Goal: Task Accomplishment & Management: Manage account settings

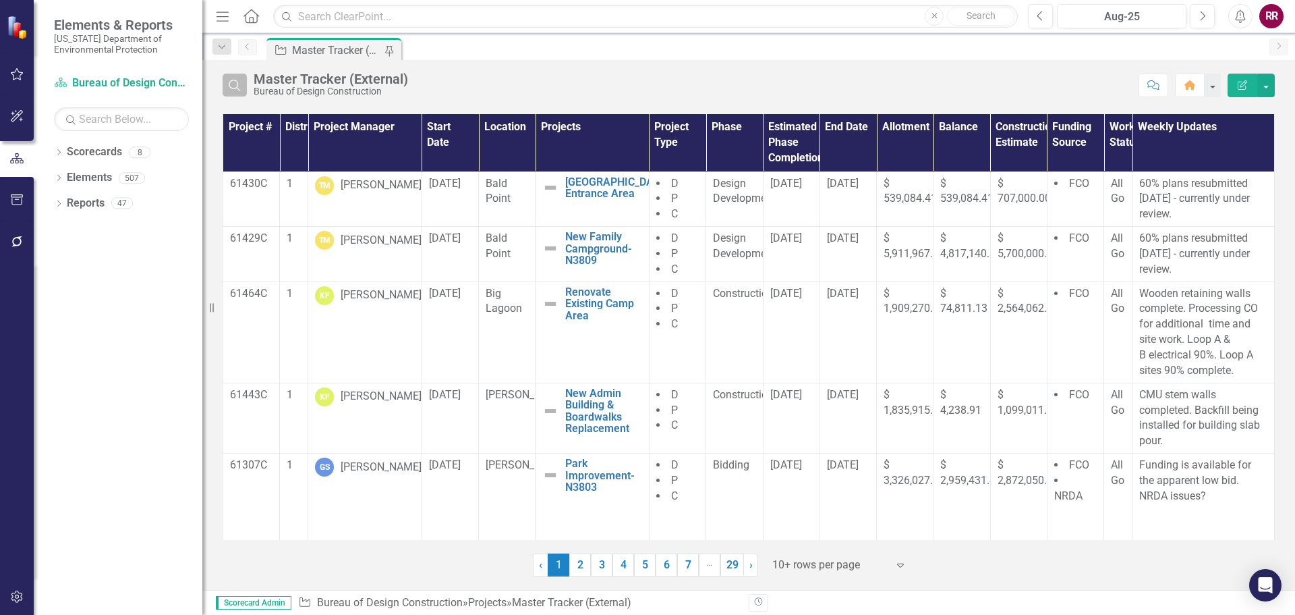
click at [237, 85] on icon "Search" at bounding box center [234, 85] width 15 height 12
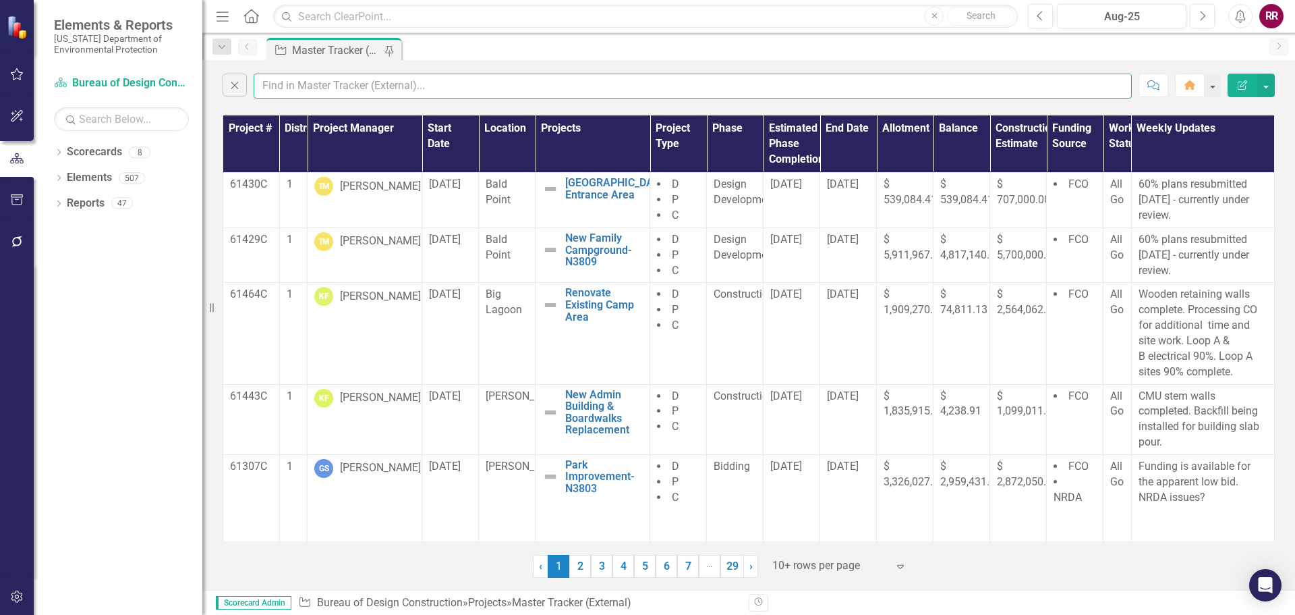
click at [279, 88] on input "text" at bounding box center [693, 86] width 878 height 25
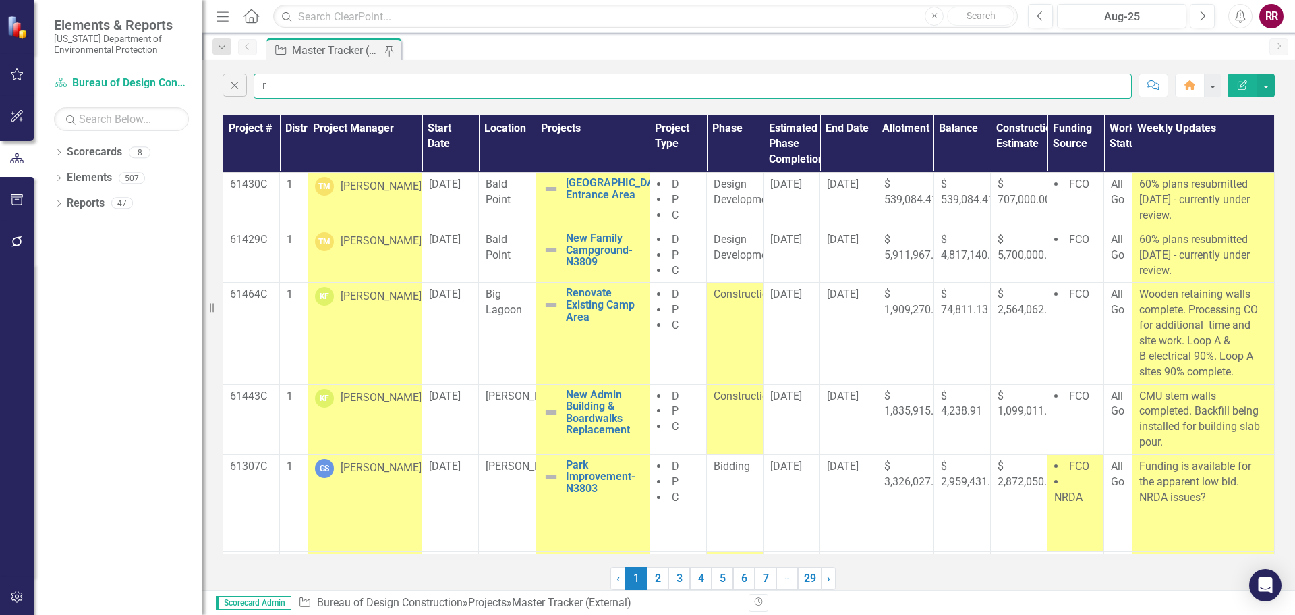
type input "[PERSON_NAME]"
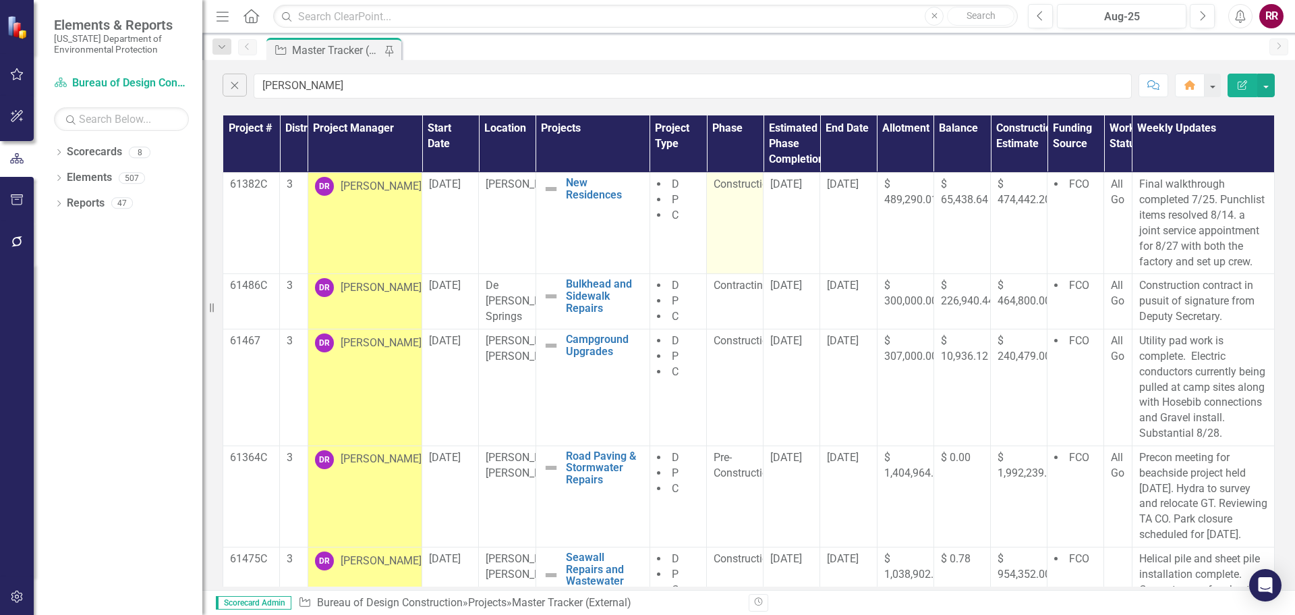
click at [731, 184] on span "Construction" at bounding box center [744, 183] width 61 height 13
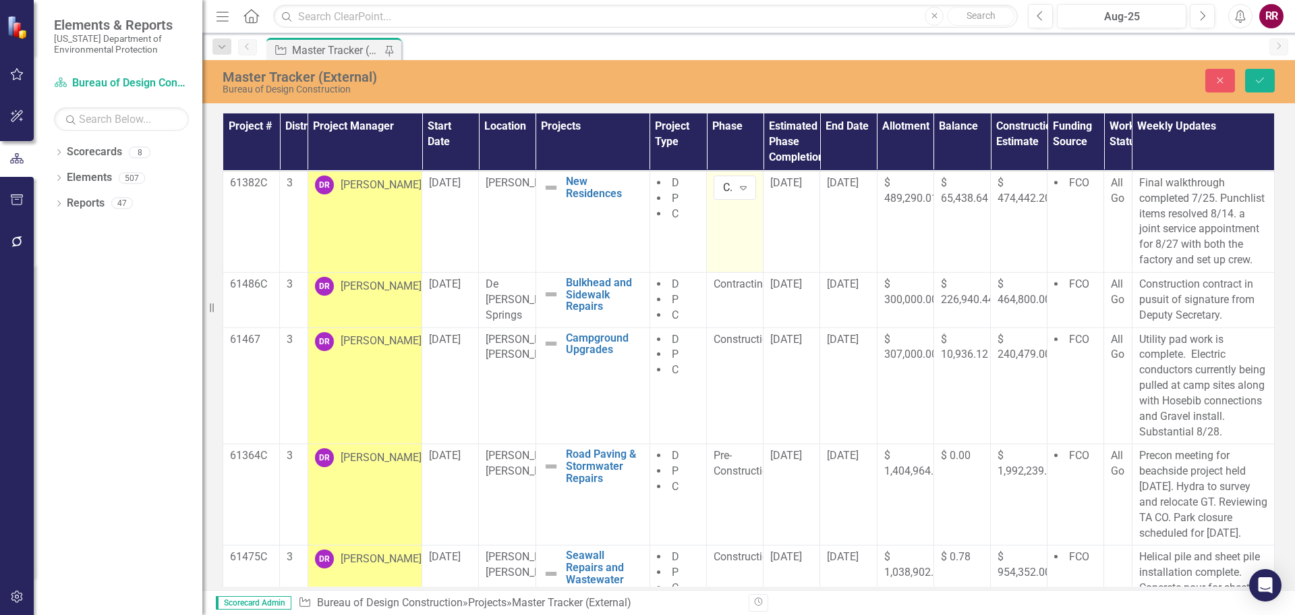
click at [737, 184] on icon "Expand" at bounding box center [743, 187] width 13 height 11
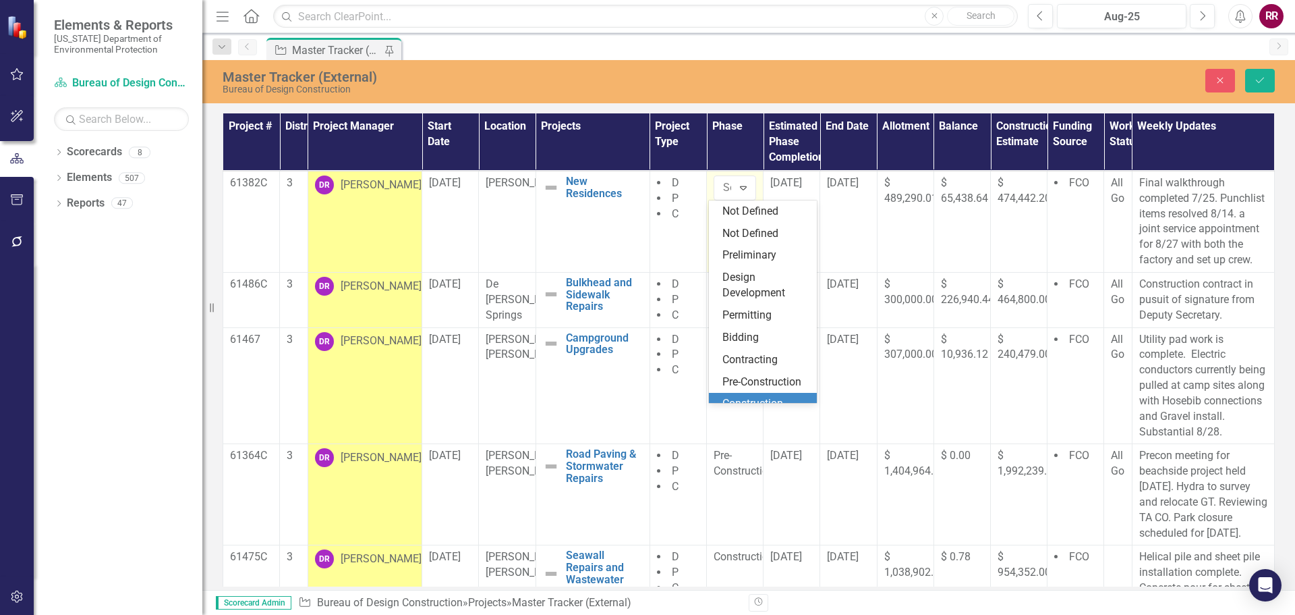
scroll to position [94, 0]
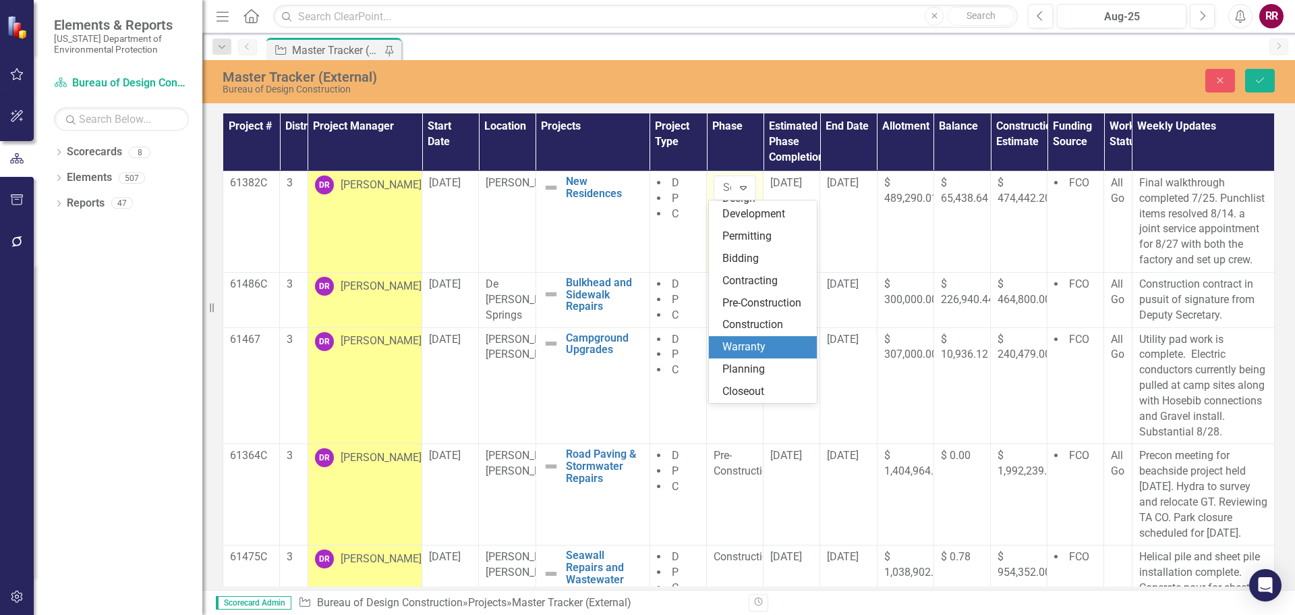
click at [759, 347] on div "Warranty" at bounding box center [766, 347] width 86 height 16
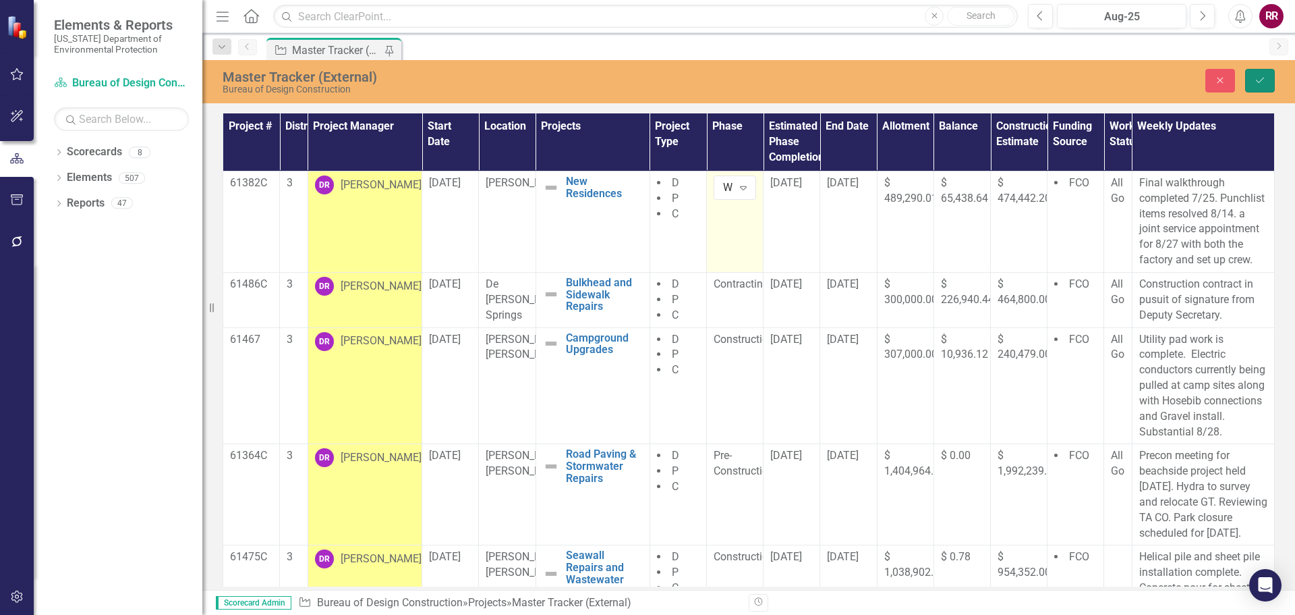
click at [1257, 82] on icon "Save" at bounding box center [1260, 80] width 12 height 9
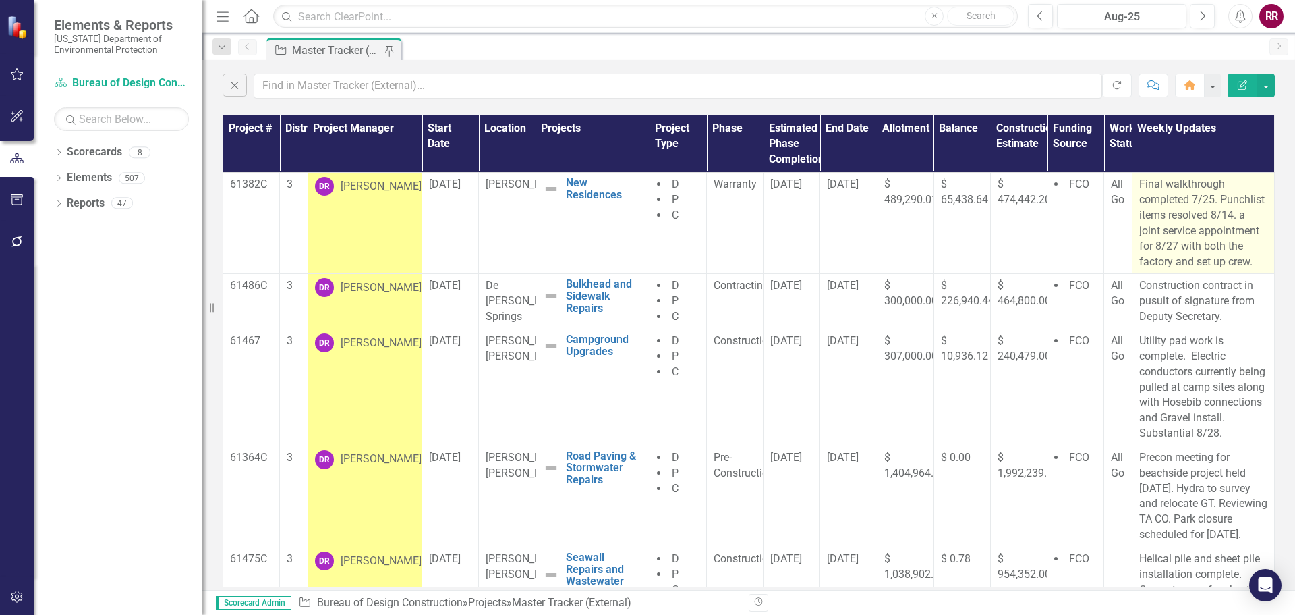
click at [1241, 252] on p "Final walkthrough completed 7/25. Punchlist items resolved 8/14. a joint servic…" at bounding box center [1204, 223] width 128 height 92
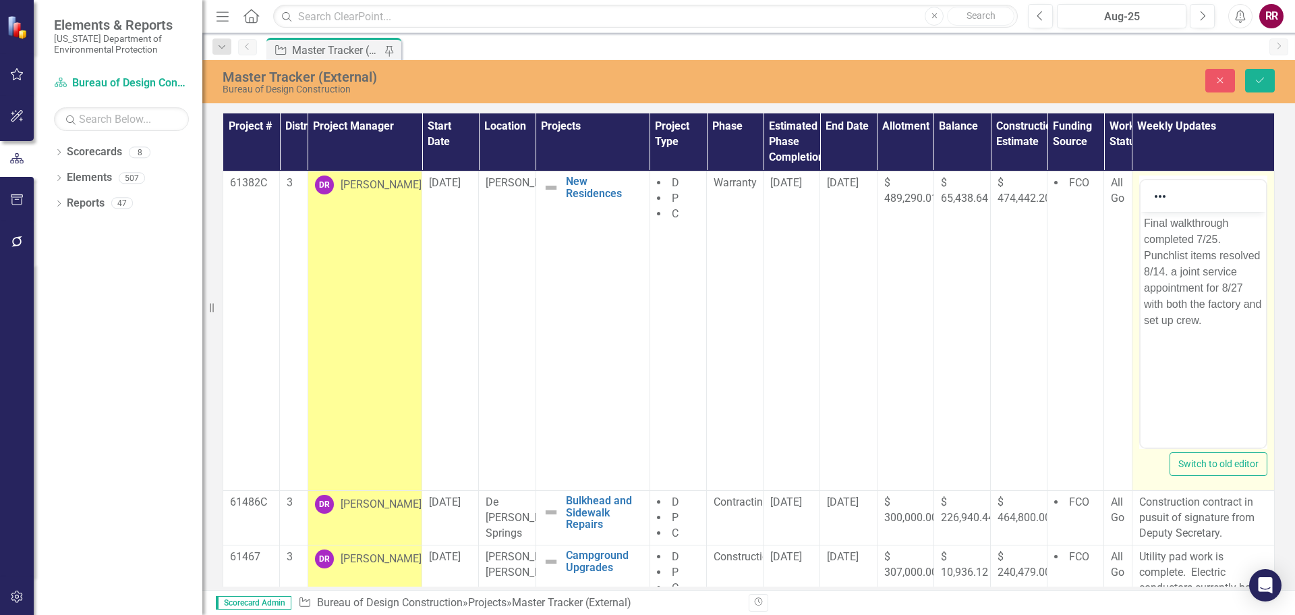
scroll to position [0, 0]
drag, startPoint x: 1198, startPoint y: 299, endPoint x: 1103, endPoint y: 177, distance: 154.3
click at [1140, 211] on html "Final walkthrough completed 7/25. Punchlist items resolved 8/14. a joint servic…" at bounding box center [1202, 312] width 125 height 202
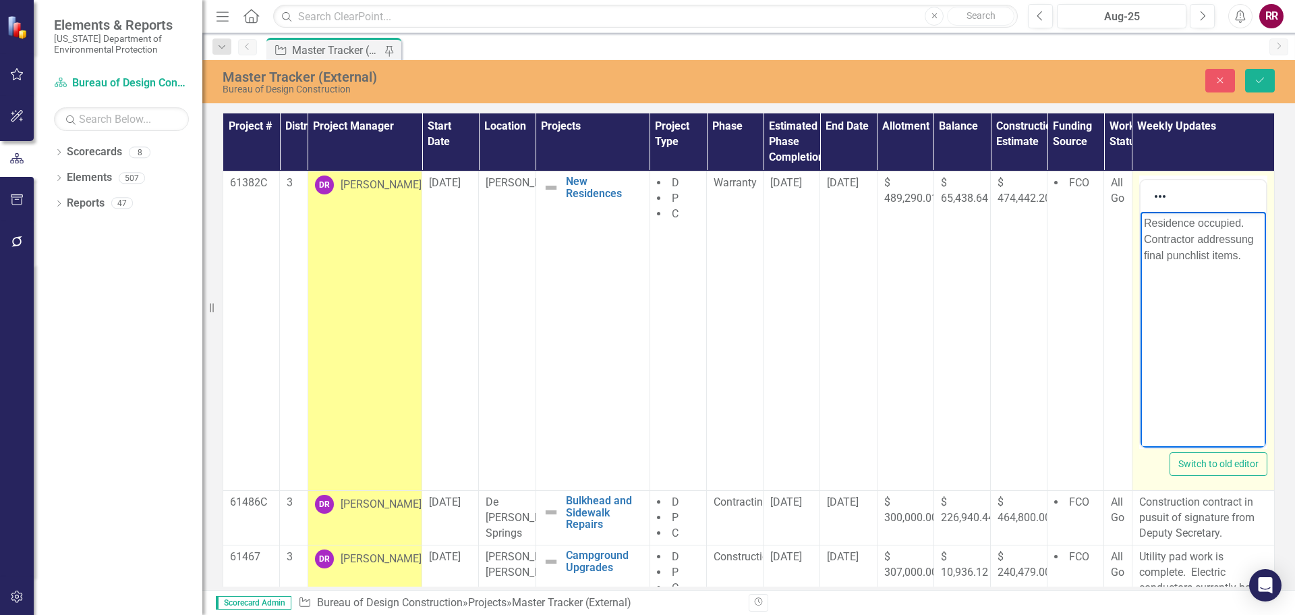
click at [1212, 235] on p "Residence occupied. Contractor addressung final punchlist items." at bounding box center [1203, 239] width 119 height 49
click at [1196, 258] on p "Residence occupied. Contractor addressing final punchlist items." at bounding box center [1203, 239] width 119 height 49
click at [1238, 322] on body "Residence occupied. Contractor addressing final punchlist items." at bounding box center [1202, 312] width 125 height 202
click at [1245, 257] on p "Residence occupied. Contractor addressing final punchlist items." at bounding box center [1203, 239] width 119 height 49
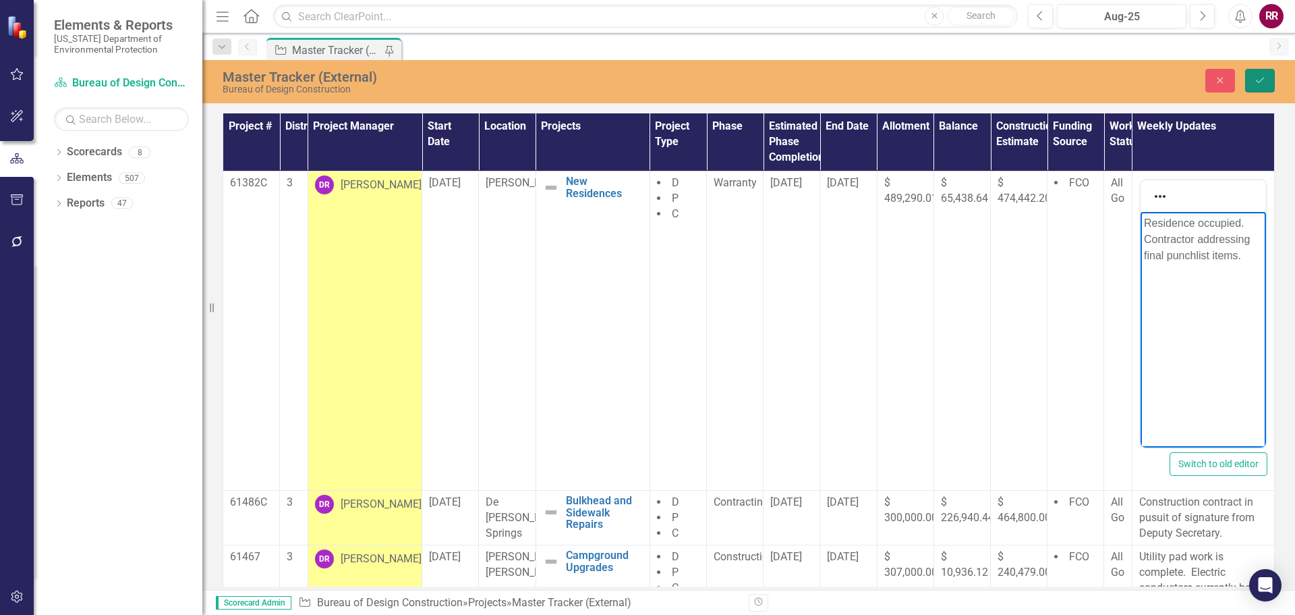
click at [1257, 80] on icon "Save" at bounding box center [1260, 80] width 12 height 9
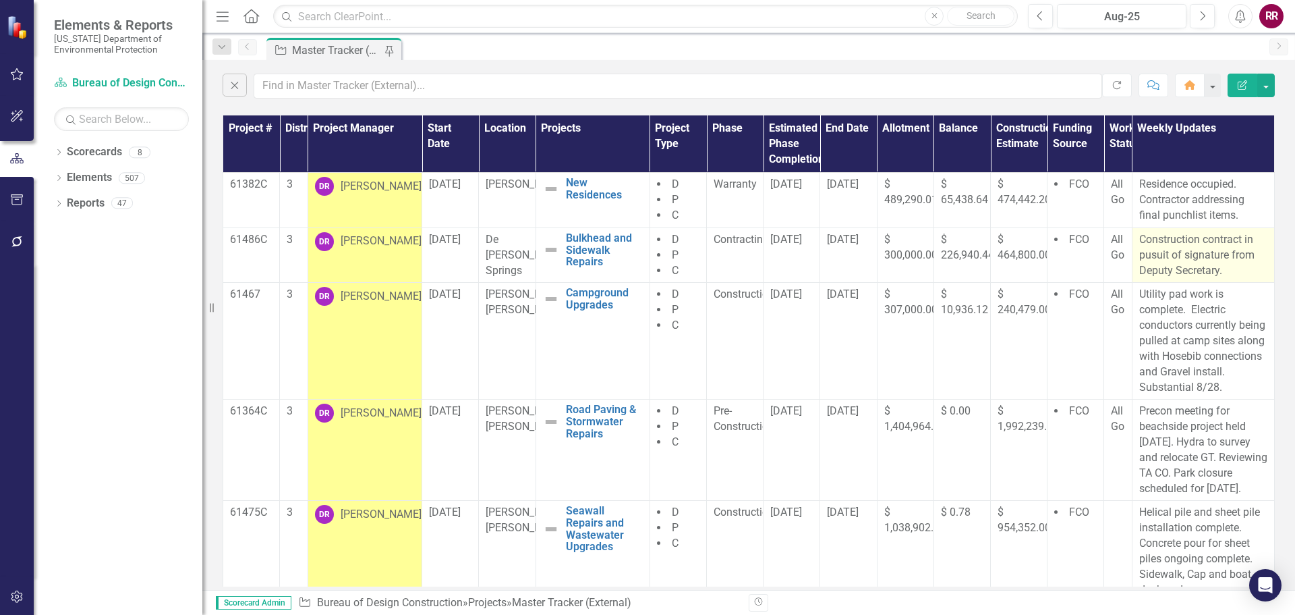
click at [1215, 272] on p "Construction contract in pusuit of signature from Deputy Secretary." at bounding box center [1204, 255] width 128 height 47
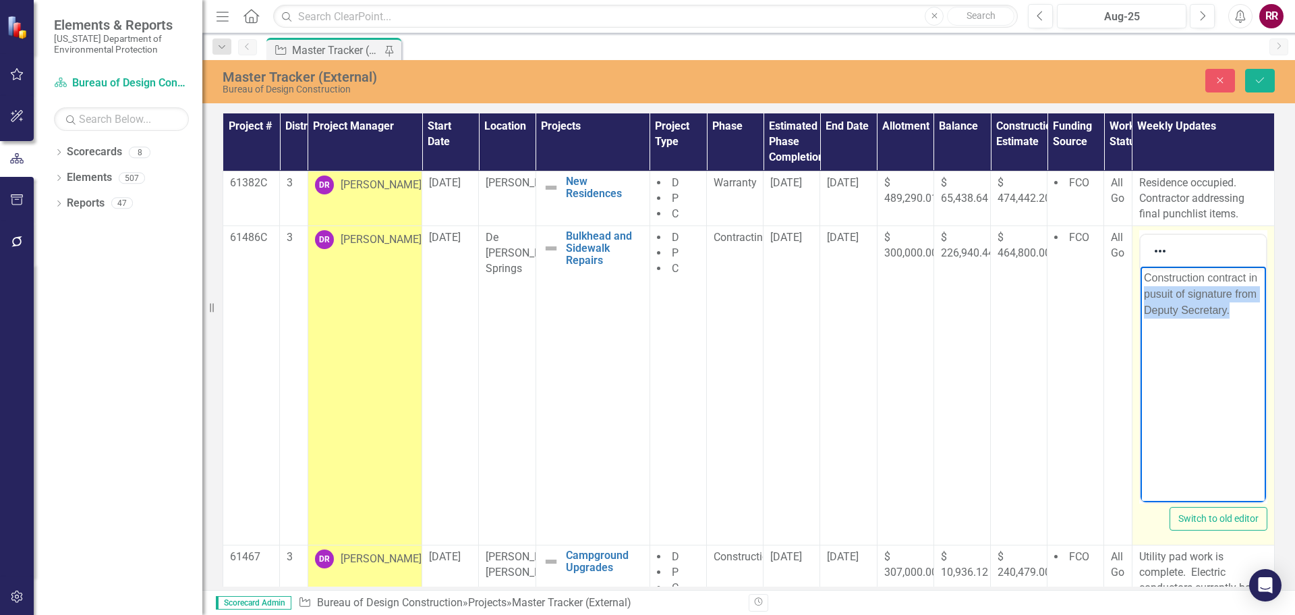
drag, startPoint x: 1229, startPoint y: 312, endPoint x: 2249, endPoint y: 561, distance: 1050.0
click at [1140, 296] on html "Construction contract in pusuit of signature from Deputy Secretary." at bounding box center [1202, 367] width 125 height 202
click at [1203, 345] on body "Construction contract in routing for final signature." at bounding box center [1202, 367] width 125 height 202
click at [1256, 280] on p "Construction contract in routing for final signature." at bounding box center [1203, 294] width 119 height 49
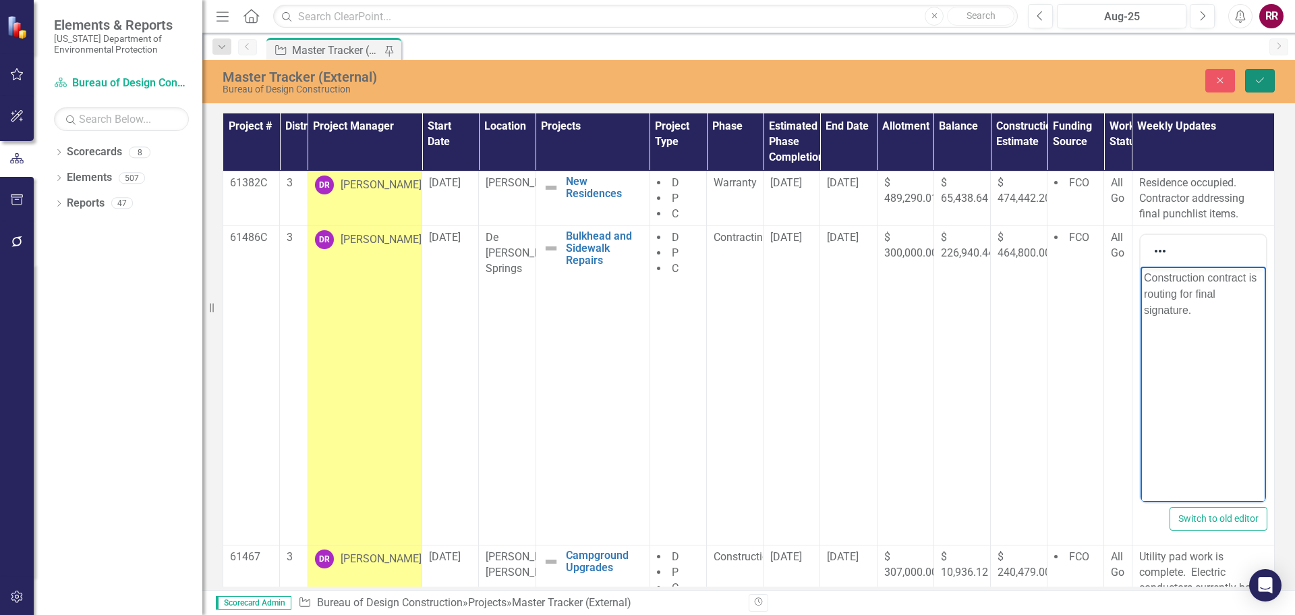
click at [1265, 76] on icon "Save" at bounding box center [1260, 80] width 12 height 9
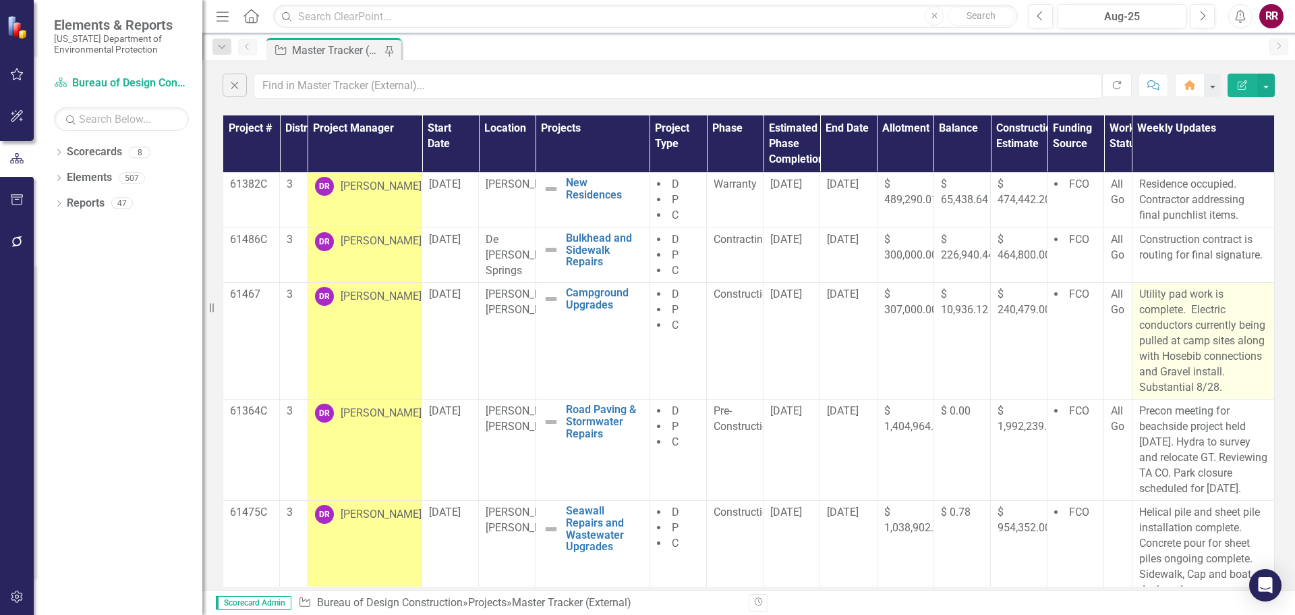
click at [1190, 391] on p "Utility pad work is complete. Electric conductors currently being pulled at cam…" at bounding box center [1204, 341] width 128 height 108
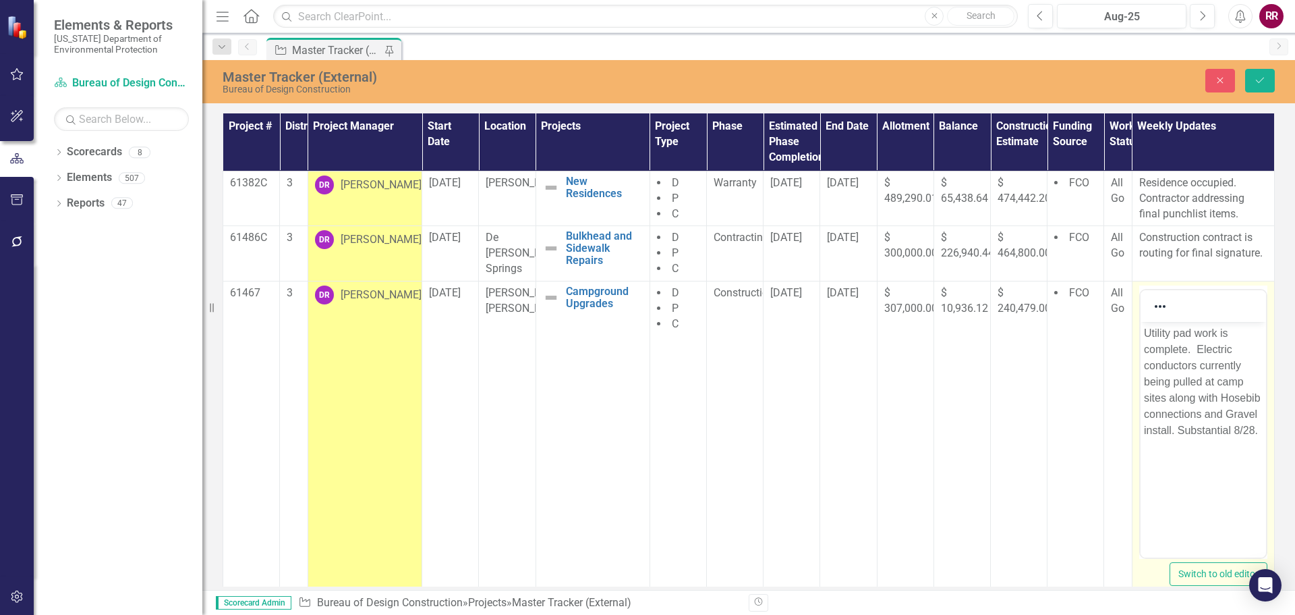
click at [1231, 398] on p "Utility pad work is complete. Electric conductors currently being pulled at cam…" at bounding box center [1203, 381] width 119 height 113
click at [1242, 399] on p "Utility pad work is complete. Electric conductors currently being pulled at cam…" at bounding box center [1203, 381] width 119 height 113
click at [1158, 412] on p "Utility pad work is complete. Electric conductors currently being pulled at cam…" at bounding box center [1203, 381] width 119 height 113
click at [1258, 490] on body "Utility pad work is complete. Electric conductors currently being pulled at cam…" at bounding box center [1202, 422] width 125 height 202
click at [1152, 430] on p "Utility pad work is complete. Electric conductors currently being pulled at cam…" at bounding box center [1203, 390] width 119 height 130
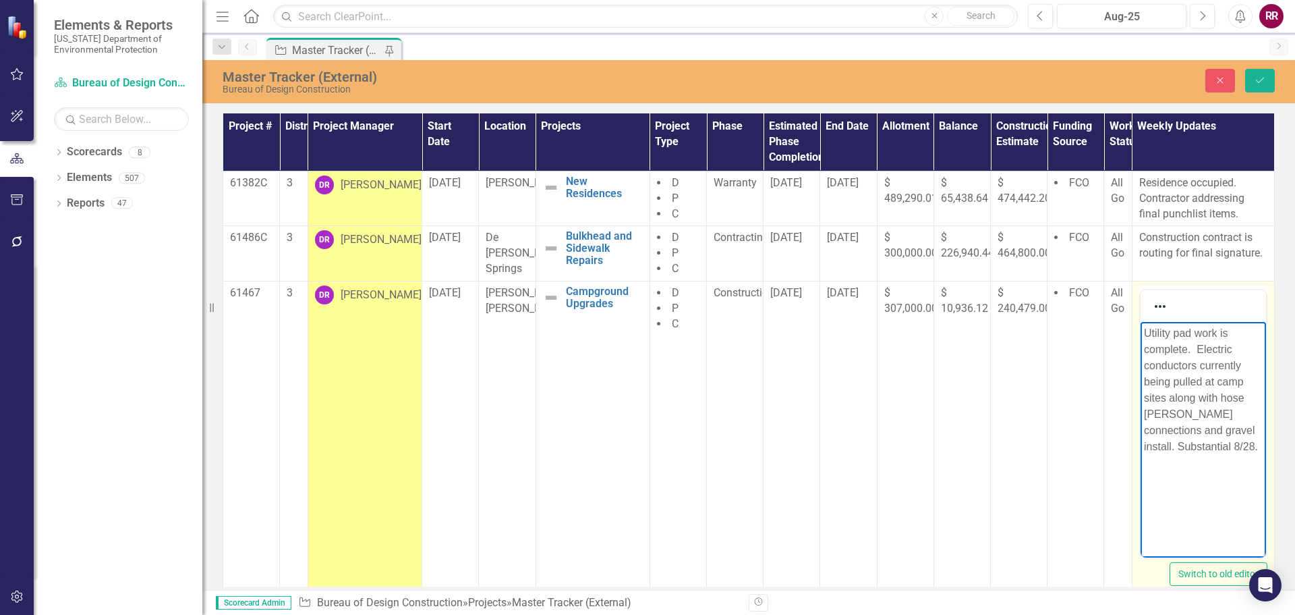
click at [1220, 398] on p "Utility pad work is complete. Electric conductors currently being pulled at cam…" at bounding box center [1203, 390] width 119 height 130
drag, startPoint x: 1206, startPoint y: 411, endPoint x: 1195, endPoint y: 411, distance: 10.1
click at [1195, 411] on p "Utility pad work is complete. Electric conductors currently being pulled at cam…" at bounding box center [1203, 390] width 119 height 130
click at [1208, 424] on p "Utility pad work is complete. Electric conductors currently being pulled at cam…" at bounding box center [1203, 390] width 119 height 130
drag, startPoint x: 1202, startPoint y: 413, endPoint x: 1206, endPoint y: 420, distance: 8.2
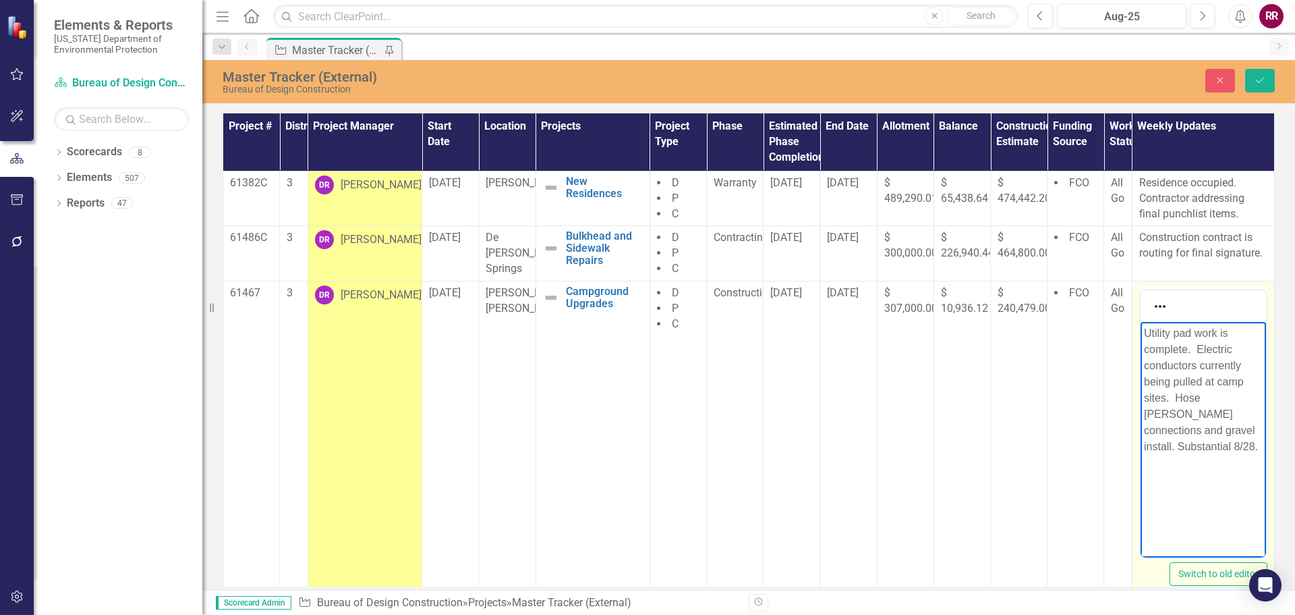
click at [1202, 412] on p "Utility pad work is complete. Electric conductors currently being pulled at cam…" at bounding box center [1203, 390] width 119 height 130
click at [1232, 429] on p "Utility pad work is complete. Electric conductors currently being pulled at cam…" at bounding box center [1203, 390] width 119 height 130
click at [1186, 447] on p "Utility pad work is complete. Electric conductors currently being pulled at cam…" at bounding box center [1203, 406] width 119 height 162
click at [1193, 380] on p "Utility pad work is complete. Electric conductors currently being pulled at cam…" at bounding box center [1203, 406] width 119 height 162
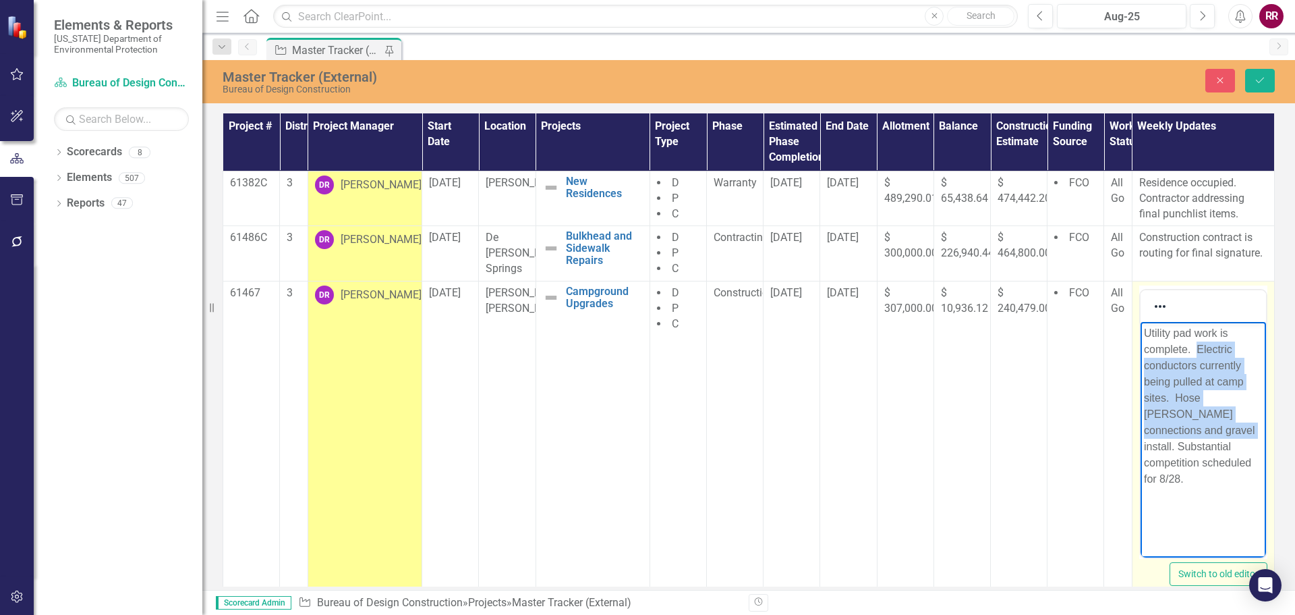
drag, startPoint x: 1178, startPoint y: 432, endPoint x: 1197, endPoint y: 347, distance: 87.1
click at [1197, 347] on p "Utility pad work is complete. Electric conductors currently being pulled at cam…" at bounding box center [1203, 406] width 119 height 162
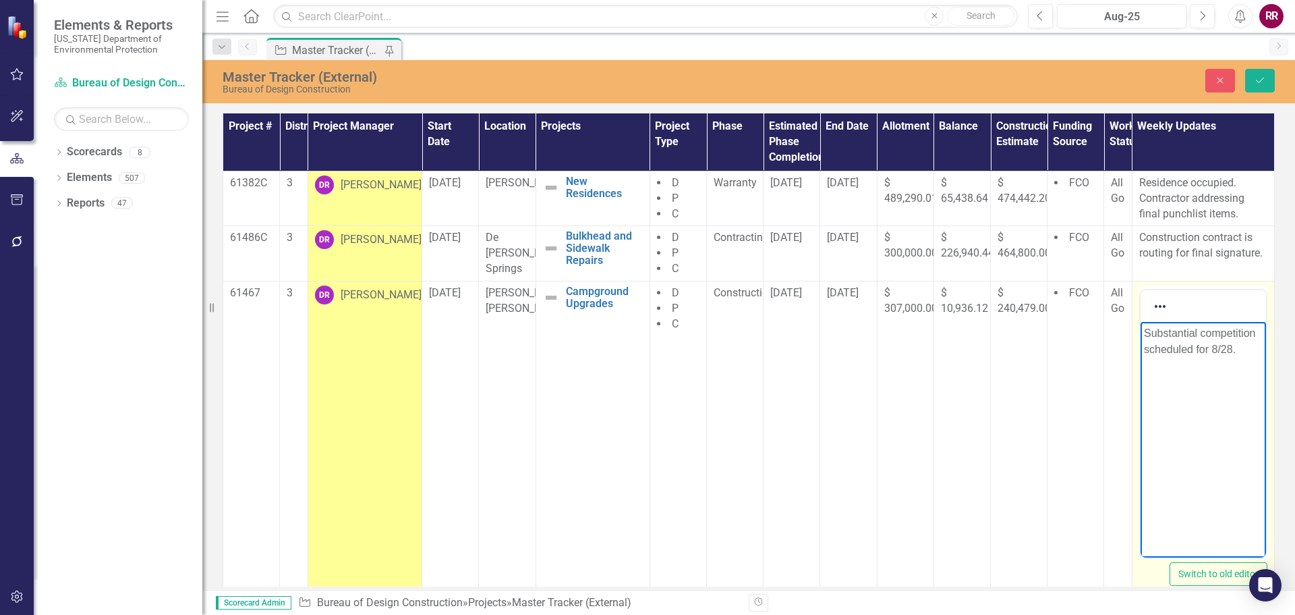
click at [1146, 349] on p "Substantial competition scheduled for 8/28." at bounding box center [1203, 341] width 119 height 32
click at [1200, 412] on body "Substantial competition inspection scheduled for 8/28." at bounding box center [1202, 422] width 125 height 202
drag, startPoint x: 1163, startPoint y: 366, endPoint x: 1137, endPoint y: 331, distance: 43.9
click at [1140, 331] on html "Substantial competition inspection scheduled for 8/28." at bounding box center [1202, 422] width 125 height 202
click at [1181, 333] on p "Project almost complete.." at bounding box center [1203, 341] width 119 height 32
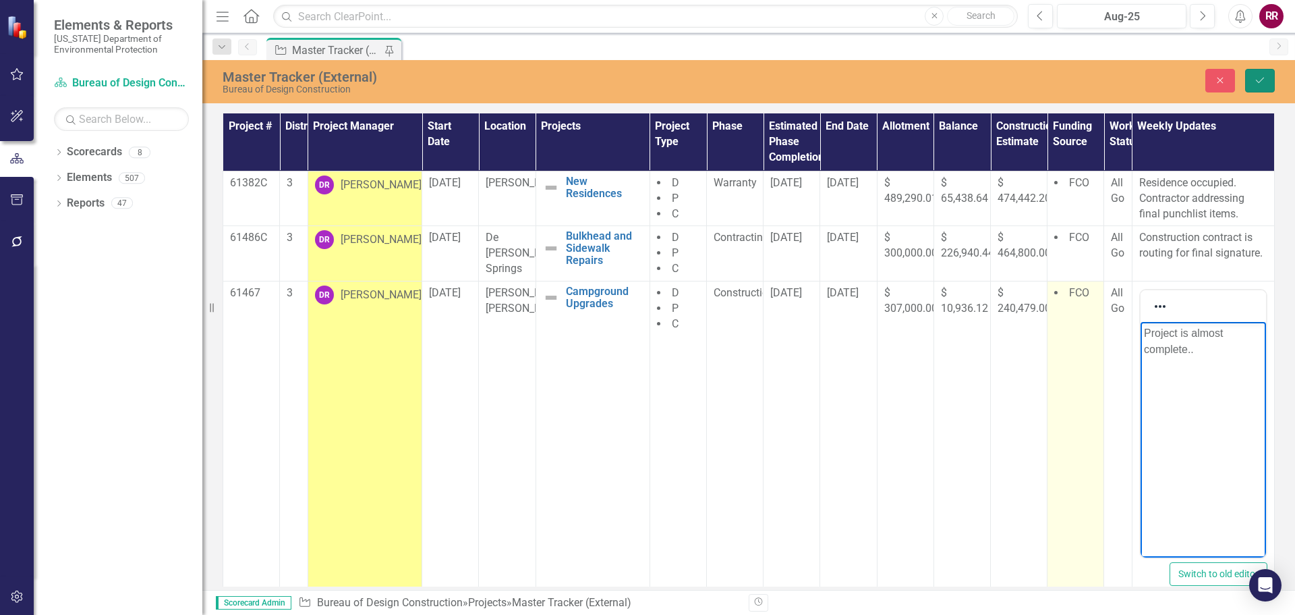
drag, startPoint x: 1258, startPoint y: 80, endPoint x: 1094, endPoint y: 332, distance: 300.5
click at [1258, 80] on icon "Save" at bounding box center [1260, 80] width 12 height 9
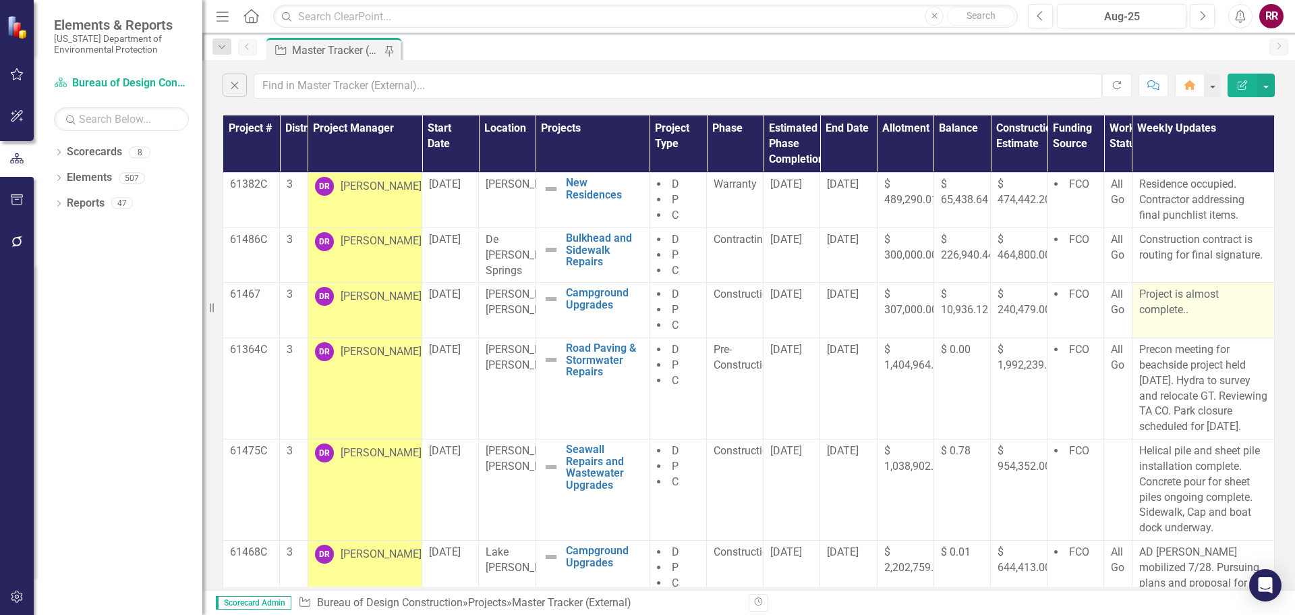
click at [1161, 317] on p "Project is almost complete.." at bounding box center [1204, 302] width 128 height 31
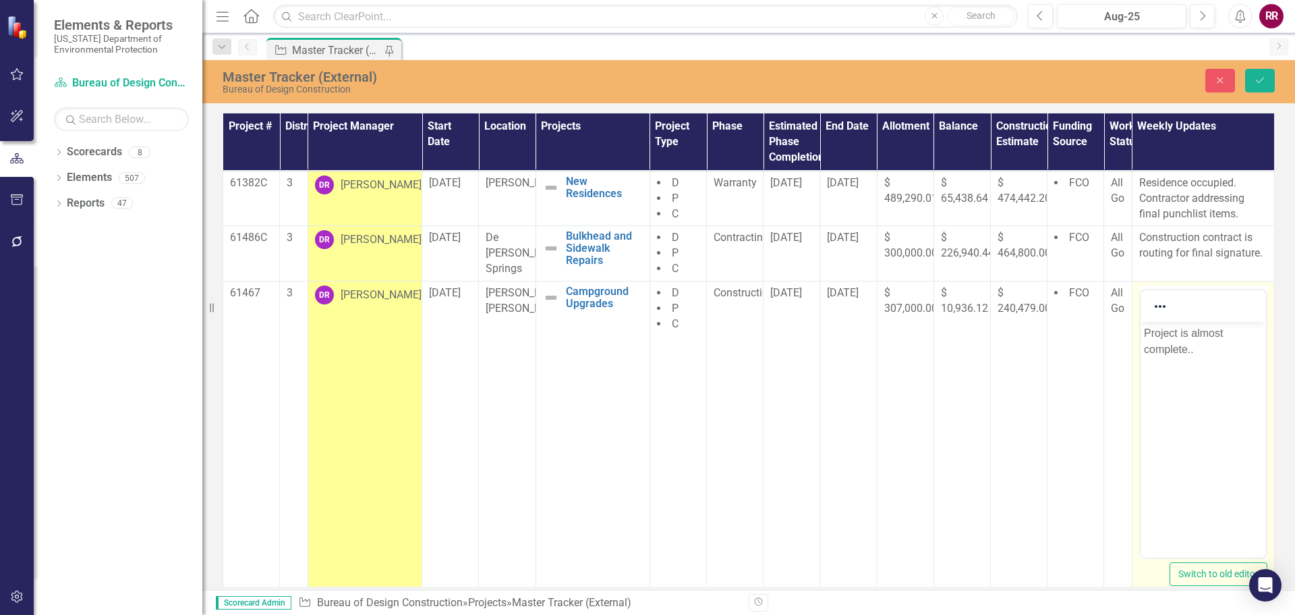
click at [1198, 345] on p "Project is almost complete.." at bounding box center [1203, 341] width 119 height 32
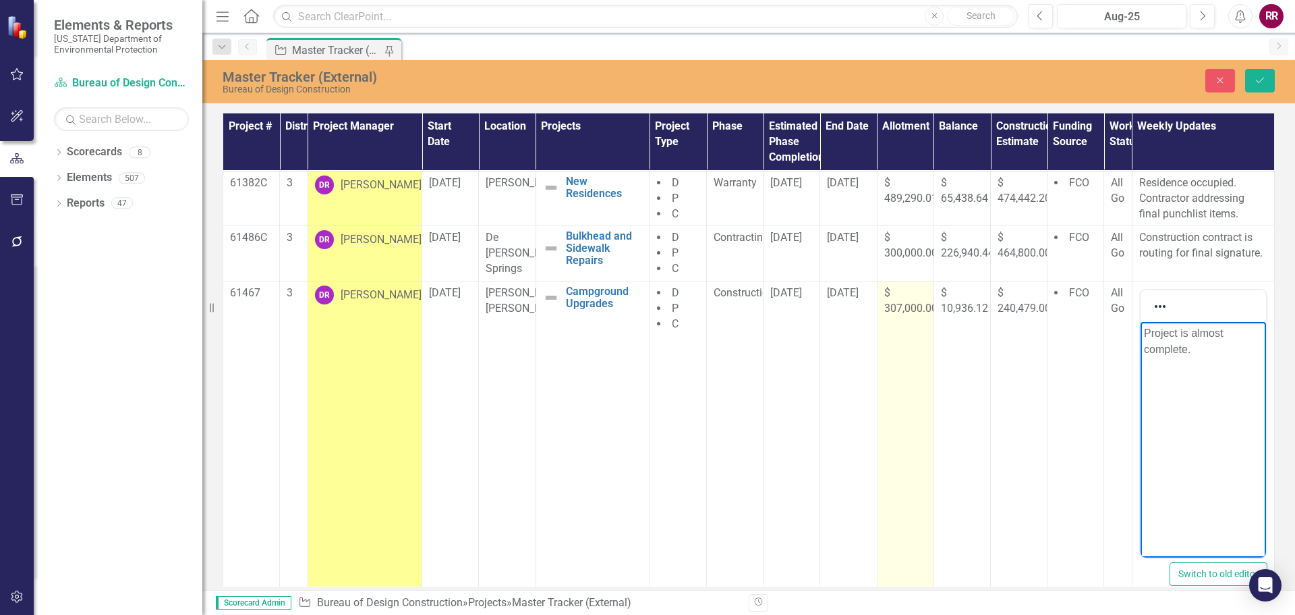
click at [891, 478] on td "$ 307,000.00" at bounding box center [905, 440] width 57 height 319
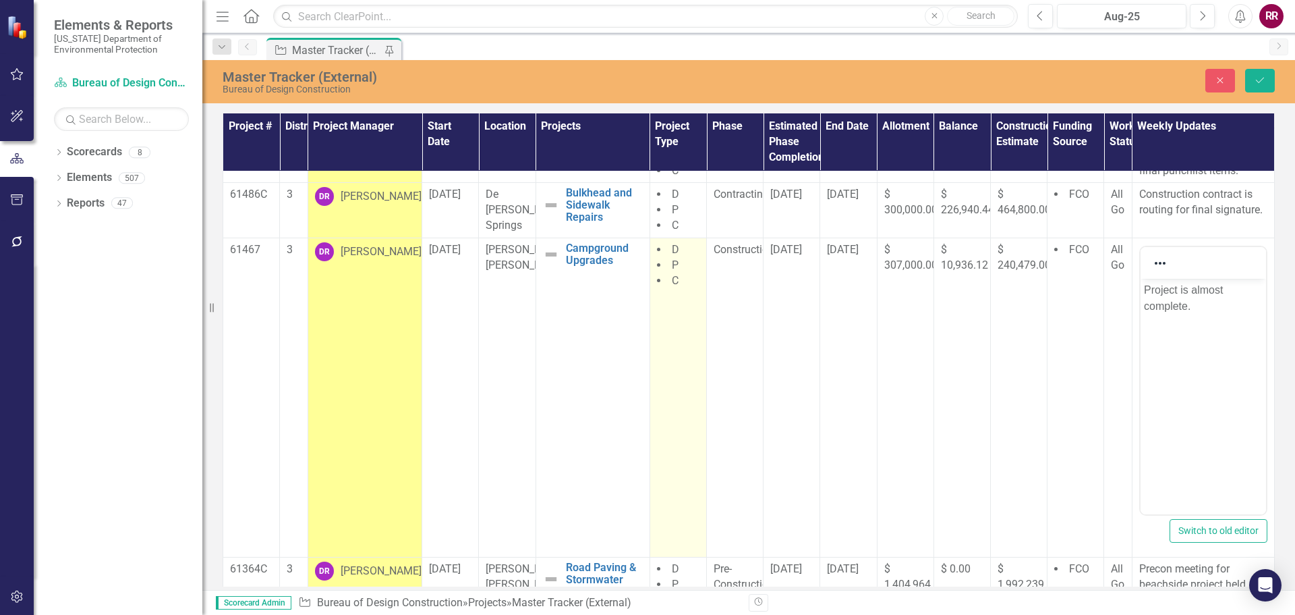
scroll to position [67, 0]
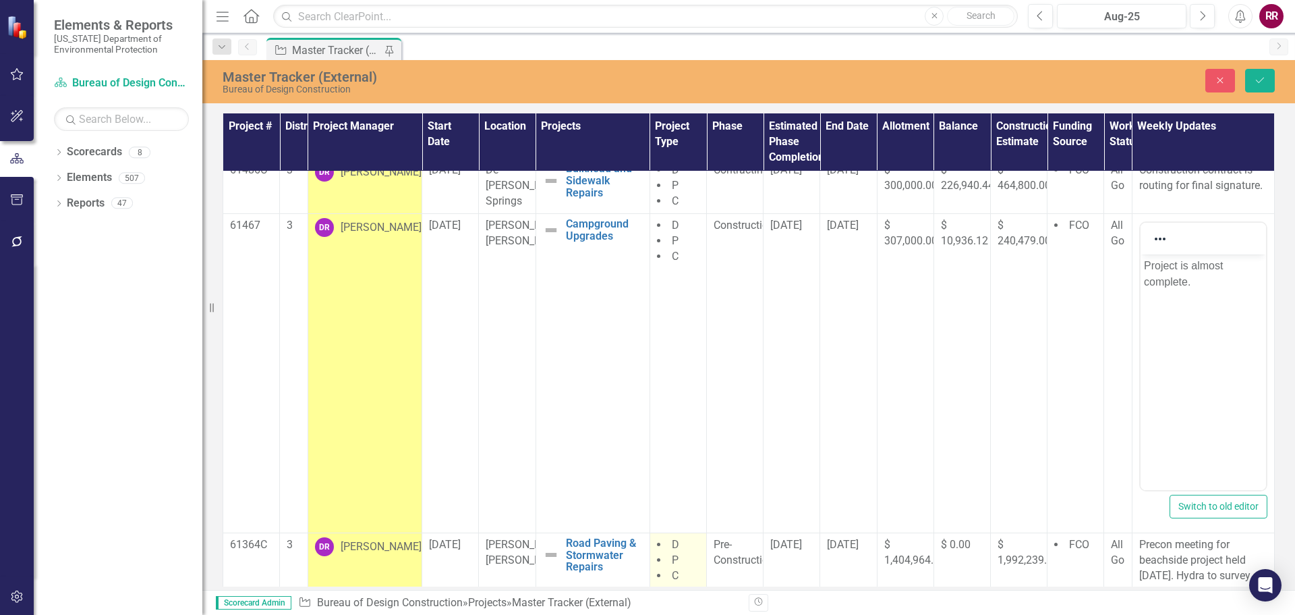
click at [679, 553] on li "P" at bounding box center [678, 561] width 43 height 16
drag, startPoint x: 1261, startPoint y: 82, endPoint x: 911, endPoint y: 336, distance: 432.4
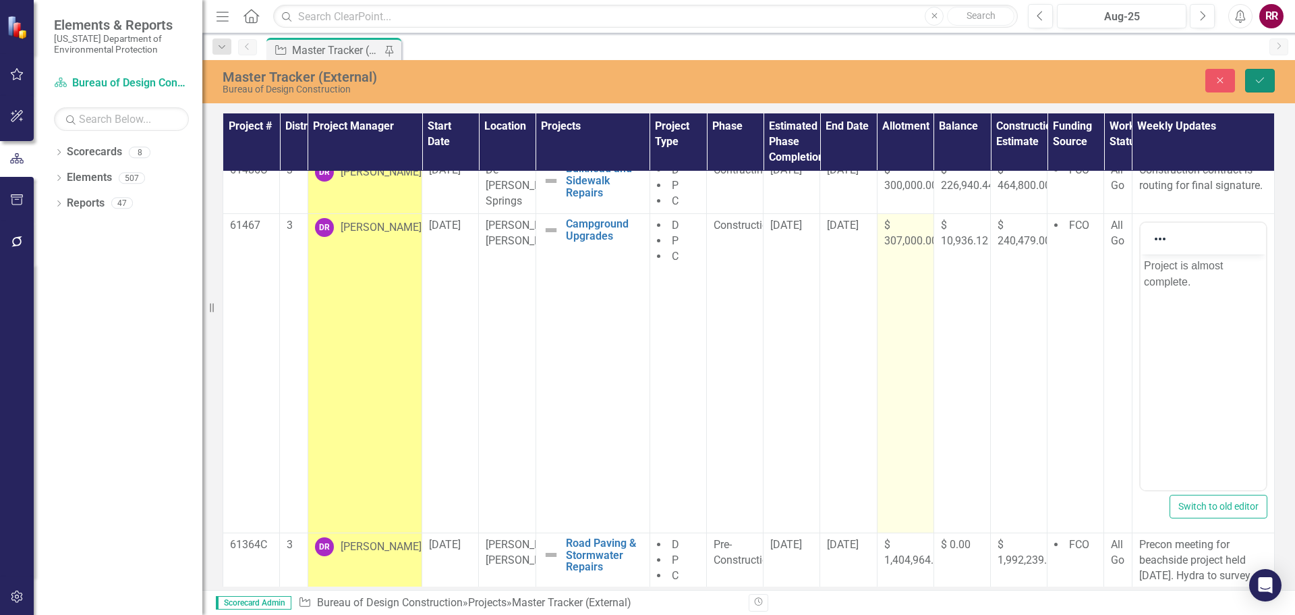
click at [1261, 80] on icon "Save" at bounding box center [1260, 80] width 12 height 9
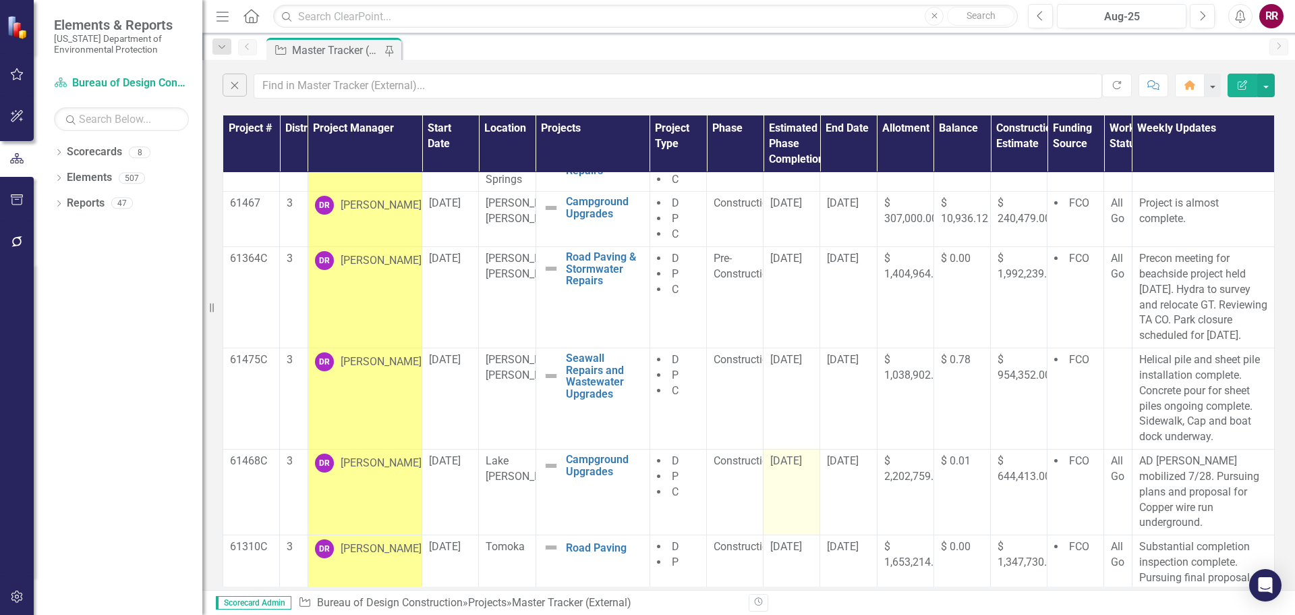
scroll to position [0, 0]
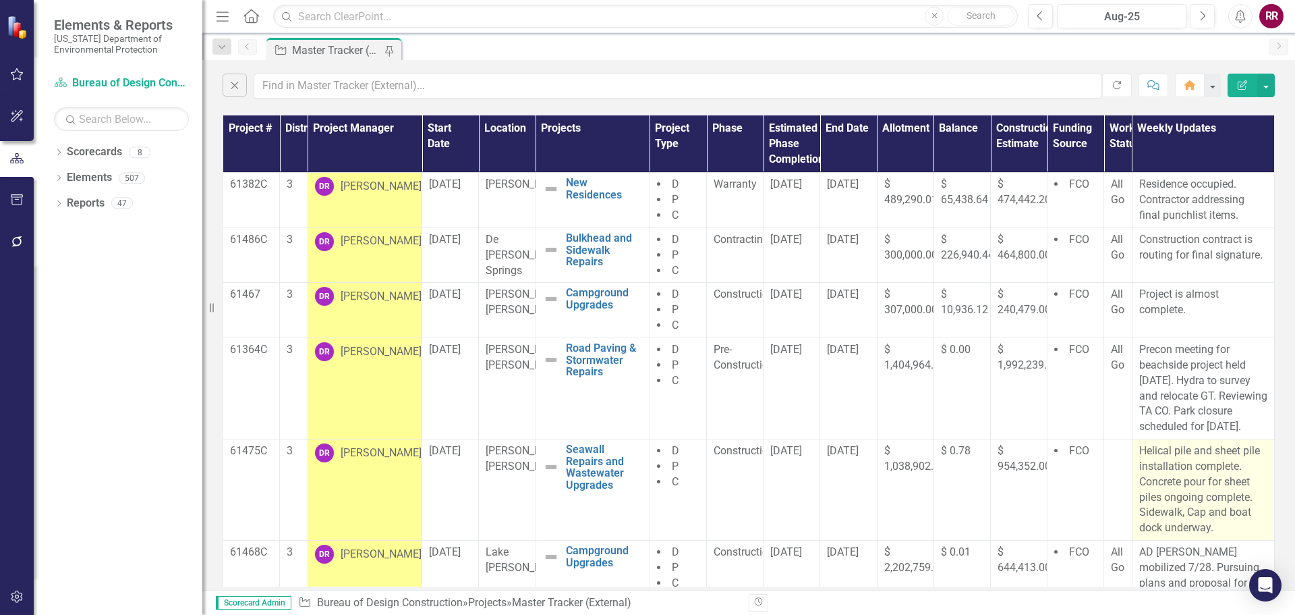
click at [1217, 516] on p "Helical pile and sheet pile installation complete. Concrete pour for sheet pile…" at bounding box center [1204, 489] width 128 height 92
click at [1215, 516] on p "Helical pile and sheet pile installation complete. Concrete pour for sheet pile…" at bounding box center [1204, 489] width 128 height 92
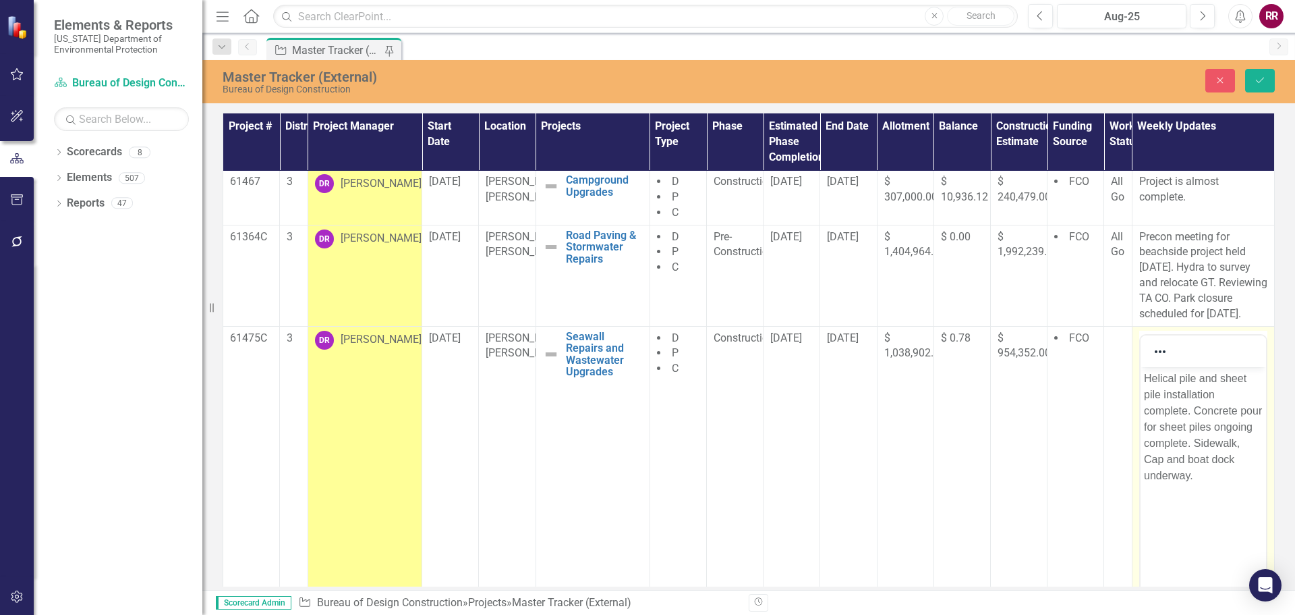
scroll to position [135, 0]
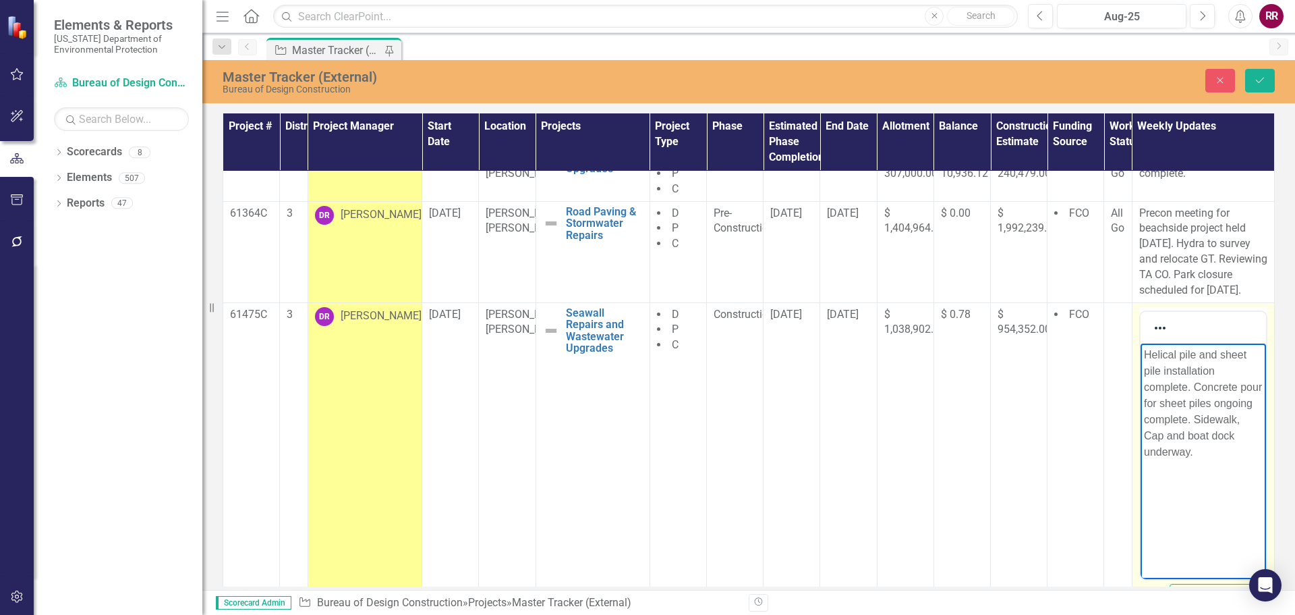
click at [1196, 432] on p "Helical pile and sheet pile installation complete. Concrete pour for sheet pile…" at bounding box center [1203, 402] width 119 height 113
click at [1192, 453] on p "Helical pile and sheet pile installation complete. Concrete pour for sheet pile…" at bounding box center [1203, 402] width 119 height 113
click at [1229, 420] on p "Helical pile and sheet pile installation complete. Concrete pour for sheet pile…" at bounding box center [1203, 402] width 119 height 113
drag, startPoint x: 1183, startPoint y: 420, endPoint x: 2260, endPoint y: 774, distance: 1133.3
click at [1140, 418] on html "Helical pile and sheet pile installation complete. Concrete pour for sheet pile…" at bounding box center [1202, 444] width 125 height 202
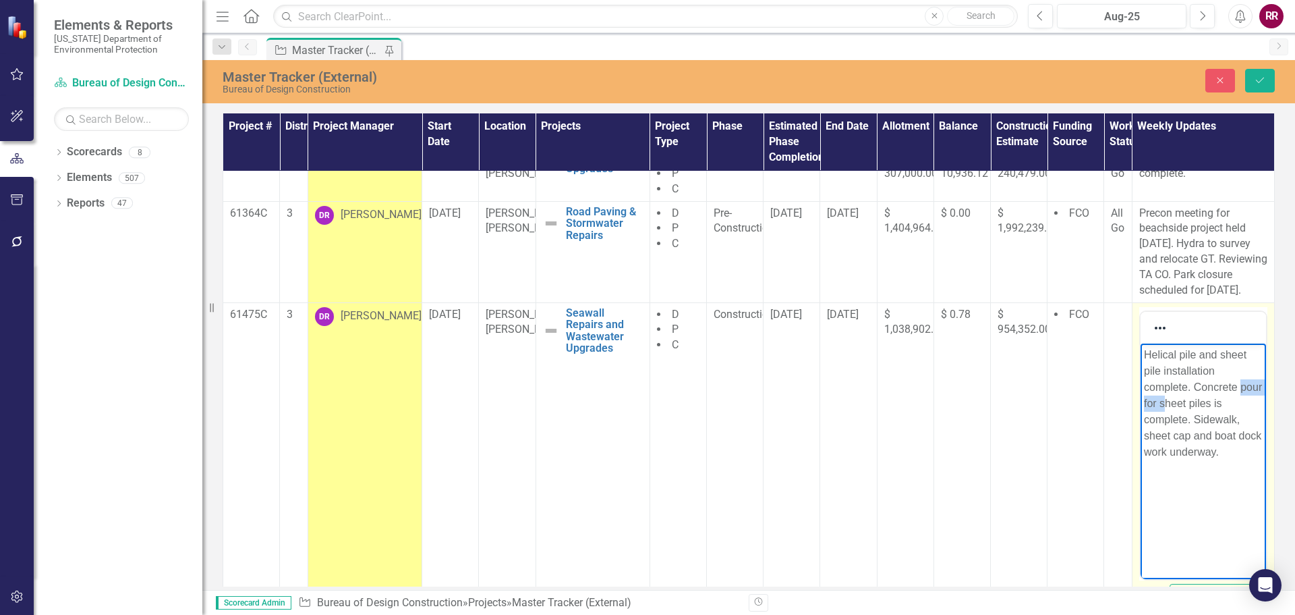
drag, startPoint x: 1187, startPoint y: 403, endPoint x: 1136, endPoint y: 403, distance: 50.6
click at [1140, 403] on html "Helical pile and sheet pile installation complete. Concrete pour for sheet pile…" at bounding box center [1202, 444] width 125 height 202
click at [1159, 402] on p "Helical pile and sheet pile installation complete. Concrete pour for sheet pile…" at bounding box center [1203, 402] width 119 height 113
click at [1188, 401] on p "Helical pile and sheet pile installation complete. Concrete pour for sheet pile…" at bounding box center [1203, 402] width 119 height 113
drag, startPoint x: 1181, startPoint y: 403, endPoint x: 1142, endPoint y: 402, distance: 38.5
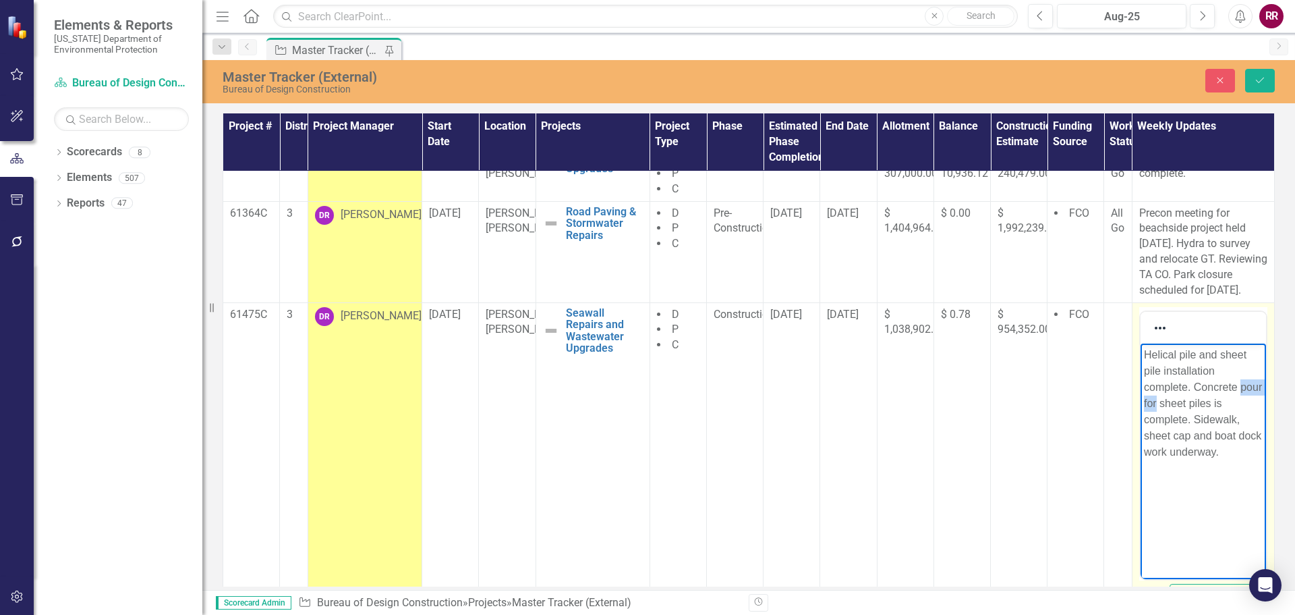
click at [1142, 402] on body "Helical pile and sheet pile installation complete. Concrete pour for sheet pile…" at bounding box center [1202, 444] width 125 height 202
drag, startPoint x: 1196, startPoint y: 420, endPoint x: 1194, endPoint y: 386, distance: 33.8
click at [1194, 386] on p "Helical pile and sheet pile installation complete. Concrete work on sheet piles…" at bounding box center [1203, 402] width 119 height 113
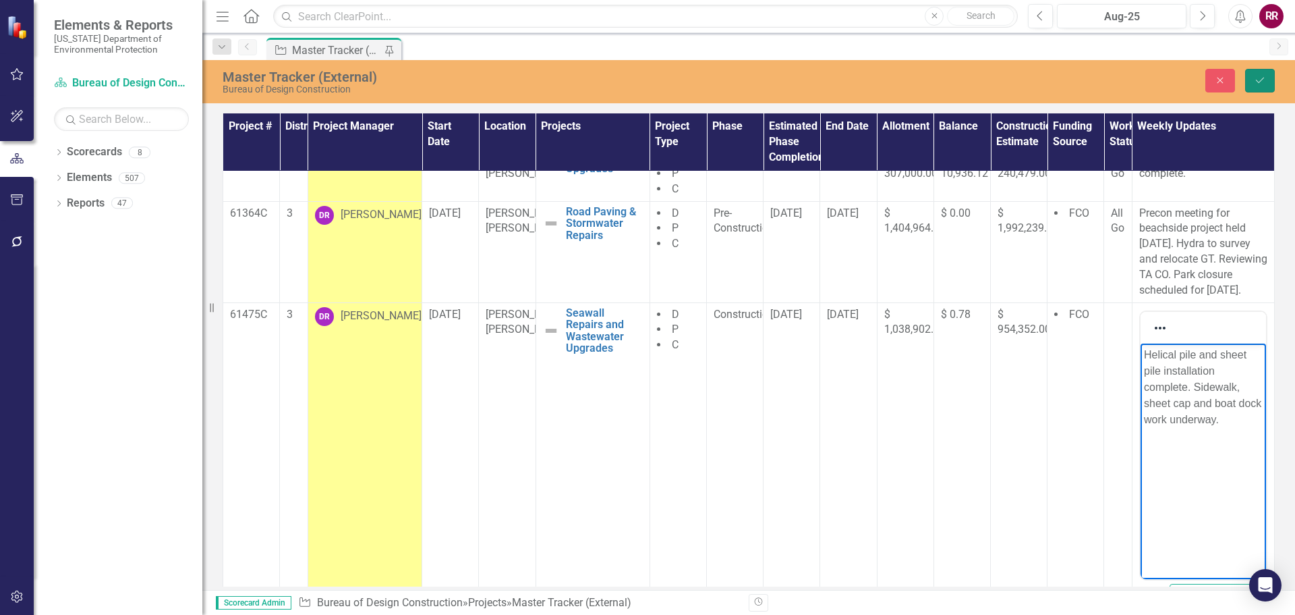
click at [1259, 84] on icon "Save" at bounding box center [1260, 80] width 12 height 9
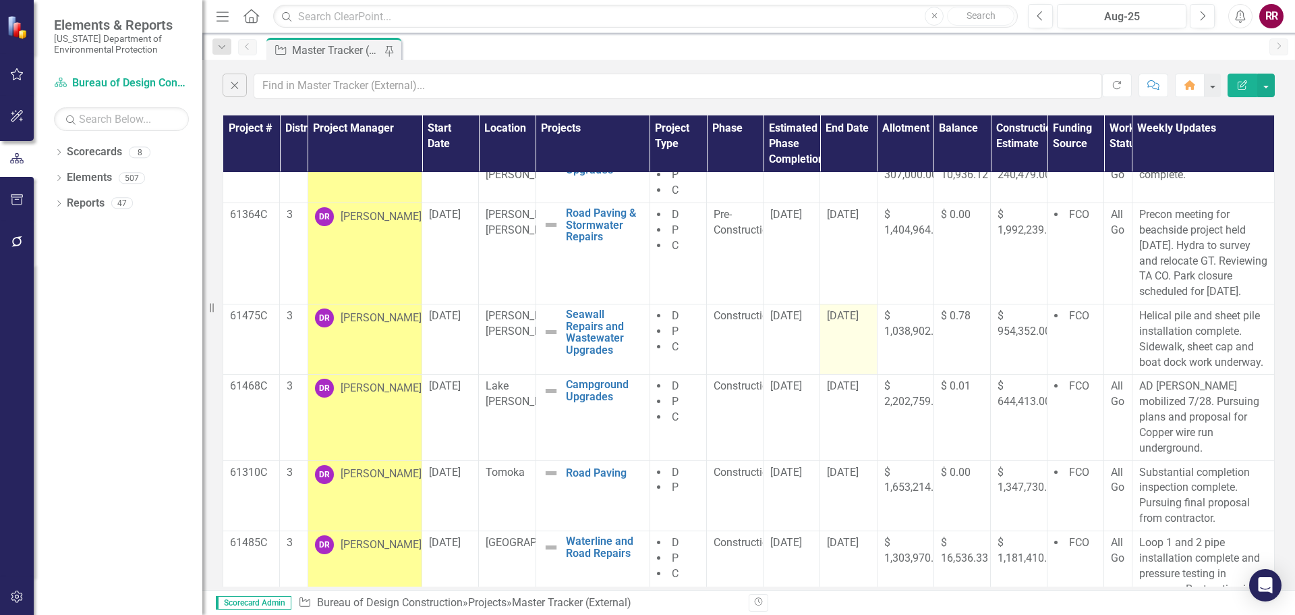
scroll to position [329, 0]
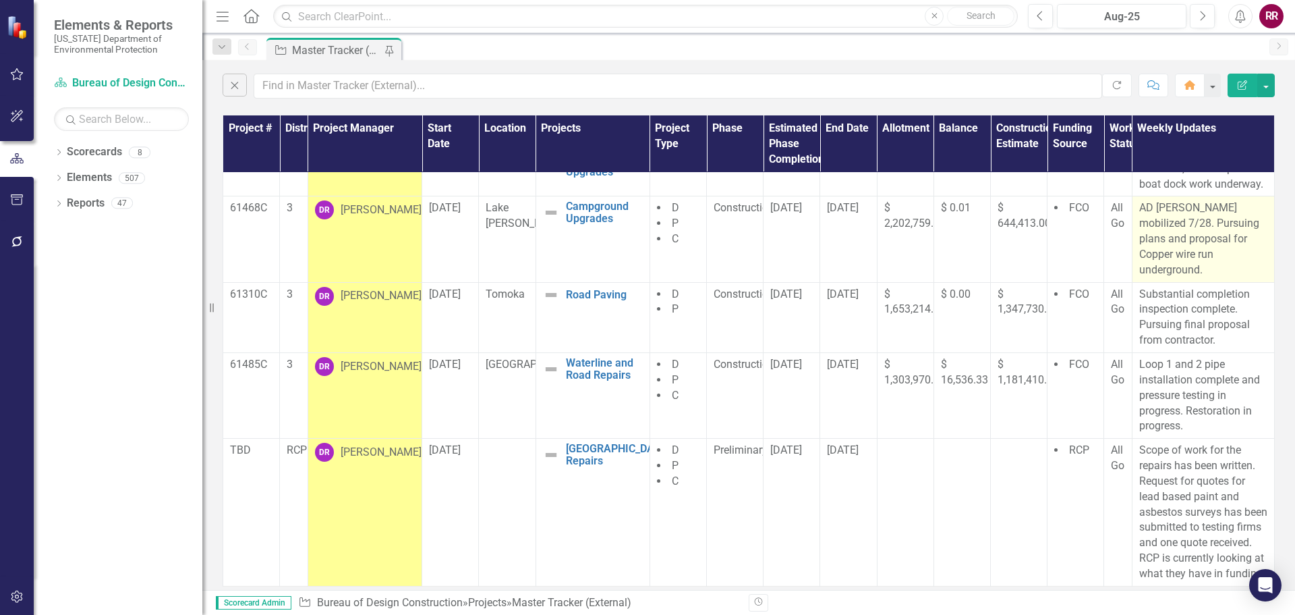
click at [1213, 246] on p "AD Morgan mobilized 7/28. Pursuing plans and proposal for Copper wire run under…" at bounding box center [1204, 238] width 128 height 77
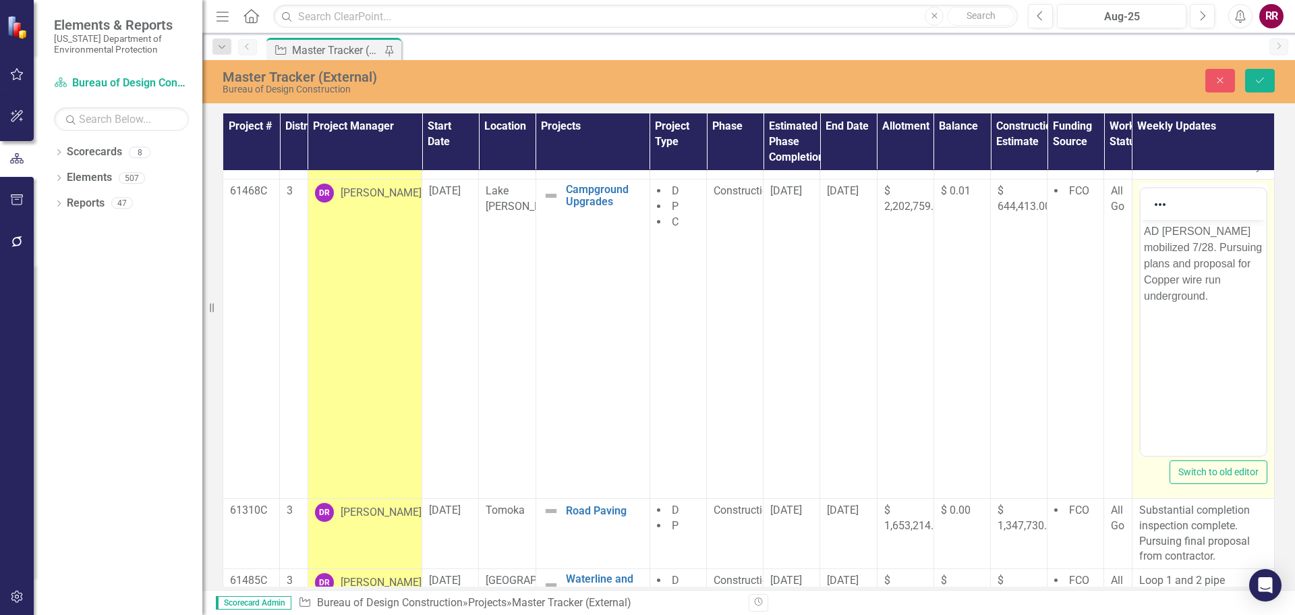
scroll to position [0, 0]
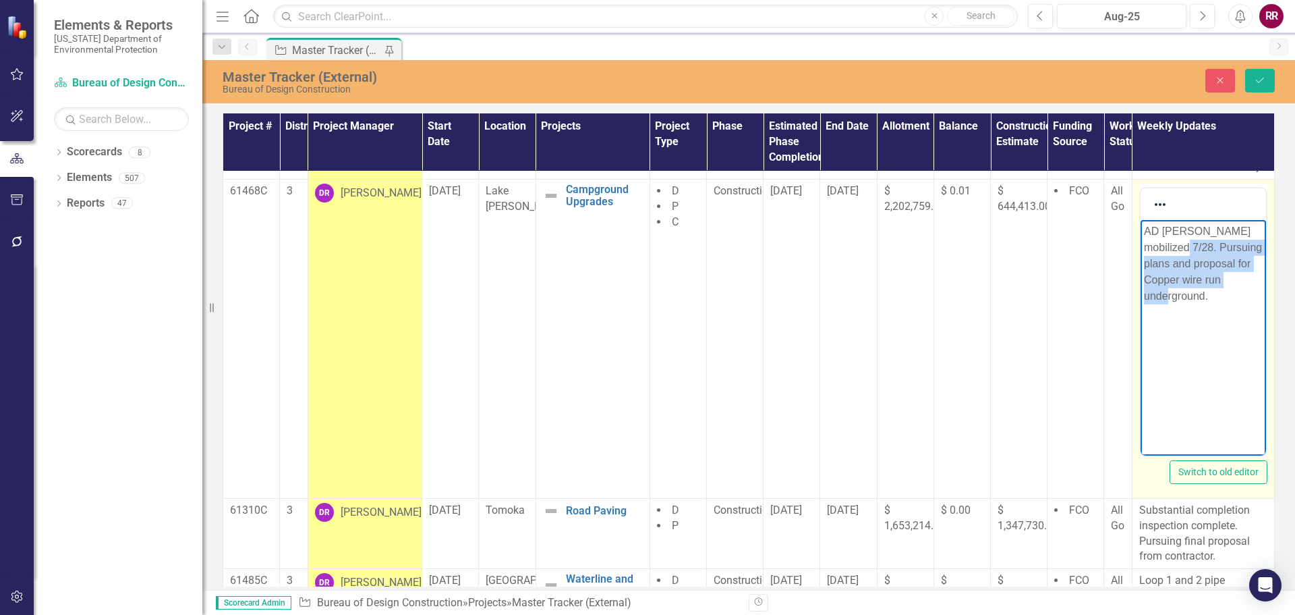
drag, startPoint x: 1244, startPoint y: 277, endPoint x: 1172, endPoint y: 249, distance: 77.6
click at [1172, 249] on p "AD Morgan mobilized 7/28. Pursuing plans and proposal for Copper wire run under…" at bounding box center [1203, 263] width 119 height 81
click at [1166, 265] on p "AD Morgan mobilized 7/28. Currently navigasting through electrical easement iss…" at bounding box center [1203, 263] width 119 height 81
click at [1184, 296] on p "AD Morgan mobilized 7/28. Currently navigating through electrical easement issu…" at bounding box center [1203, 263] width 119 height 81
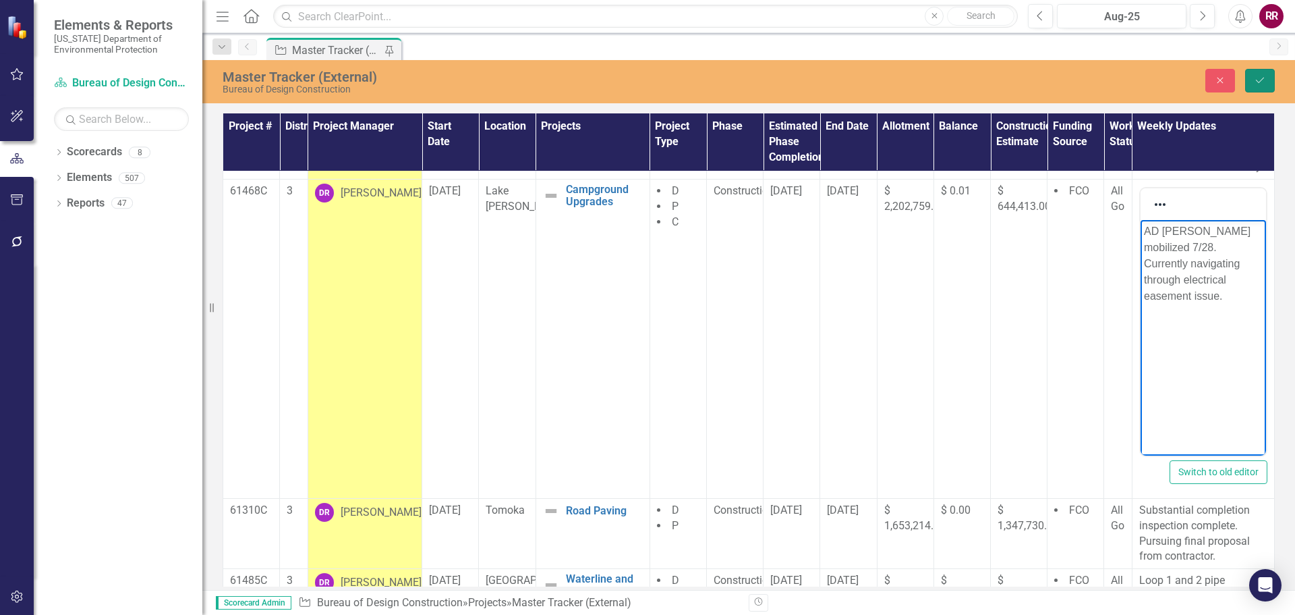
click at [1268, 74] on button "Save" at bounding box center [1260, 81] width 30 height 24
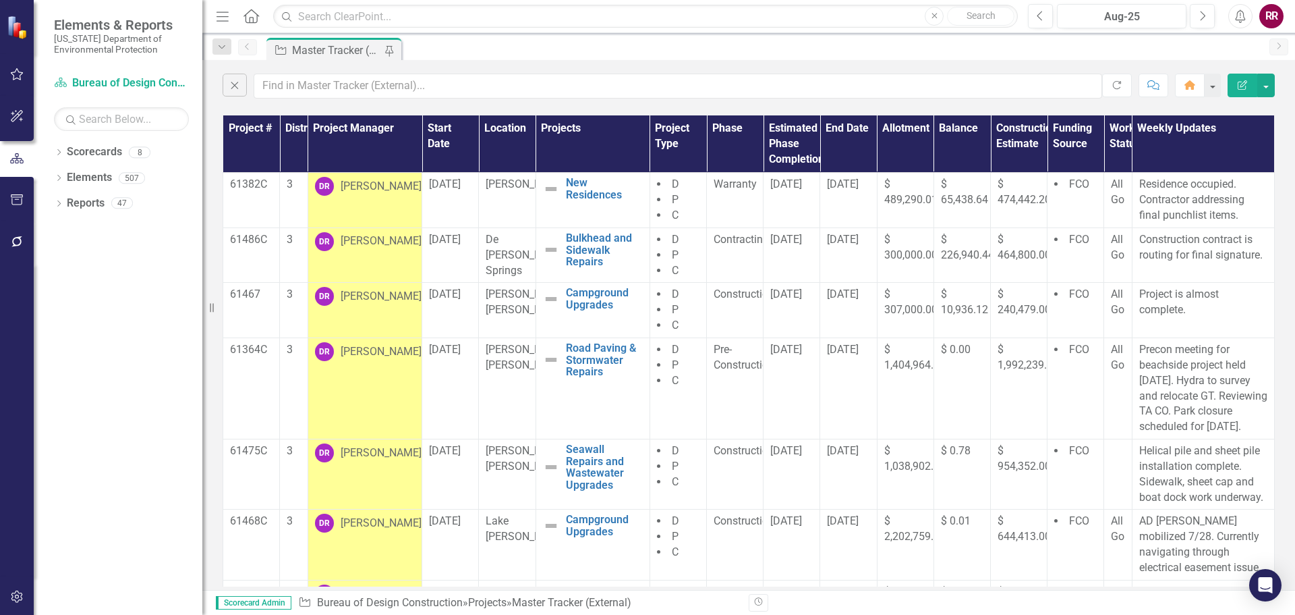
click at [649, 104] on div "Close Refresh Comment Home Edit Report" at bounding box center [748, 82] width 1093 height 45
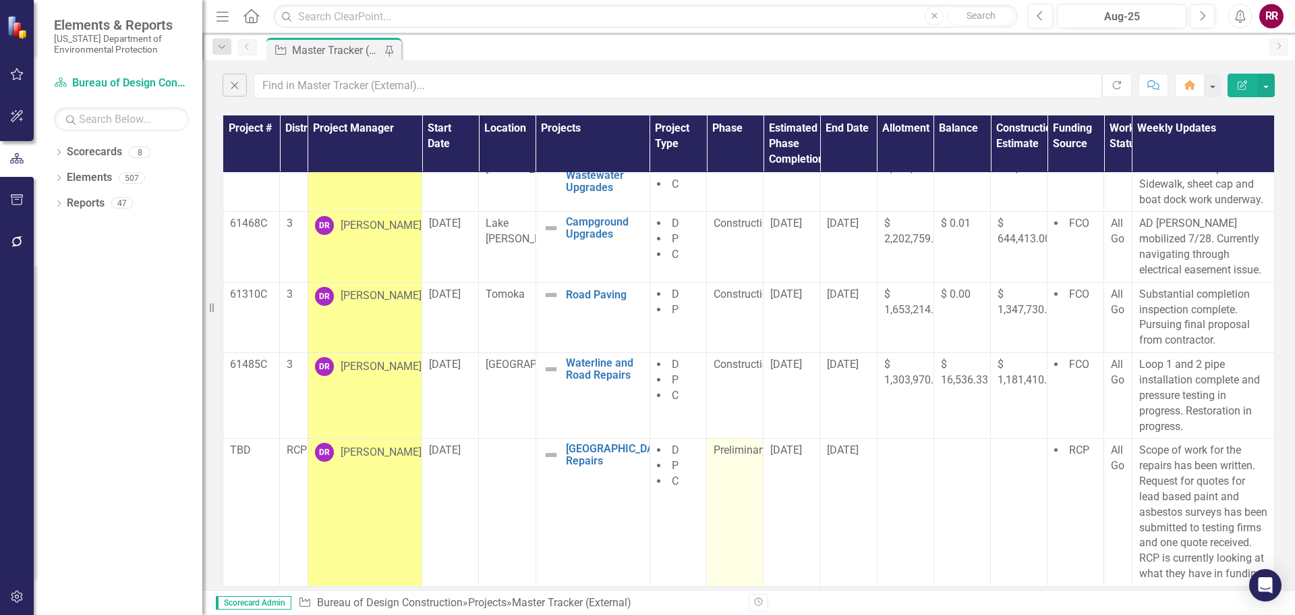
scroll to position [126, 0]
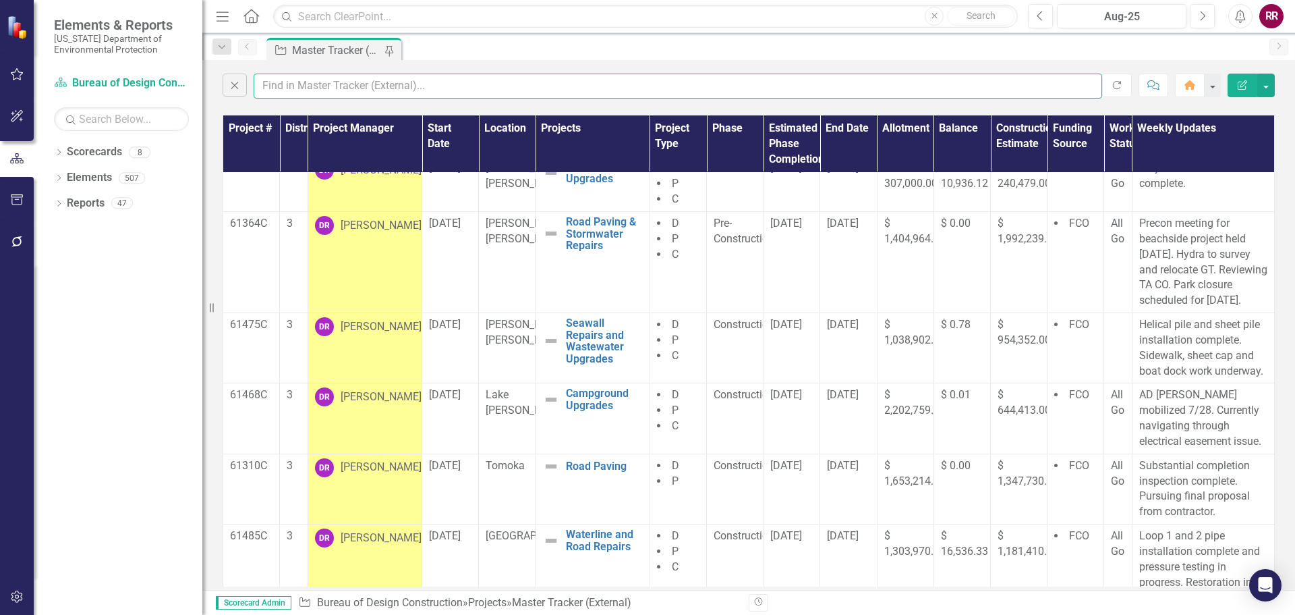
click at [312, 84] on input "text" at bounding box center [678, 86] width 849 height 25
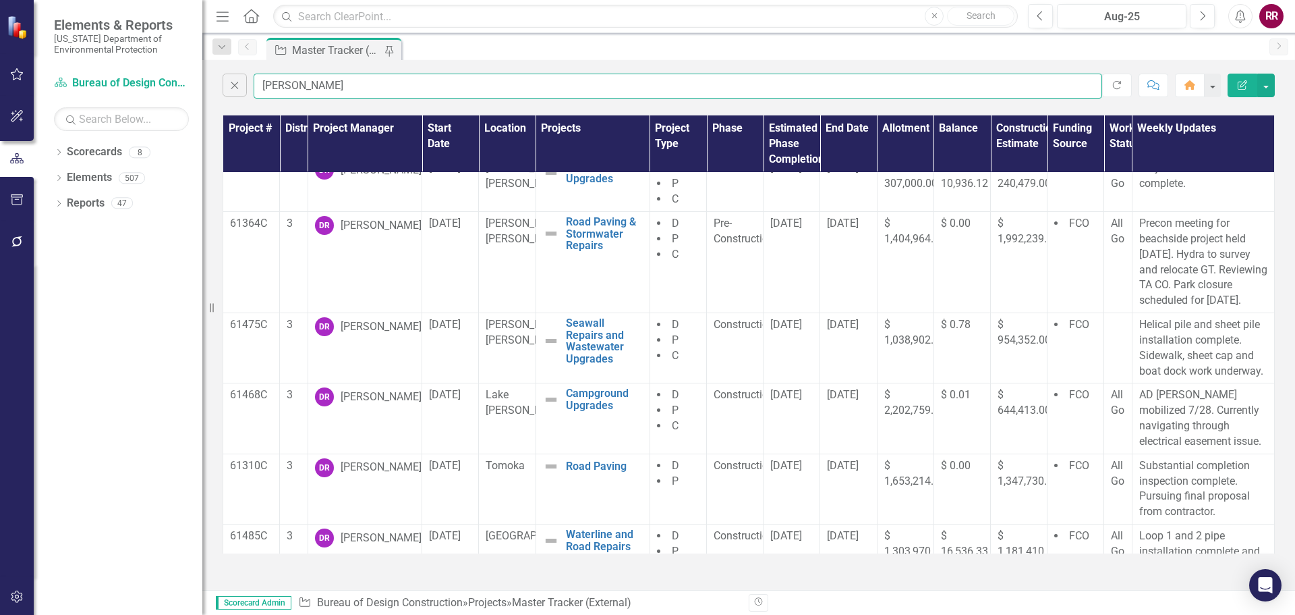
type input "franklin"
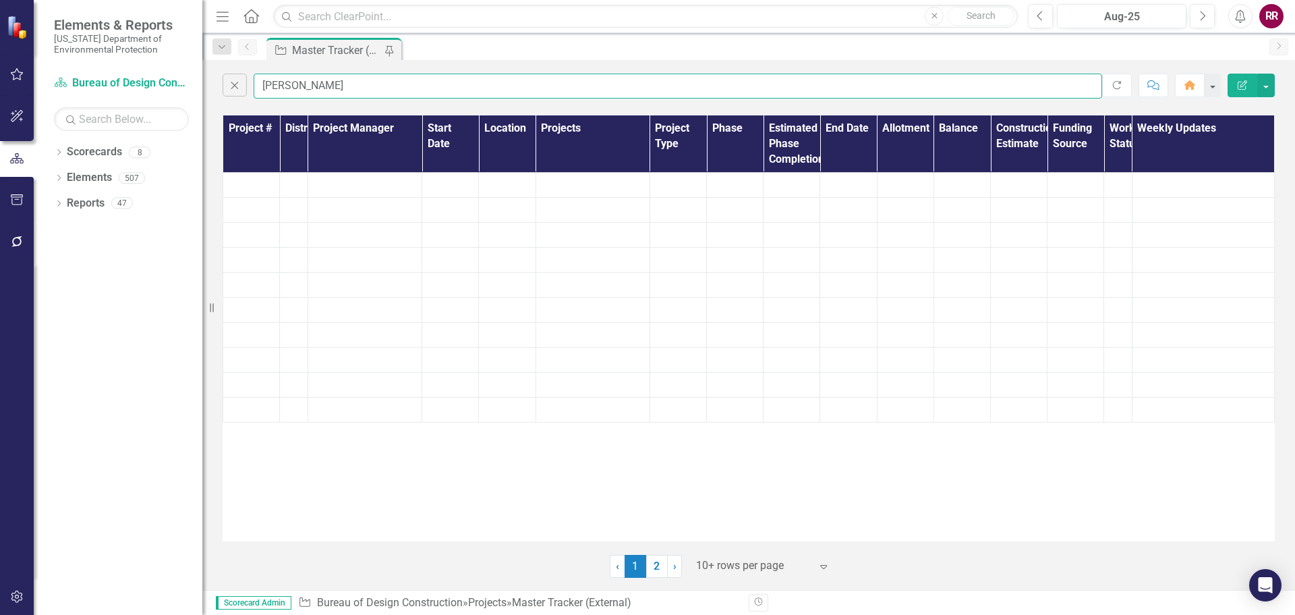
scroll to position [0, 0]
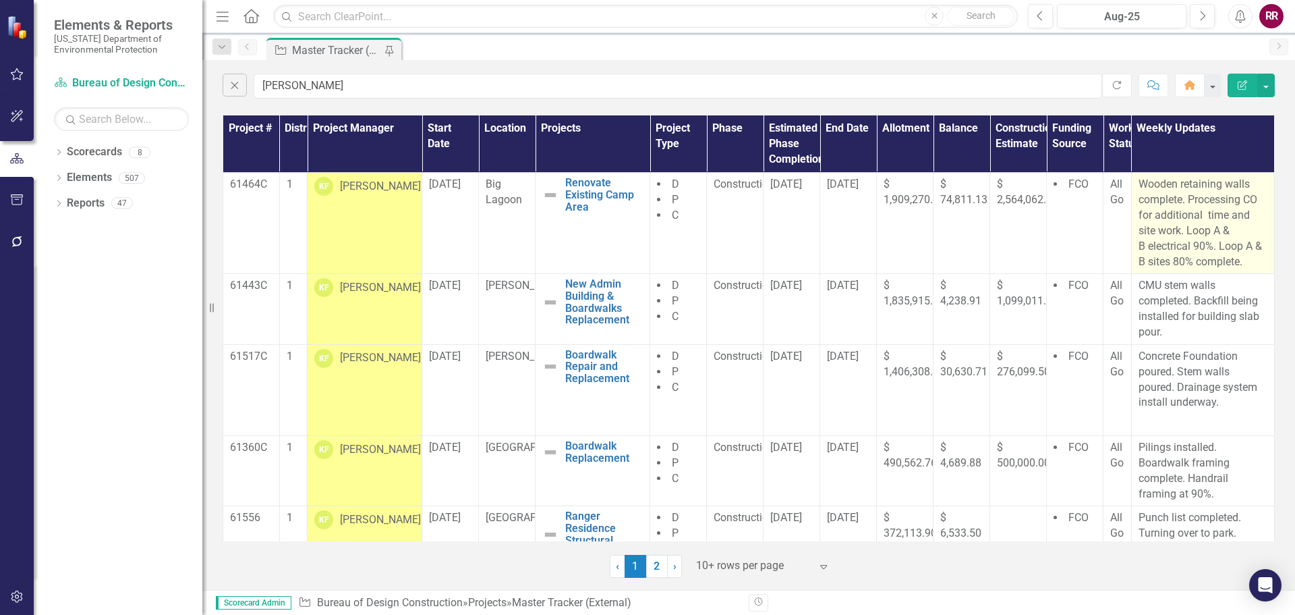
click at [1214, 219] on p "Wooden retaining walls complete. Processing CO for additional time and site wor…" at bounding box center [1204, 223] width 130 height 92
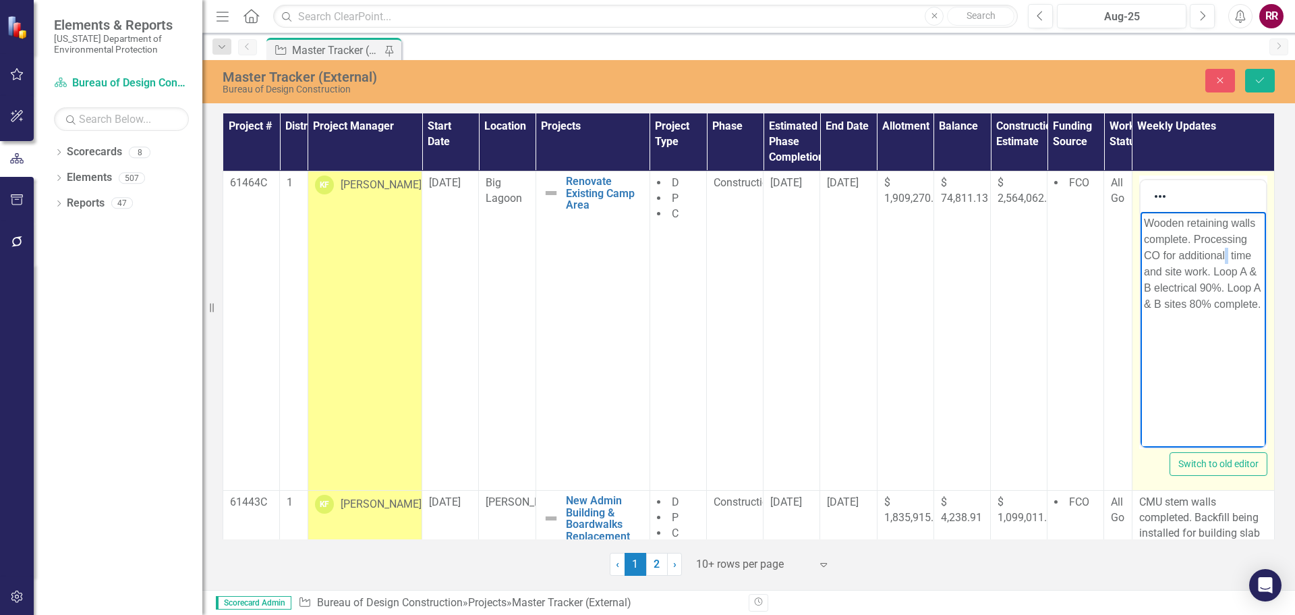
drag, startPoint x: 1226, startPoint y: 256, endPoint x: 1245, endPoint y: 269, distance: 22.8
click at [1227, 256] on p "Wooden retaining walls complete. Processing CO for additional time and site wor…" at bounding box center [1203, 263] width 119 height 97
click at [1216, 351] on body "Wooden retaining walls complete. Processing CO for additional time and site wor…" at bounding box center [1202, 312] width 125 height 202
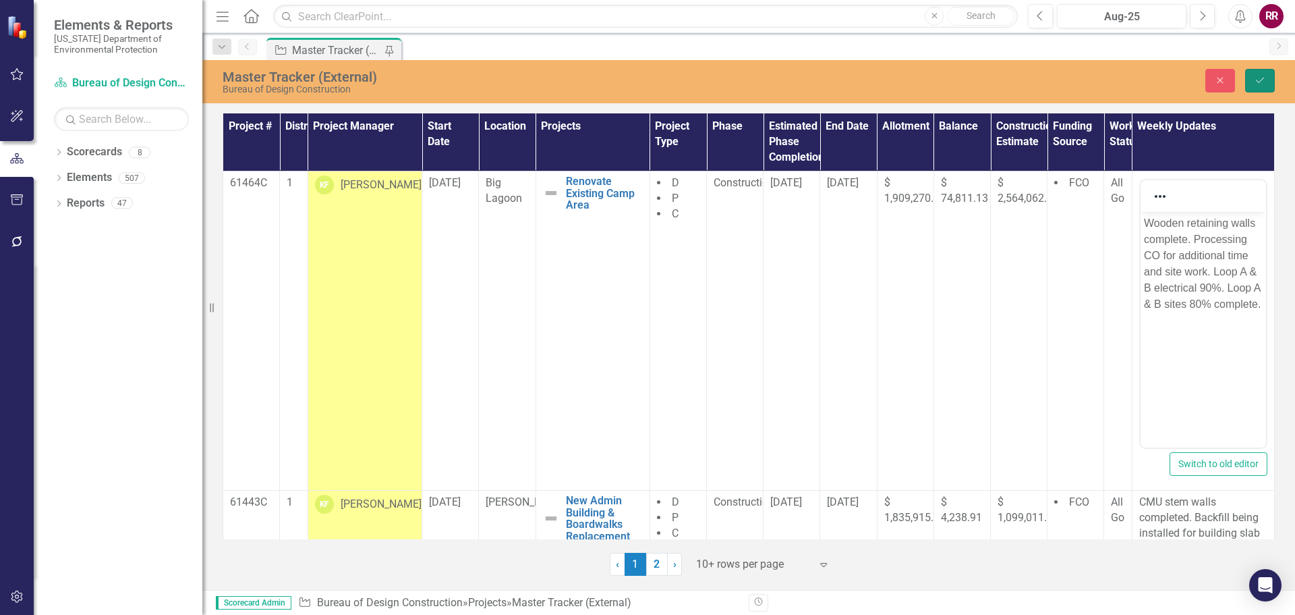
click at [1258, 82] on icon "Save" at bounding box center [1260, 80] width 12 height 9
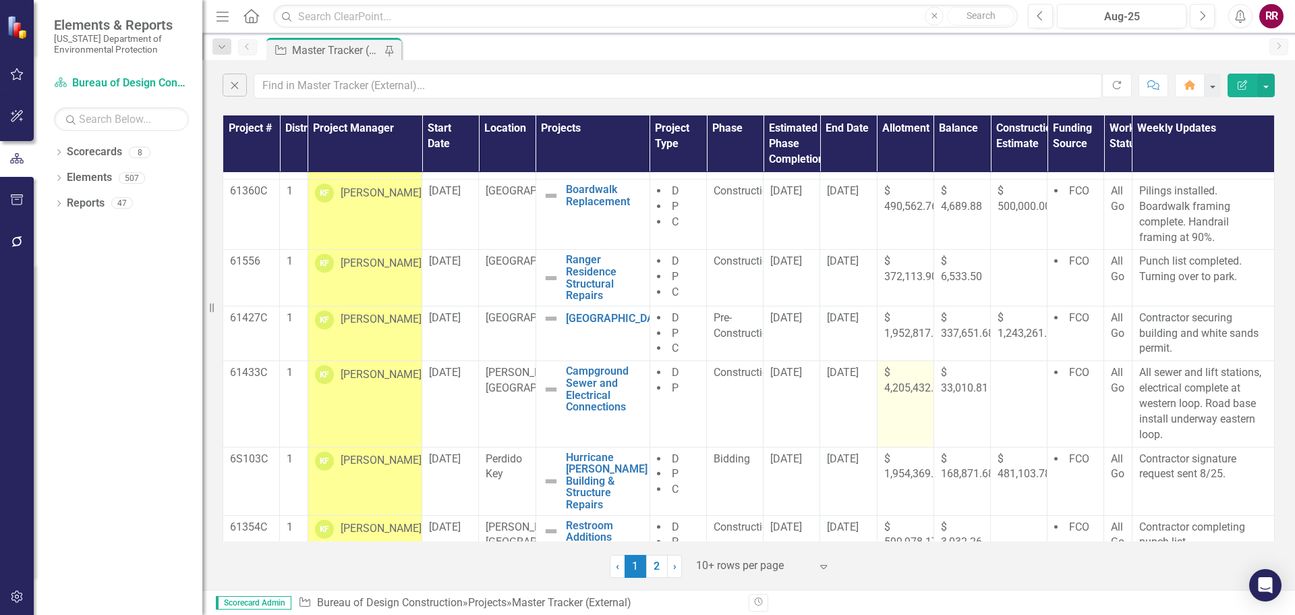
scroll to position [330, 0]
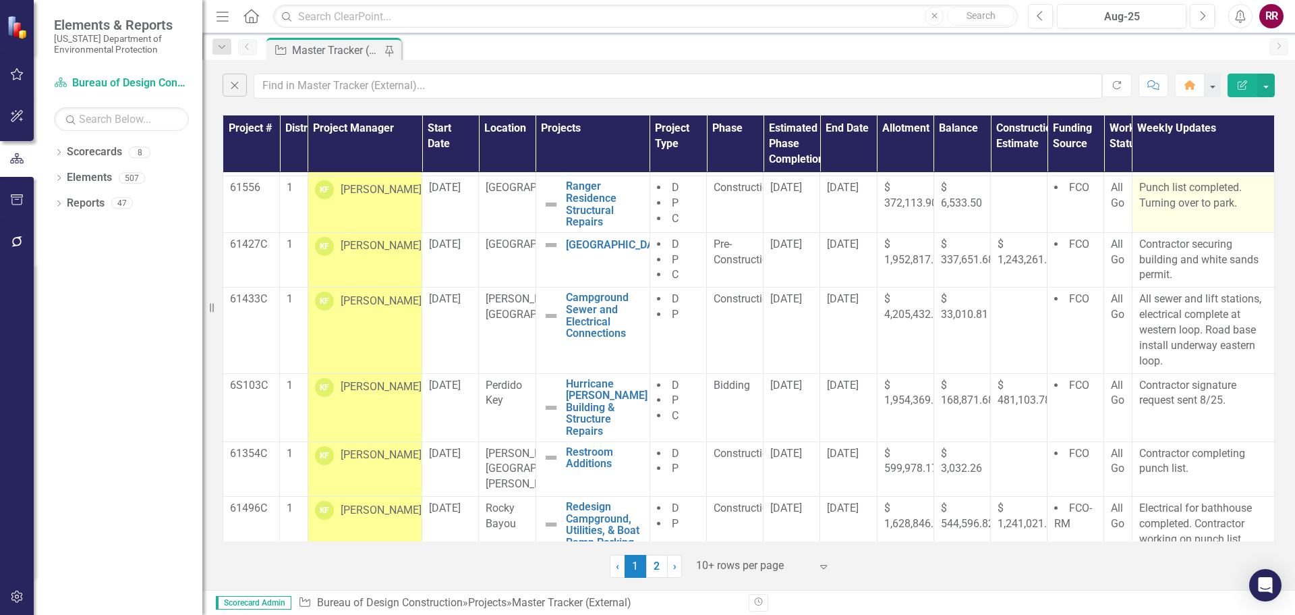
click at [1189, 194] on p "Punch list completed. Turning over to park." at bounding box center [1204, 195] width 128 height 31
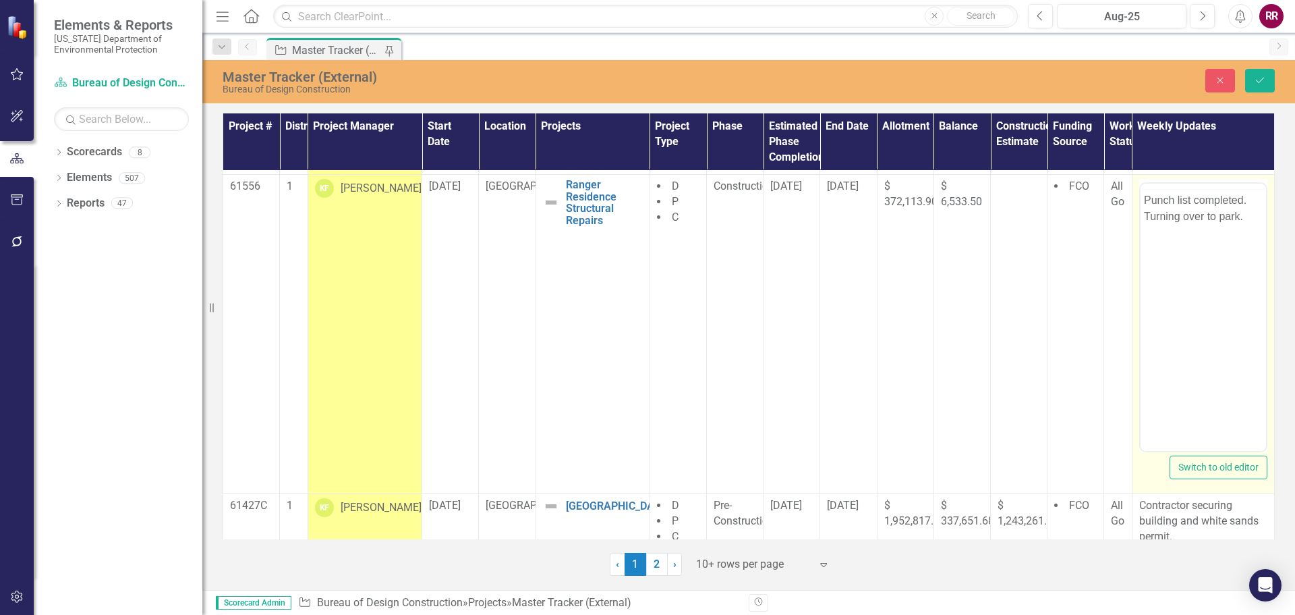
scroll to position [0, 0]
click at [1146, 231] on p "Punch list completed. Turning over to park." at bounding box center [1203, 234] width 119 height 32
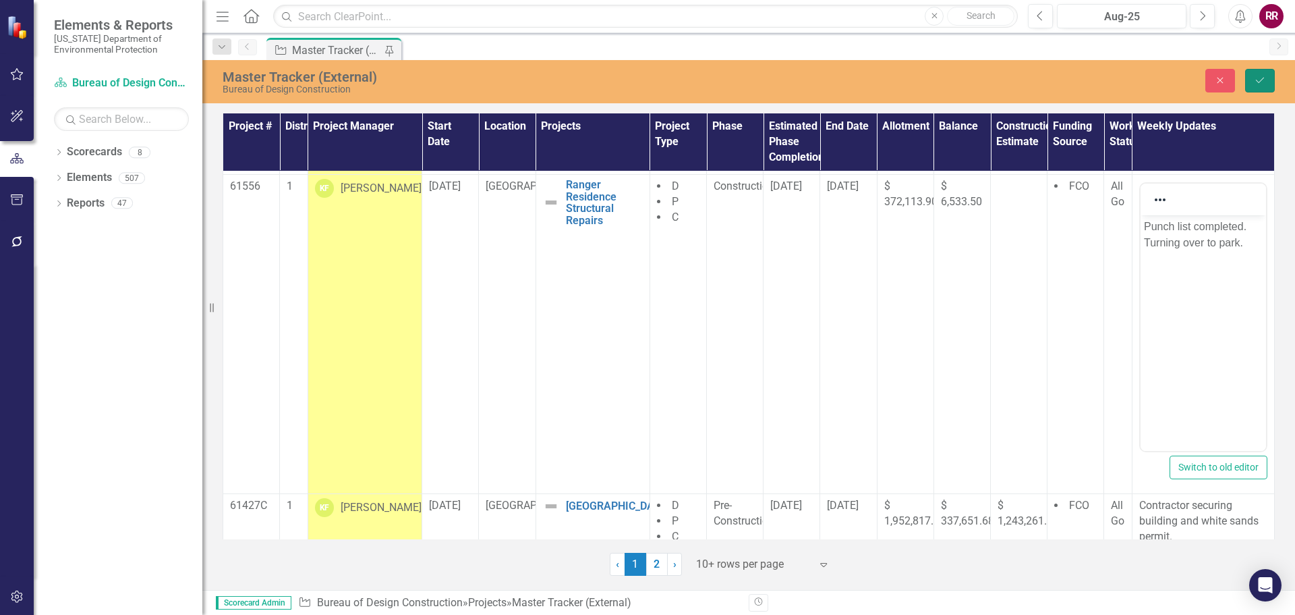
click at [1256, 79] on icon "Save" at bounding box center [1260, 80] width 12 height 9
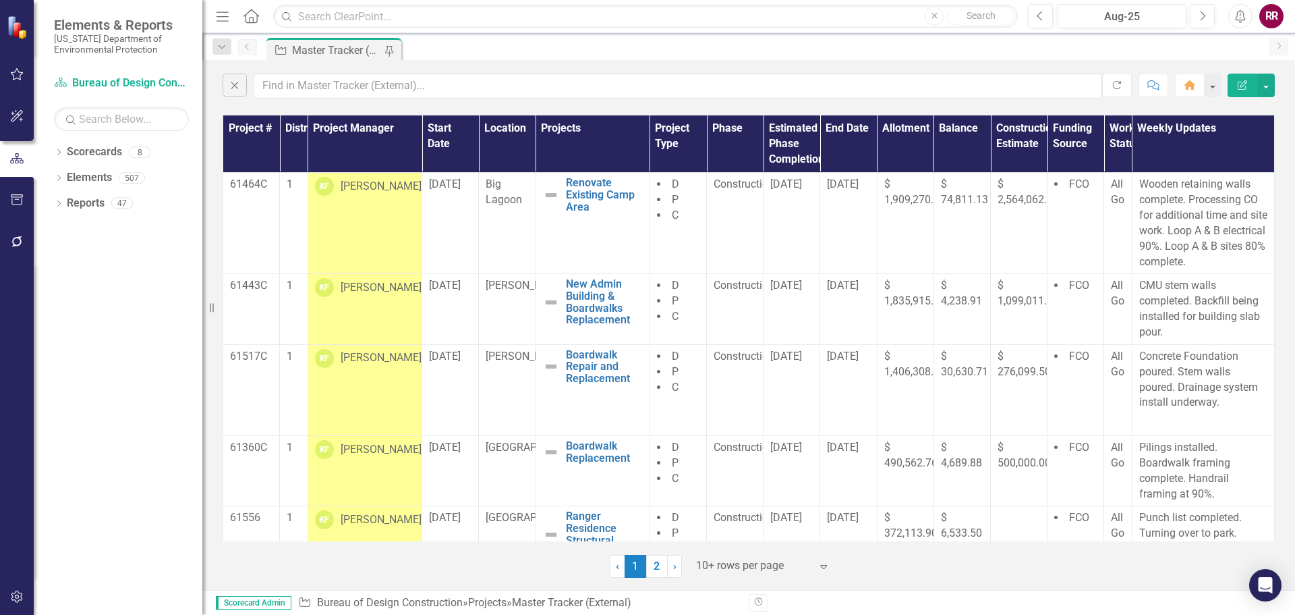
scroll to position [330, 0]
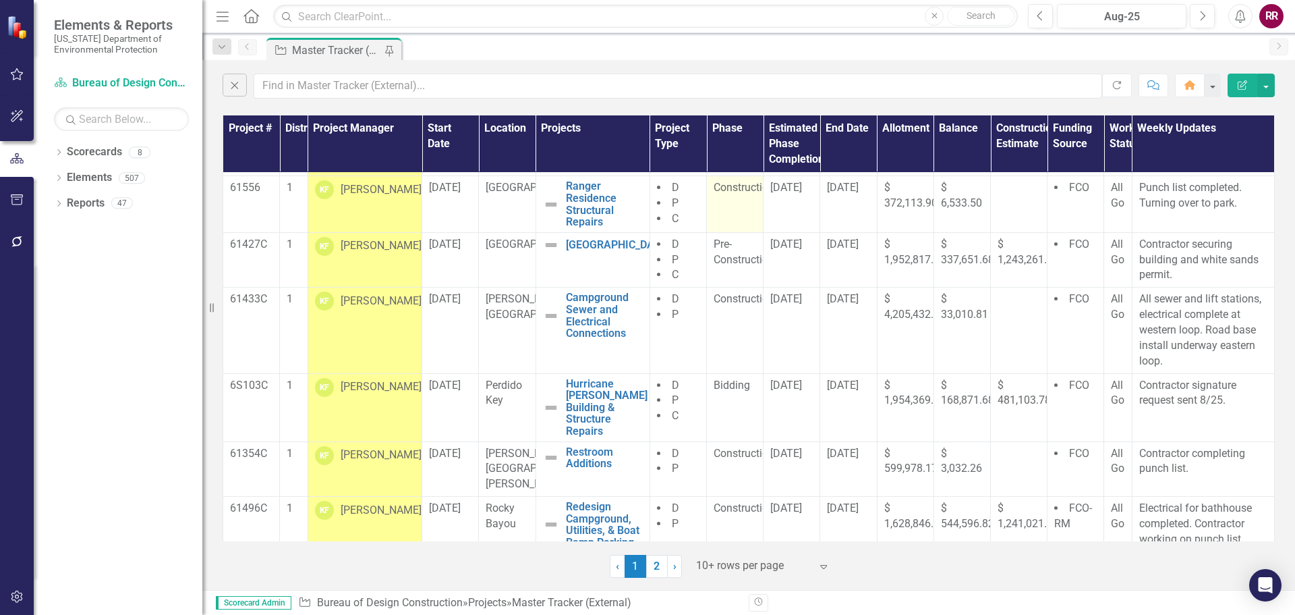
click at [735, 189] on span "Construction" at bounding box center [744, 187] width 61 height 13
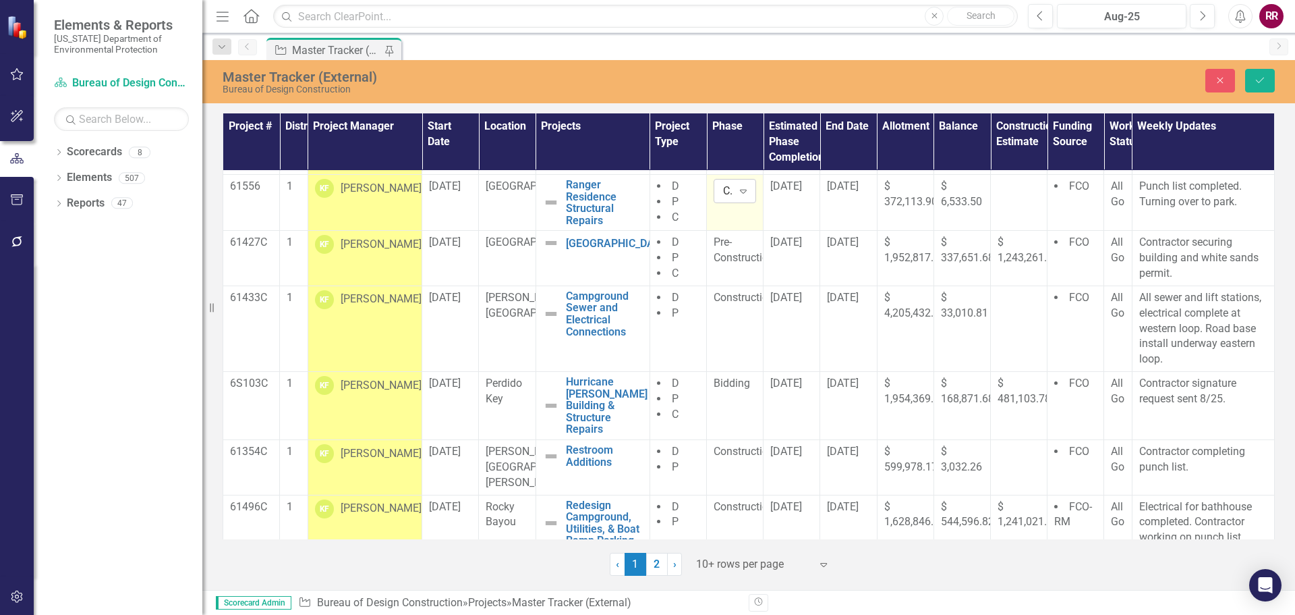
click at [743, 188] on icon "Expand" at bounding box center [743, 191] width 13 height 11
click at [1260, 82] on icon "Save" at bounding box center [1260, 80] width 12 height 9
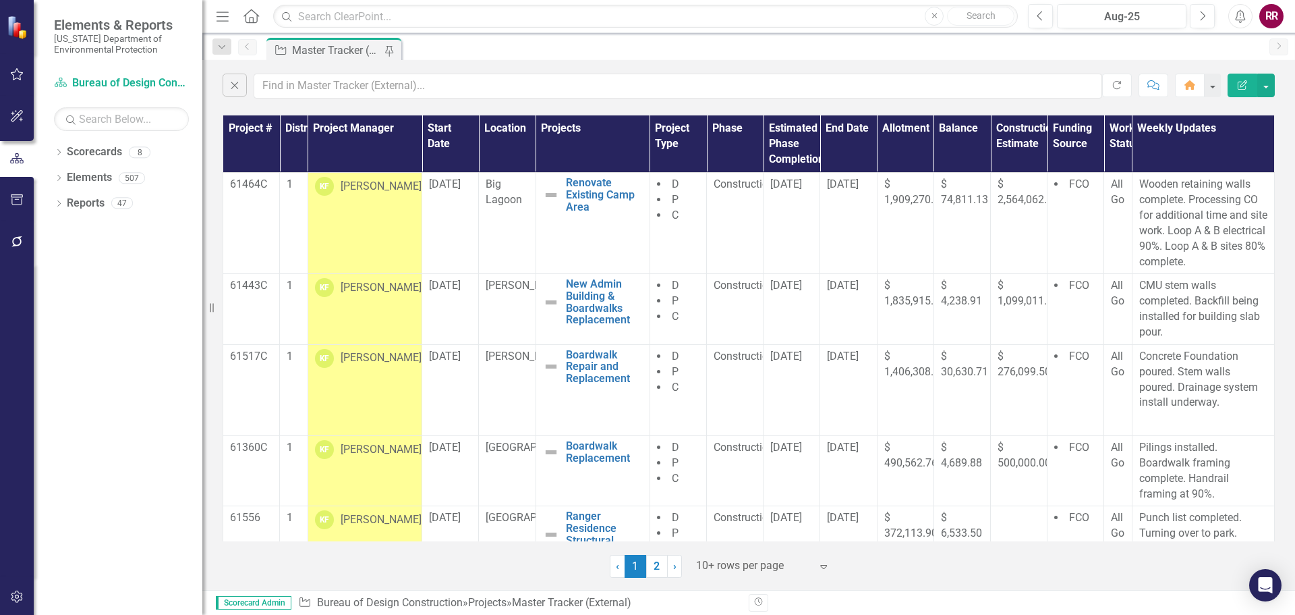
scroll to position [330, 0]
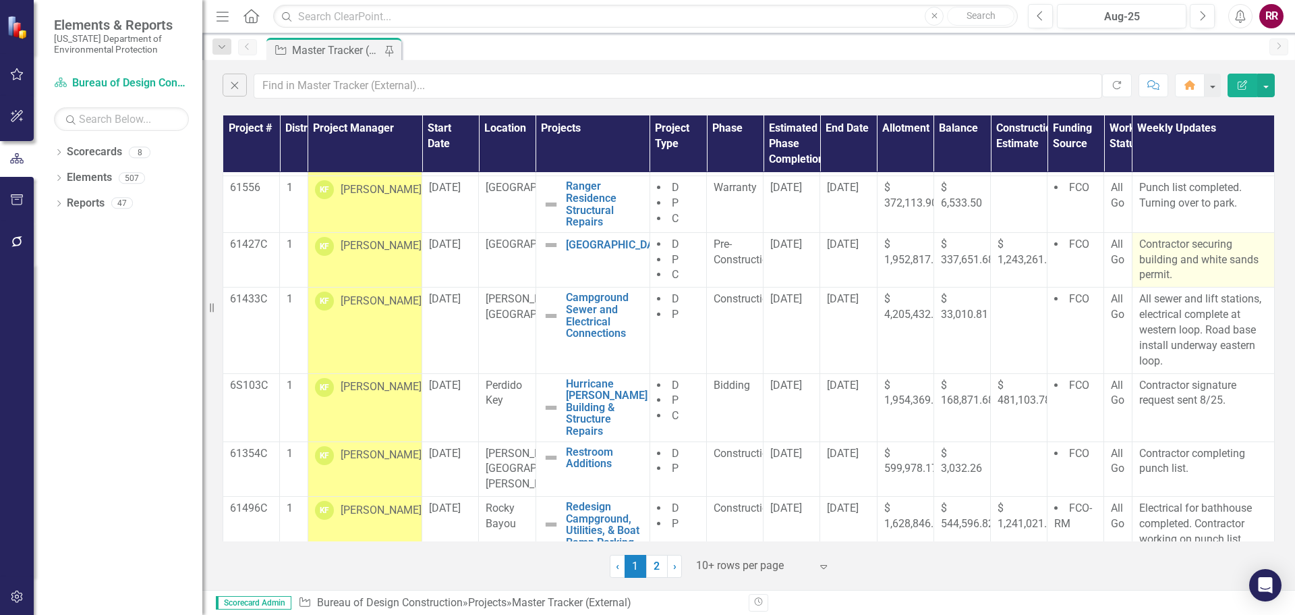
click at [1181, 259] on p "Contractor securing building and white sands permit." at bounding box center [1204, 260] width 128 height 47
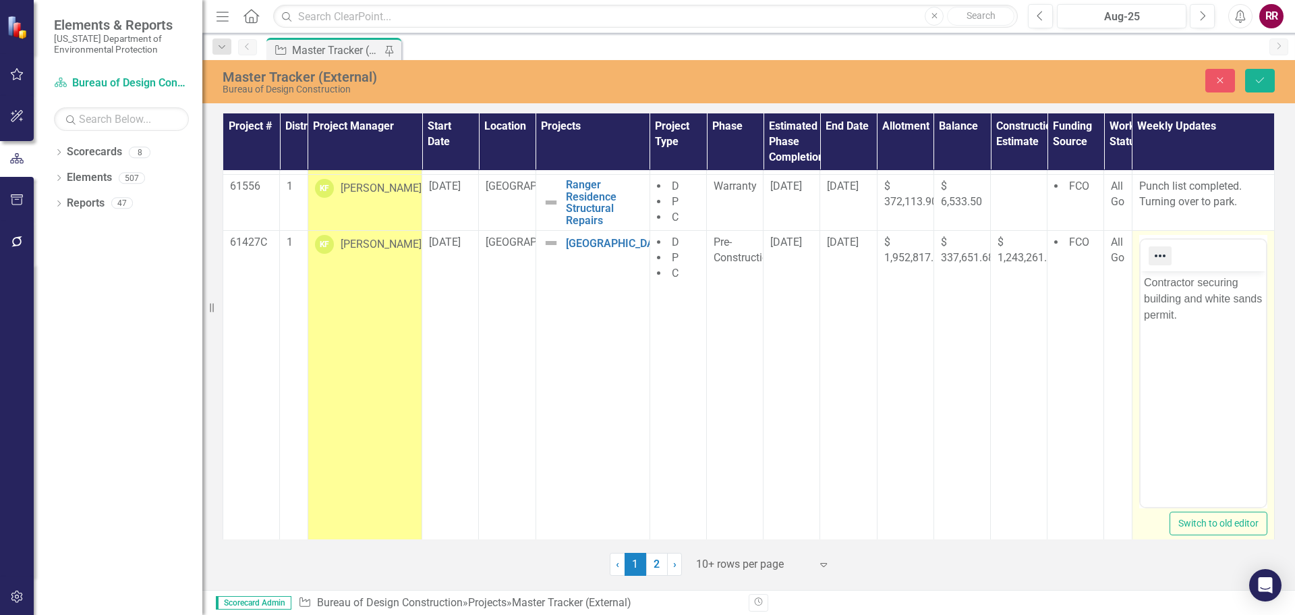
scroll to position [0, 0]
click at [1146, 287] on p "Contractor securing building and white sands permit." at bounding box center [1203, 299] width 119 height 49
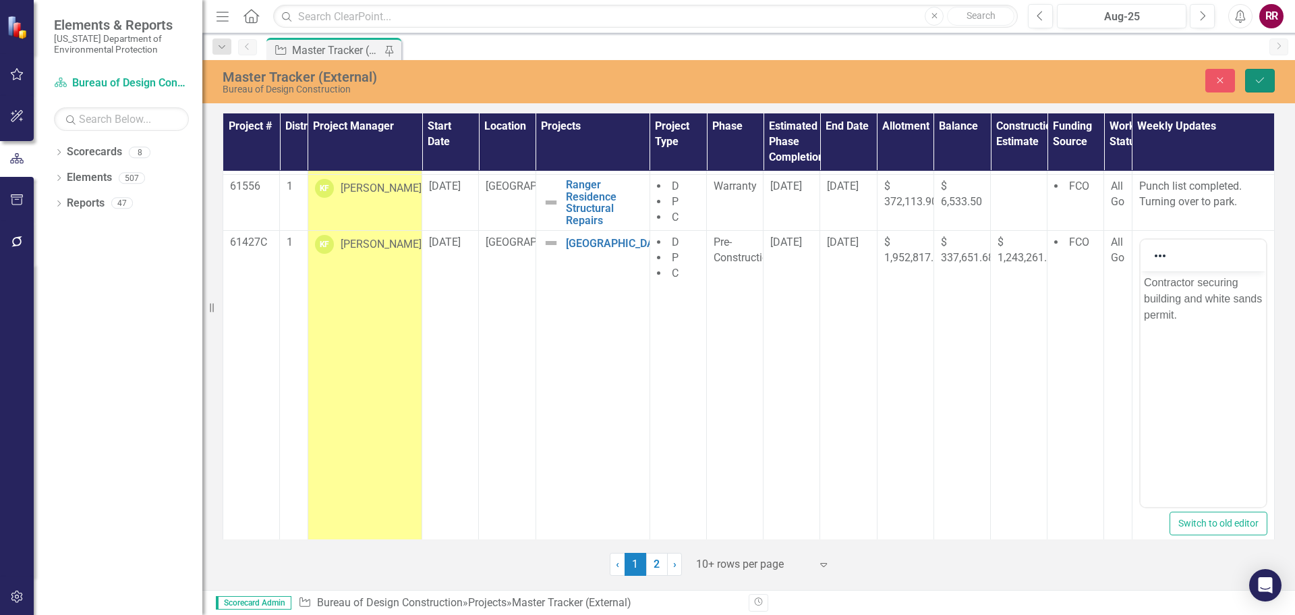
click at [1260, 84] on icon "Save" at bounding box center [1260, 80] width 12 height 9
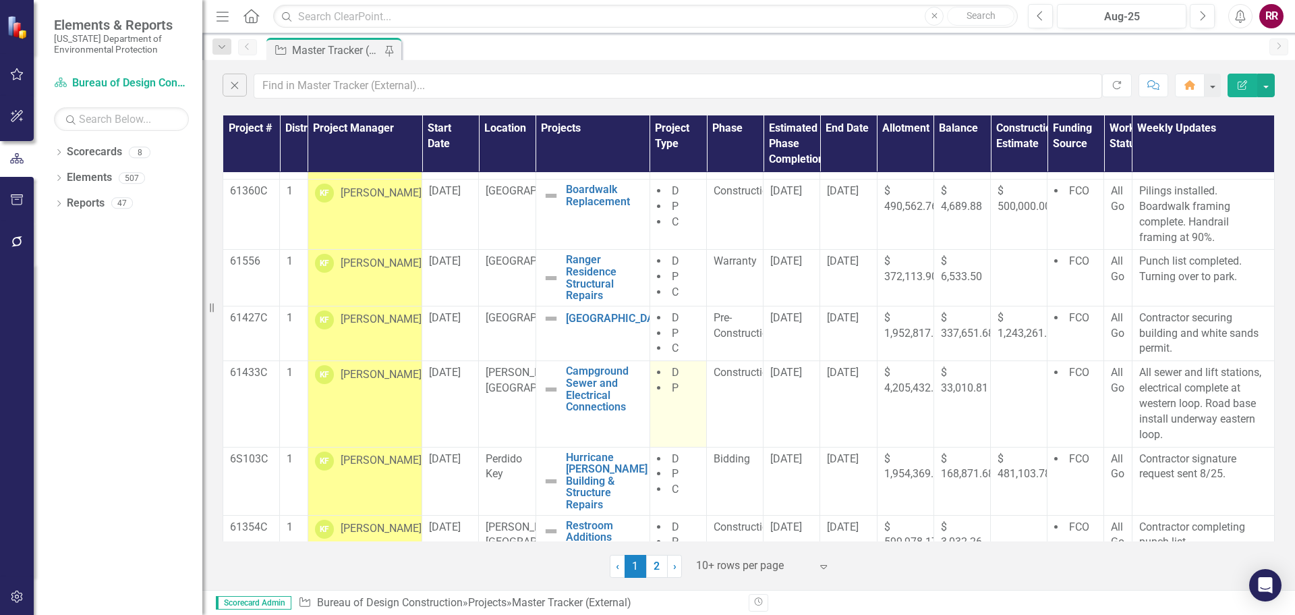
scroll to position [330, 0]
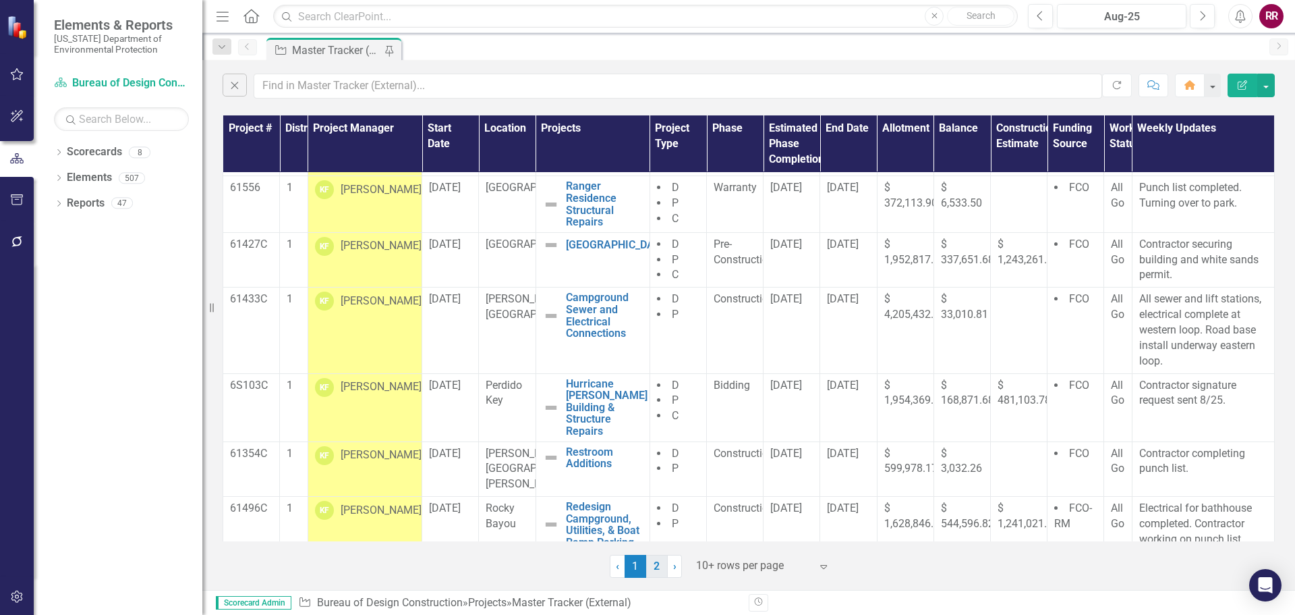
click at [651, 565] on link "2" at bounding box center [657, 566] width 22 height 23
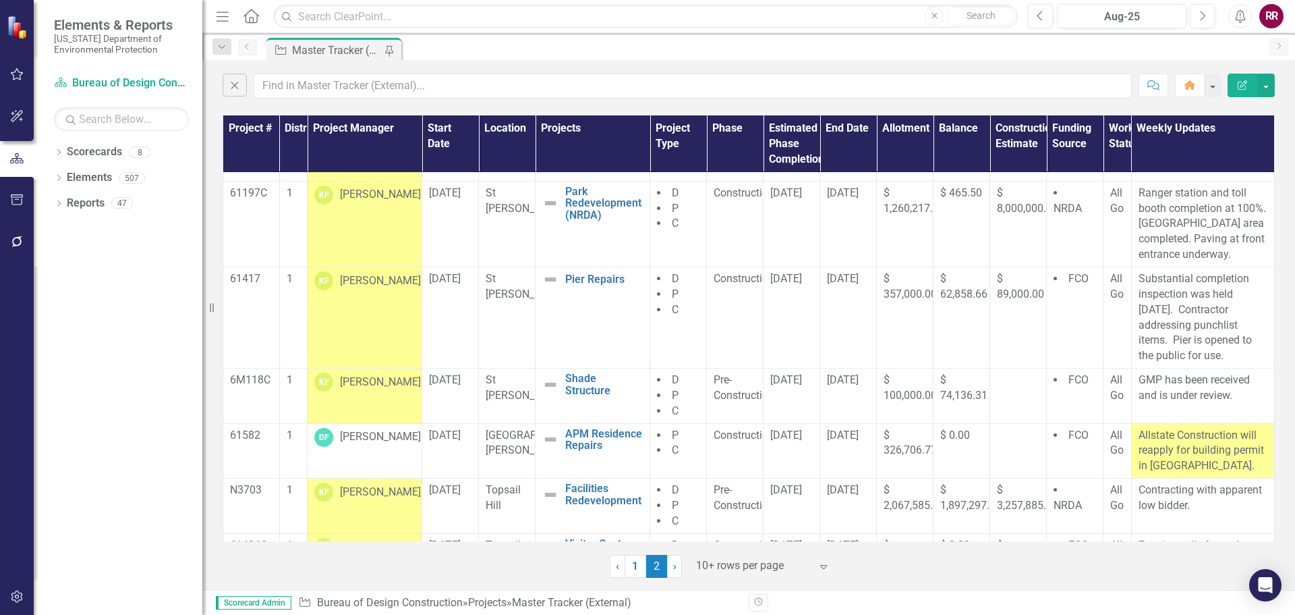
scroll to position [0, 0]
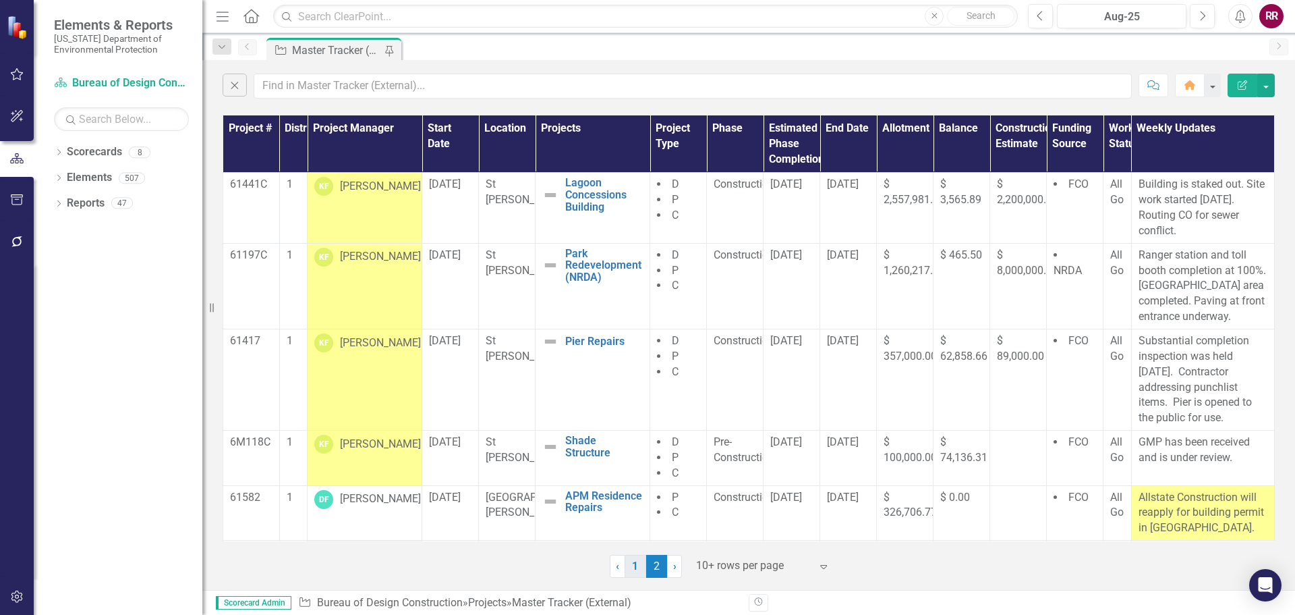
click at [637, 567] on link "1" at bounding box center [636, 566] width 22 height 23
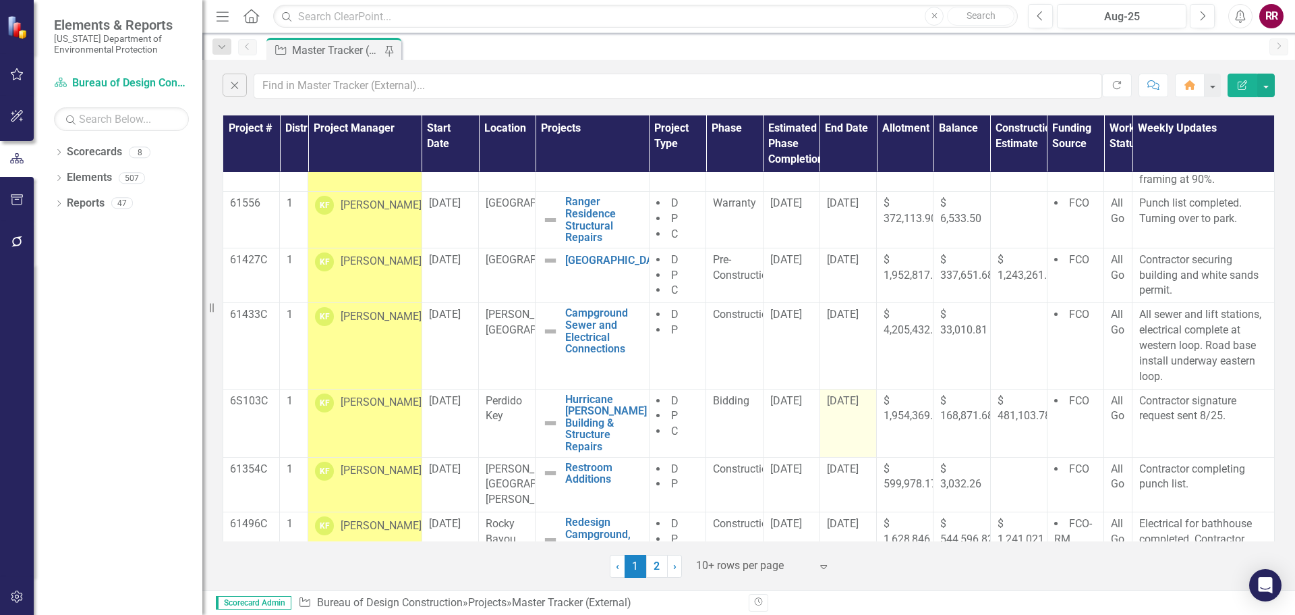
scroll to position [330, 0]
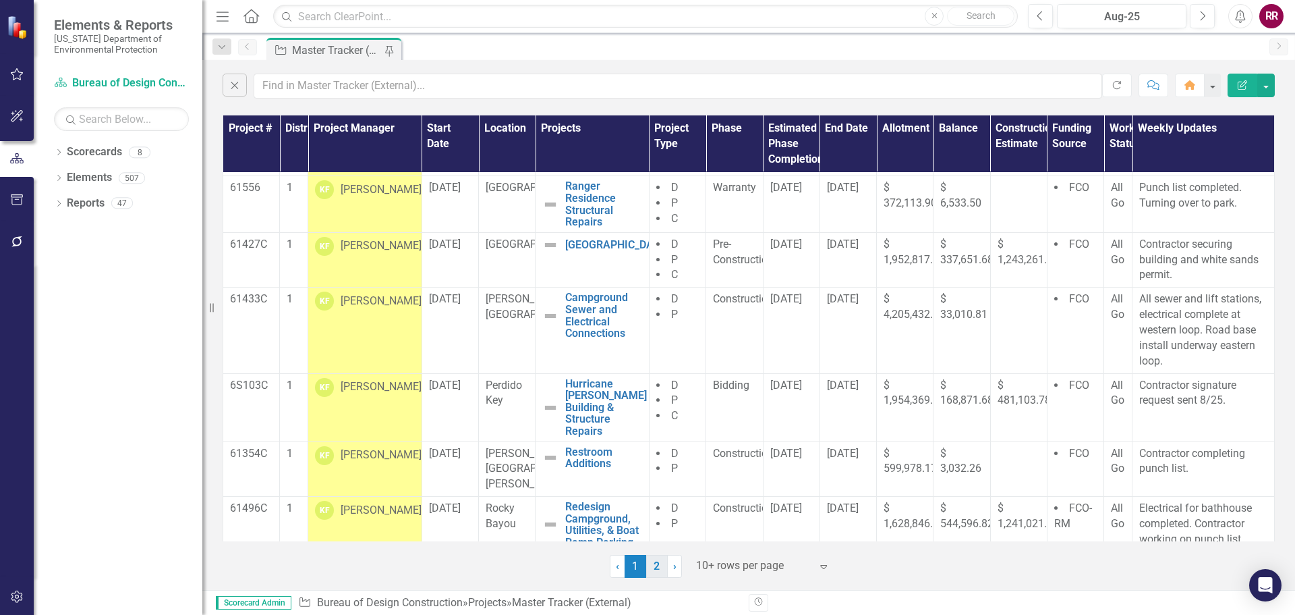
click at [655, 560] on link "2" at bounding box center [657, 566] width 22 height 23
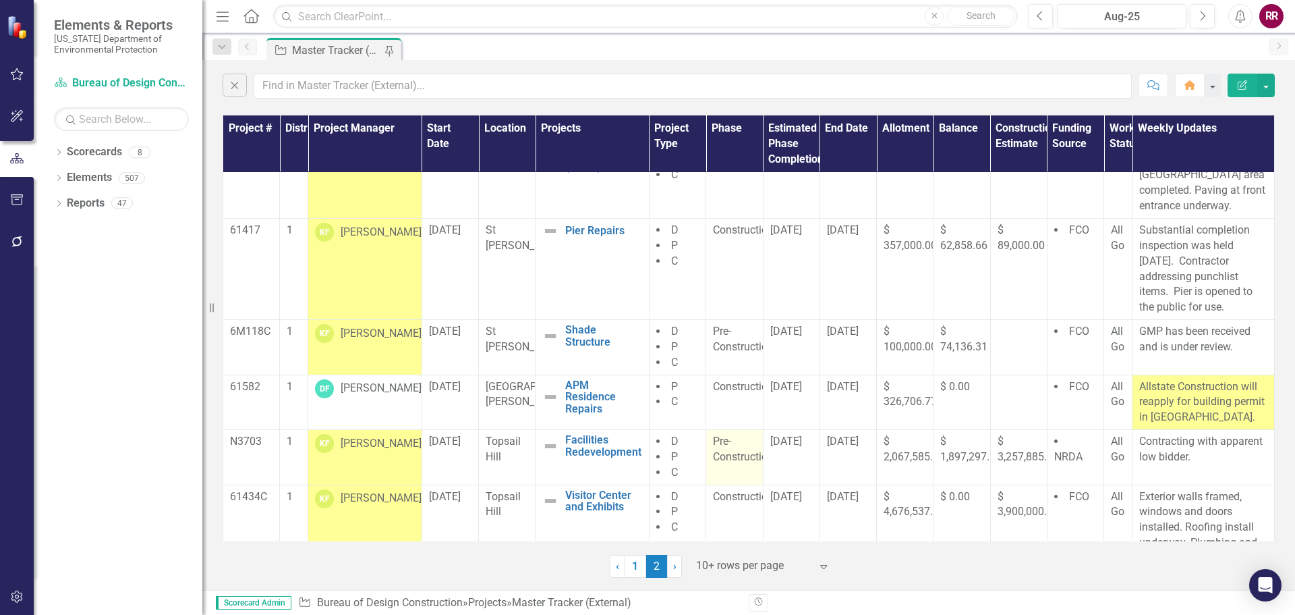
scroll to position [0, 0]
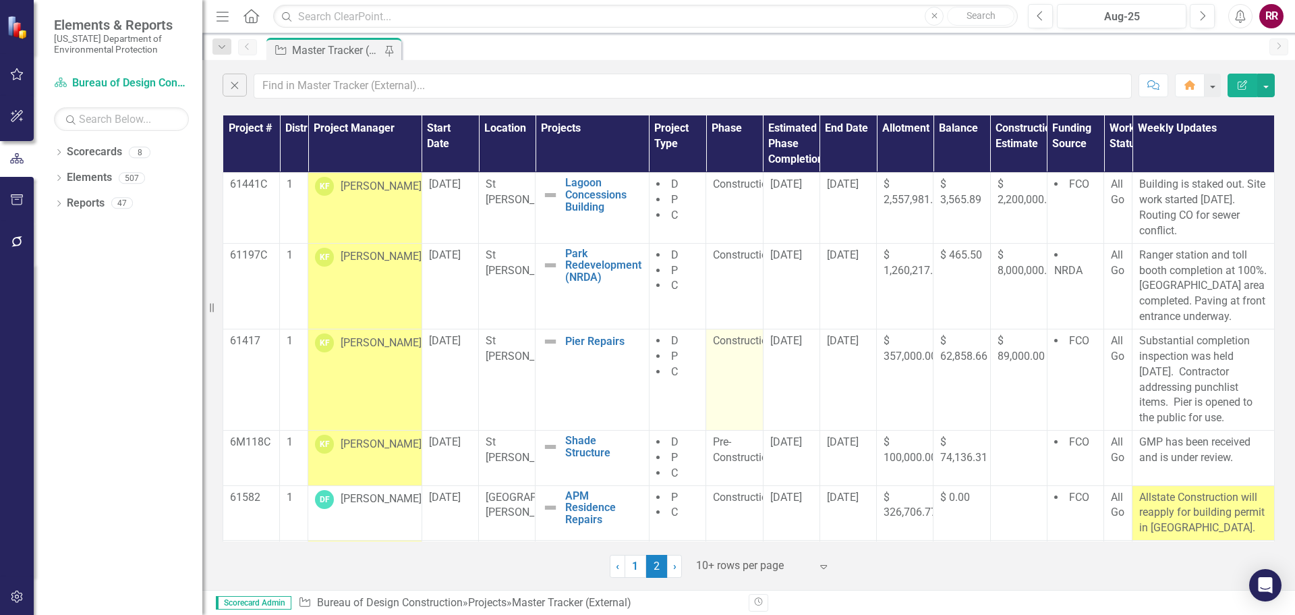
click at [727, 343] on span "Construction" at bounding box center [743, 340] width 61 height 13
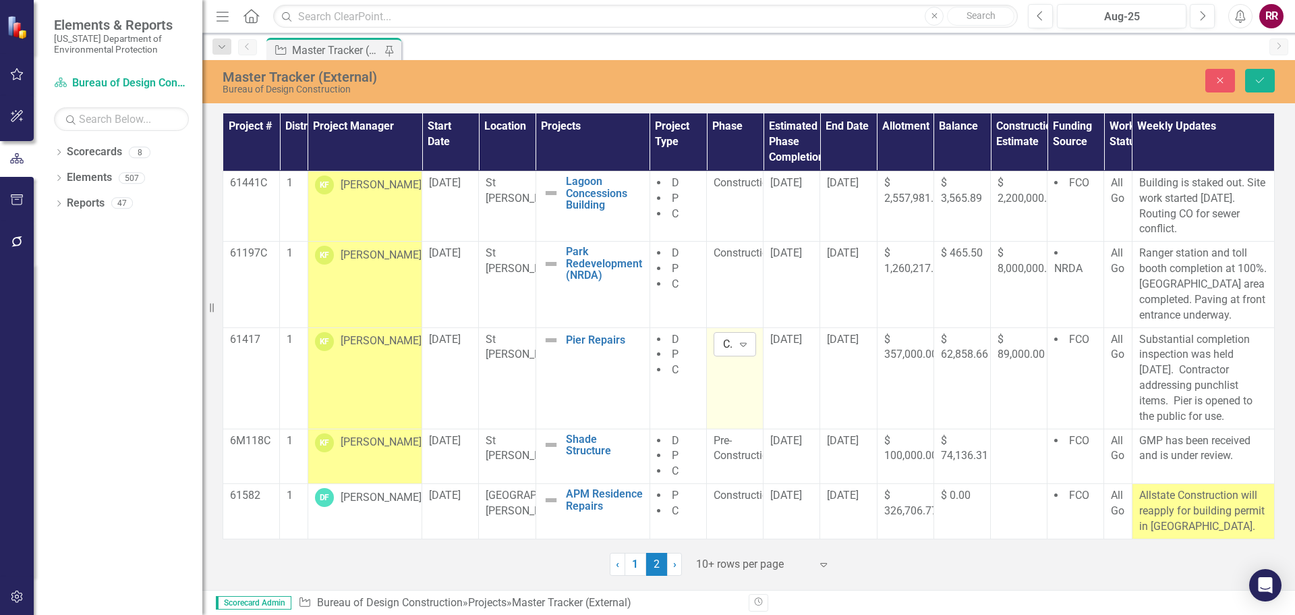
click at [740, 345] on icon at bounding box center [743, 345] width 7 height 4
click at [1258, 78] on icon "Save" at bounding box center [1260, 80] width 12 height 9
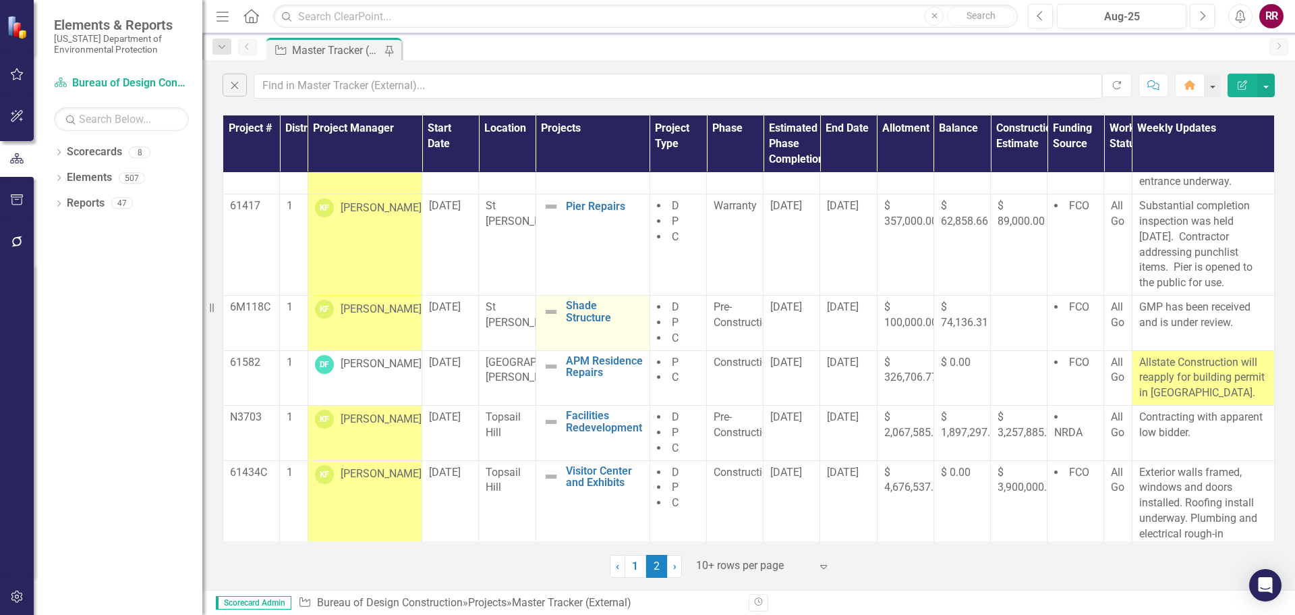
scroll to position [156, 0]
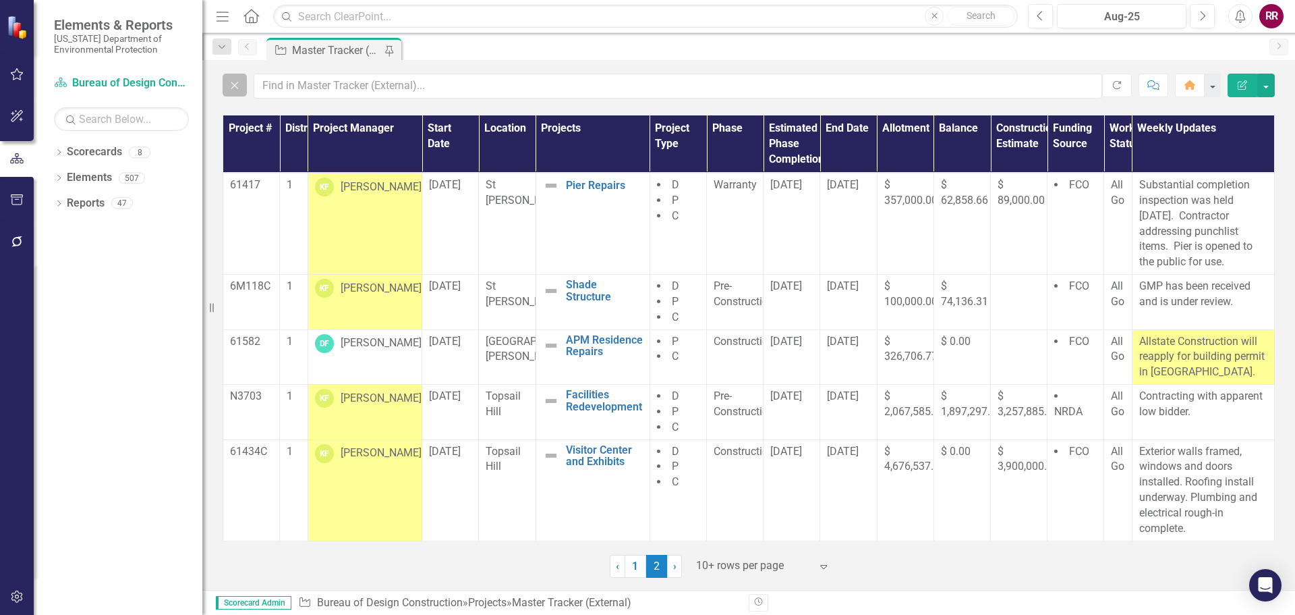
click at [235, 82] on icon "Close" at bounding box center [234, 85] width 15 height 12
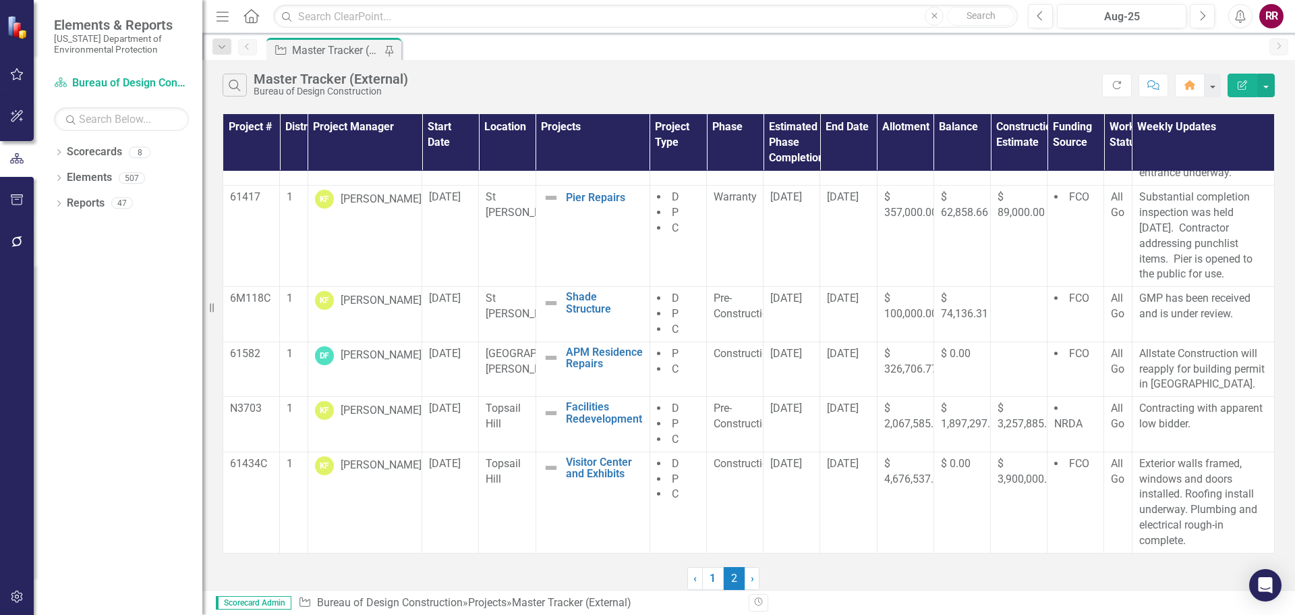
scroll to position [142, 0]
click at [251, 86] on div "Search Master Tracker (External) Bureau of Design Construction" at bounding box center [663, 85] width 880 height 23
click at [233, 90] on icon "Search" at bounding box center [234, 85] width 15 height 12
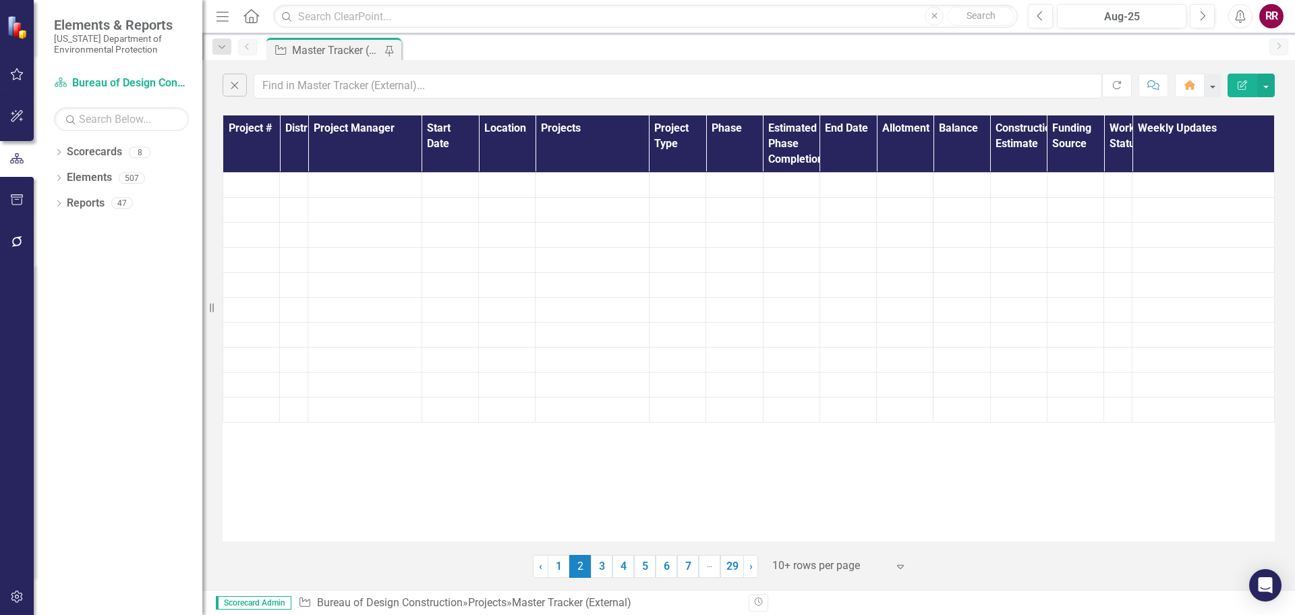
scroll to position [0, 0]
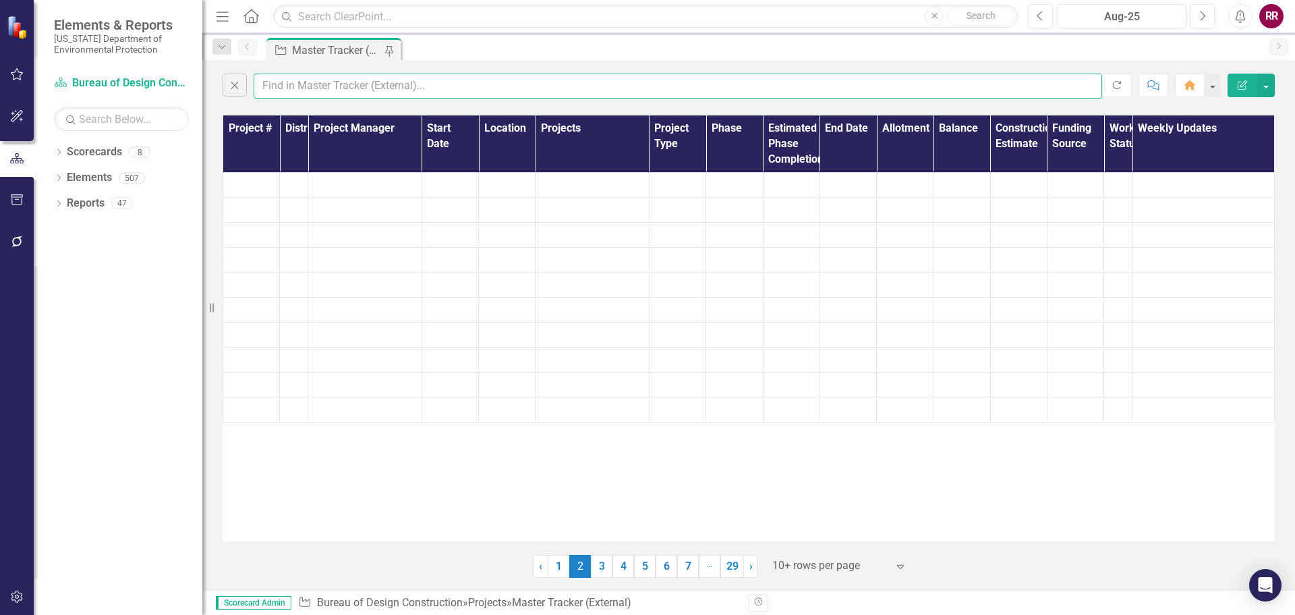
click at [304, 80] on input "text" at bounding box center [678, 86] width 849 height 25
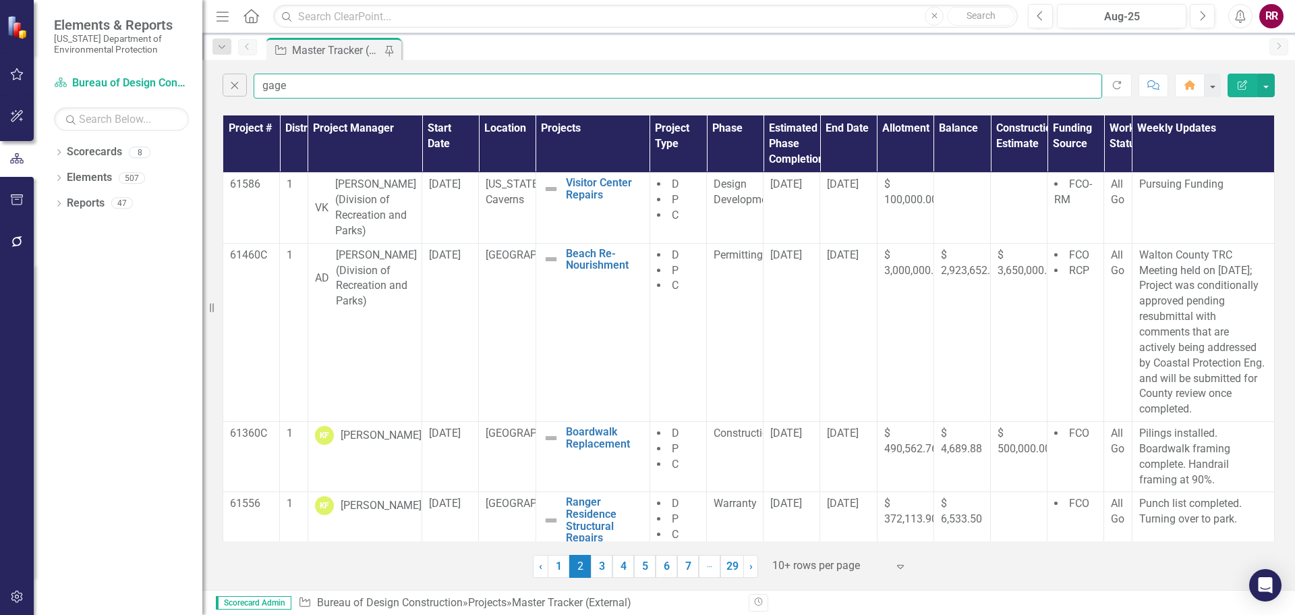
type input "gage"
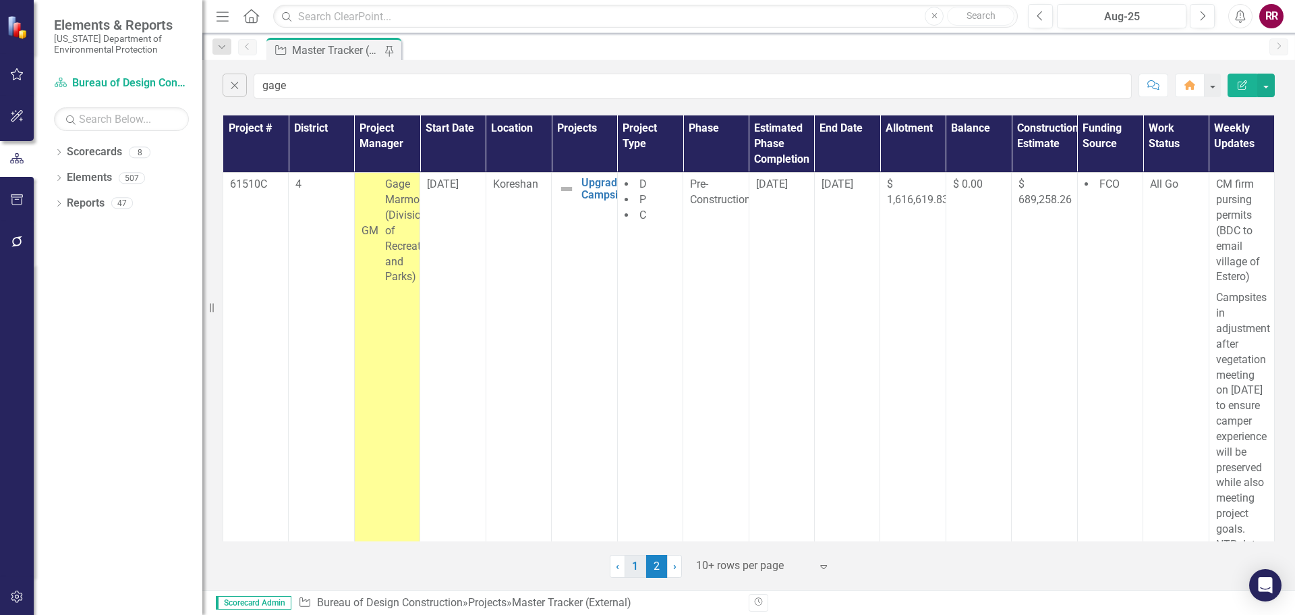
click at [638, 571] on link "1" at bounding box center [636, 566] width 22 height 23
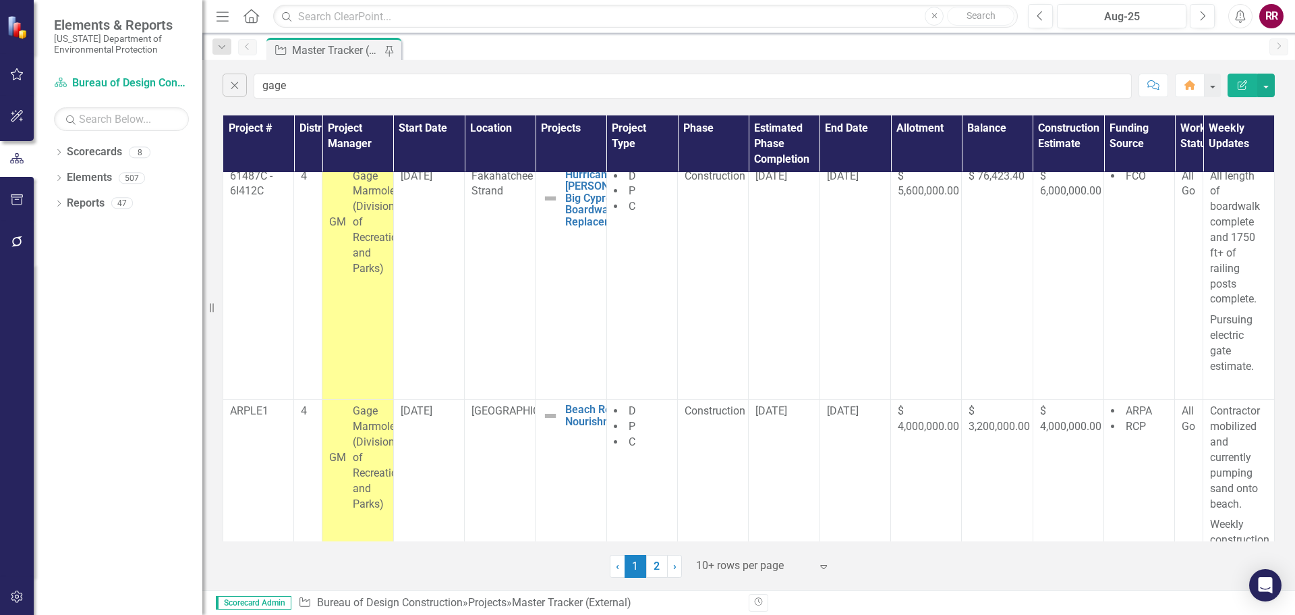
scroll to position [337, 19]
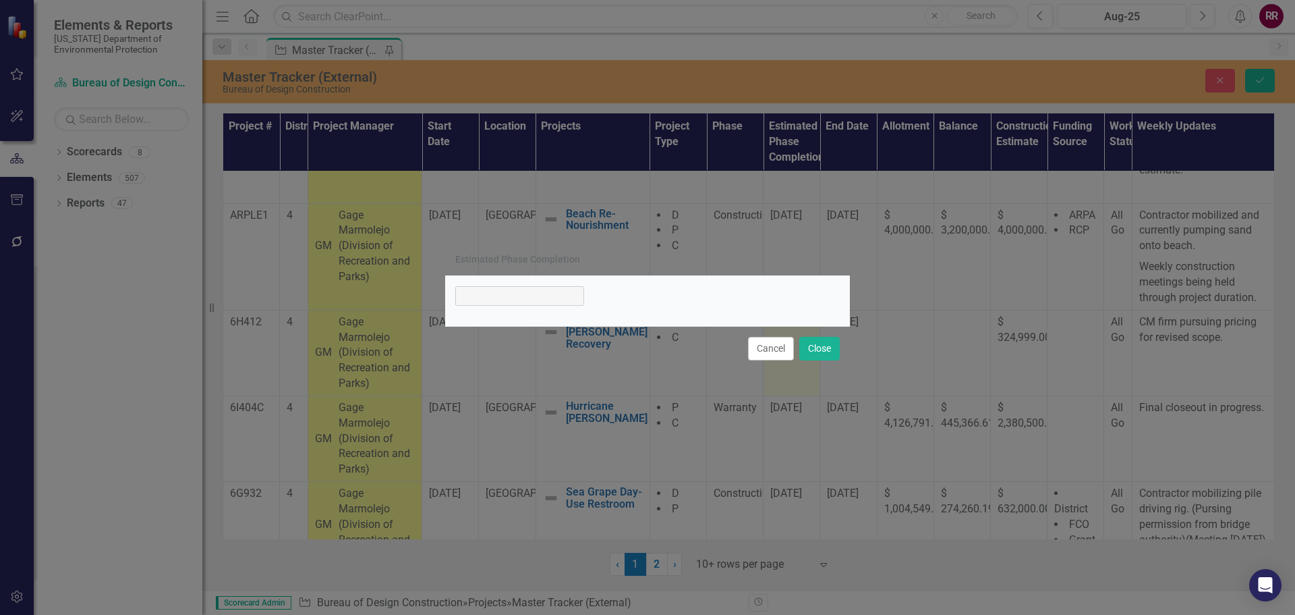
scroll to position [337, 0]
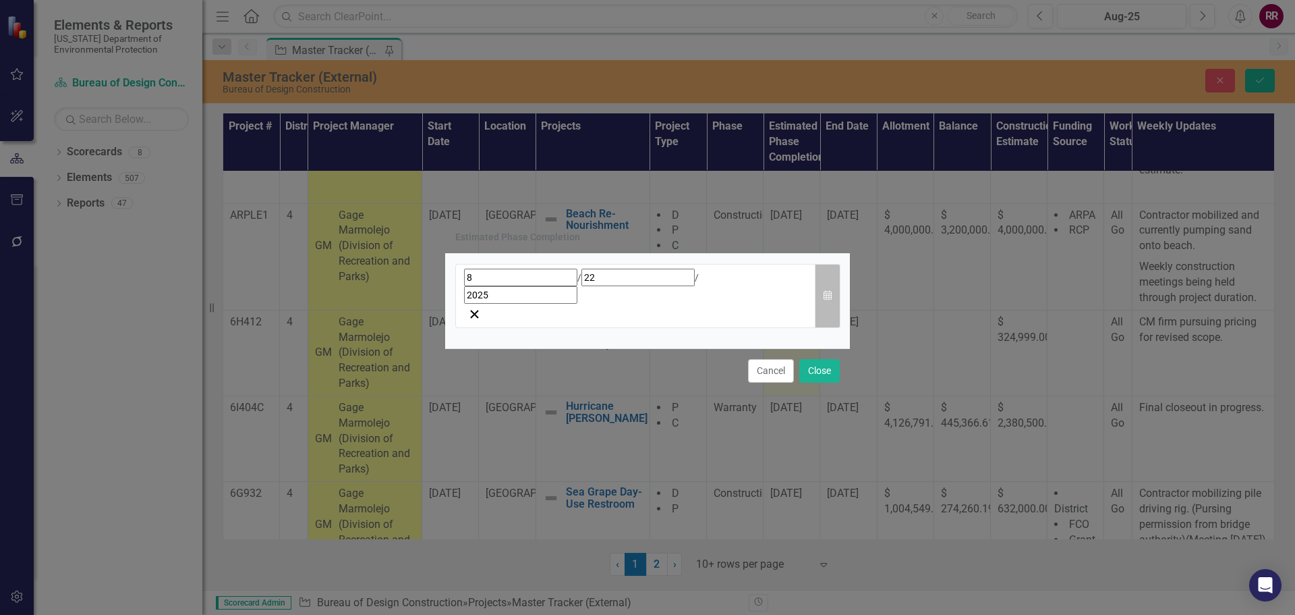
click at [830, 298] on icon "Calendar" at bounding box center [828, 295] width 8 height 9
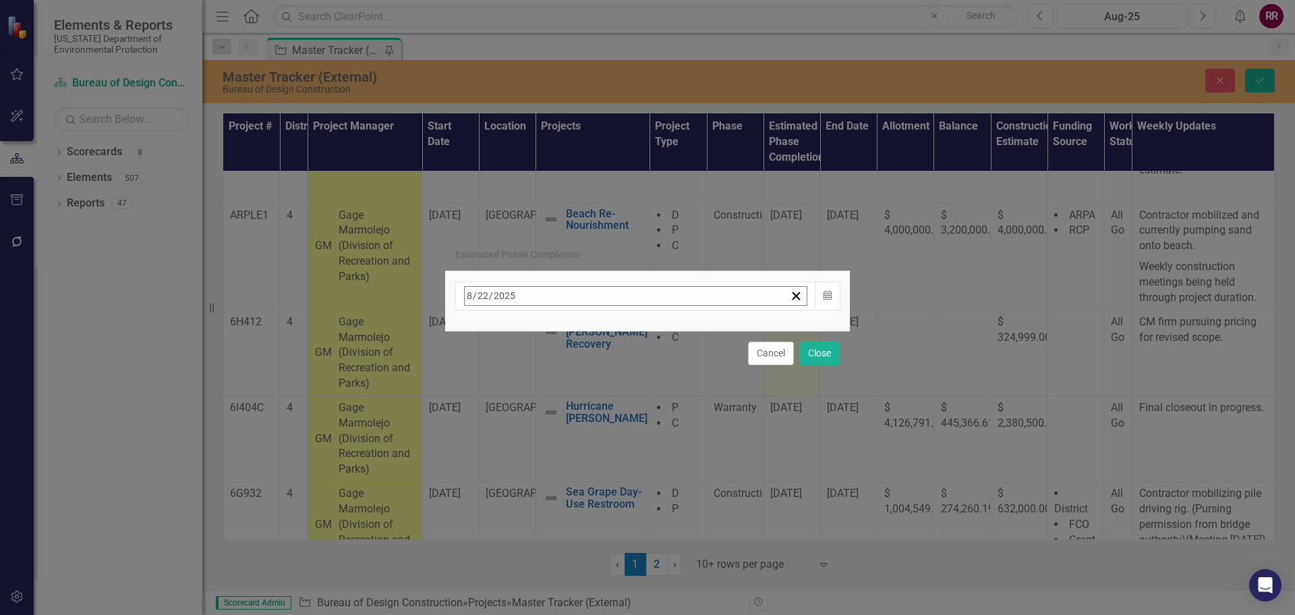
click at [662, 339] on button "›" at bounding box center [647, 325] width 30 height 30
click at [658, 399] on button "12" at bounding box center [642, 403] width 34 height 24
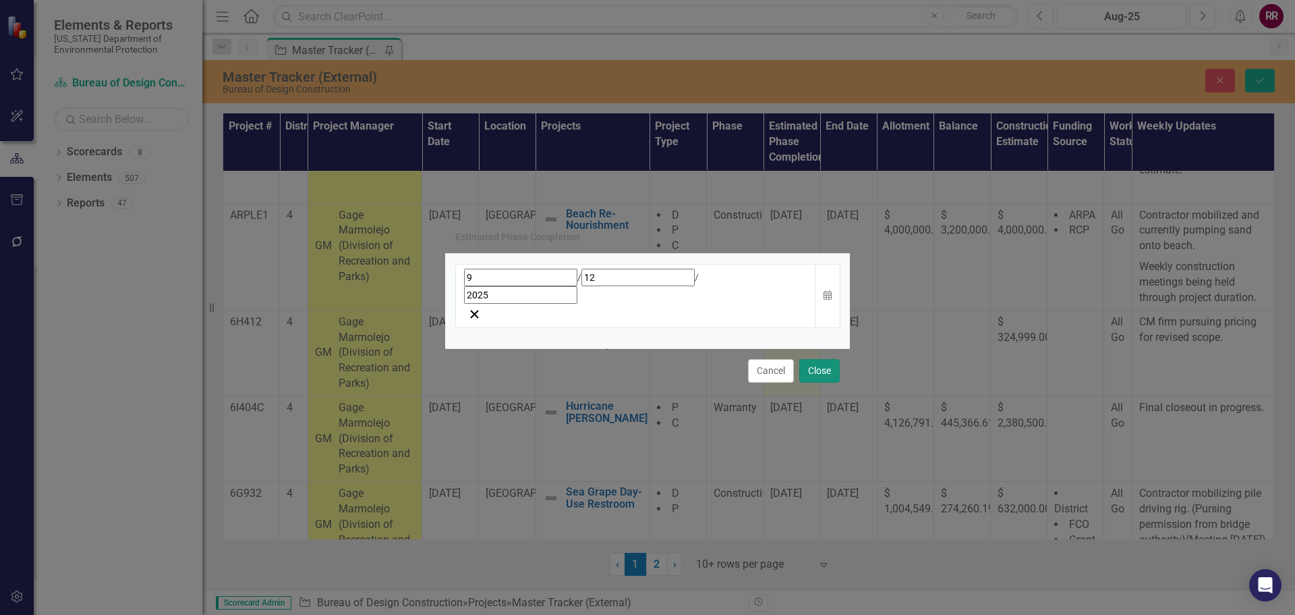
click at [820, 359] on button "Close" at bounding box center [819, 371] width 40 height 24
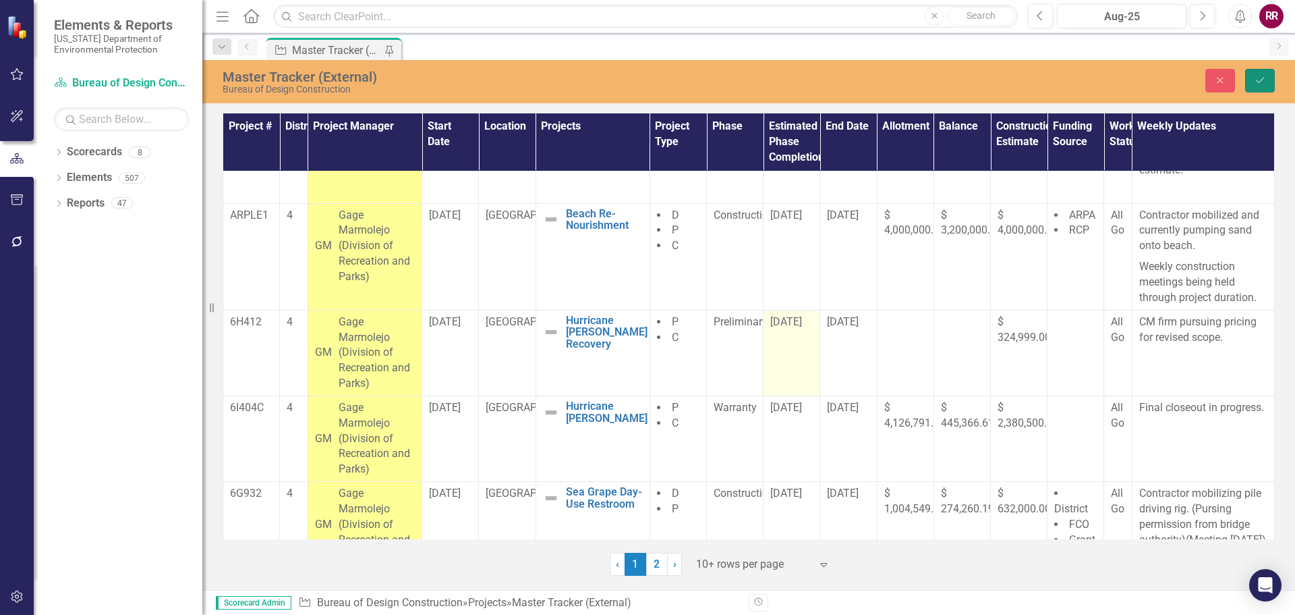
click at [1260, 76] on icon "Save" at bounding box center [1260, 80] width 12 height 9
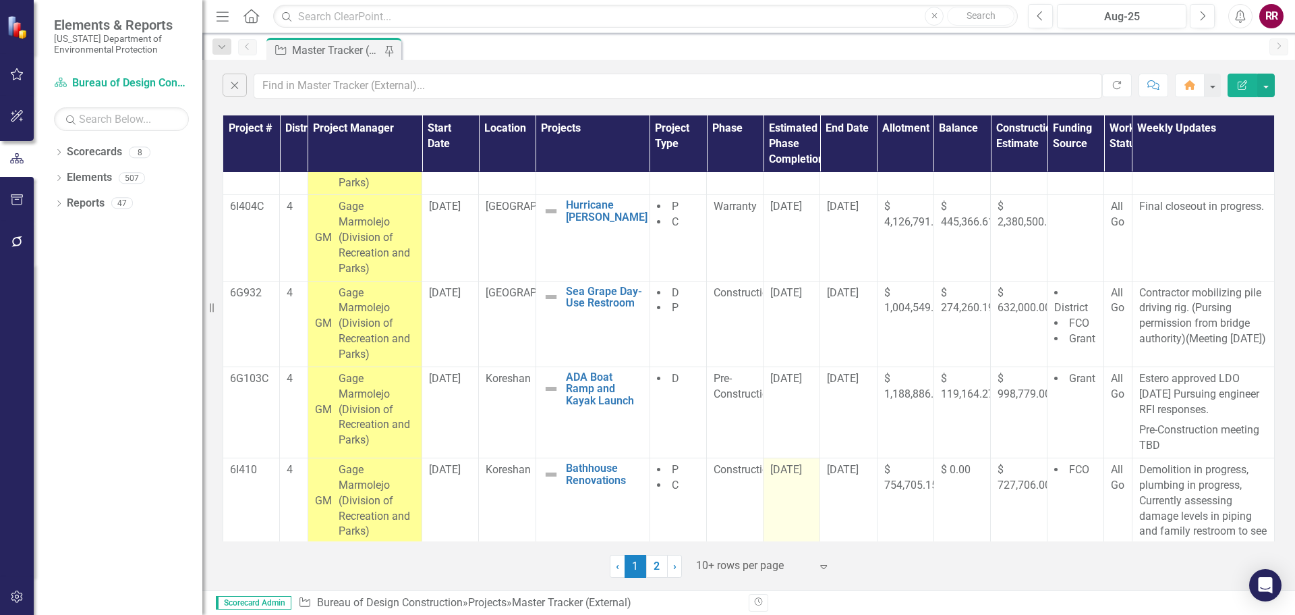
scroll to position [573, 0]
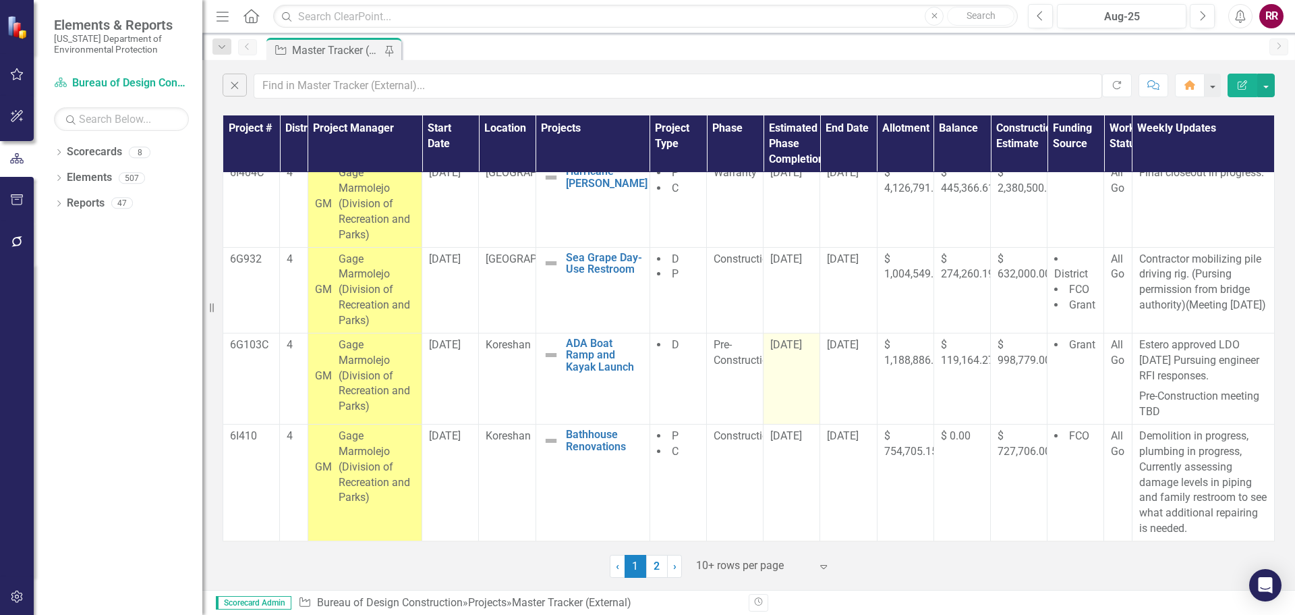
click at [796, 342] on span "[DATE]" at bounding box center [786, 344] width 32 height 13
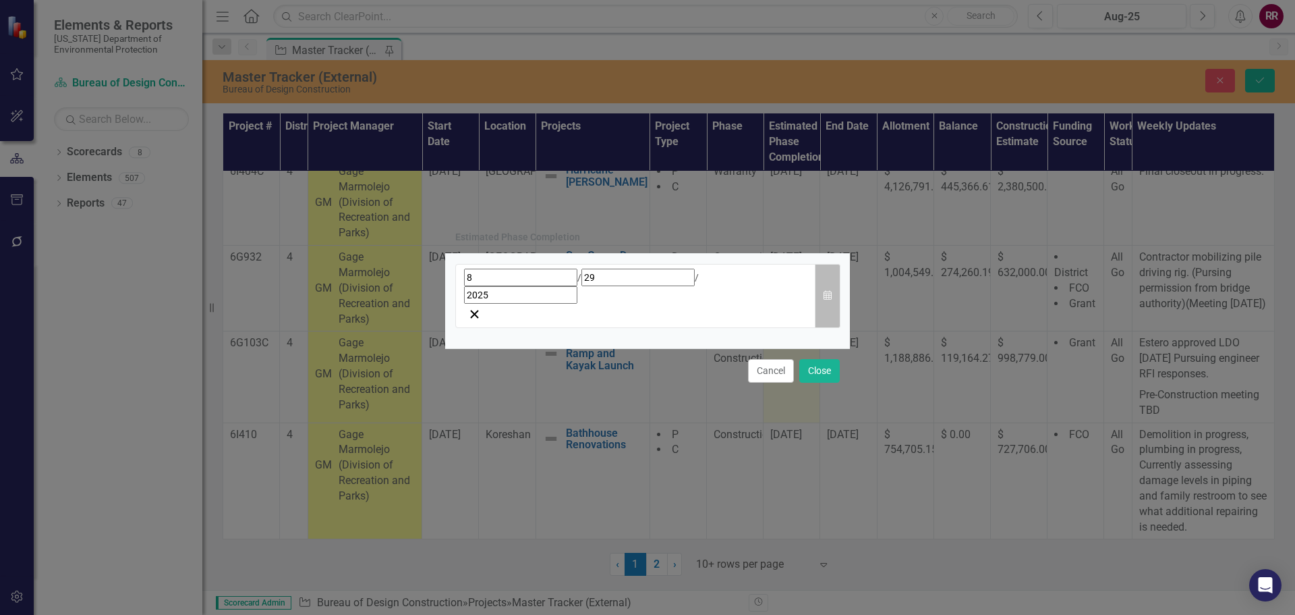
click at [829, 296] on icon "Calendar" at bounding box center [828, 295] width 8 height 9
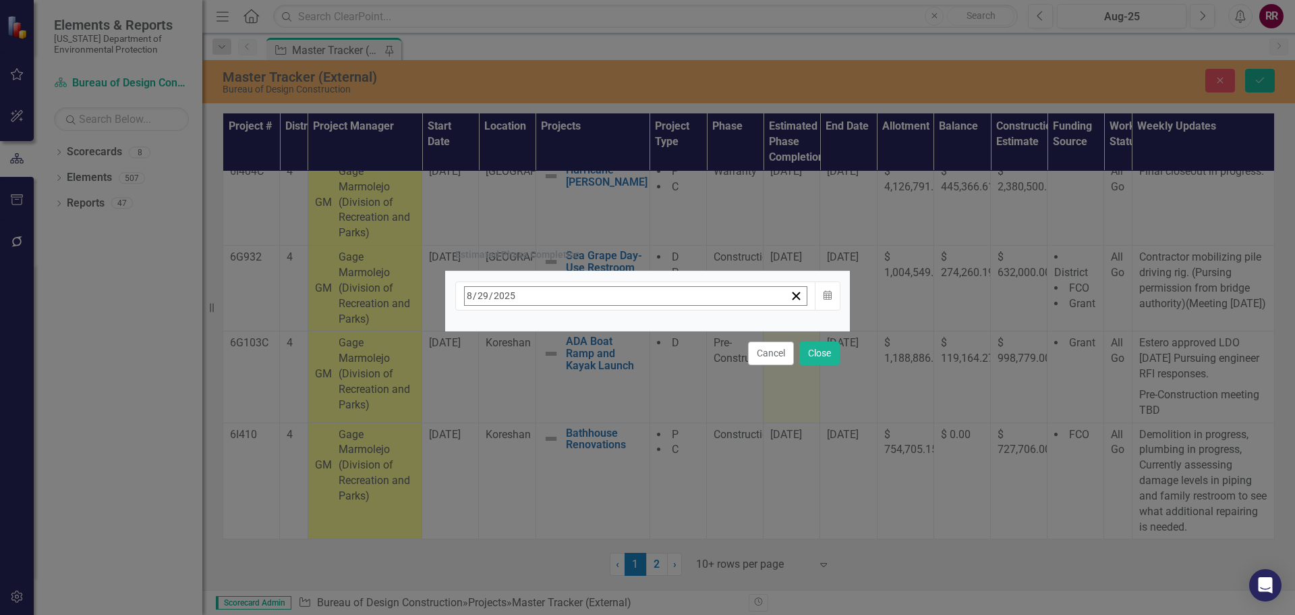
click at [662, 330] on button "›" at bounding box center [647, 325] width 30 height 30
click at [658, 416] on button "19" at bounding box center [642, 428] width 34 height 24
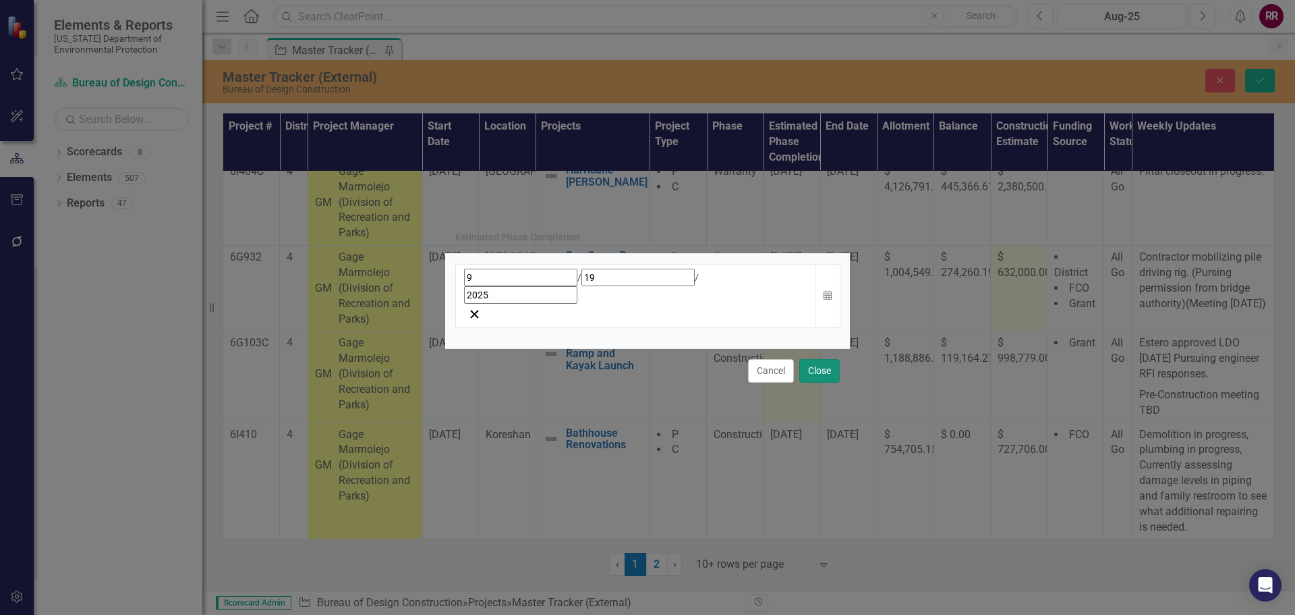
drag, startPoint x: 816, startPoint y: 350, endPoint x: 992, endPoint y: 247, distance: 203.5
click at [816, 359] on button "Close" at bounding box center [819, 371] width 40 height 24
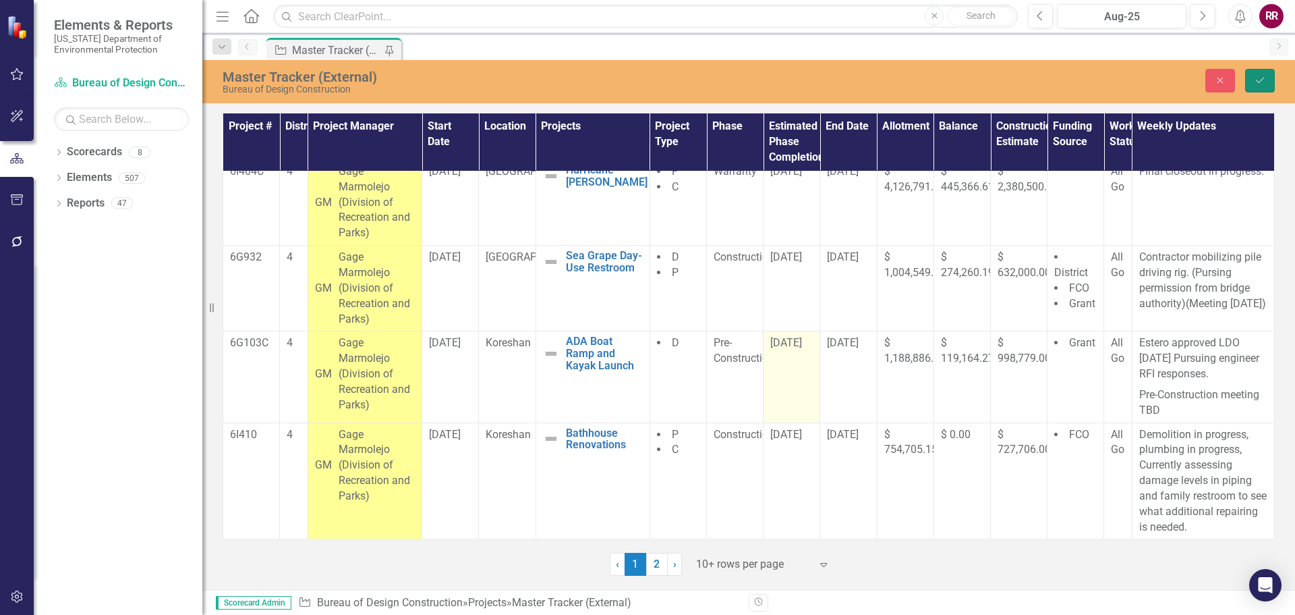
click at [1269, 76] on button "Save" at bounding box center [1260, 81] width 30 height 24
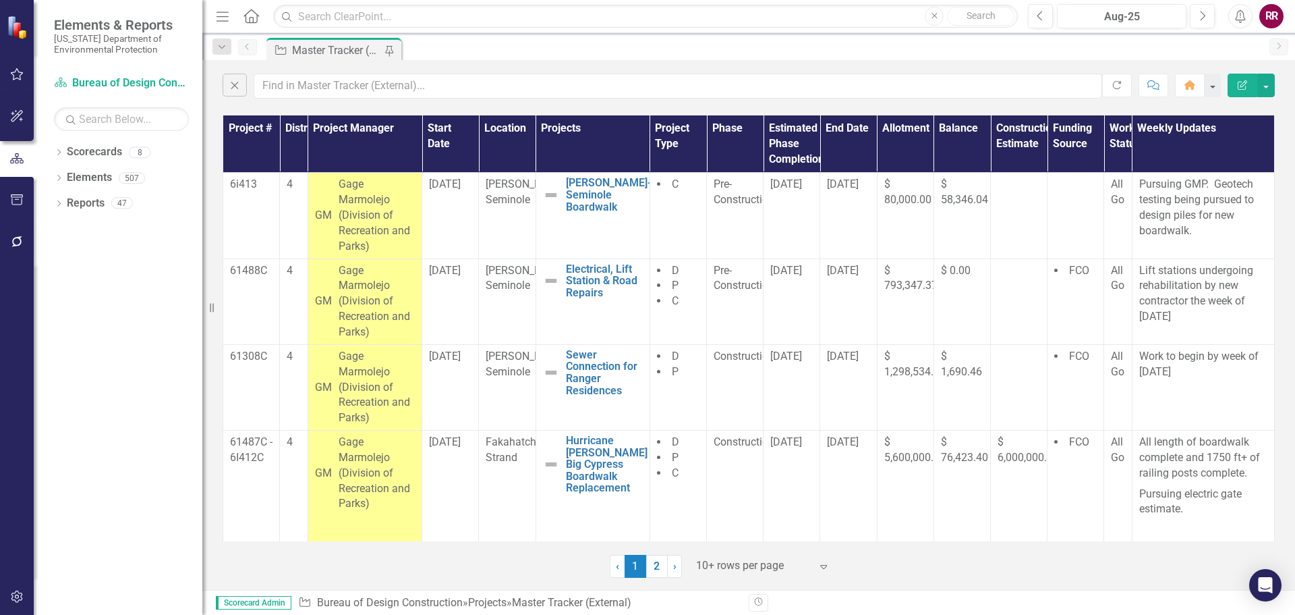
scroll to position [0, 0]
click at [791, 187] on span "[DATE]" at bounding box center [786, 183] width 32 height 13
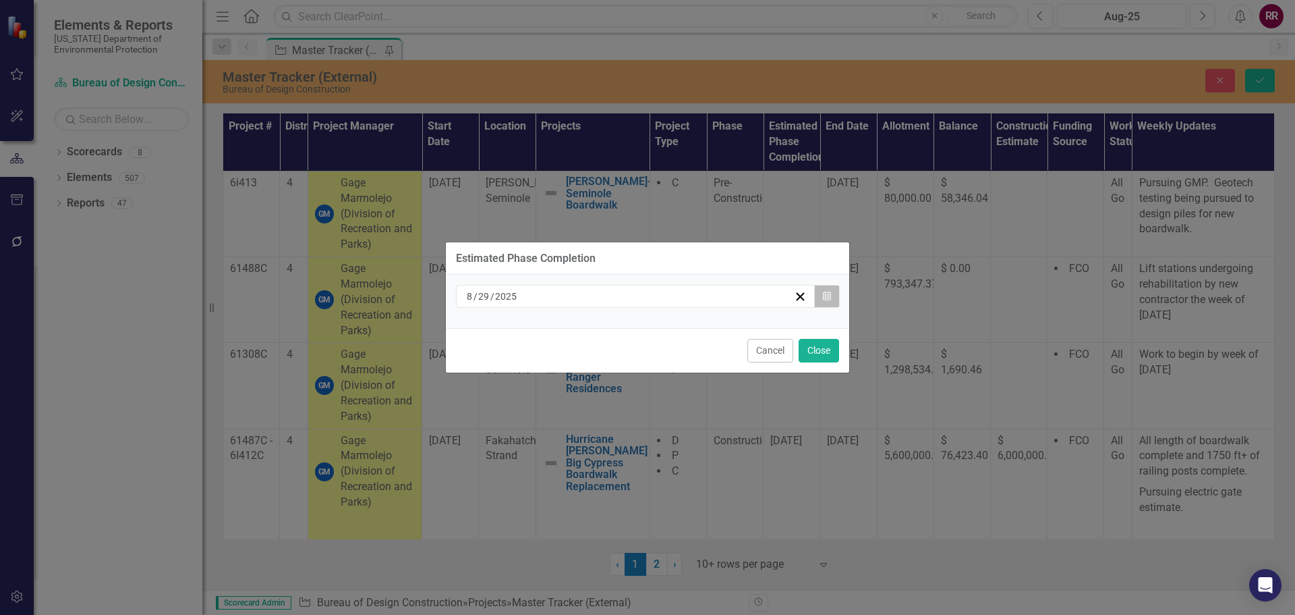
click at [826, 298] on icon "button" at bounding box center [827, 295] width 8 height 9
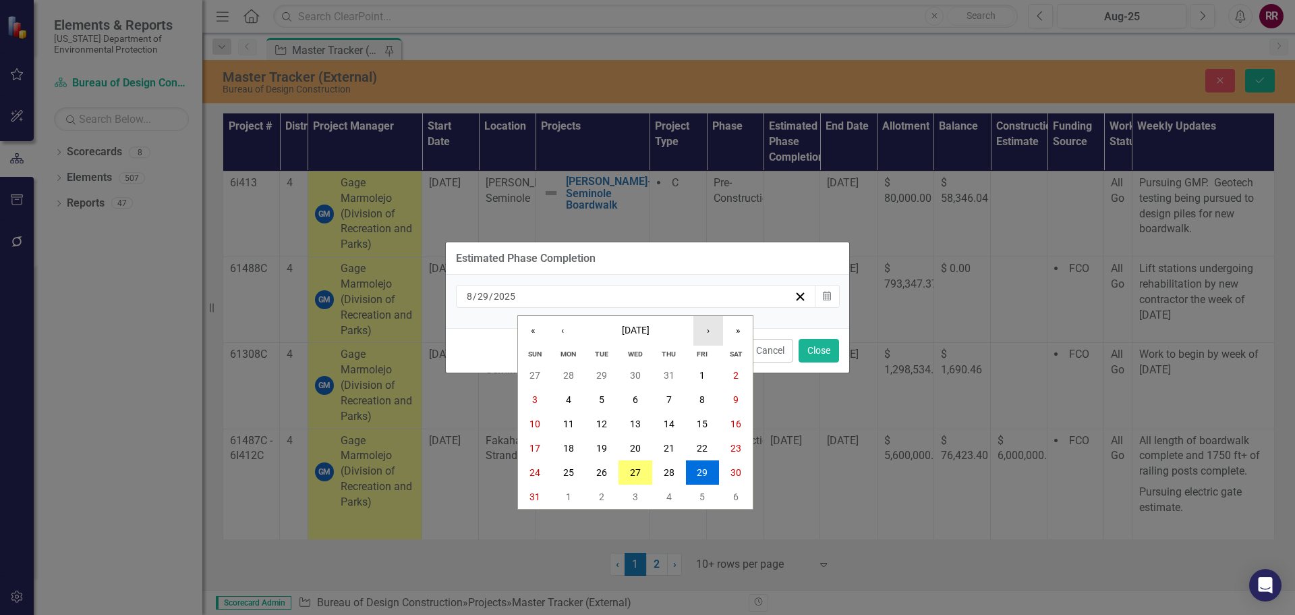
click at [704, 335] on button "›" at bounding box center [709, 331] width 30 height 30
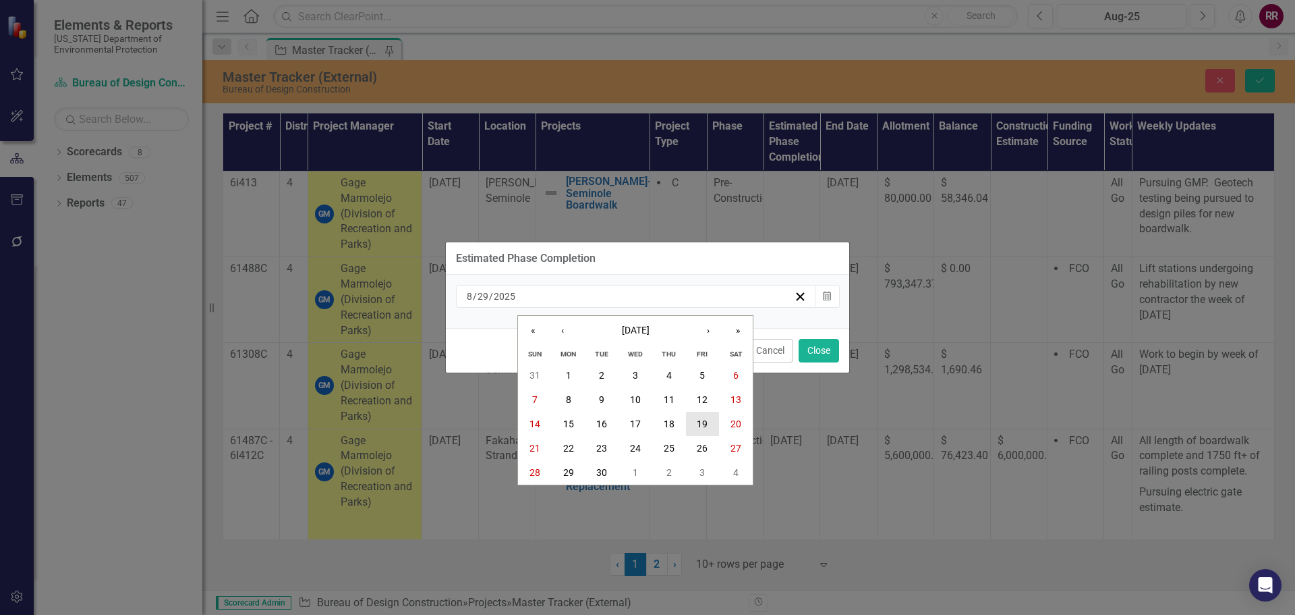
click at [703, 428] on abbr "19" at bounding box center [702, 423] width 11 height 11
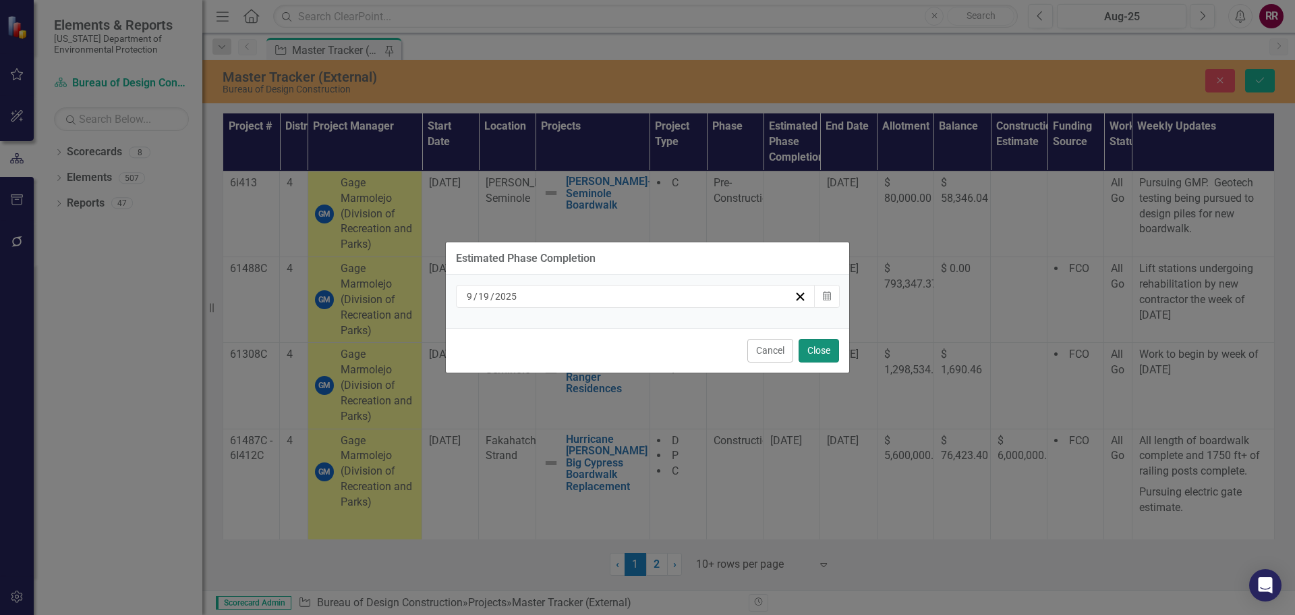
click at [813, 348] on button "Close" at bounding box center [819, 351] width 40 height 24
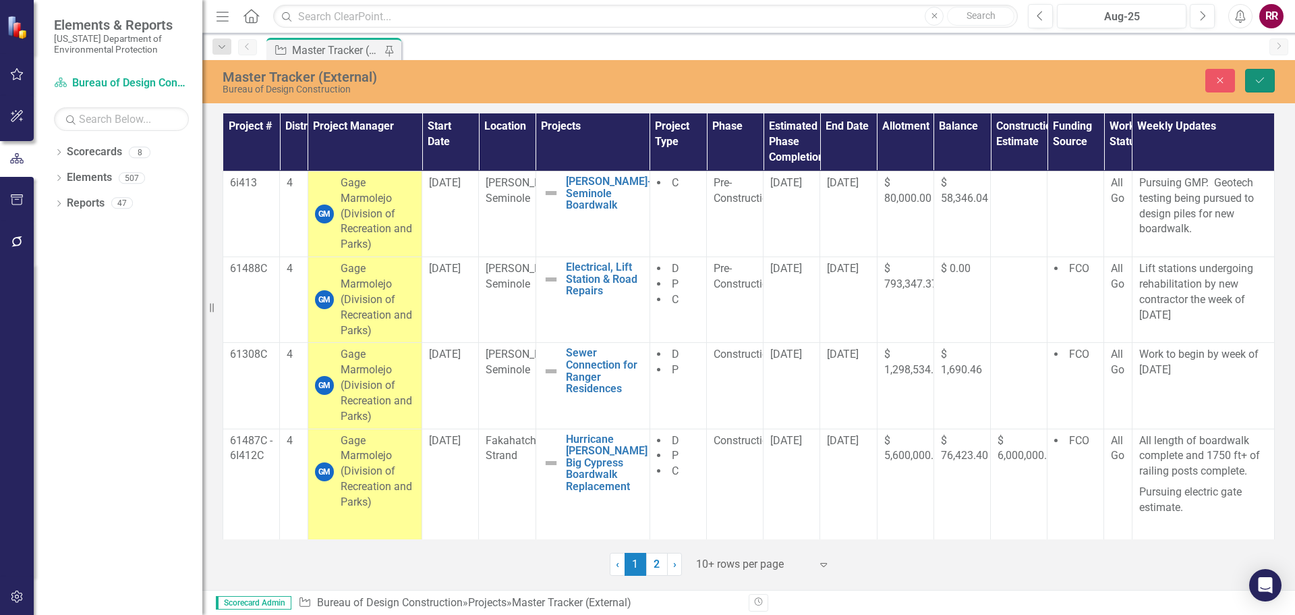
drag, startPoint x: 1272, startPoint y: 84, endPoint x: 1142, endPoint y: 111, distance: 132.5
click at [1272, 83] on button "Save" at bounding box center [1260, 81] width 30 height 24
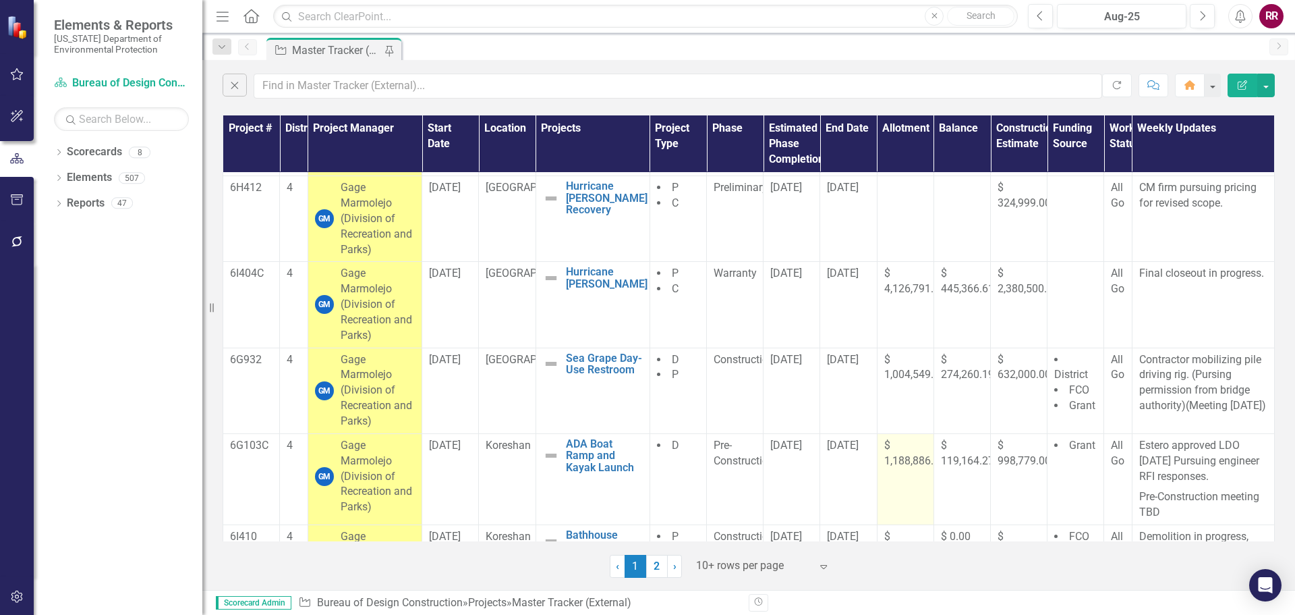
scroll to position [573, 0]
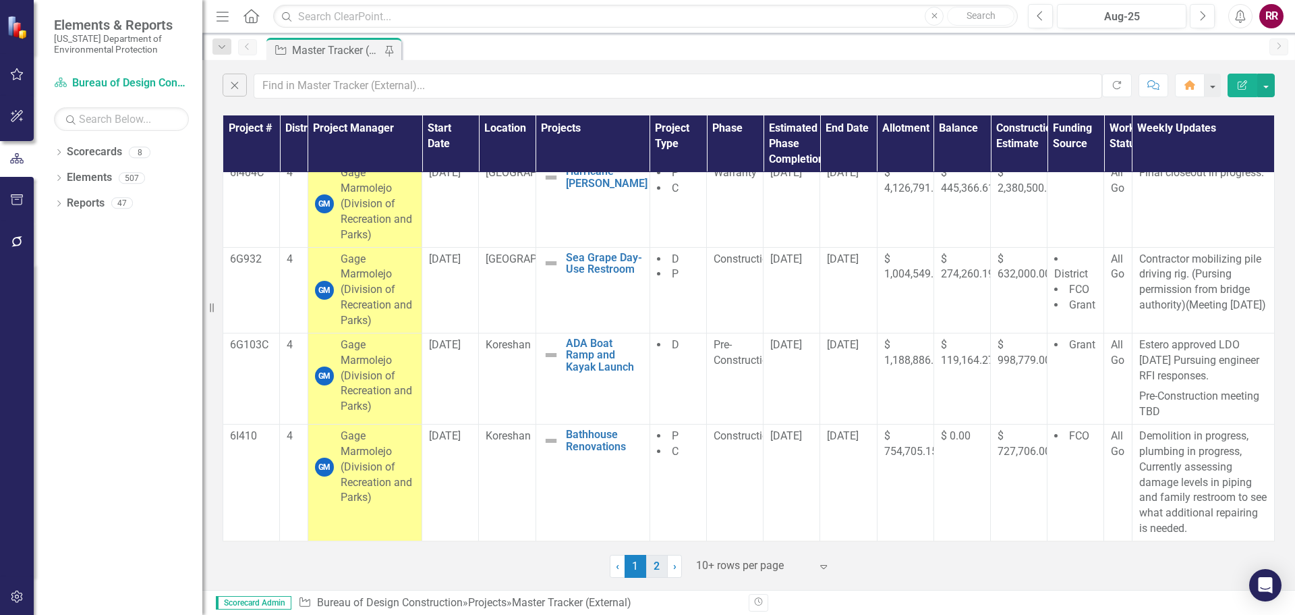
click at [656, 567] on link "2" at bounding box center [657, 566] width 22 height 23
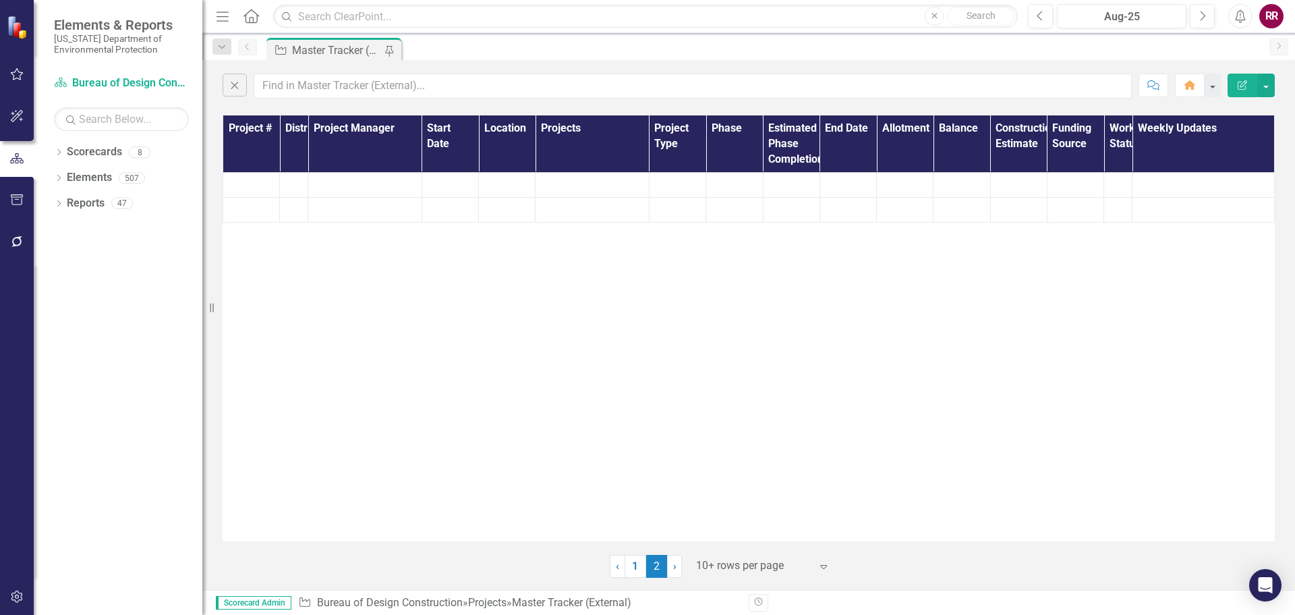
scroll to position [0, 0]
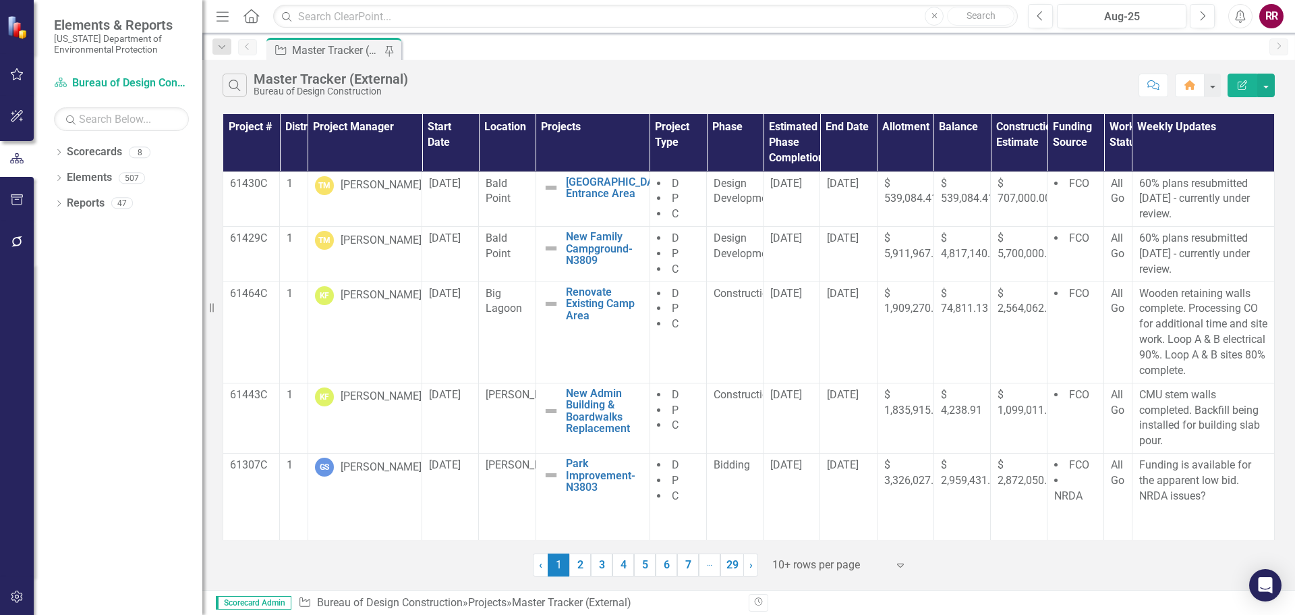
click at [485, 88] on div "Search Master Tracker (External) Bureau of Design Construction" at bounding box center [677, 85] width 909 height 23
click at [105, 178] on link "Elements" at bounding box center [89, 178] width 45 height 16
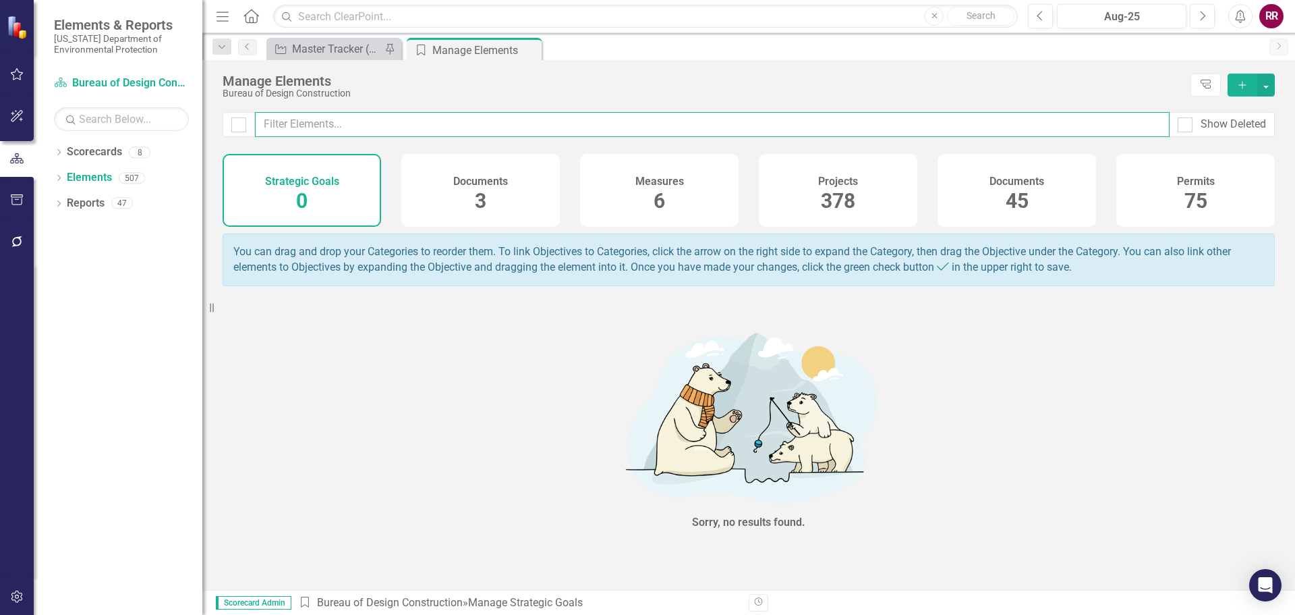
click at [642, 127] on input "text" at bounding box center [712, 124] width 915 height 25
type input "template"
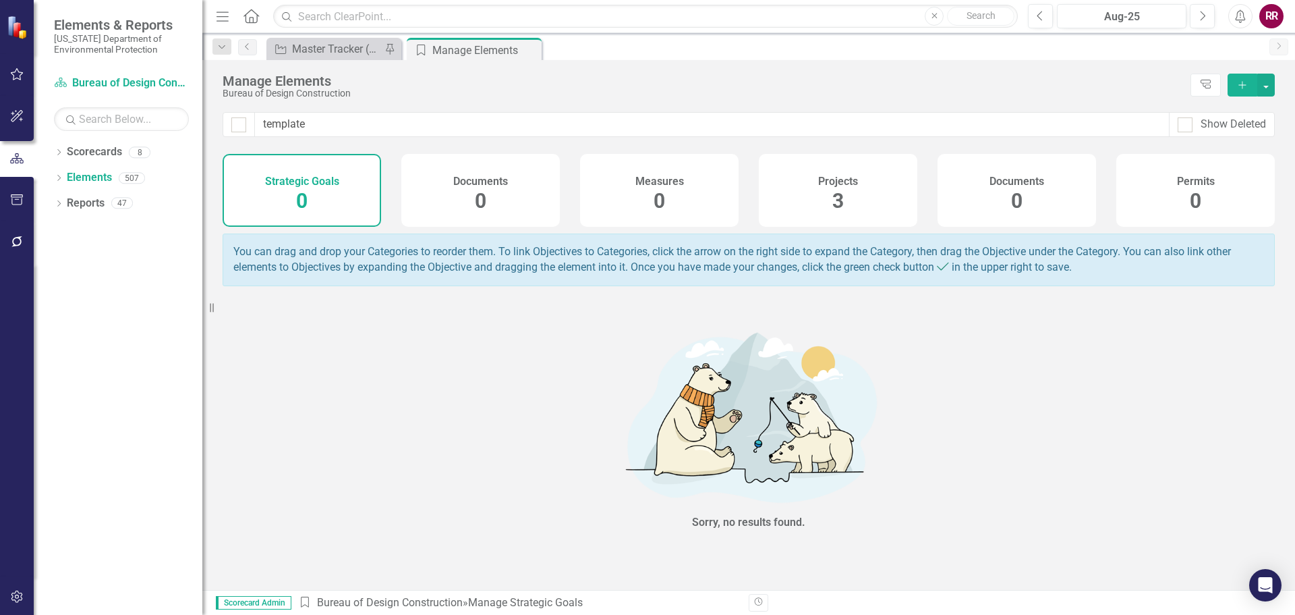
click at [889, 196] on div "Projects 3" at bounding box center [838, 190] width 159 height 73
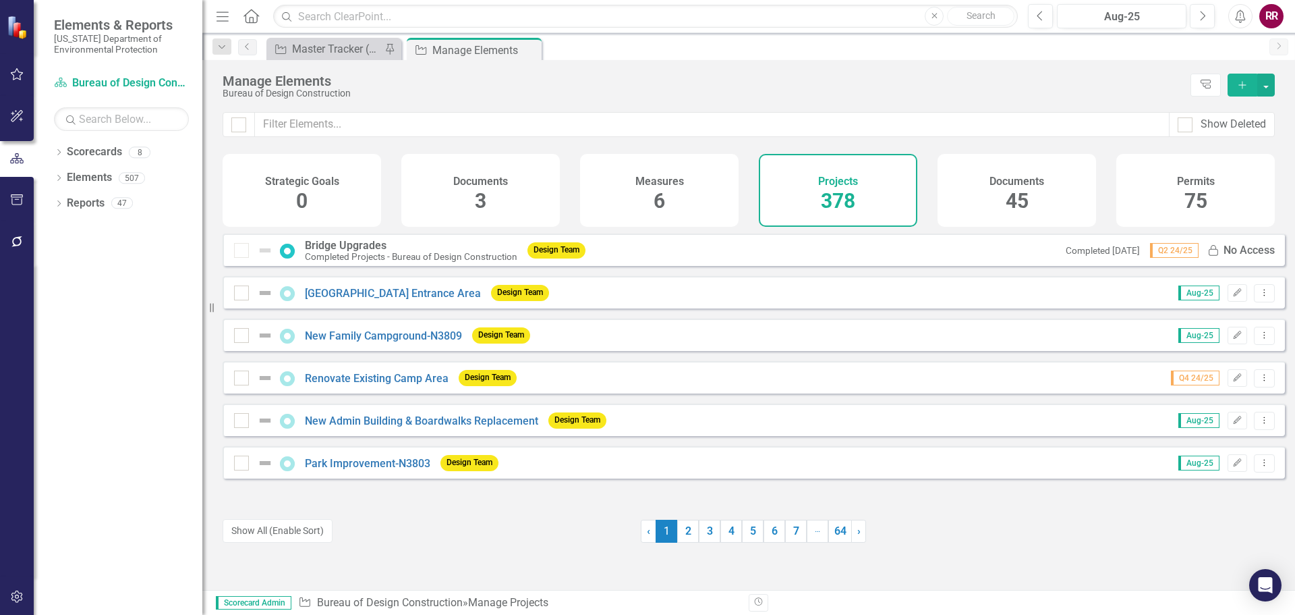
click at [1008, 200] on span "45" at bounding box center [1017, 201] width 23 height 24
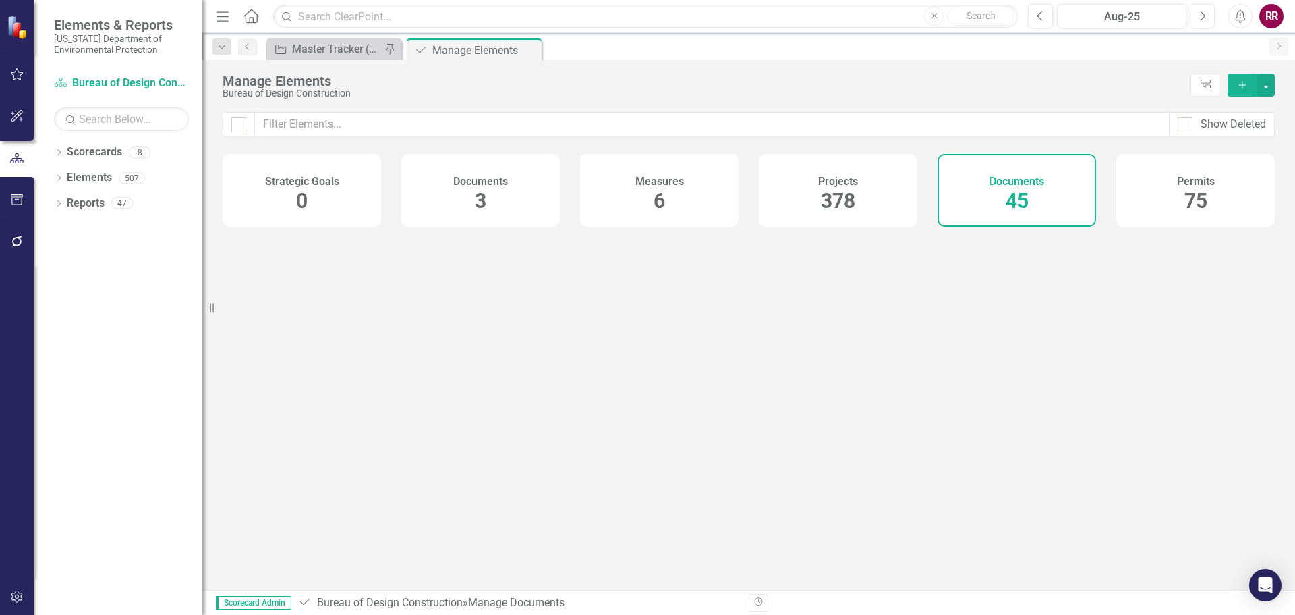
checkbox input "false"
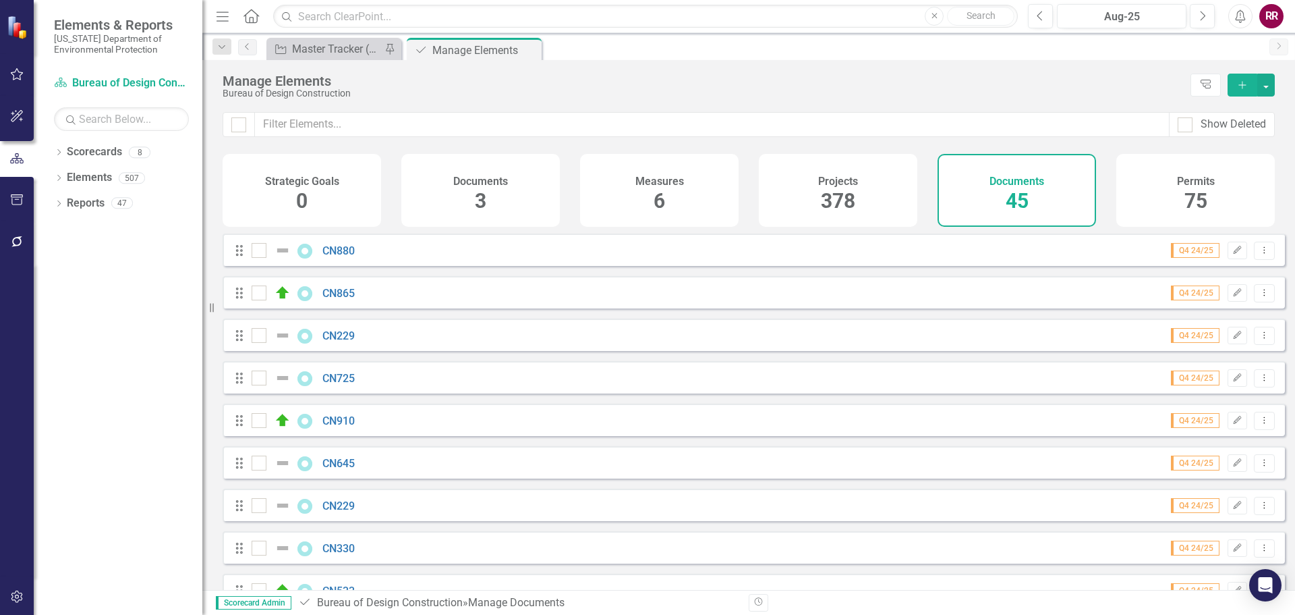
click at [472, 190] on div "Documents 3" at bounding box center [480, 190] width 159 height 73
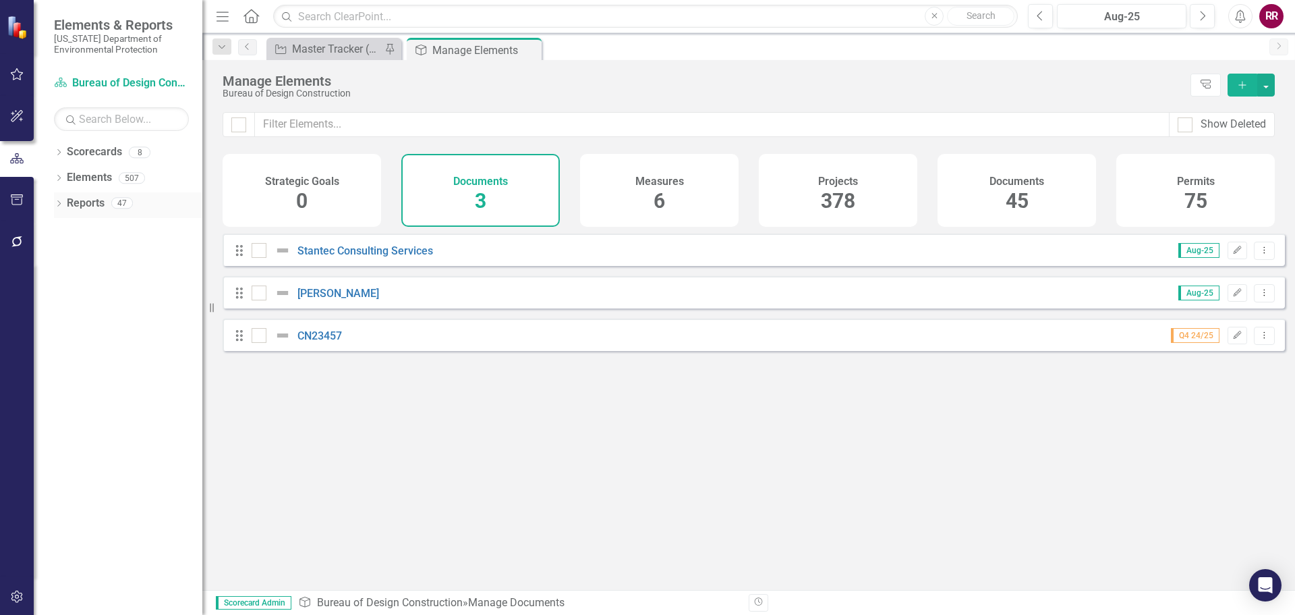
click at [87, 202] on link "Reports" at bounding box center [86, 204] width 38 height 16
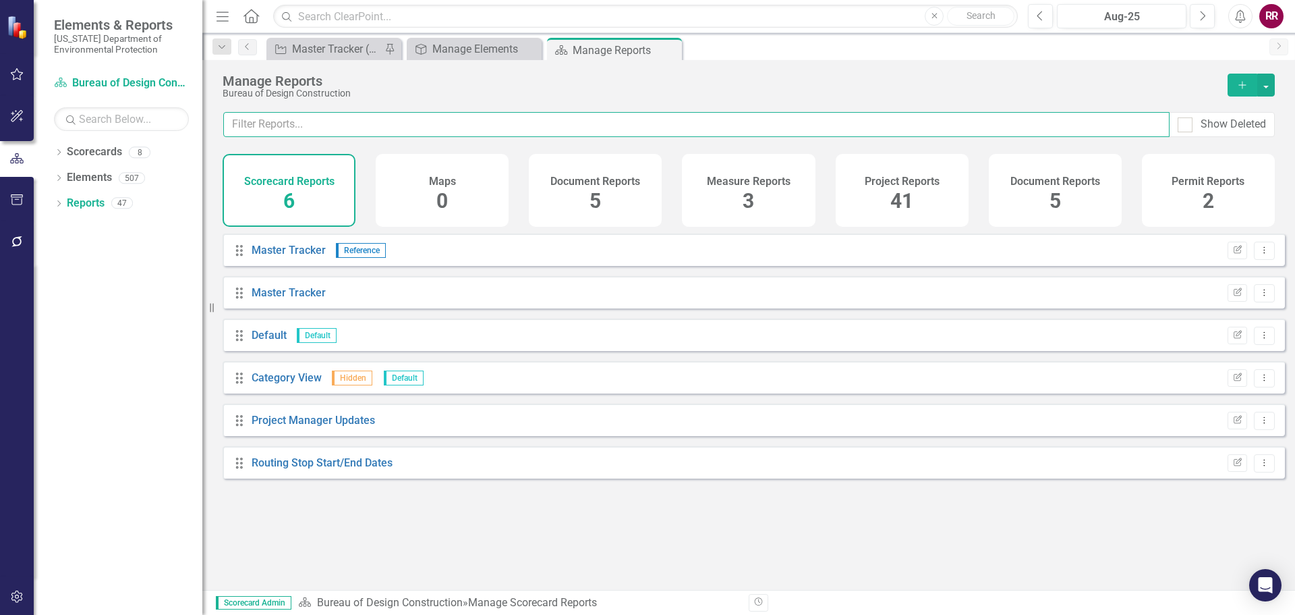
click at [358, 127] on input "text" at bounding box center [696, 124] width 947 height 25
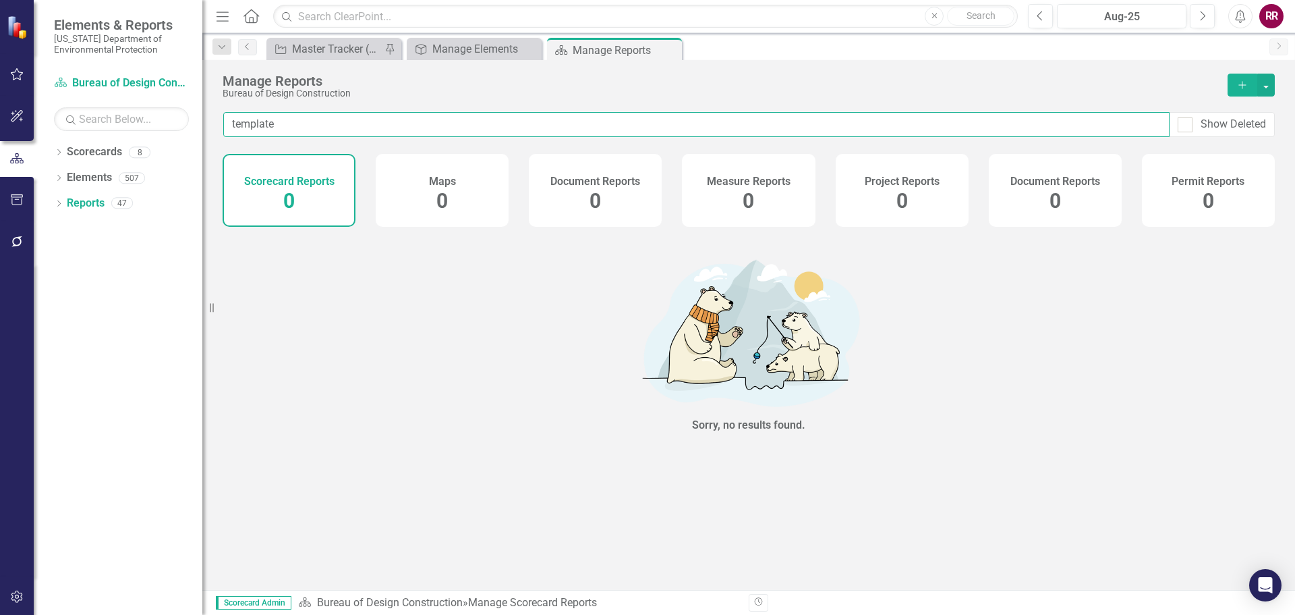
type input "template"
click at [280, 125] on input "template" at bounding box center [696, 124] width 947 height 25
drag, startPoint x: 280, startPoint y: 125, endPoint x: 239, endPoint y: 125, distance: 41.2
click at [239, 125] on input "template" at bounding box center [696, 124] width 947 height 25
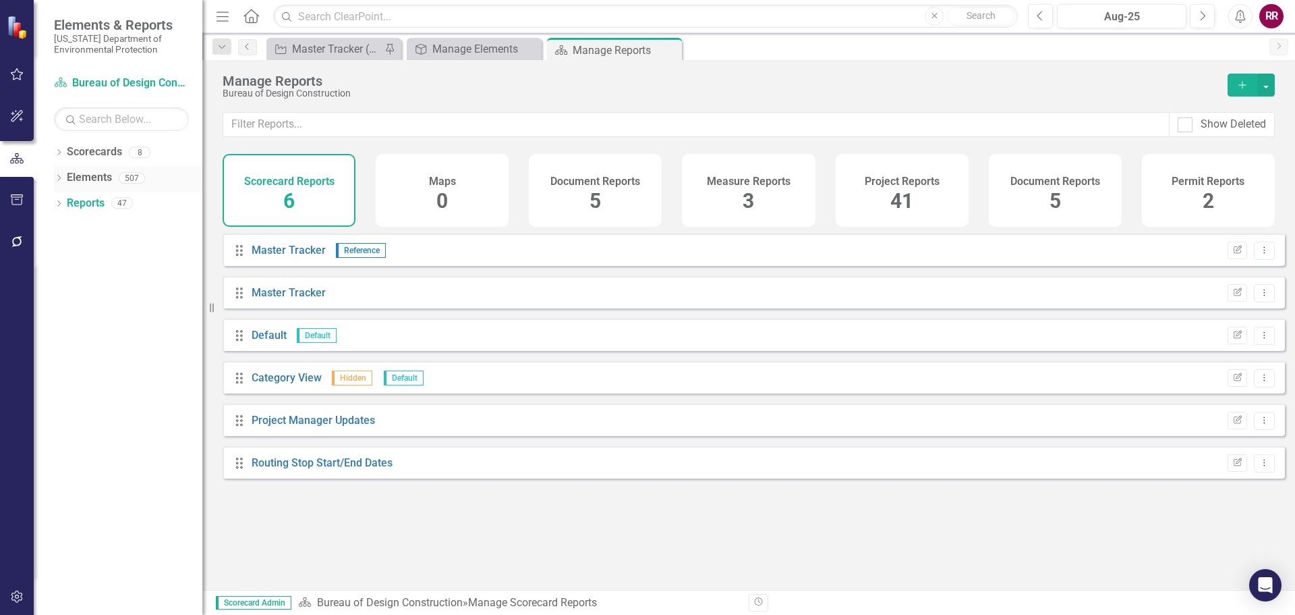
click at [98, 179] on link "Elements" at bounding box center [89, 178] width 45 height 16
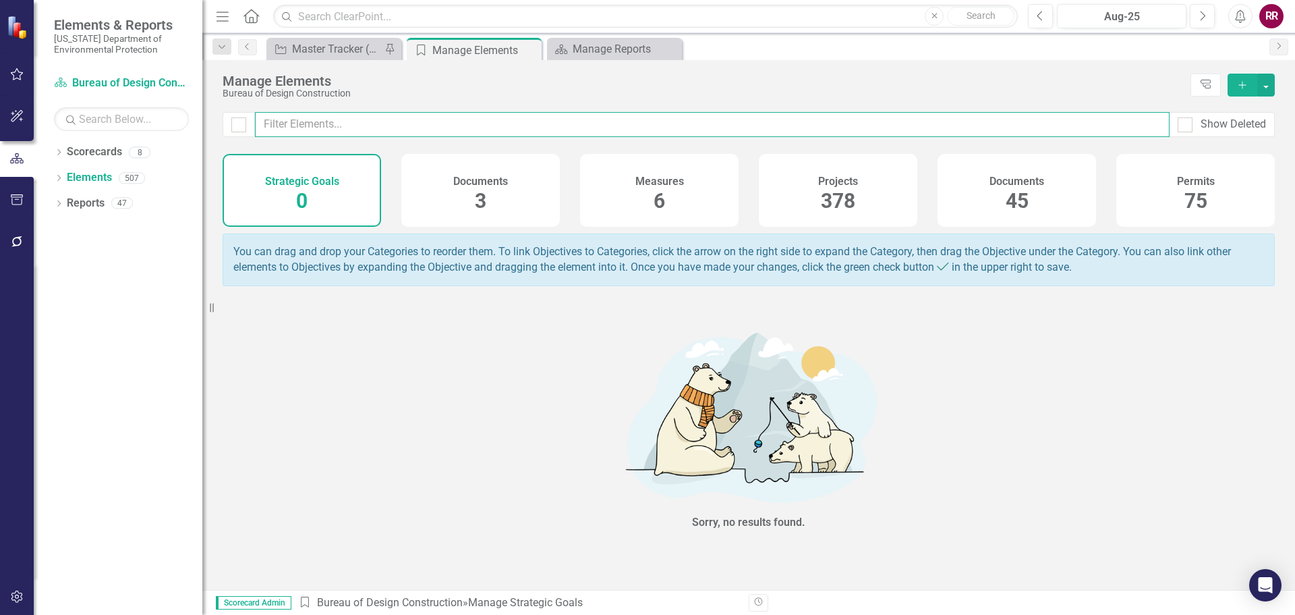
click at [322, 129] on input "text" at bounding box center [712, 124] width 915 height 25
type input "template"
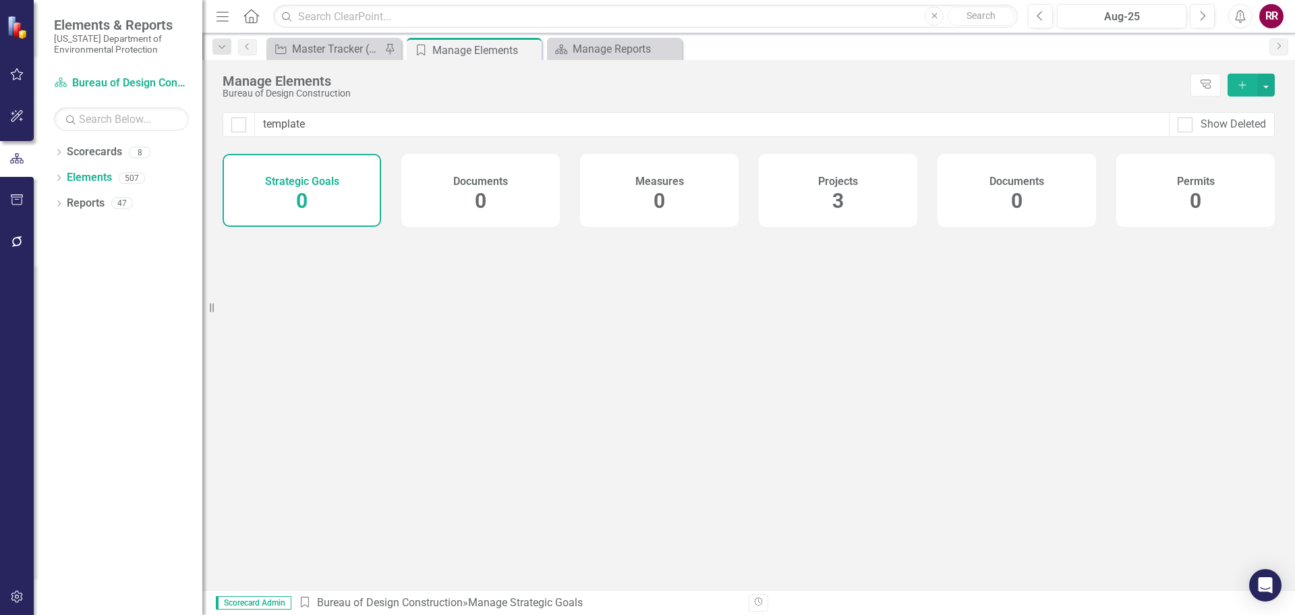
click at [828, 196] on div "Projects 3" at bounding box center [838, 190] width 159 height 73
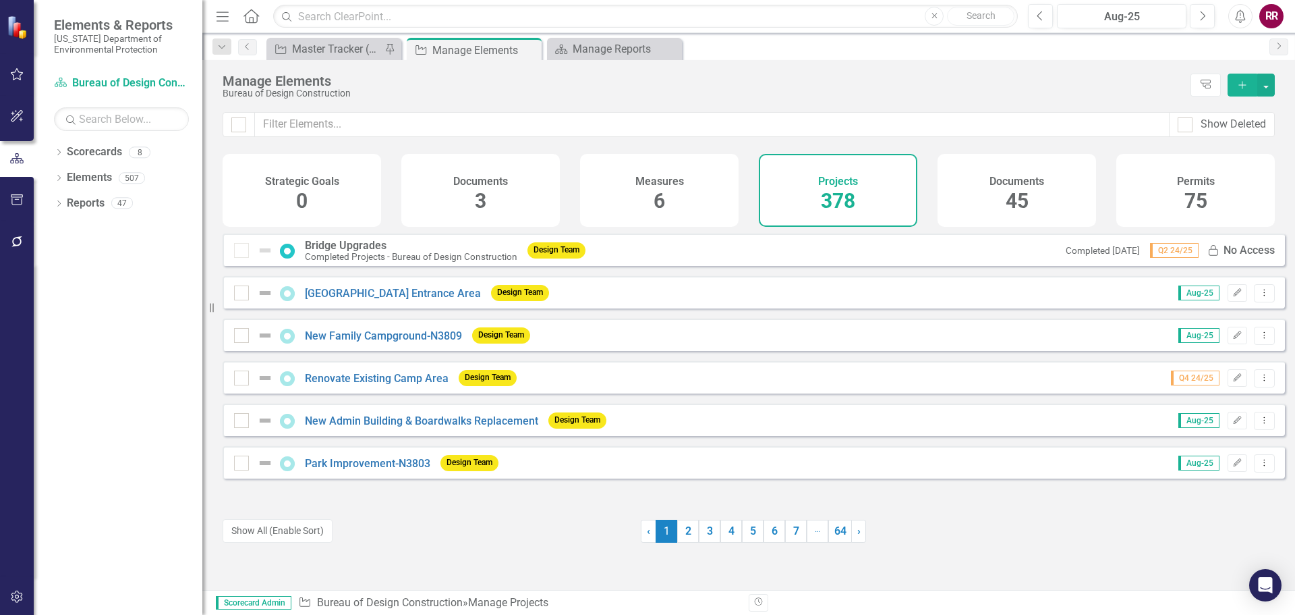
click at [1028, 201] on span "45" at bounding box center [1017, 201] width 23 height 24
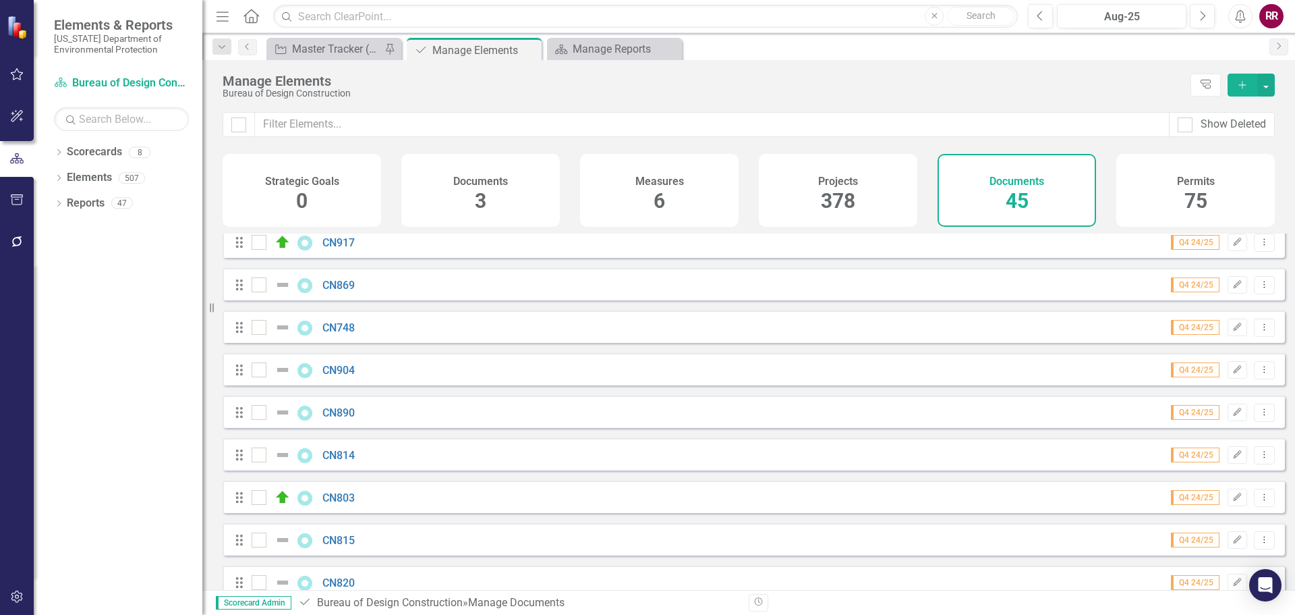
scroll to position [1567, 0]
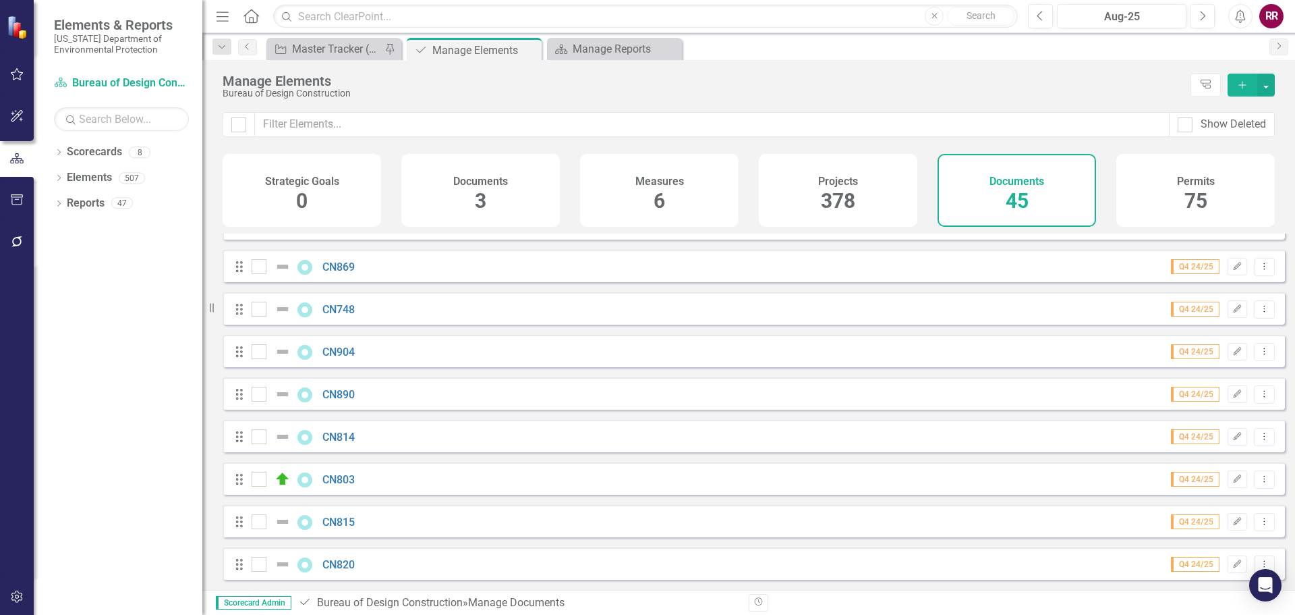
click at [673, 192] on div "Measures 6" at bounding box center [659, 190] width 159 height 73
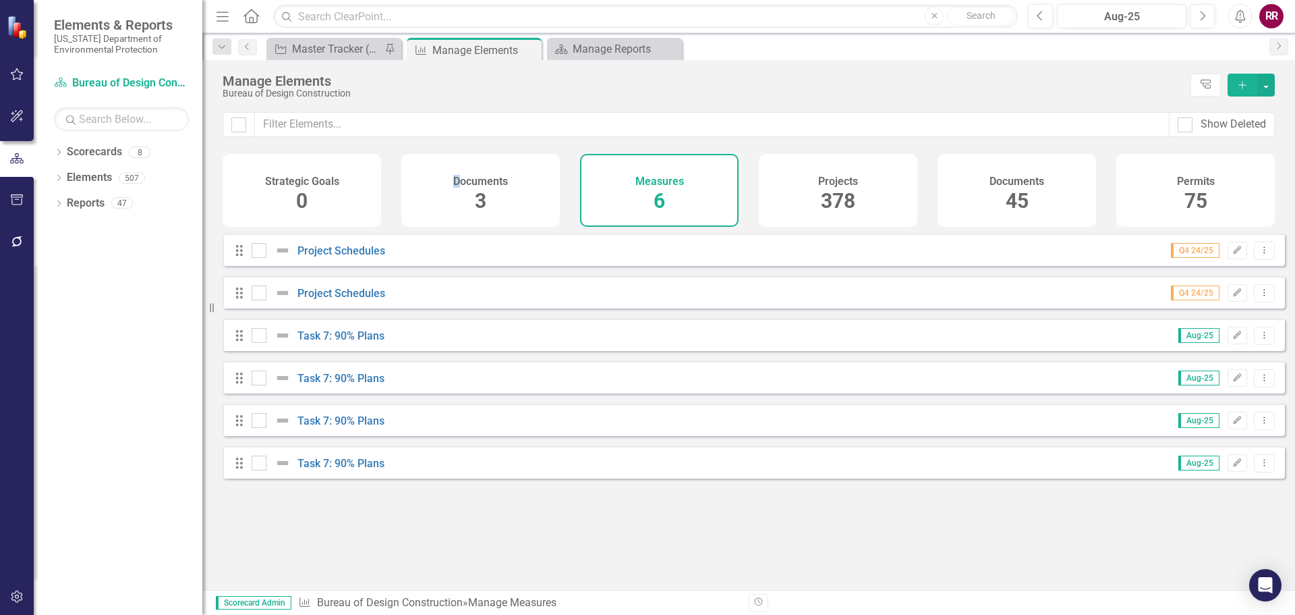
click at [458, 196] on div "Documents 3" at bounding box center [480, 190] width 159 height 73
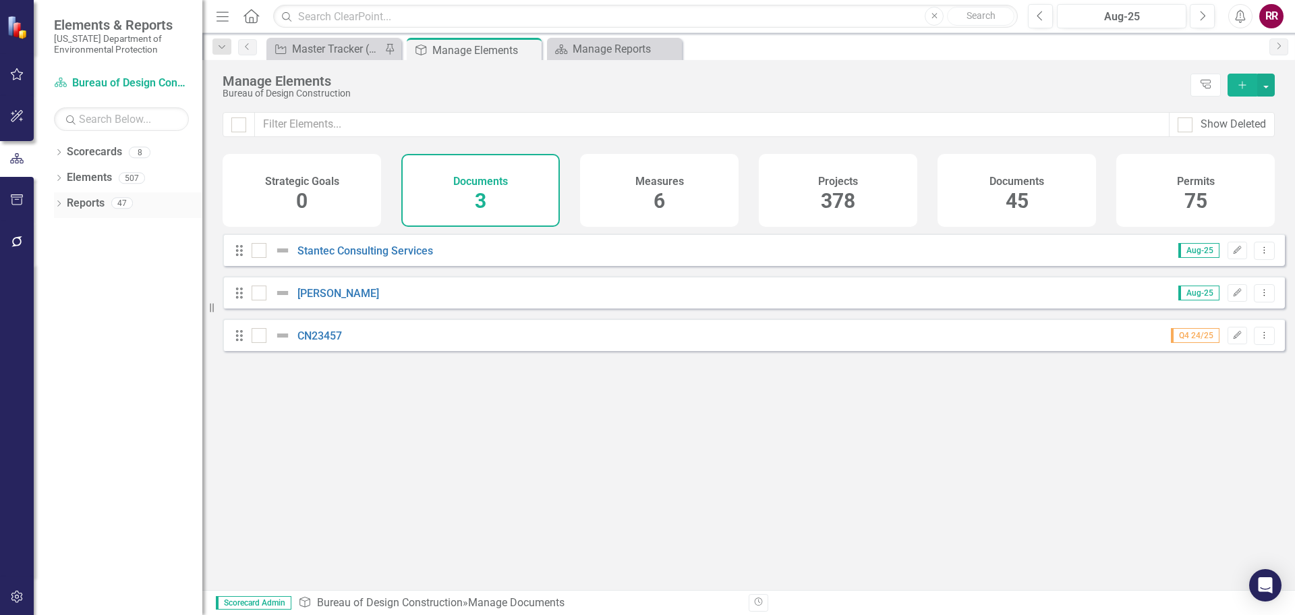
click at [112, 205] on div "47" at bounding box center [122, 203] width 22 height 11
click at [103, 183] on link "Elements" at bounding box center [89, 178] width 45 height 16
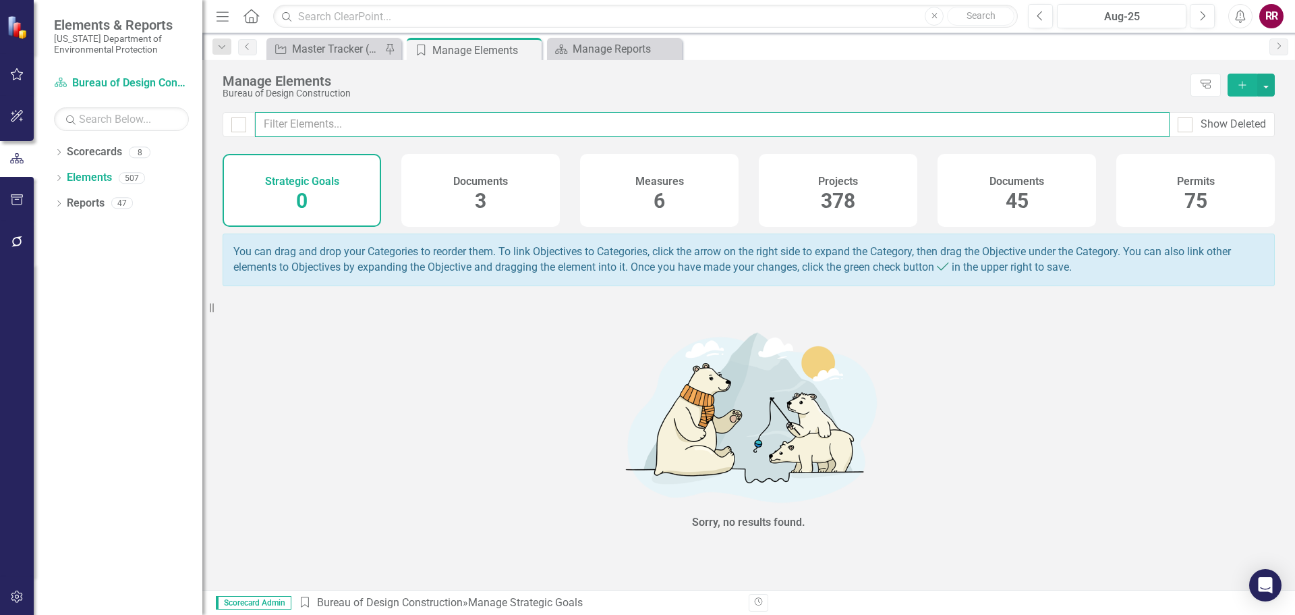
click at [332, 128] on input "text" at bounding box center [712, 124] width 915 height 25
type input "templazmpl"
drag, startPoint x: 242, startPoint y: 125, endPoint x: 412, endPoint y: 159, distance: 173.2
click at [242, 125] on div "templazmpl Show Deleted" at bounding box center [749, 124] width 1052 height 25
click at [366, 121] on input "text" at bounding box center [712, 124] width 915 height 25
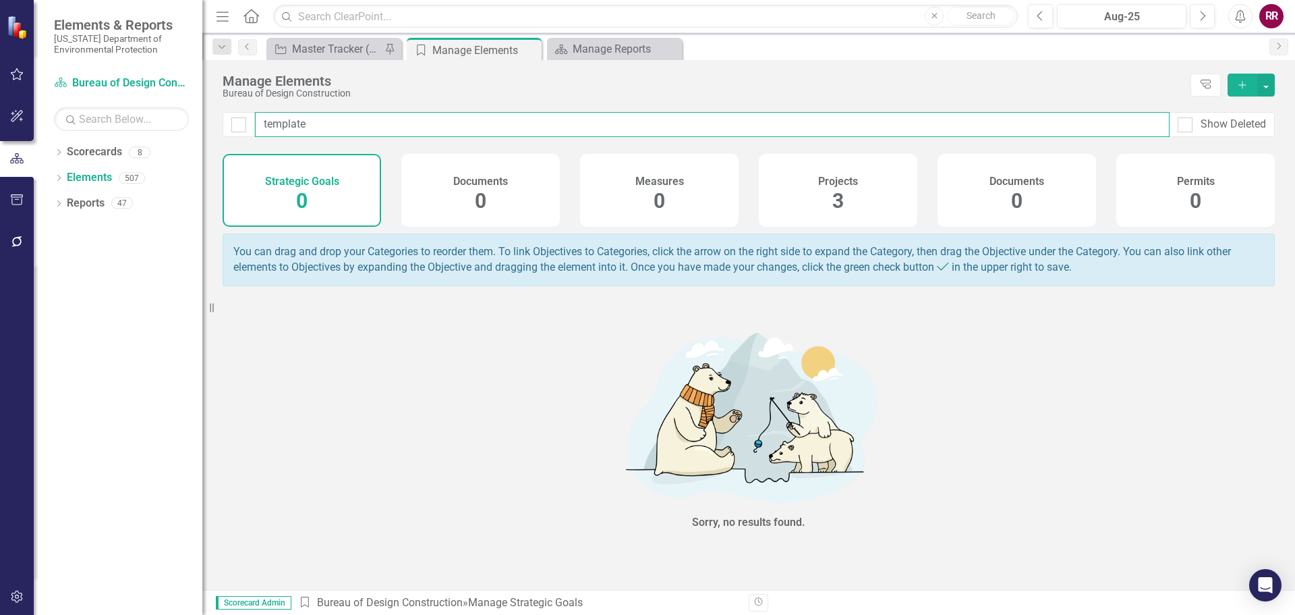
type input "template"
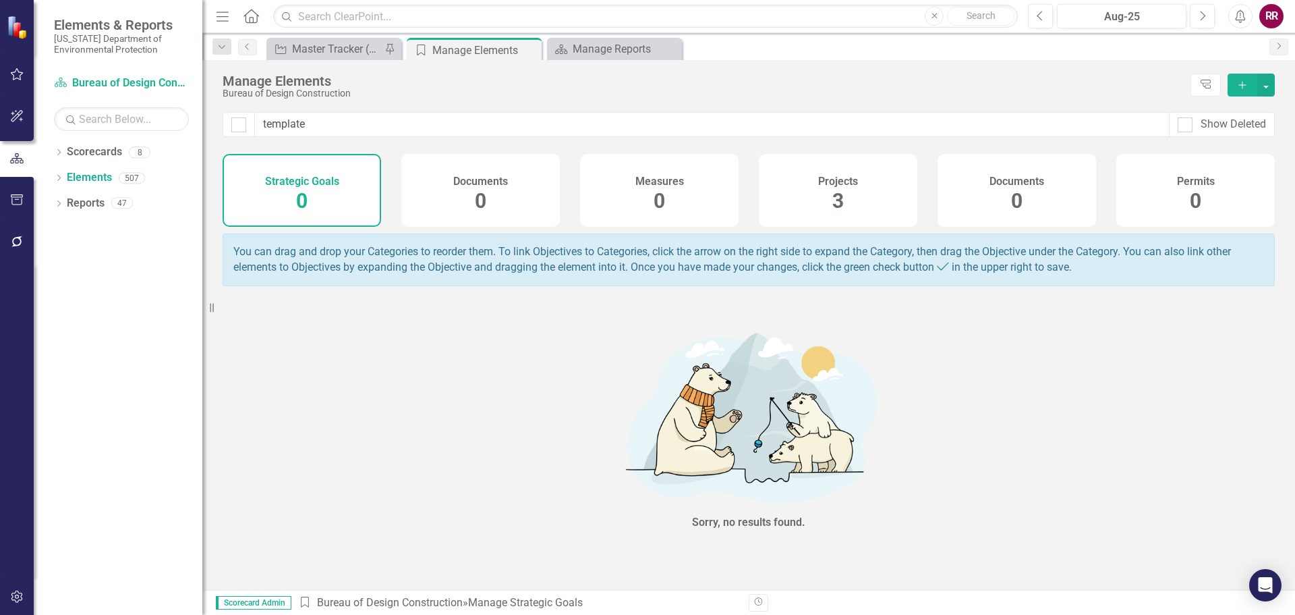
click at [819, 194] on div "Projects 3" at bounding box center [838, 190] width 159 height 73
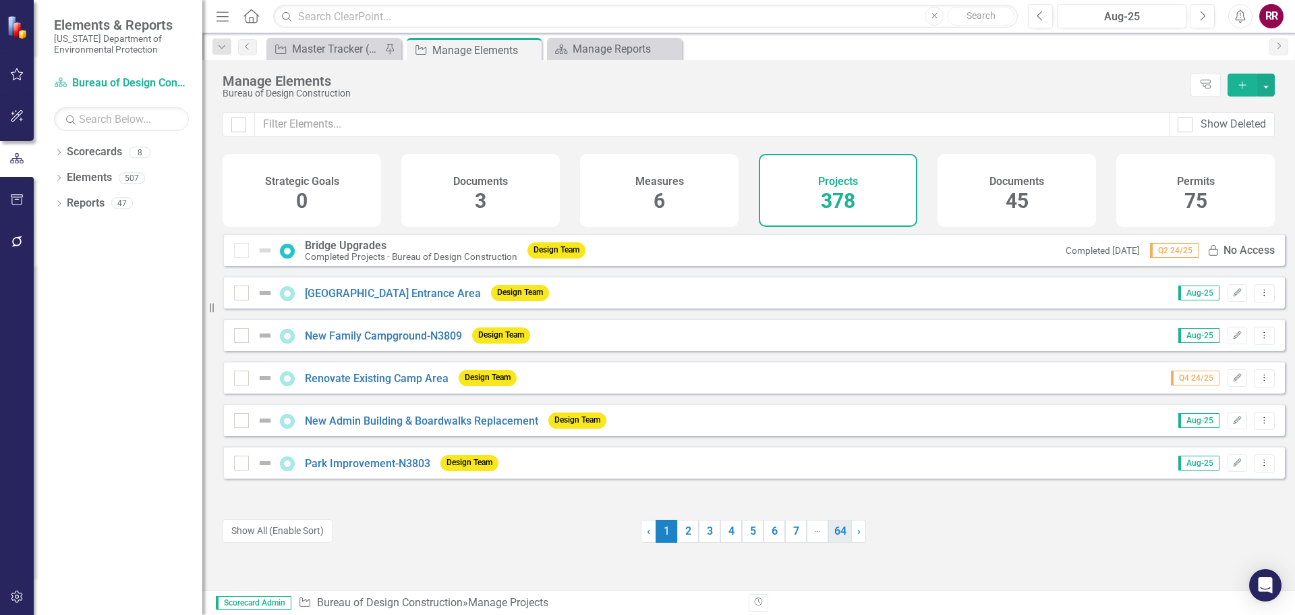
click at [833, 526] on link "64" at bounding box center [840, 530] width 24 height 23
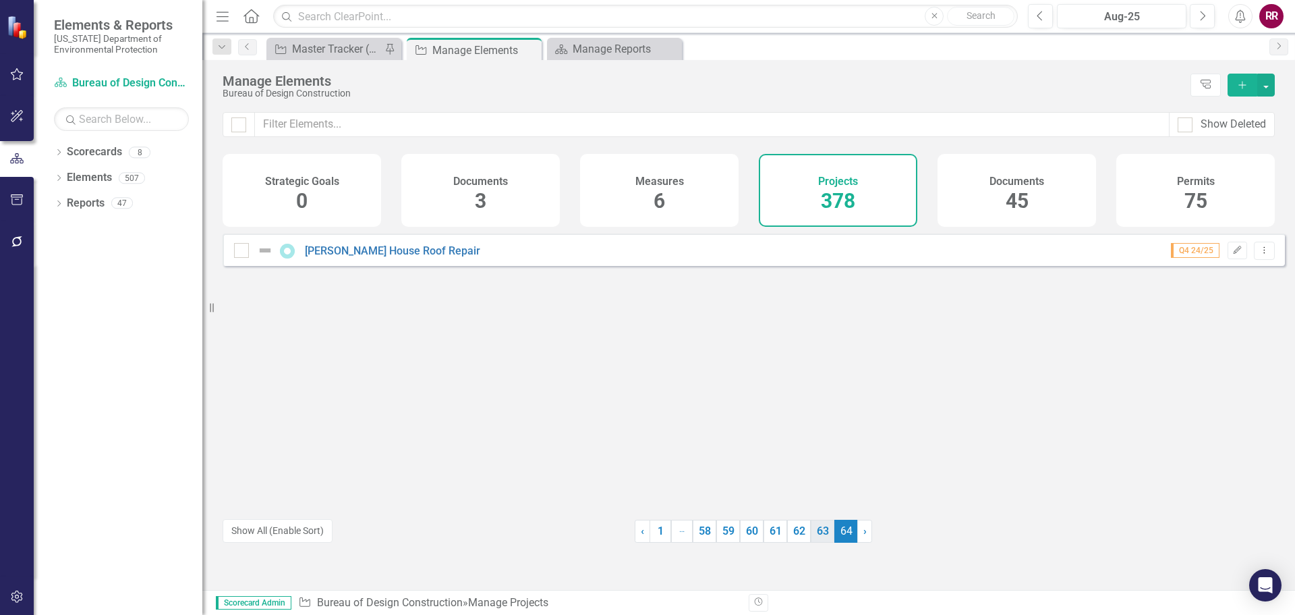
click at [818, 533] on link "63" at bounding box center [823, 530] width 24 height 23
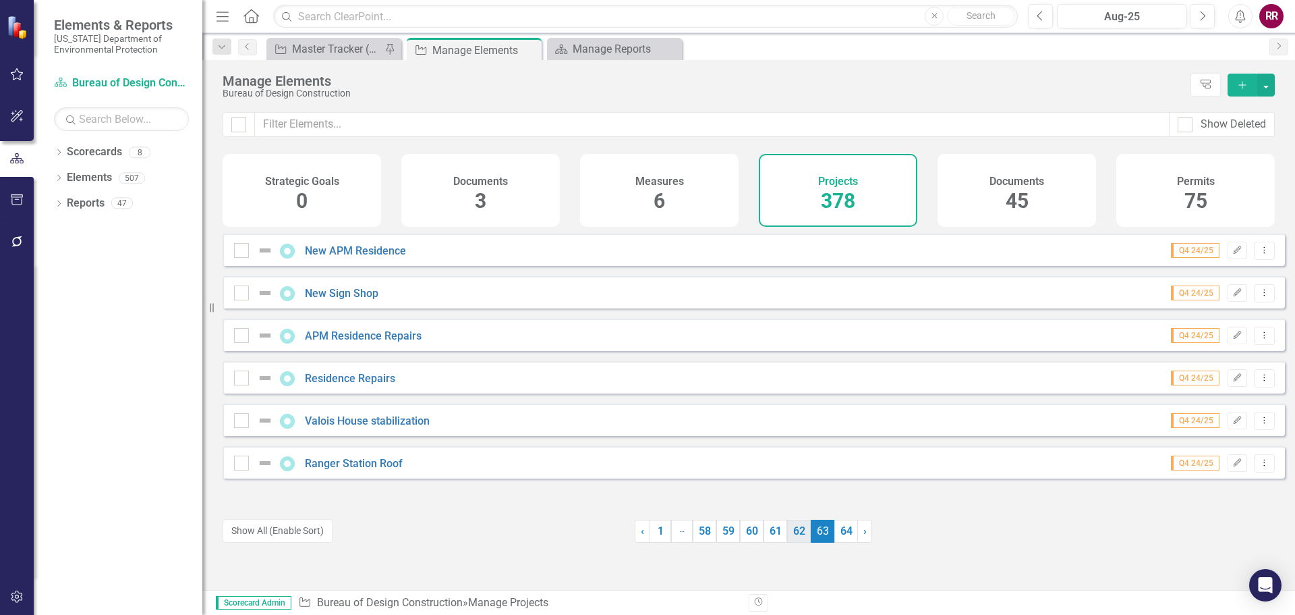
click at [793, 532] on link "62" at bounding box center [799, 530] width 24 height 23
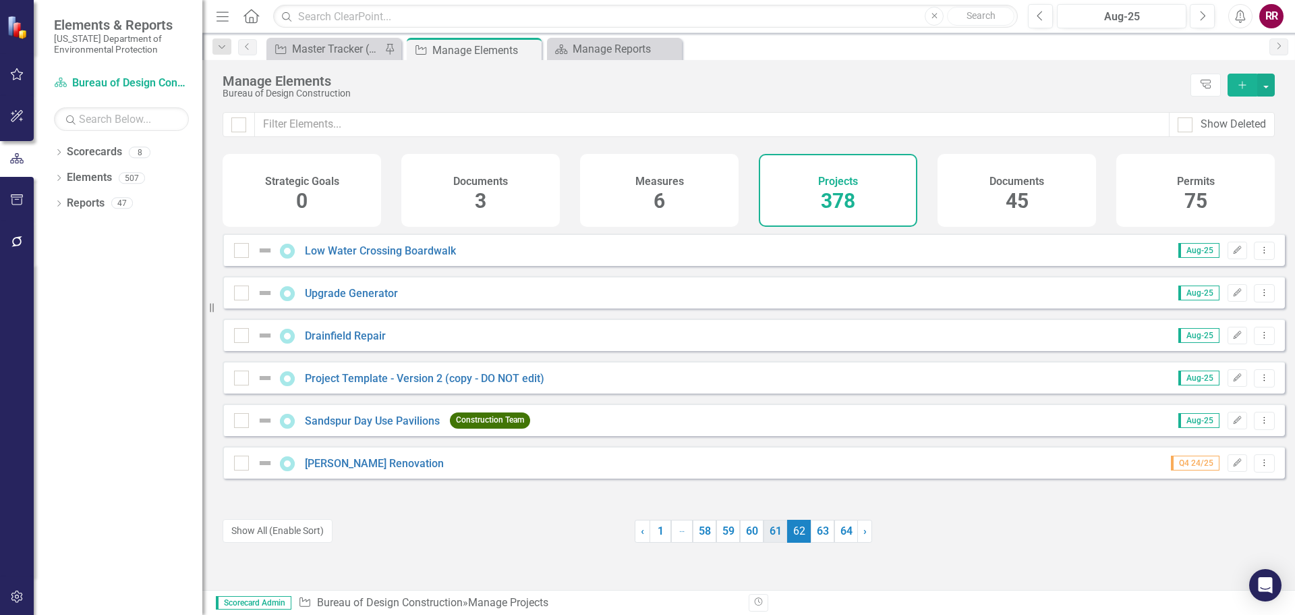
click at [772, 528] on link "61" at bounding box center [776, 530] width 24 height 23
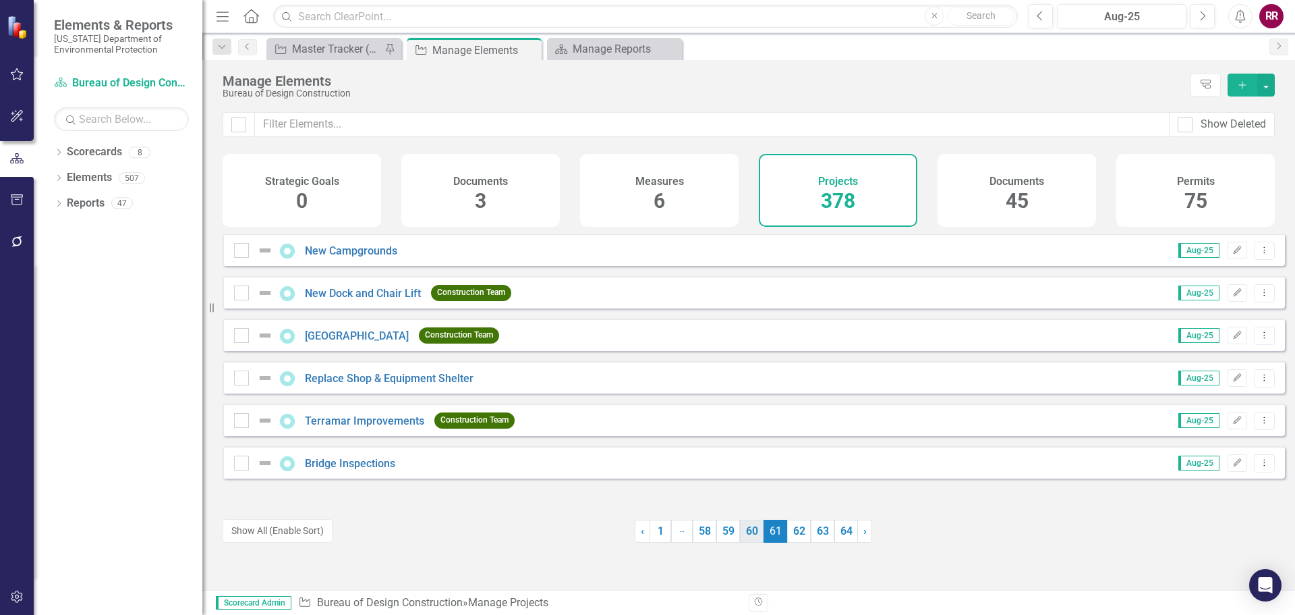
click at [751, 532] on link "60" at bounding box center [752, 530] width 24 height 23
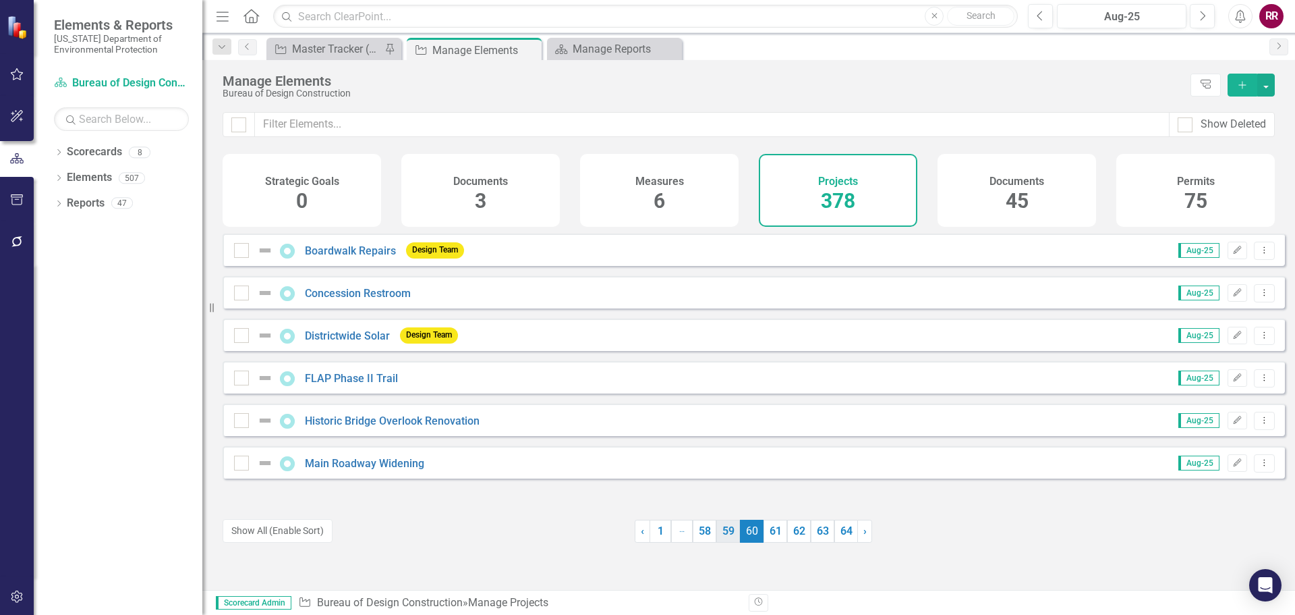
click at [721, 530] on link "59" at bounding box center [728, 530] width 24 height 23
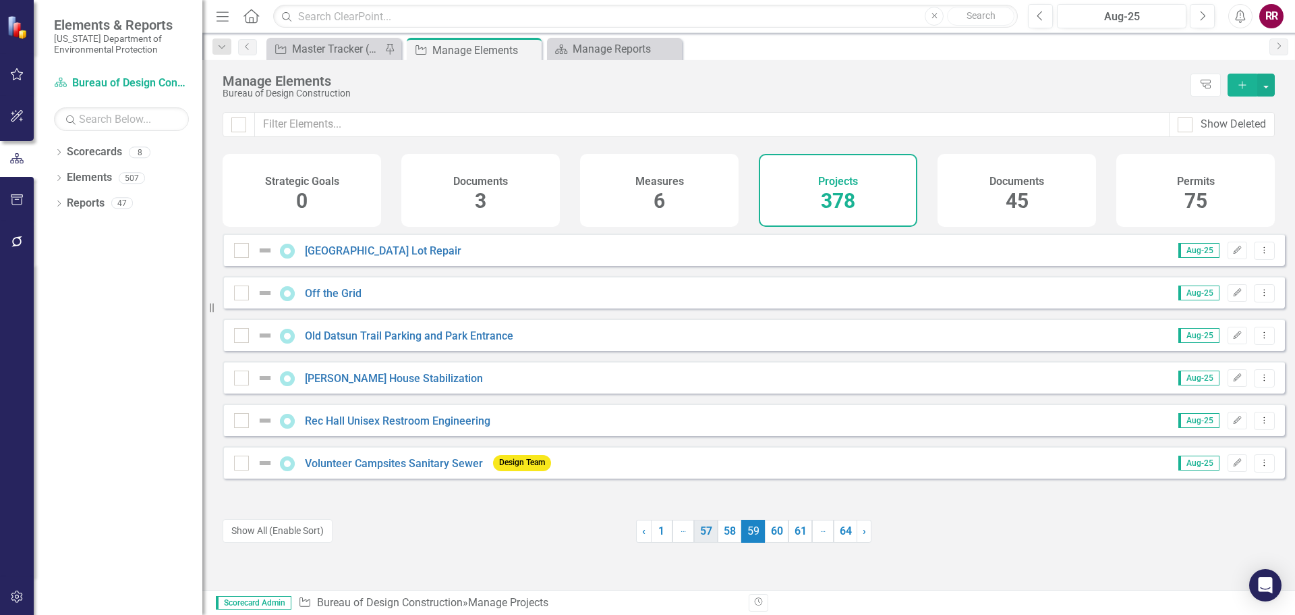
click at [700, 534] on link "57" at bounding box center [706, 530] width 24 height 23
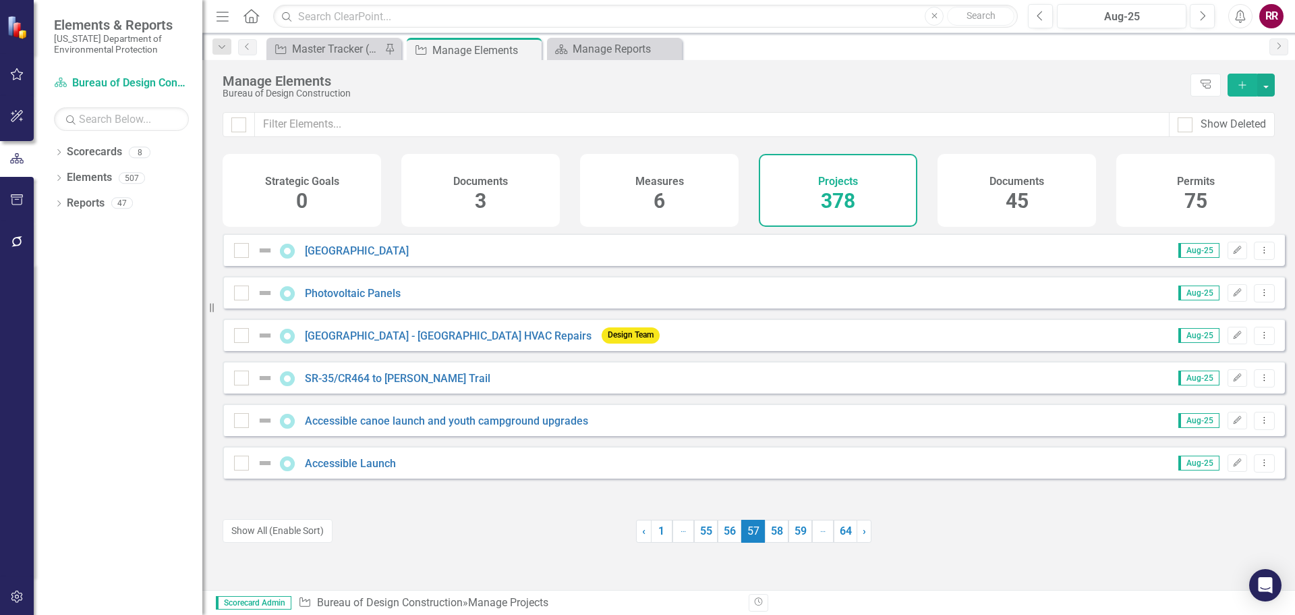
click at [616, 198] on div "Measures 6" at bounding box center [659, 190] width 159 height 73
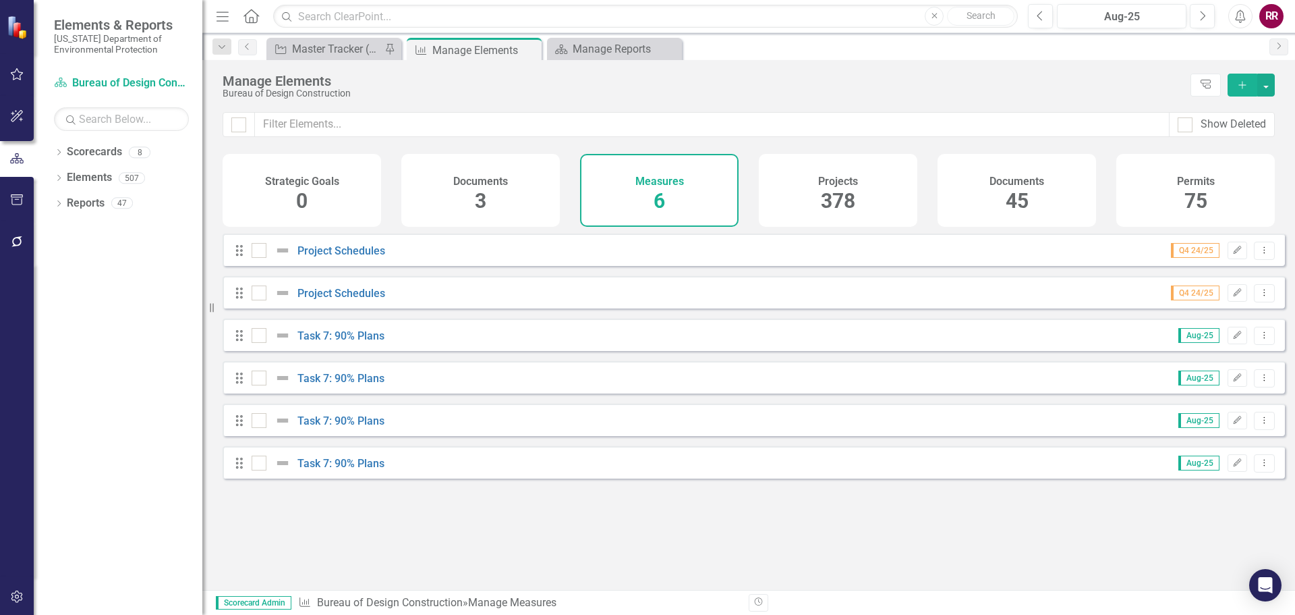
click at [1015, 196] on span "45" at bounding box center [1017, 201] width 23 height 24
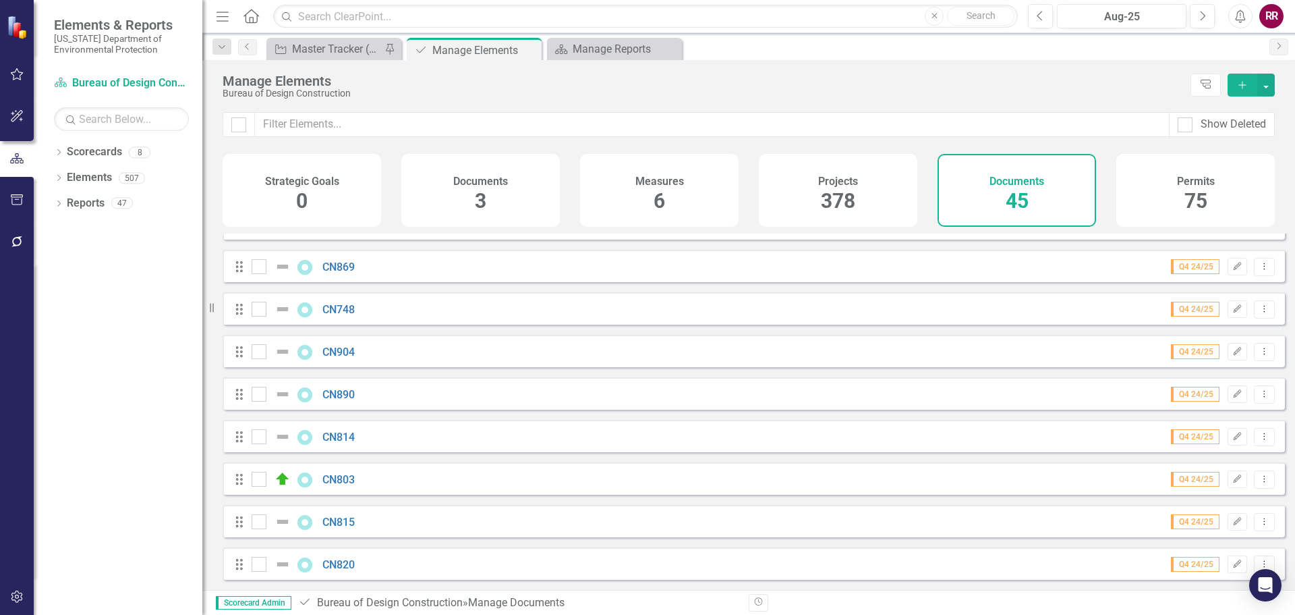
scroll to position [1567, 0]
click at [1160, 200] on div "Permits 75" at bounding box center [1196, 190] width 159 height 73
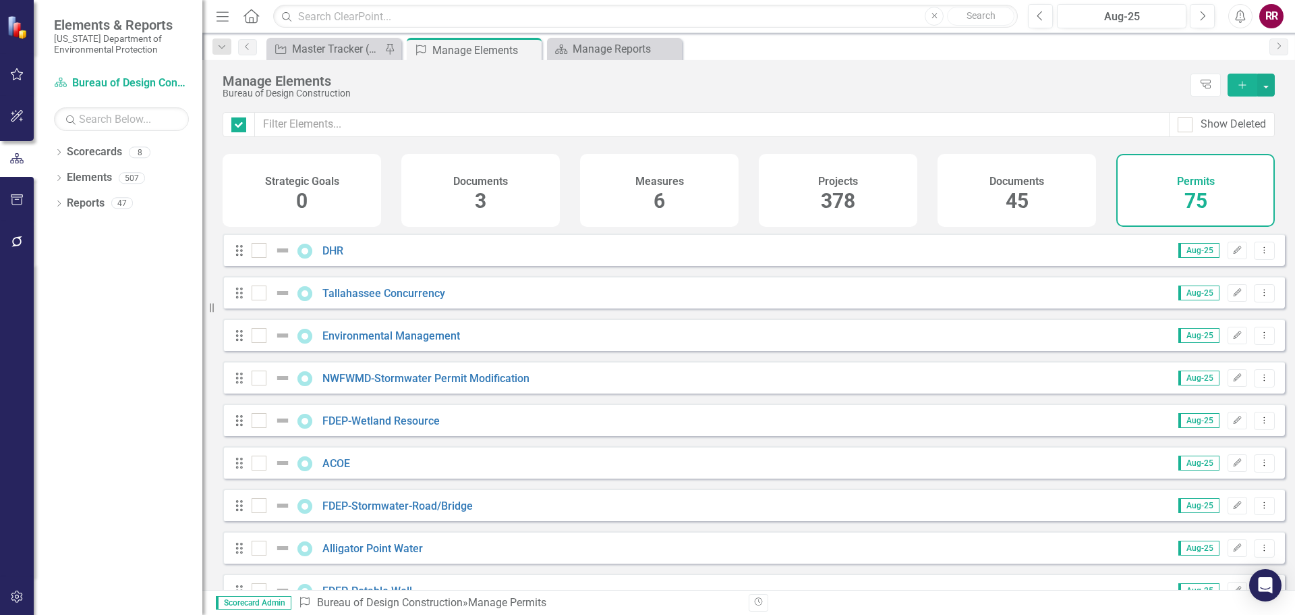
checkbox input "false"
click at [476, 201] on span "3" at bounding box center [480, 201] width 11 height 24
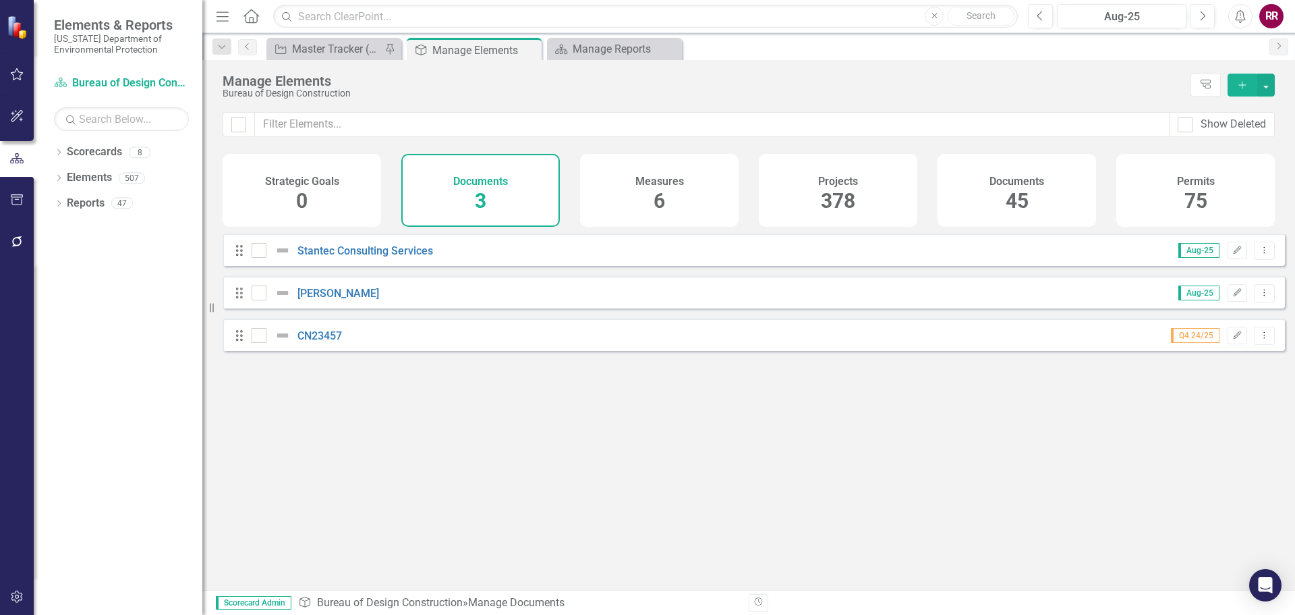
click at [316, 190] on div "Strategic Goals 0" at bounding box center [302, 190] width 159 height 73
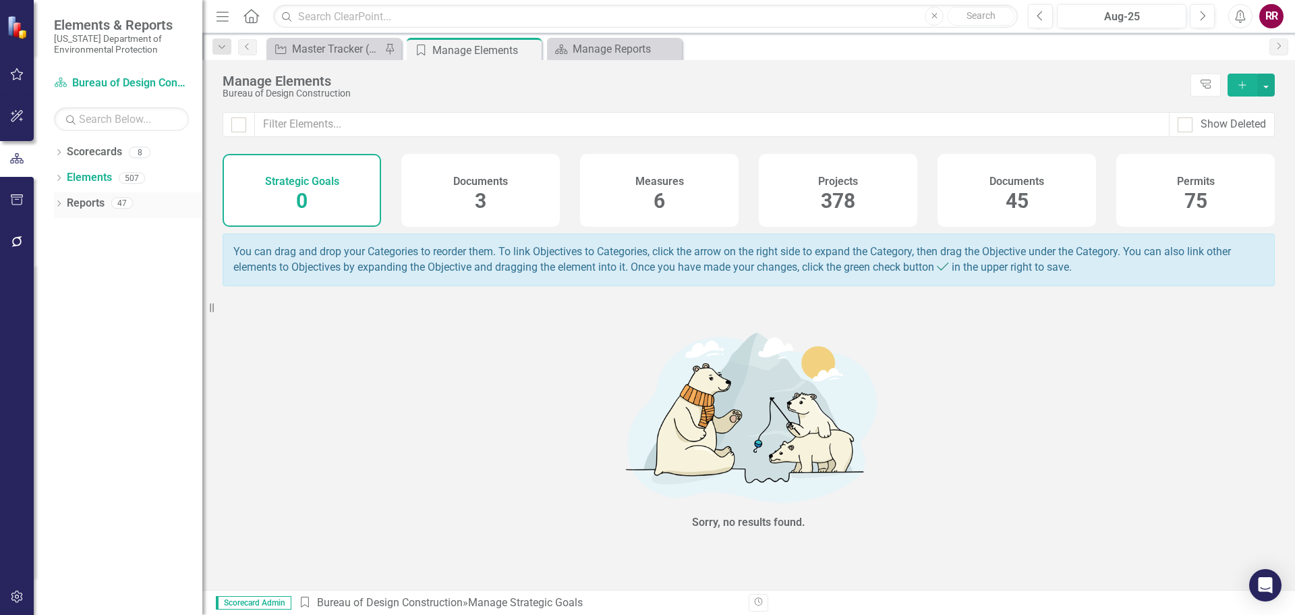
click at [92, 200] on link "Reports" at bounding box center [86, 204] width 38 height 16
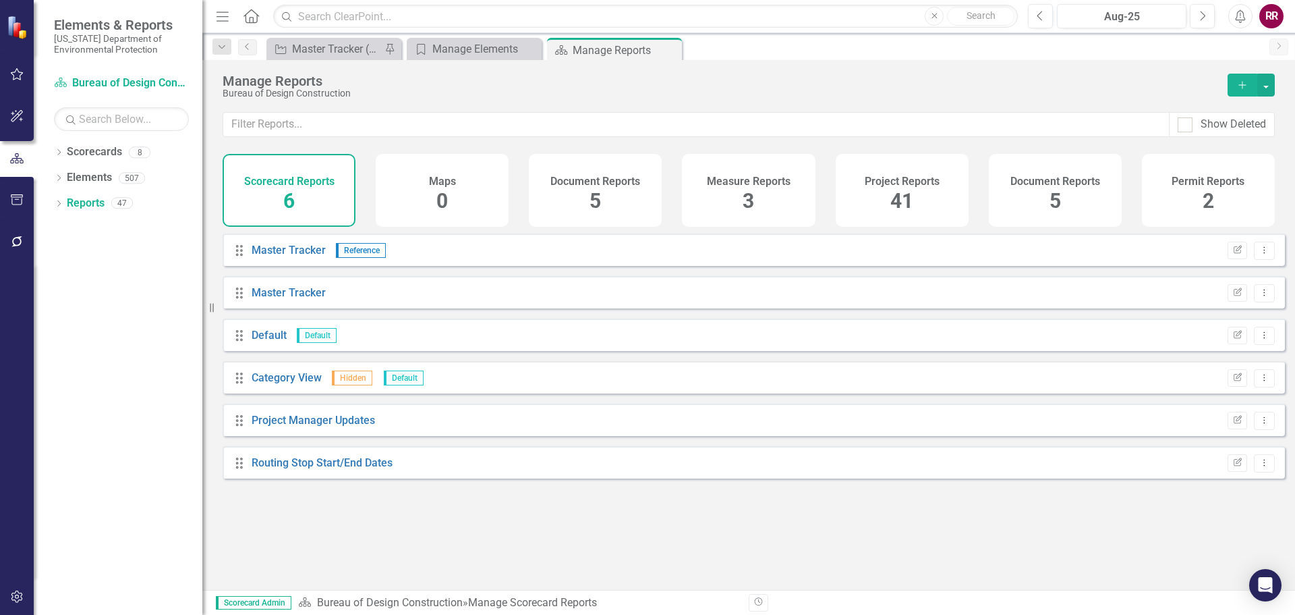
click at [1187, 194] on div "Permit Reports 2" at bounding box center [1208, 190] width 133 height 73
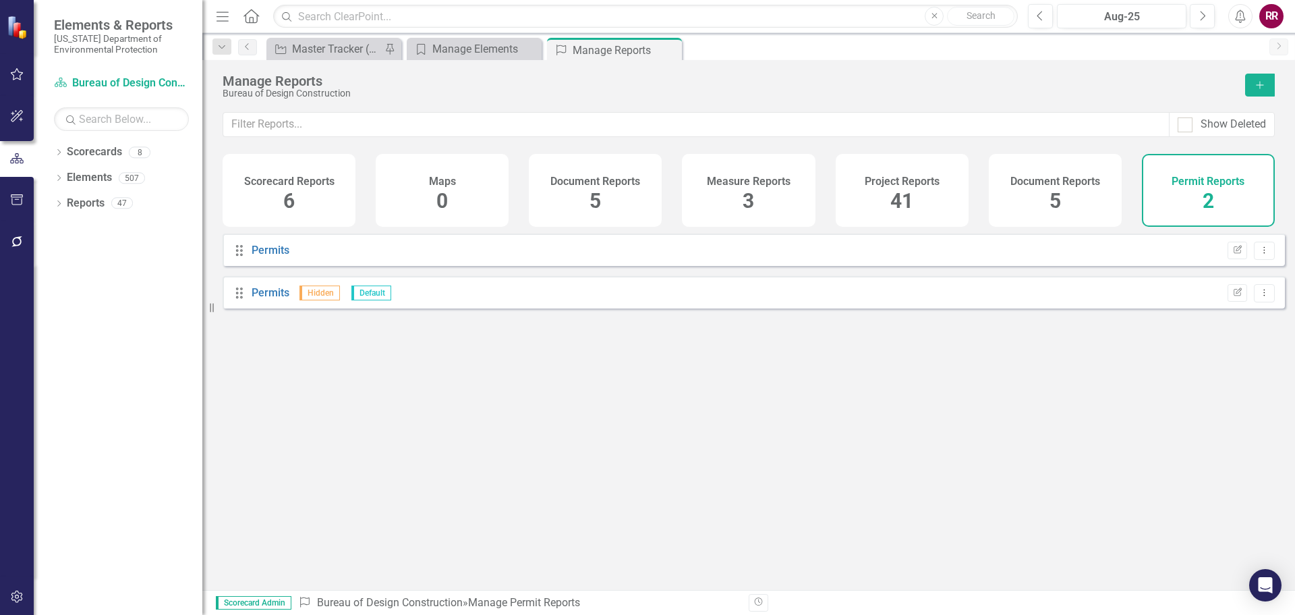
click at [1034, 201] on div "Document Reports 5" at bounding box center [1055, 190] width 133 height 73
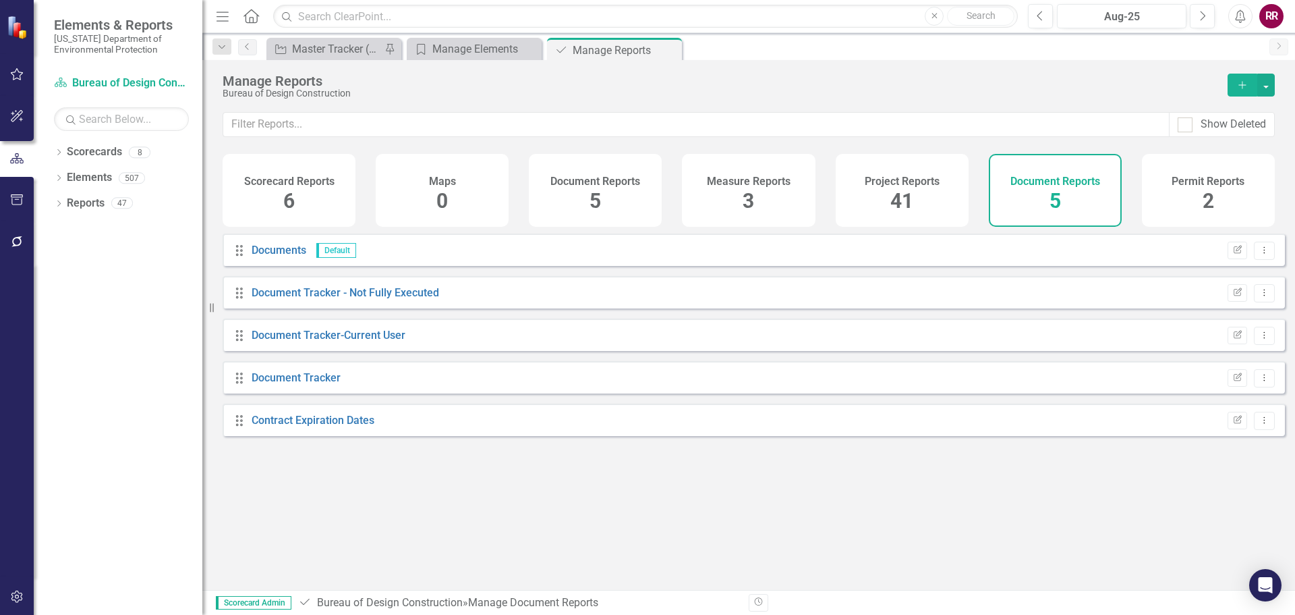
click at [957, 198] on div "Project Reports 41" at bounding box center [902, 190] width 133 height 73
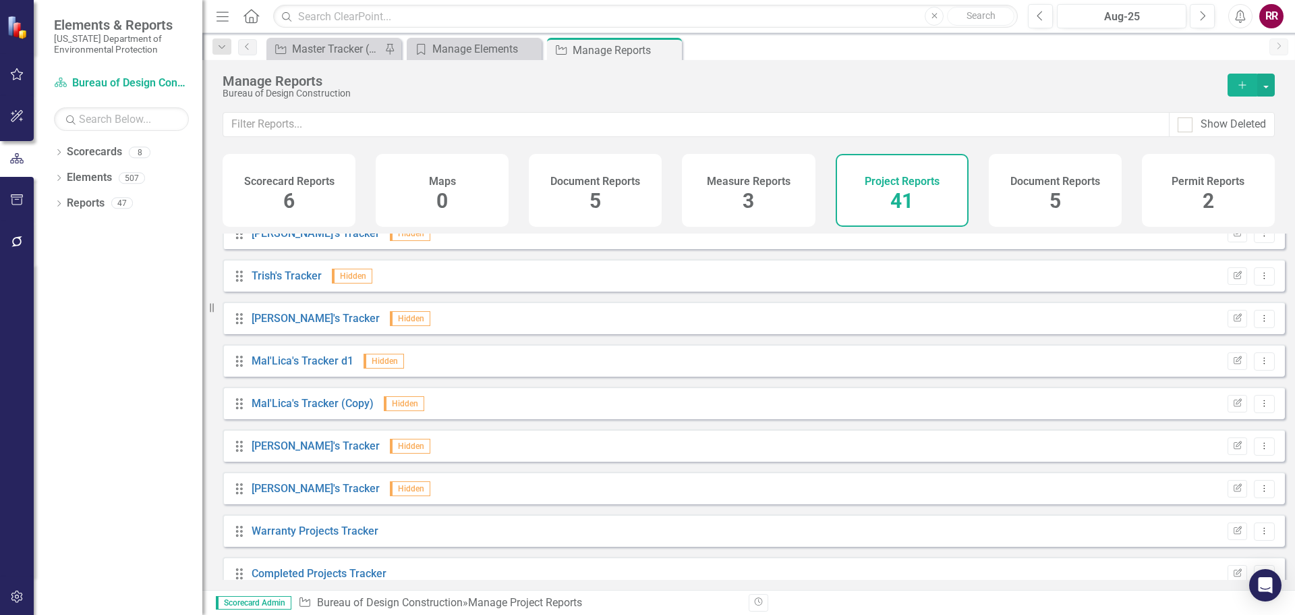
scroll to position [1397, 0]
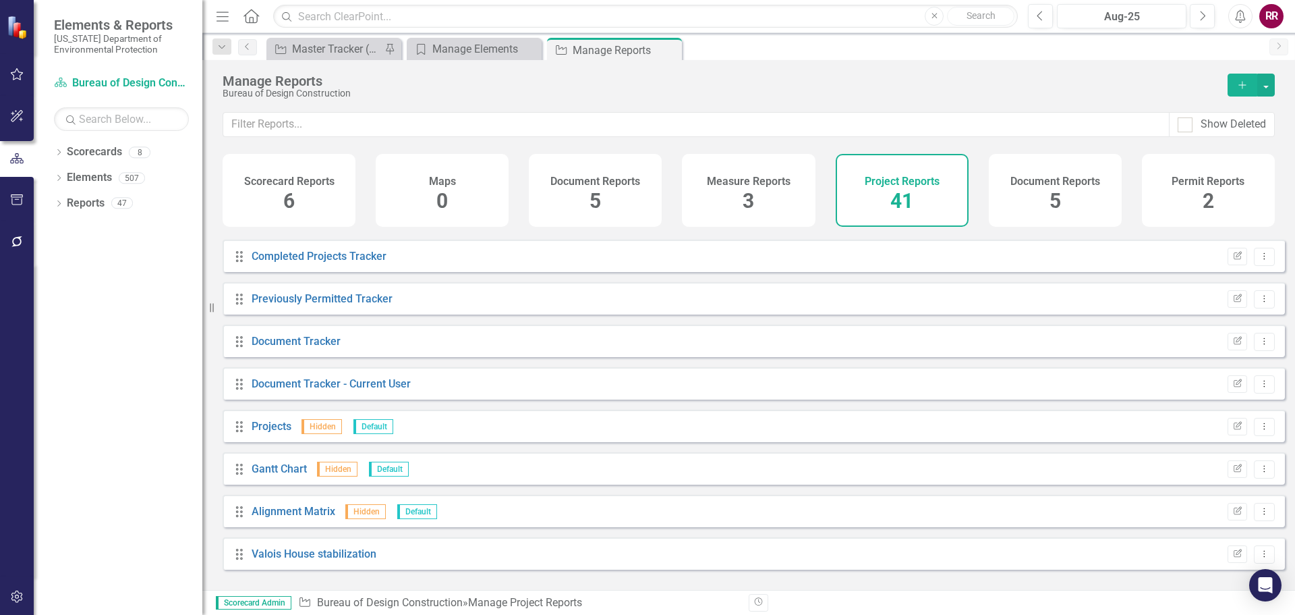
click at [729, 190] on div "Measure Reports 3" at bounding box center [748, 190] width 133 height 73
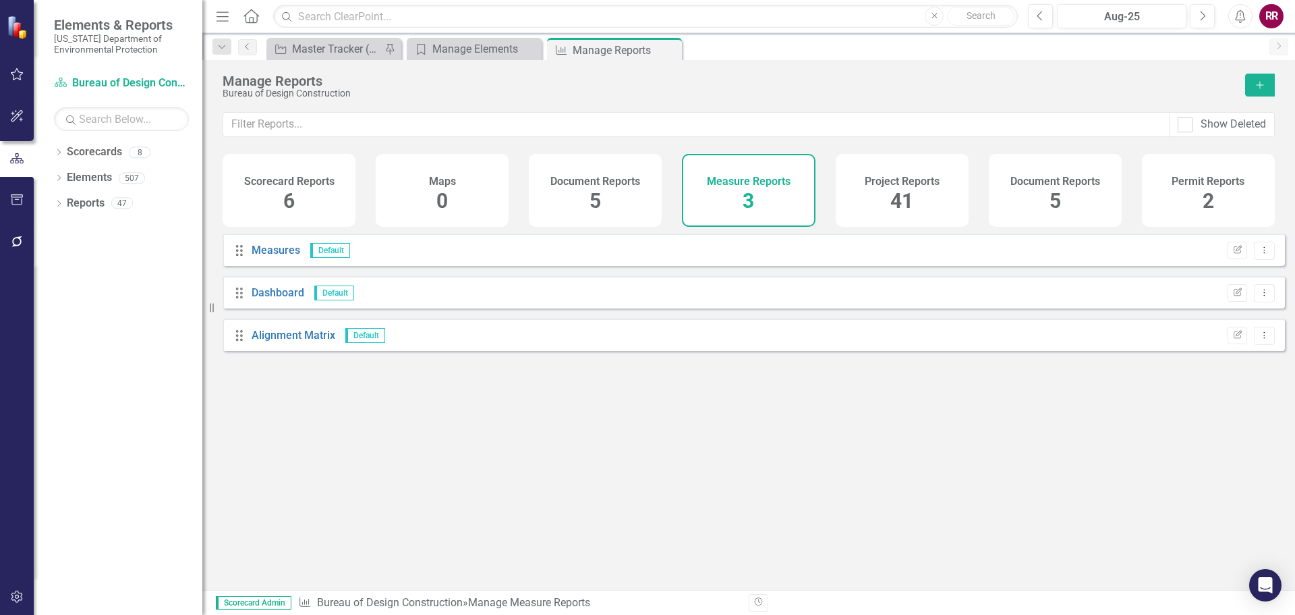
click at [617, 194] on div "Document Reports 5" at bounding box center [595, 190] width 133 height 73
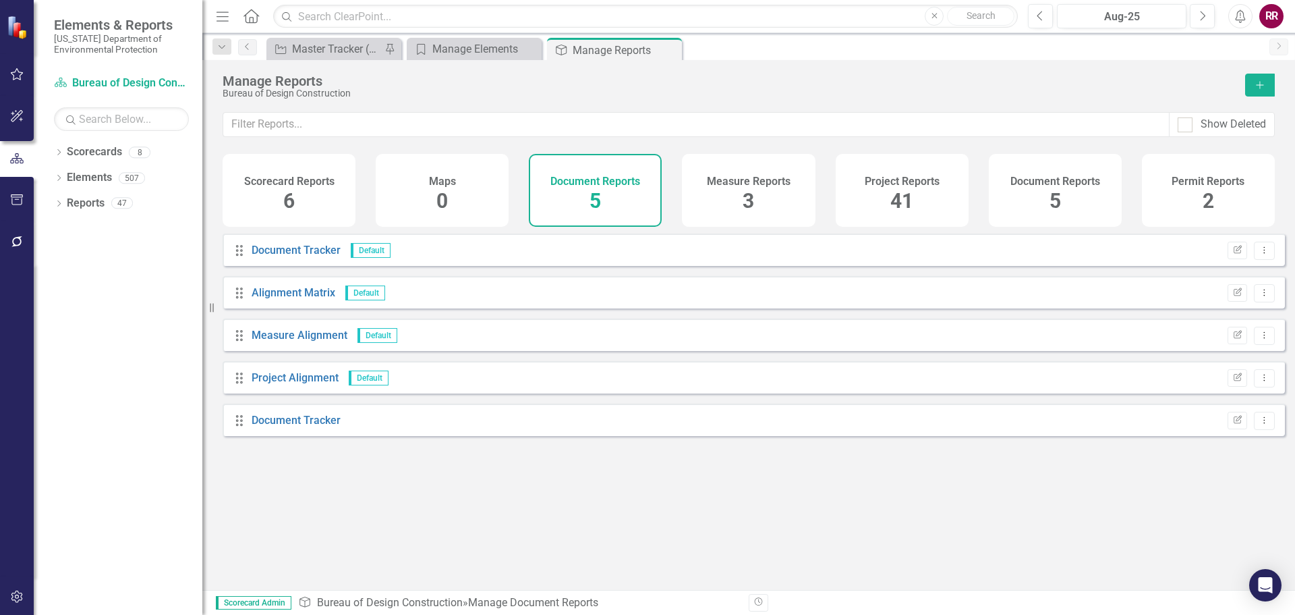
click at [306, 198] on div "Scorecard Reports 6" at bounding box center [289, 190] width 133 height 73
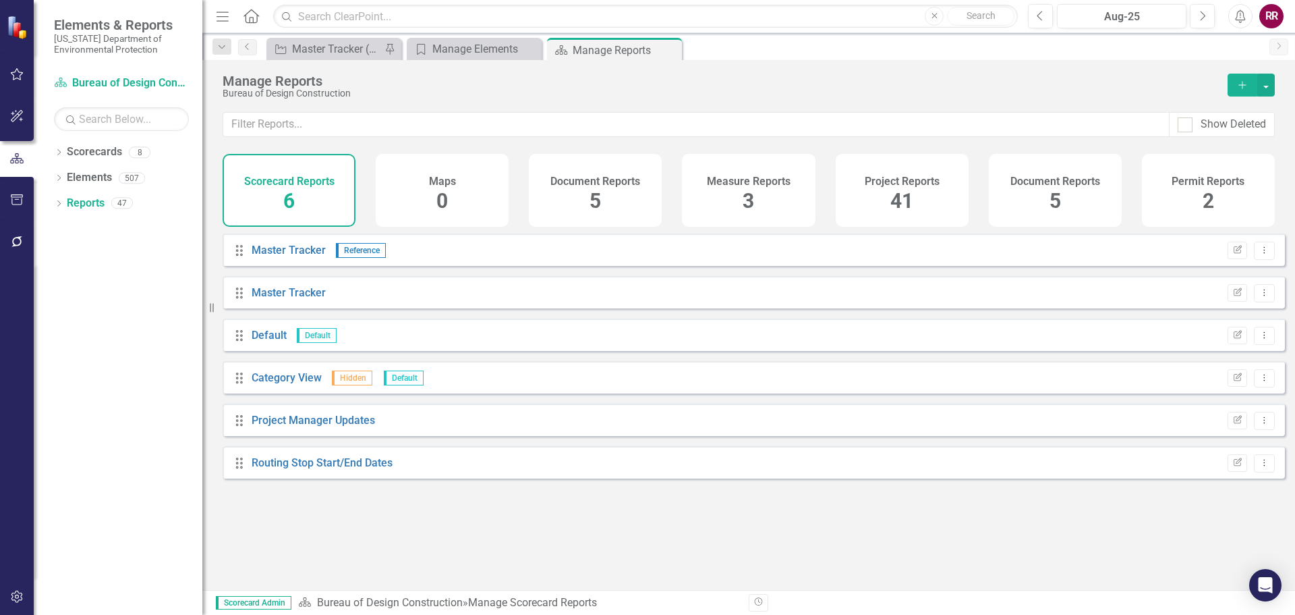
click at [497, 524] on div "Drag Master Tracker Reference Edit Report Dropdown Menu Drag Master Tracker Edi…" at bounding box center [748, 406] width 1093 height 346
drag, startPoint x: 99, startPoint y: 177, endPoint x: 142, endPoint y: 176, distance: 43.9
click at [99, 177] on link "Elements" at bounding box center [89, 178] width 45 height 16
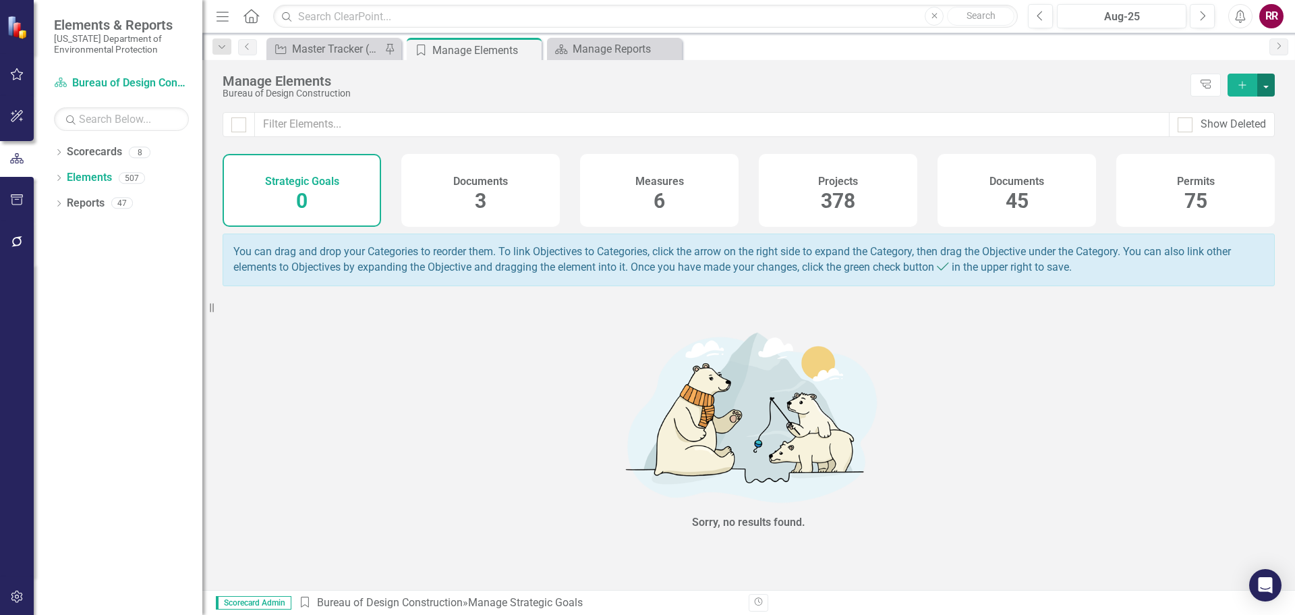
click at [1268, 87] on button "button" at bounding box center [1267, 85] width 18 height 23
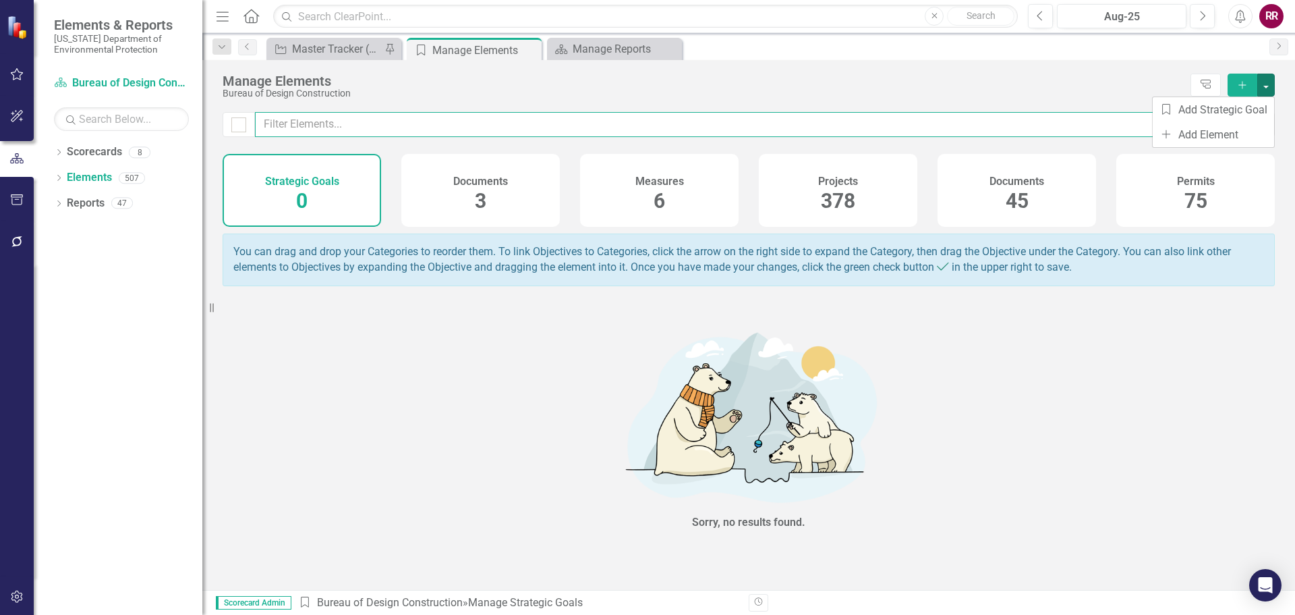
click at [886, 117] on input "text" at bounding box center [712, 124] width 915 height 25
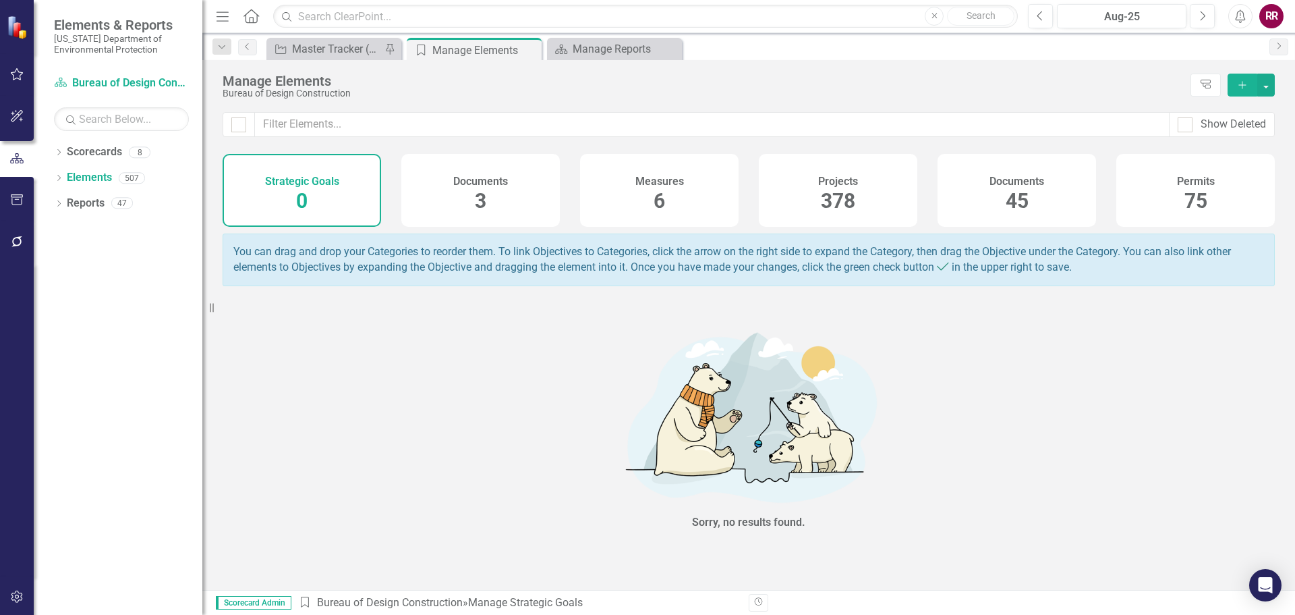
click at [818, 197] on div "Projects 378" at bounding box center [838, 190] width 159 height 73
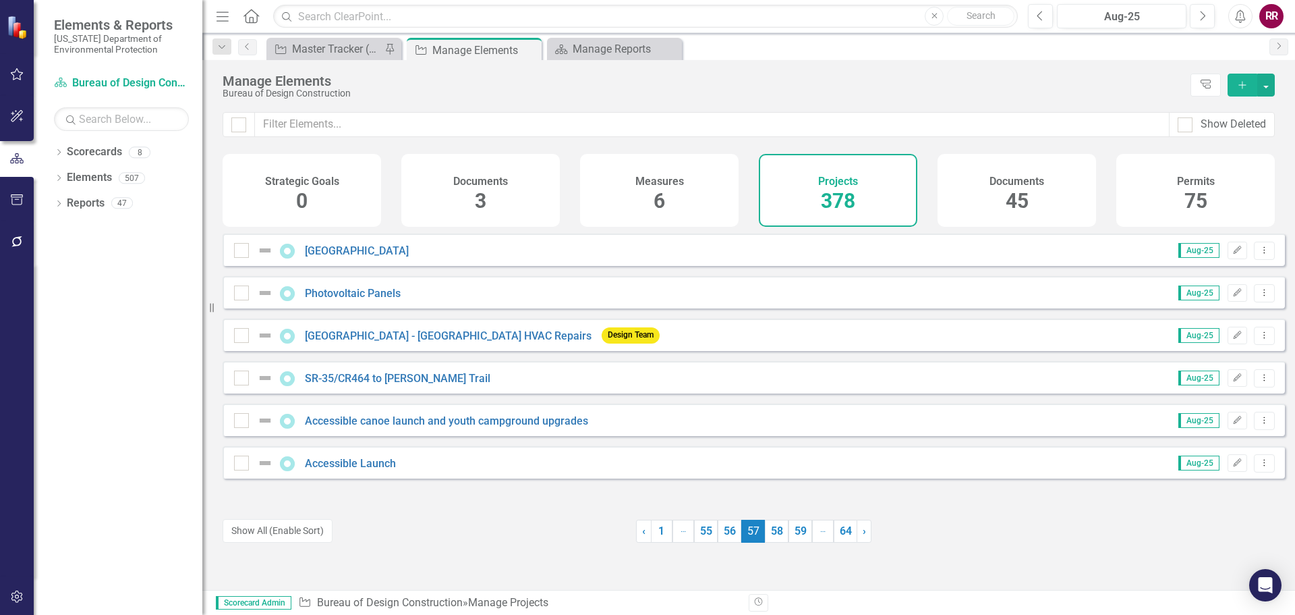
click at [1242, 85] on icon "button" at bounding box center [1242, 84] width 7 height 7
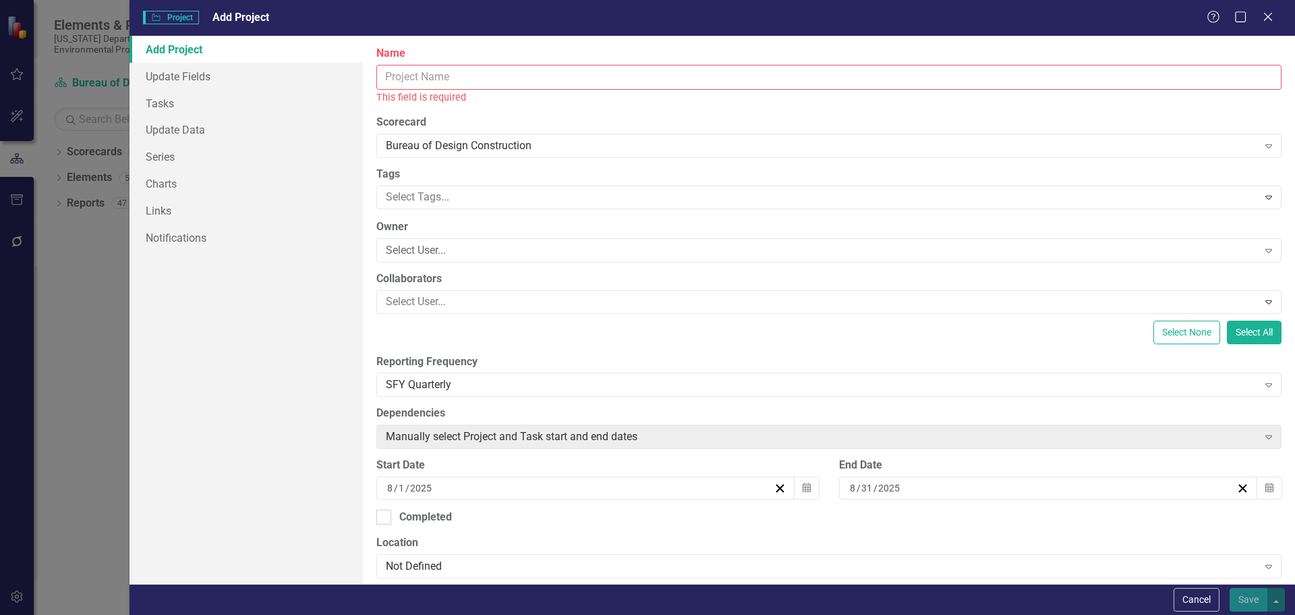
click at [484, 82] on input "Name" at bounding box center [828, 77] width 905 height 25
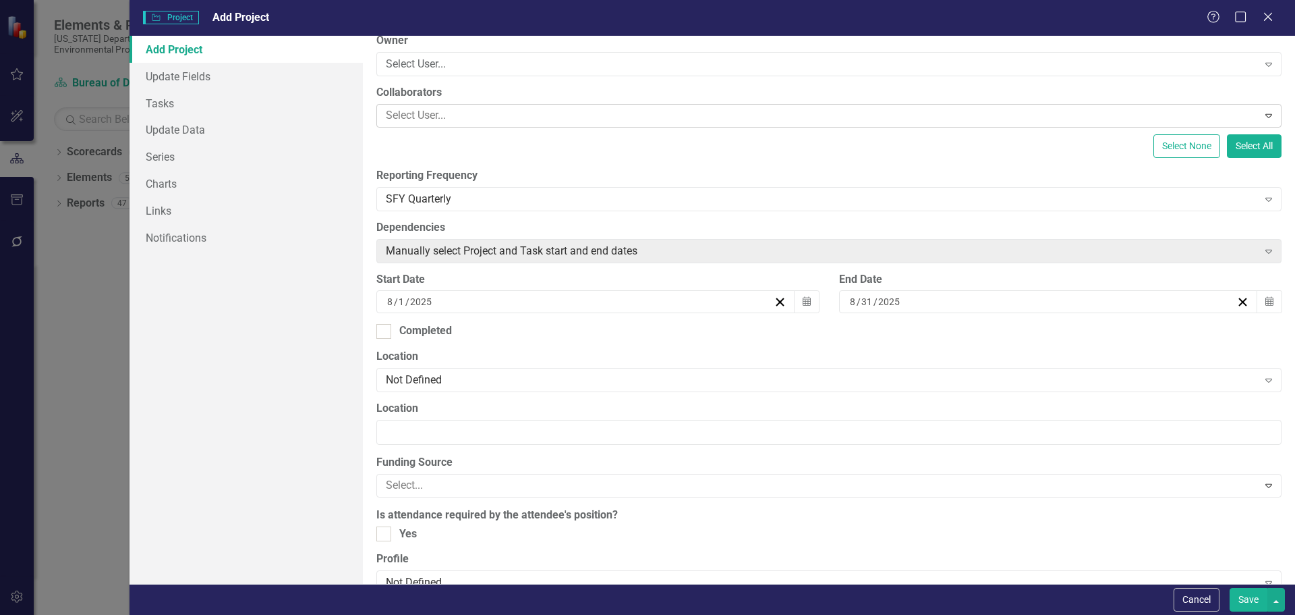
scroll to position [202, 0]
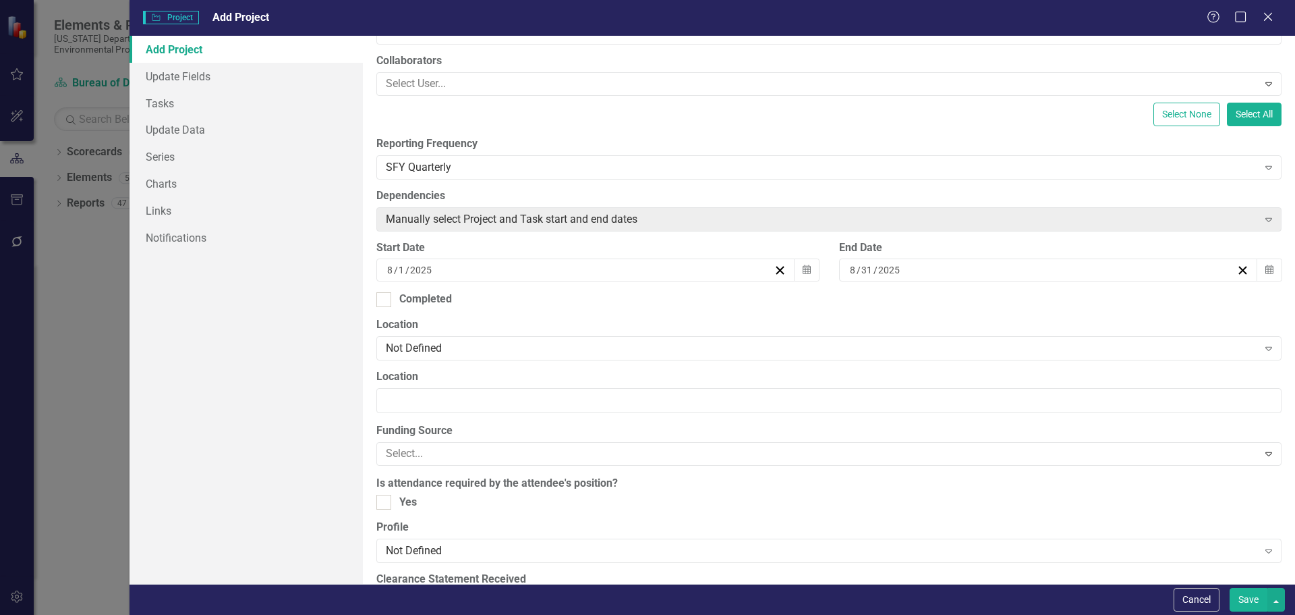
type input "Boardwalk Repairs"
click at [428, 404] on input "Location" at bounding box center [828, 400] width 905 height 25
click at [430, 399] on input "Location" at bounding box center [828, 400] width 905 height 25
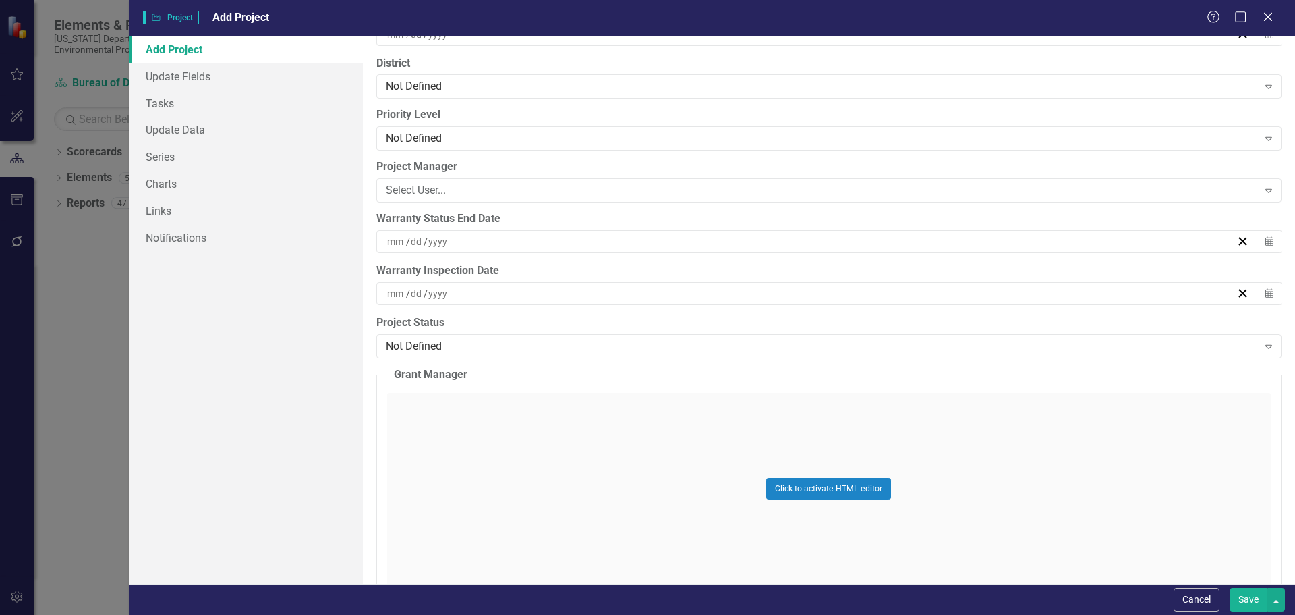
scroll to position [3643, 0]
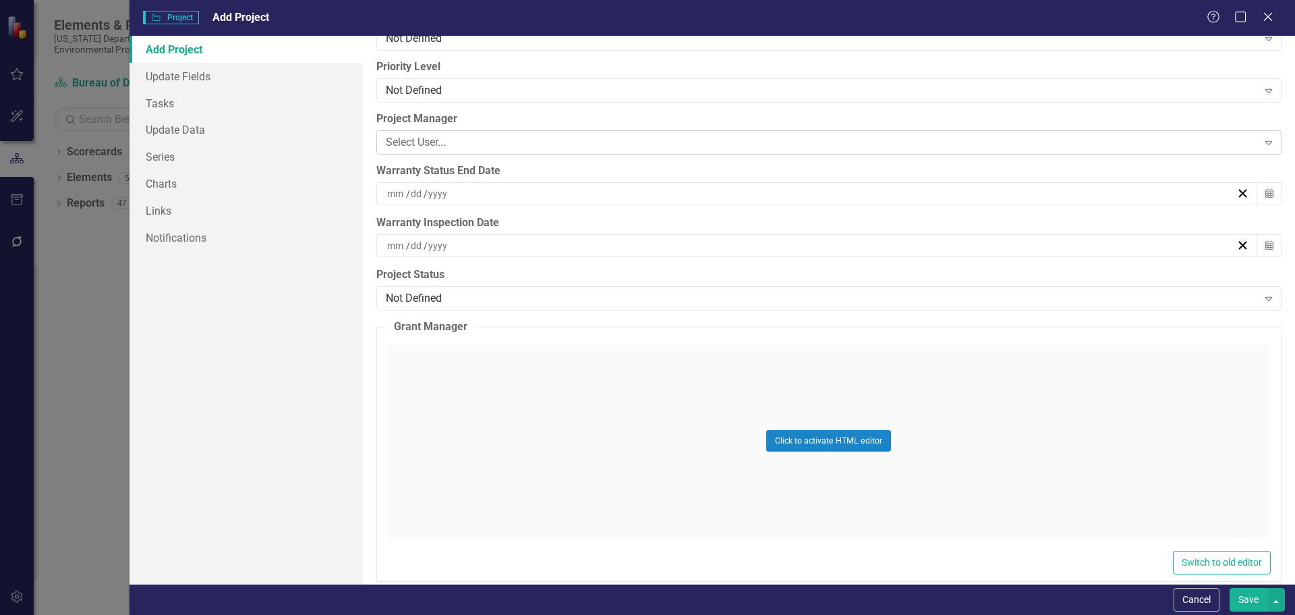
click at [461, 141] on div "Select User..." at bounding box center [822, 143] width 872 height 16
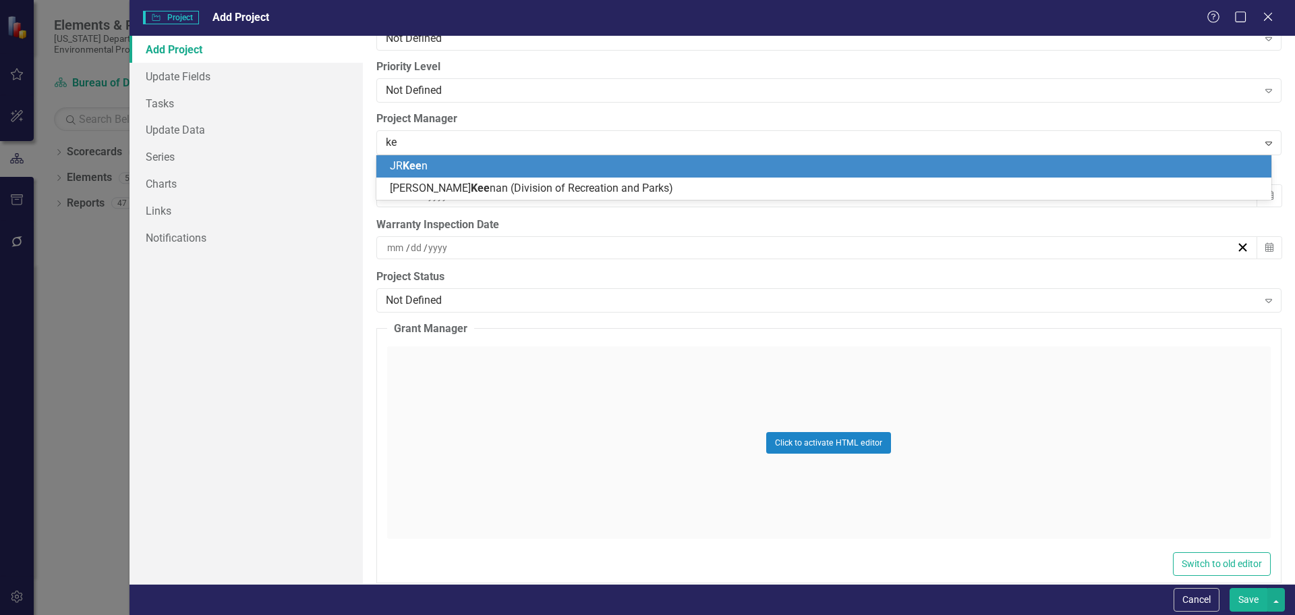
type input "k"
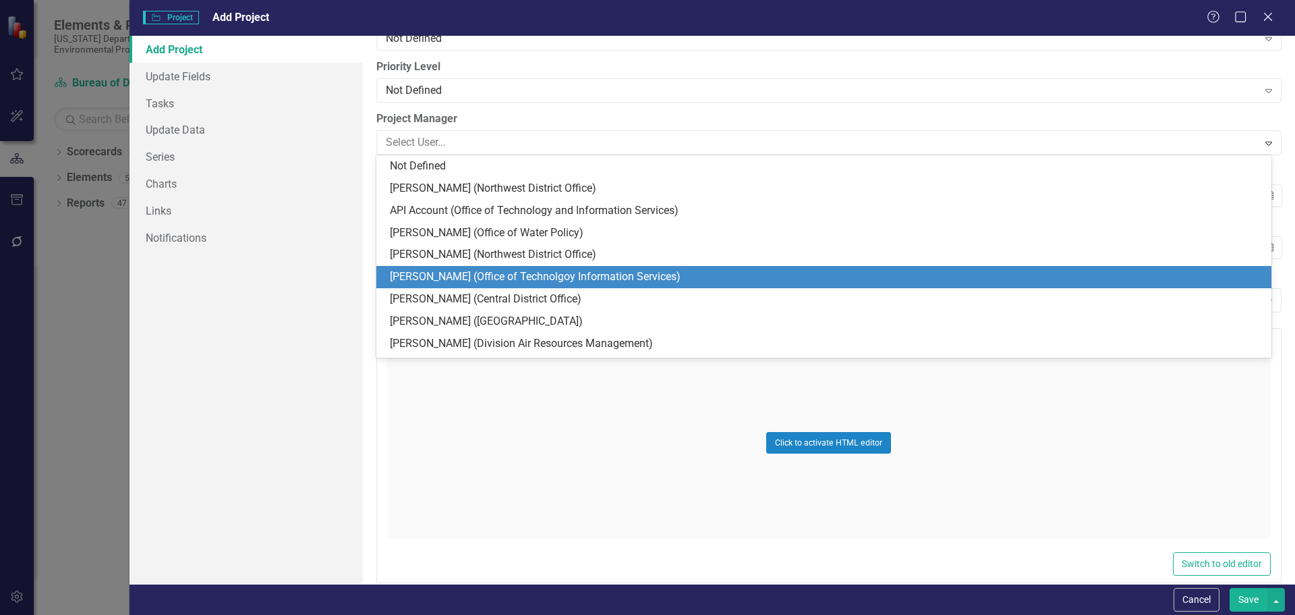
click at [1251, 598] on button "Save" at bounding box center [1249, 600] width 38 height 24
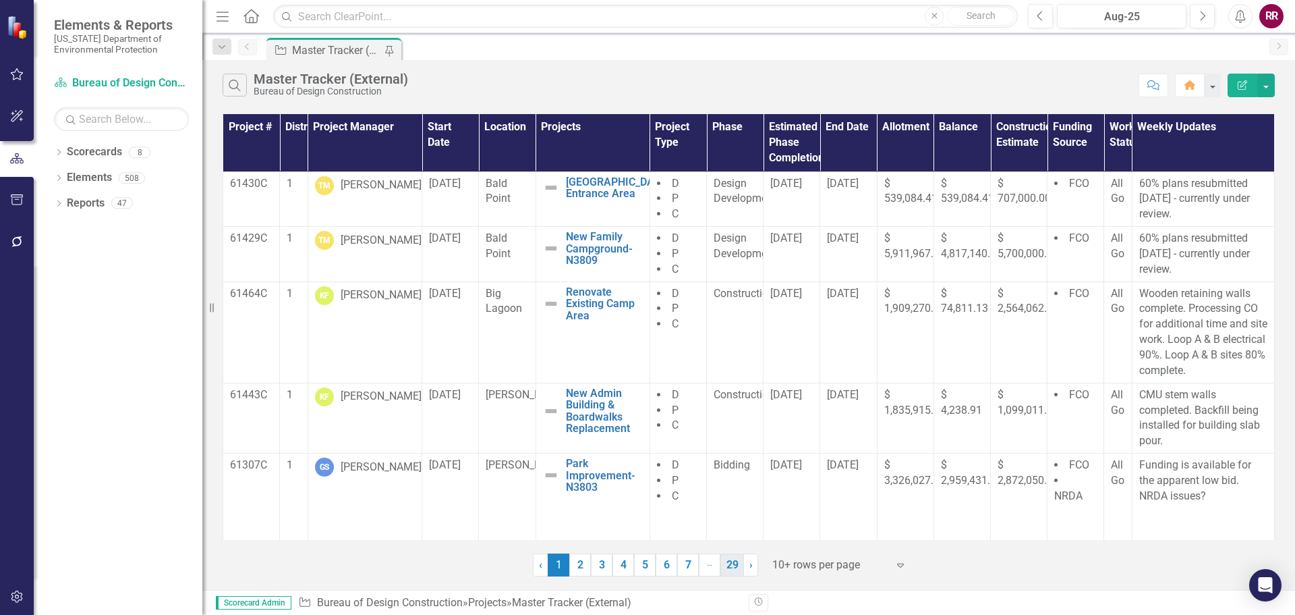
click at [735, 565] on link "29" at bounding box center [733, 564] width 24 height 23
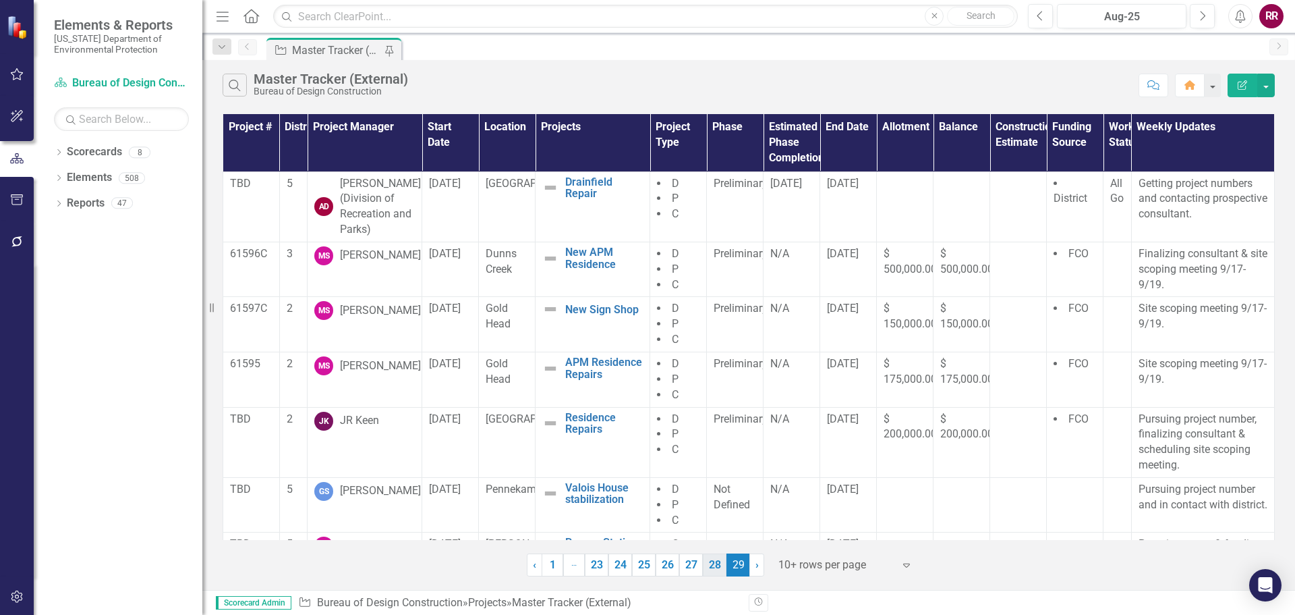
click at [717, 563] on link "28" at bounding box center [715, 564] width 24 height 23
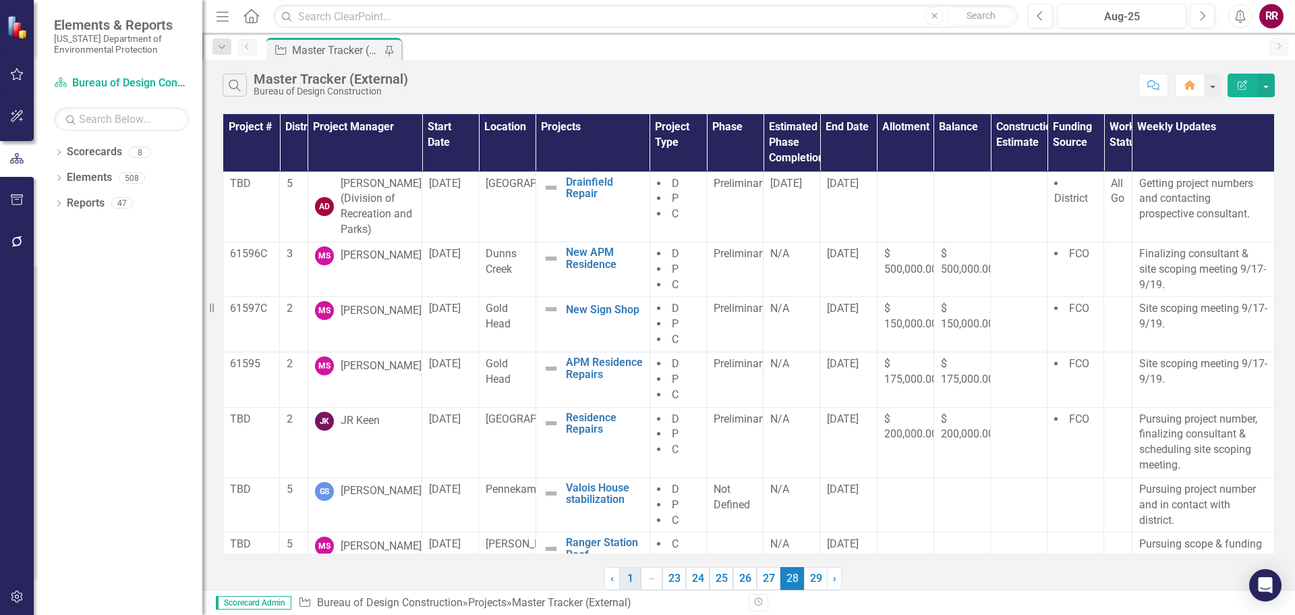
click at [632, 580] on link "1" at bounding box center [630, 578] width 22 height 23
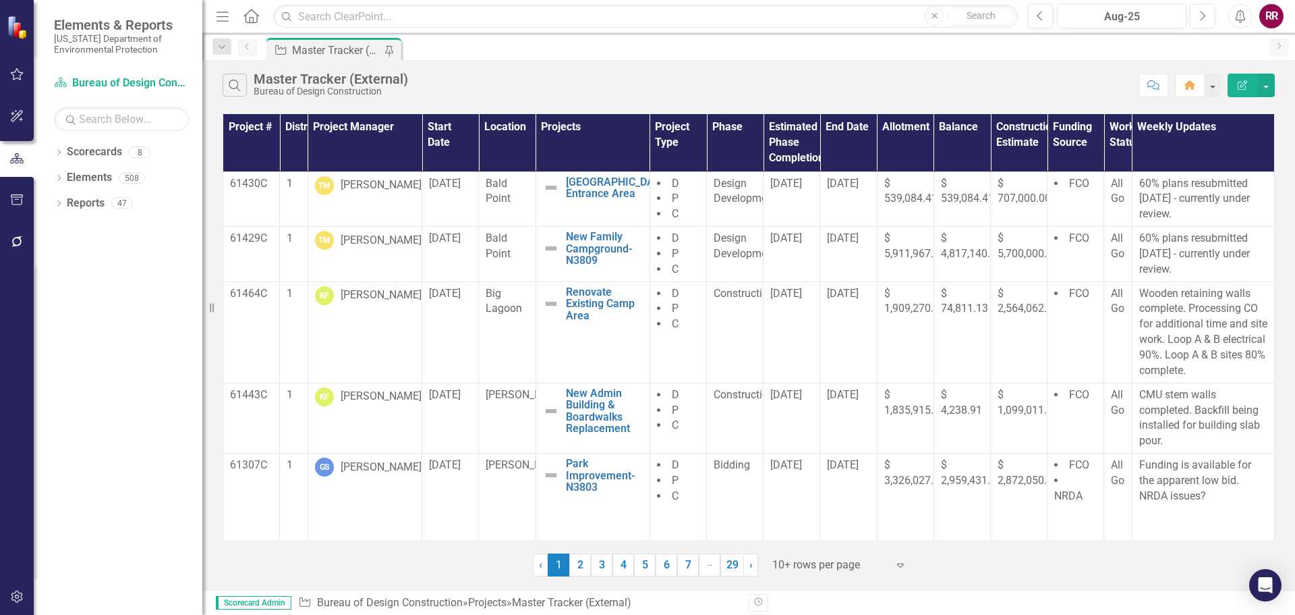
scroll to position [306, 0]
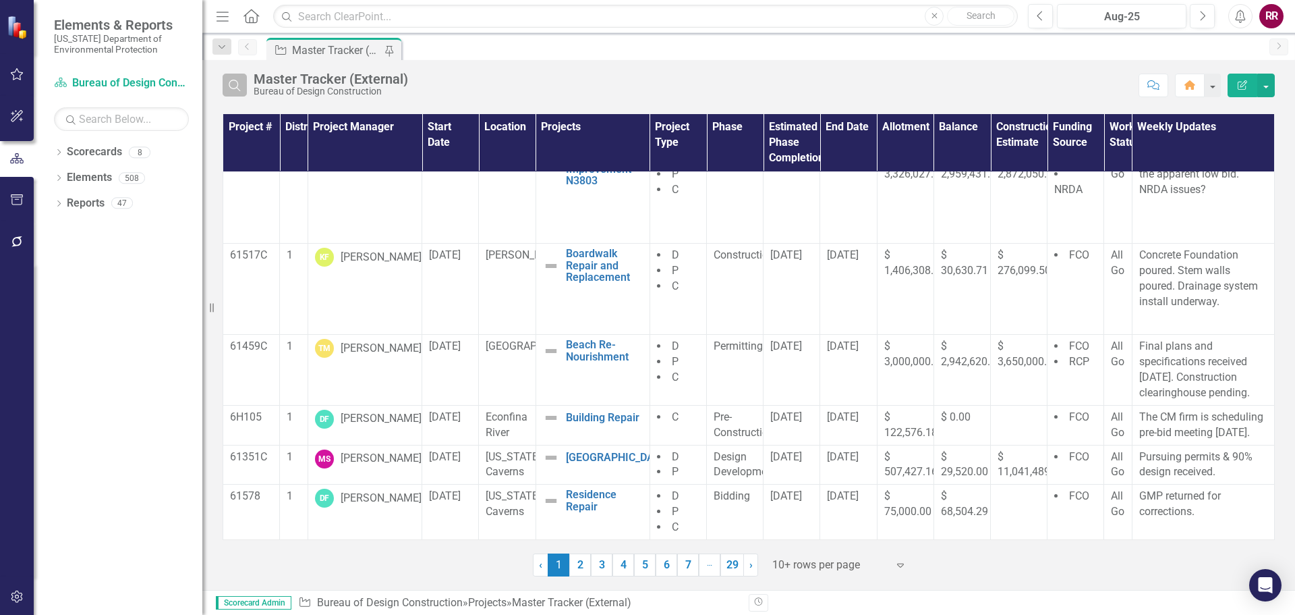
click at [237, 86] on icon "Search" at bounding box center [234, 85] width 15 height 12
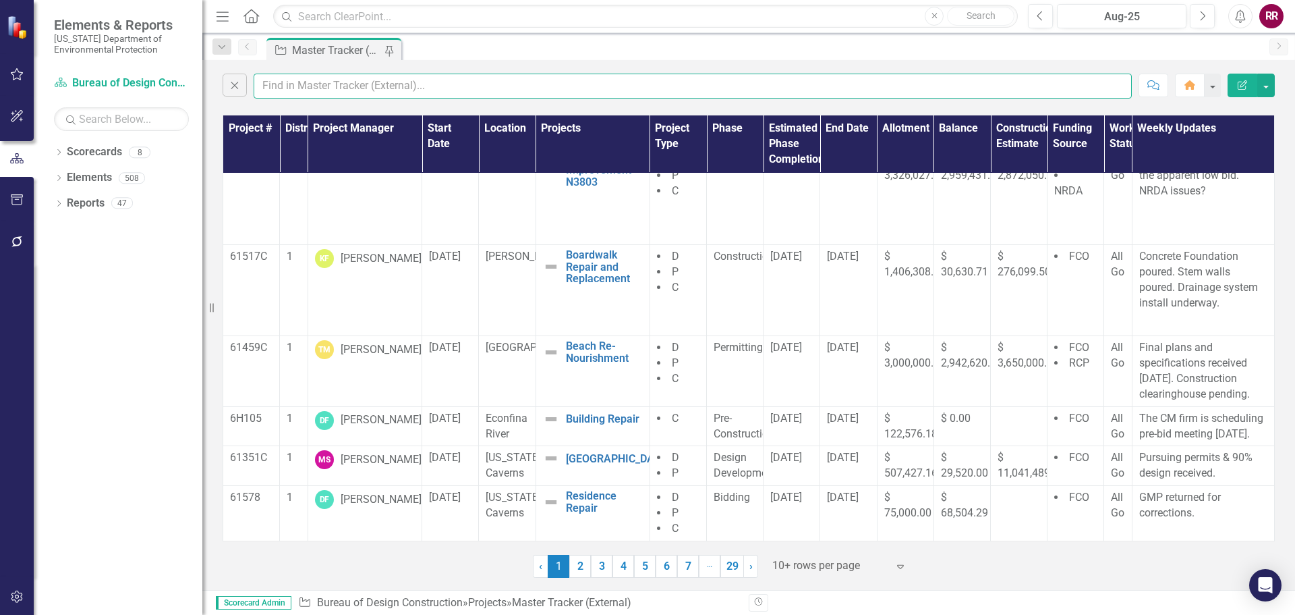
click at [306, 86] on input "text" at bounding box center [693, 86] width 878 height 25
type input "repairs"
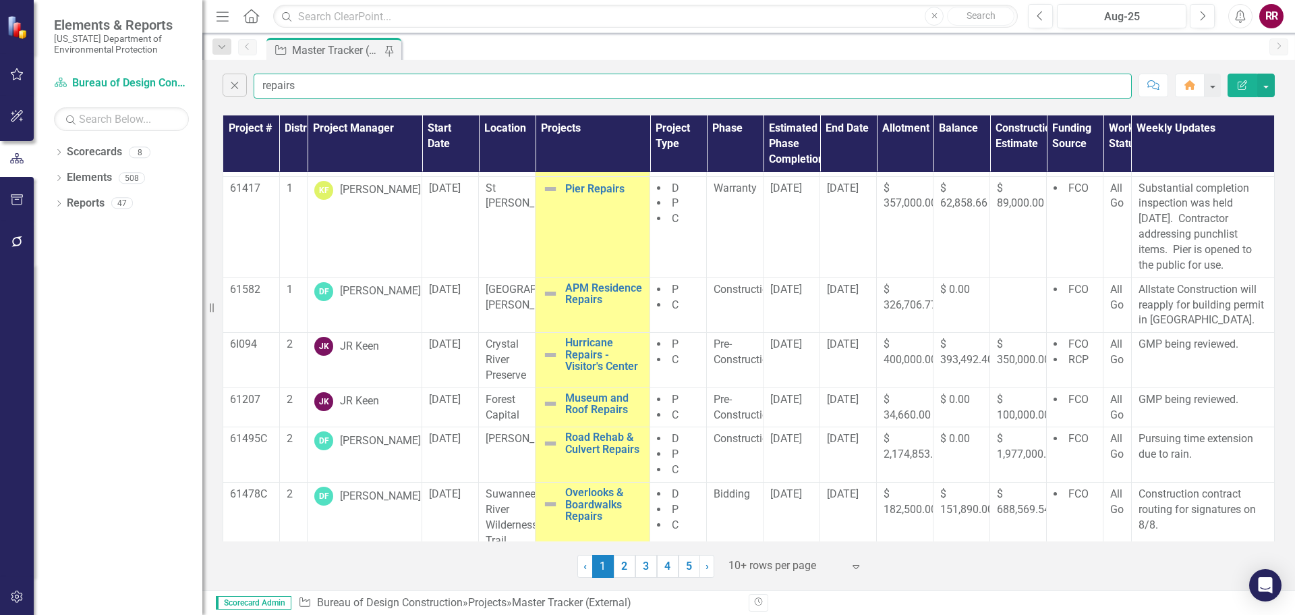
scroll to position [0, 0]
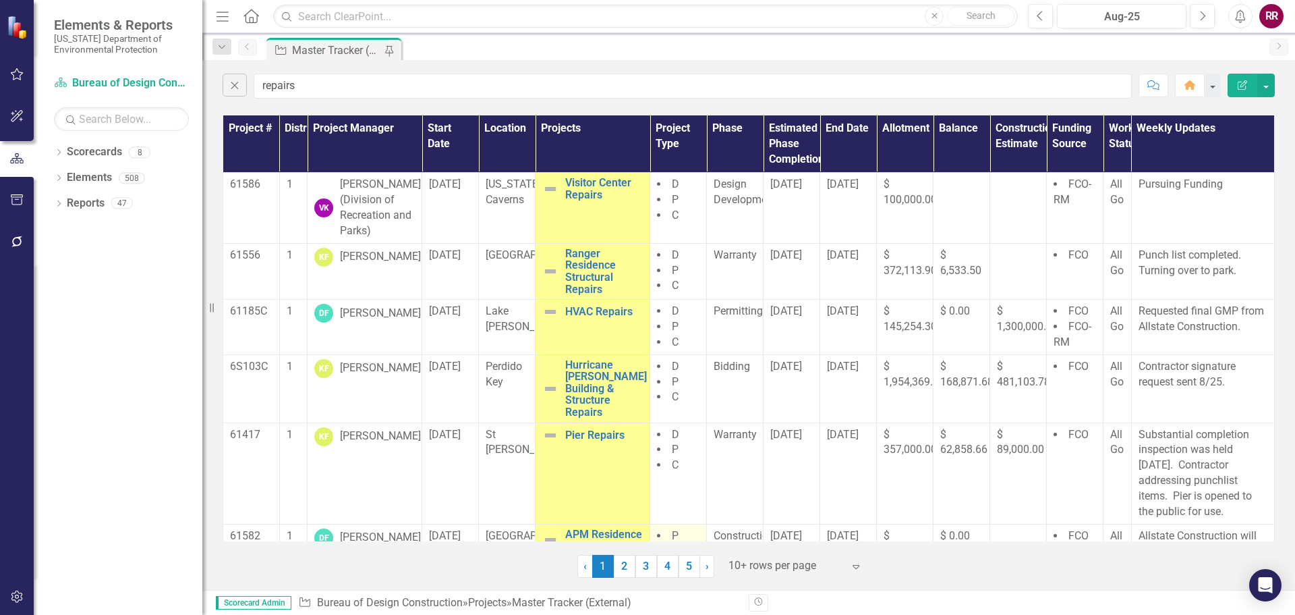
drag, startPoint x: 686, startPoint y: 571, endPoint x: 675, endPoint y: 542, distance: 31.2
click at [686, 571] on link "5" at bounding box center [690, 566] width 22 height 23
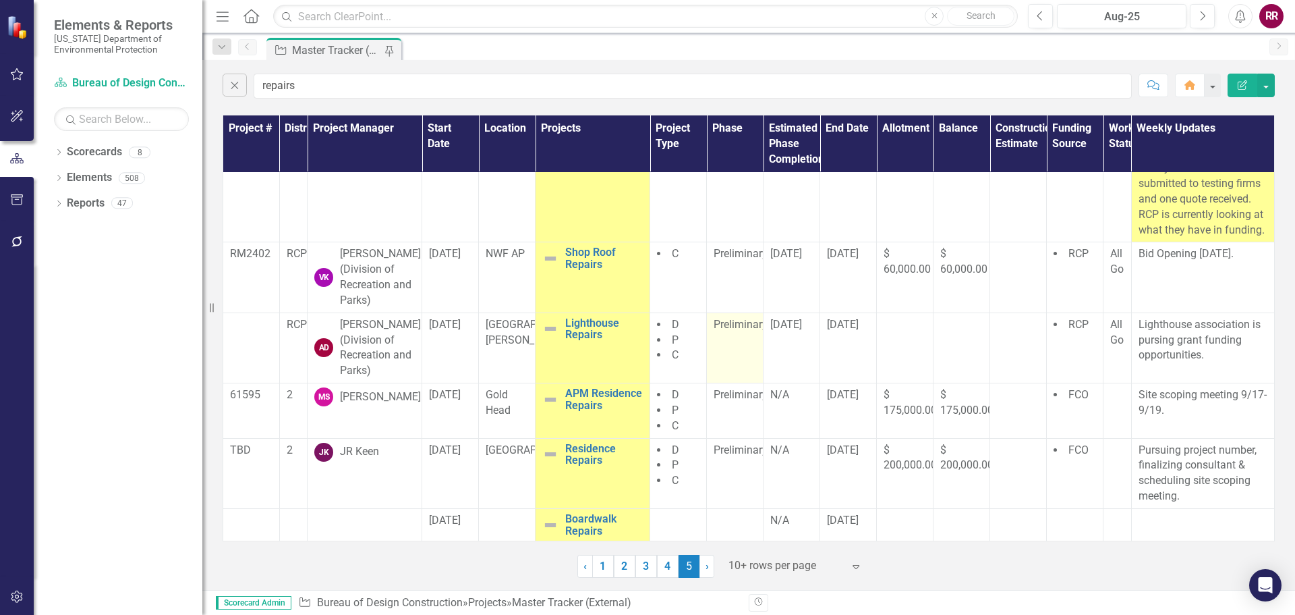
scroll to position [179, 0]
click at [366, 528] on div at bounding box center [364, 521] width 101 height 16
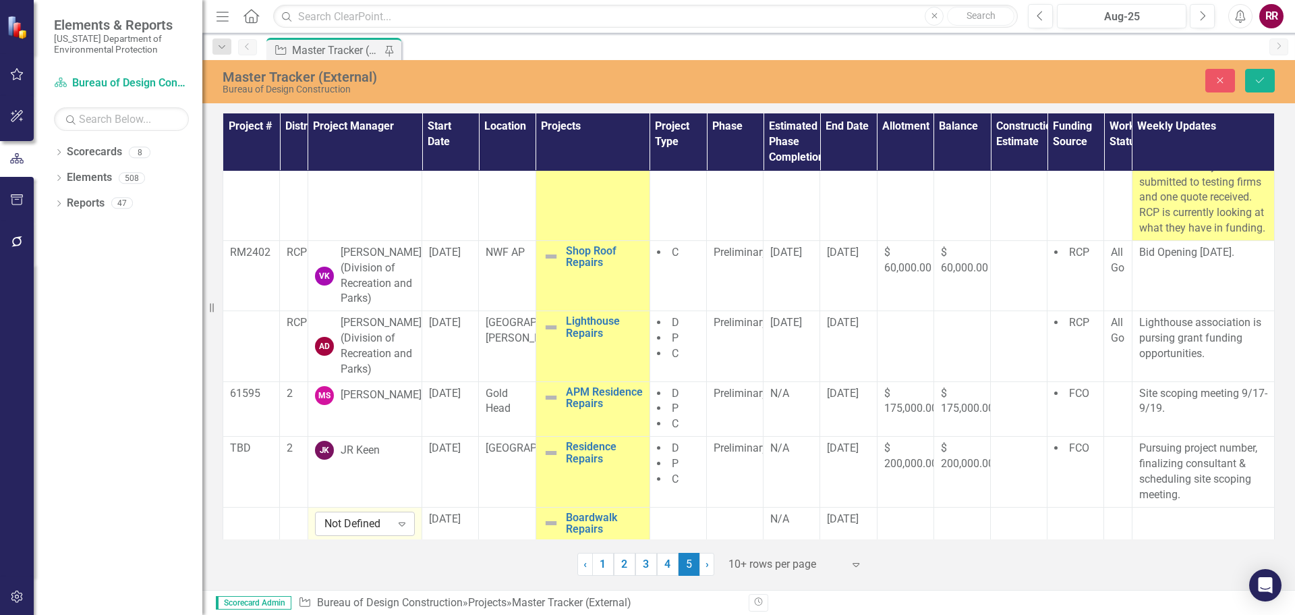
click at [401, 526] on icon "Expand" at bounding box center [401, 523] width 13 height 11
click at [353, 522] on div "Not Defined" at bounding box center [358, 523] width 67 height 16
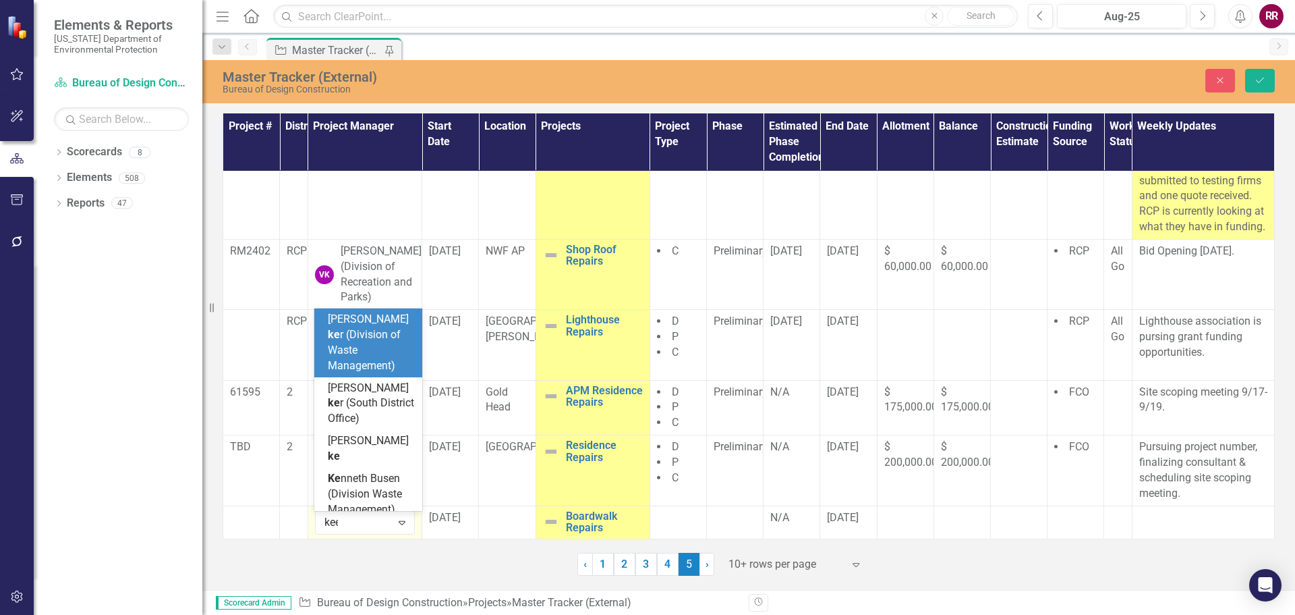
type input "keen"
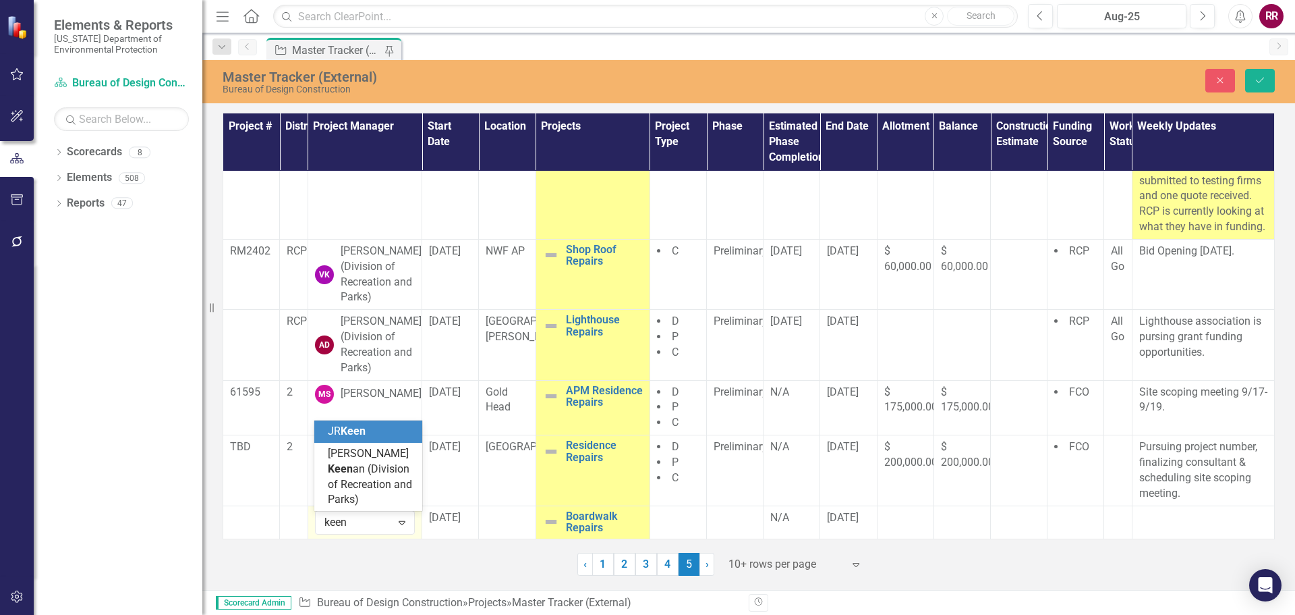
click at [345, 432] on span "Keen" at bounding box center [353, 430] width 25 height 13
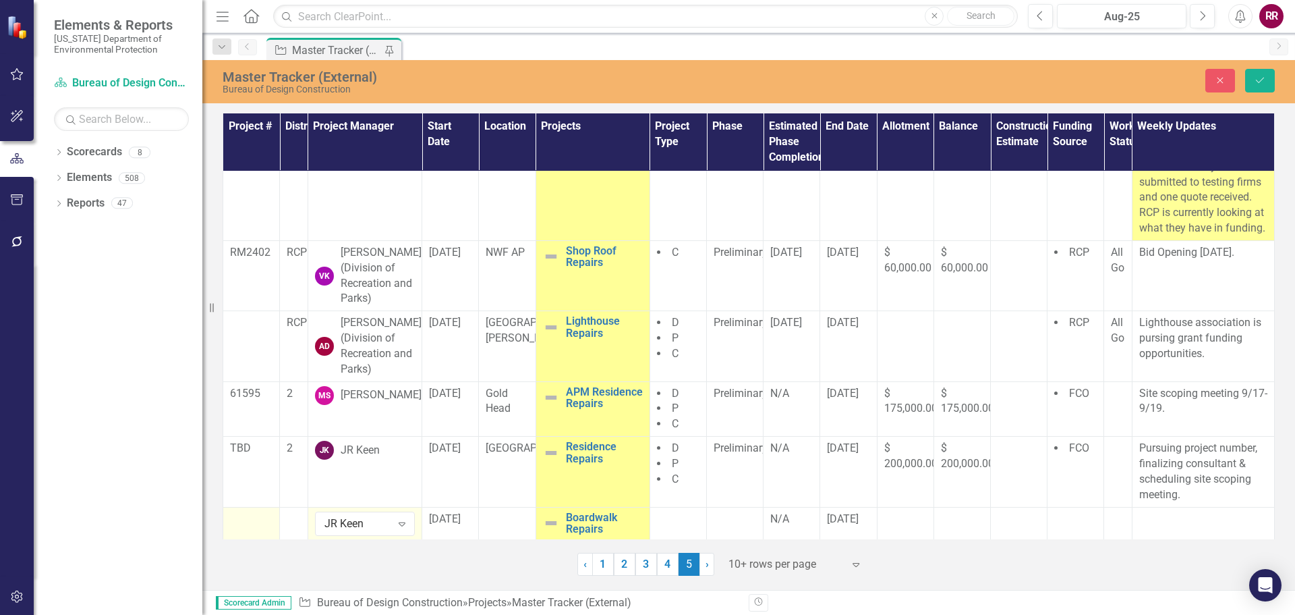
click at [229, 522] on td at bounding box center [251, 523] width 57 height 32
click at [246, 519] on div at bounding box center [251, 519] width 43 height 16
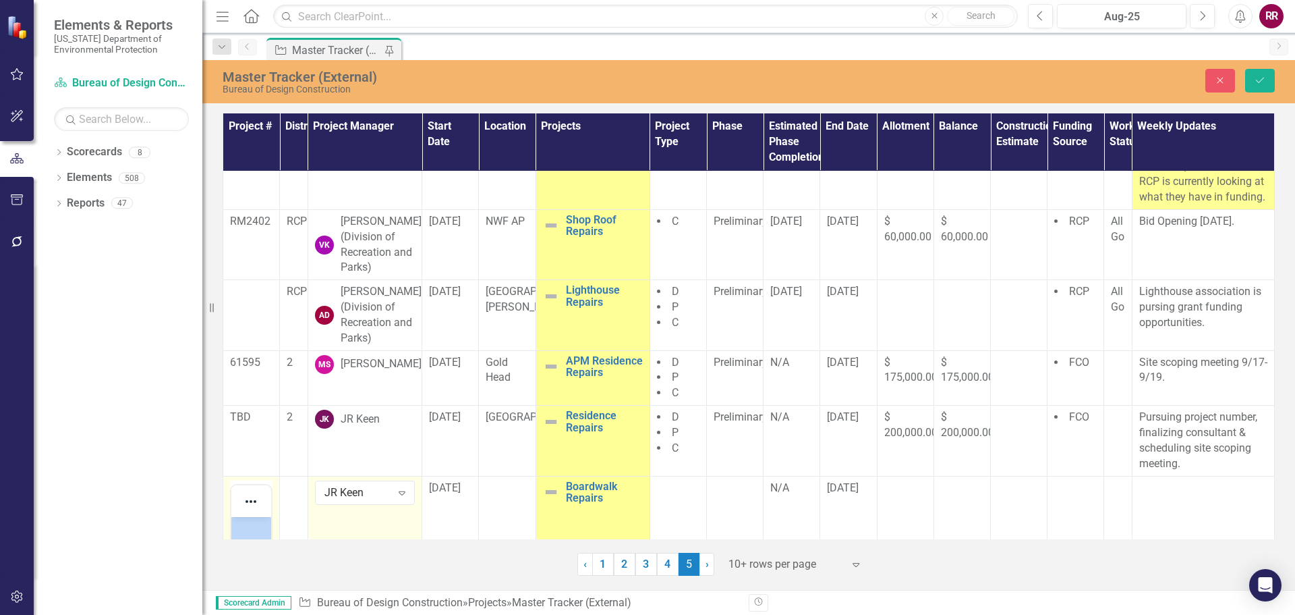
scroll to position [0, 0]
click at [260, 511] on button "Reveal or hide additional toolbar items" at bounding box center [251, 501] width 23 height 19
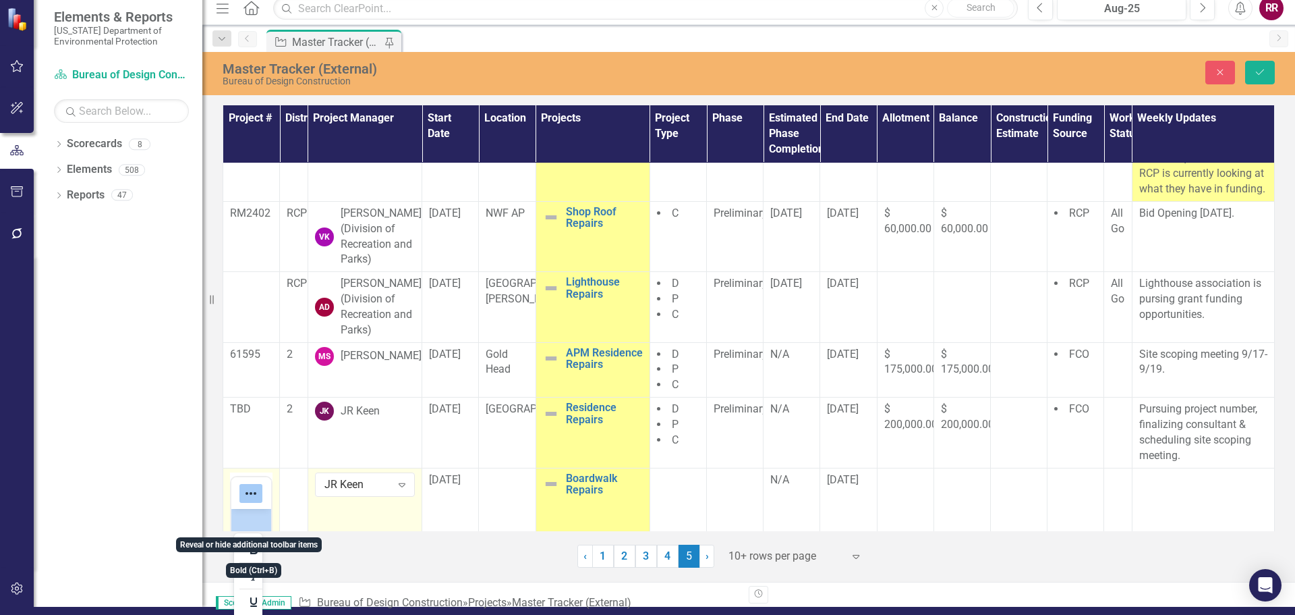
click at [258, 503] on button "Reveal or hide additional toolbar items" at bounding box center [251, 493] width 23 height 19
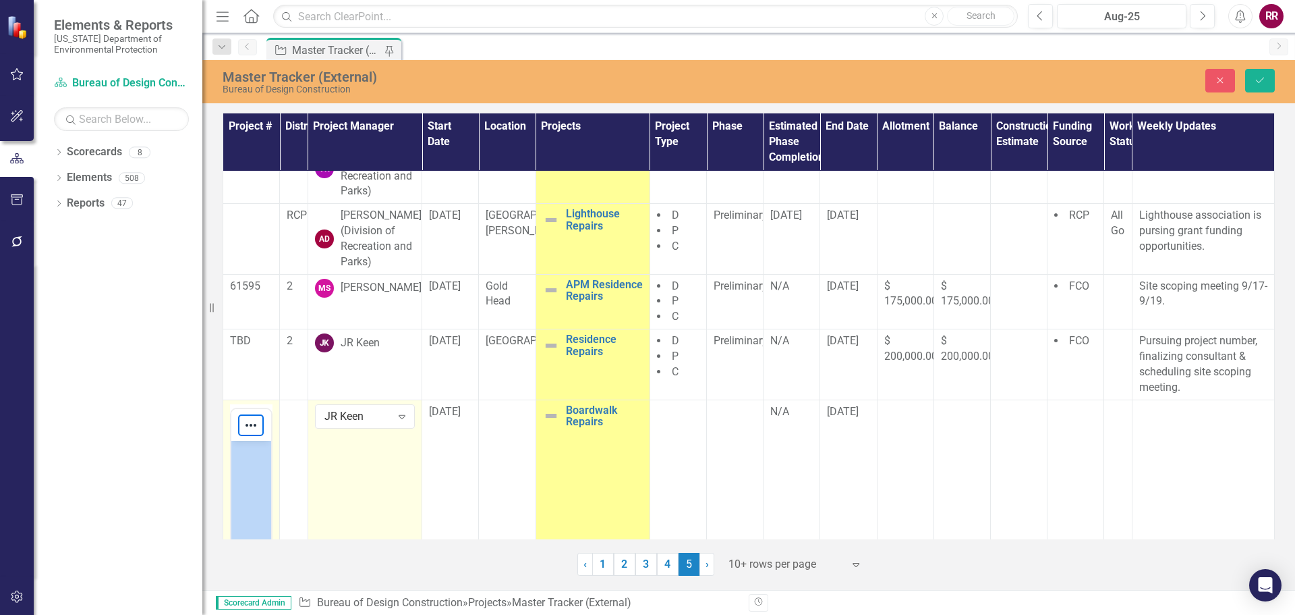
scroll to position [384, 0]
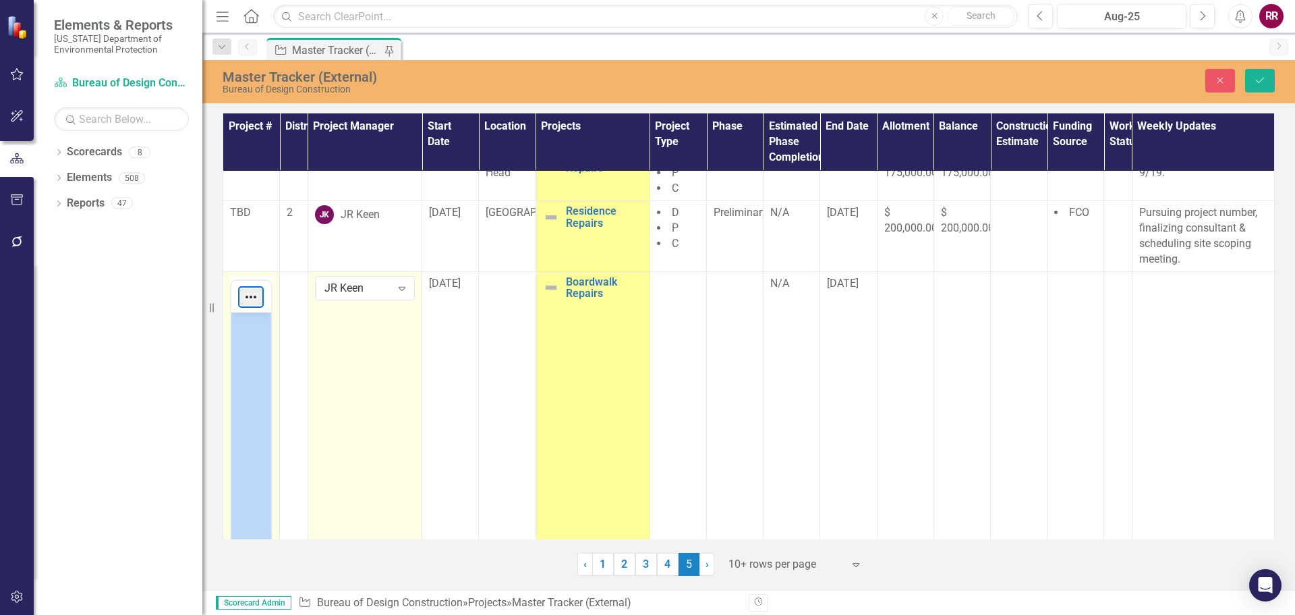
click at [252, 306] on button "Reveal or hide additional toolbar items" at bounding box center [251, 296] width 23 height 19
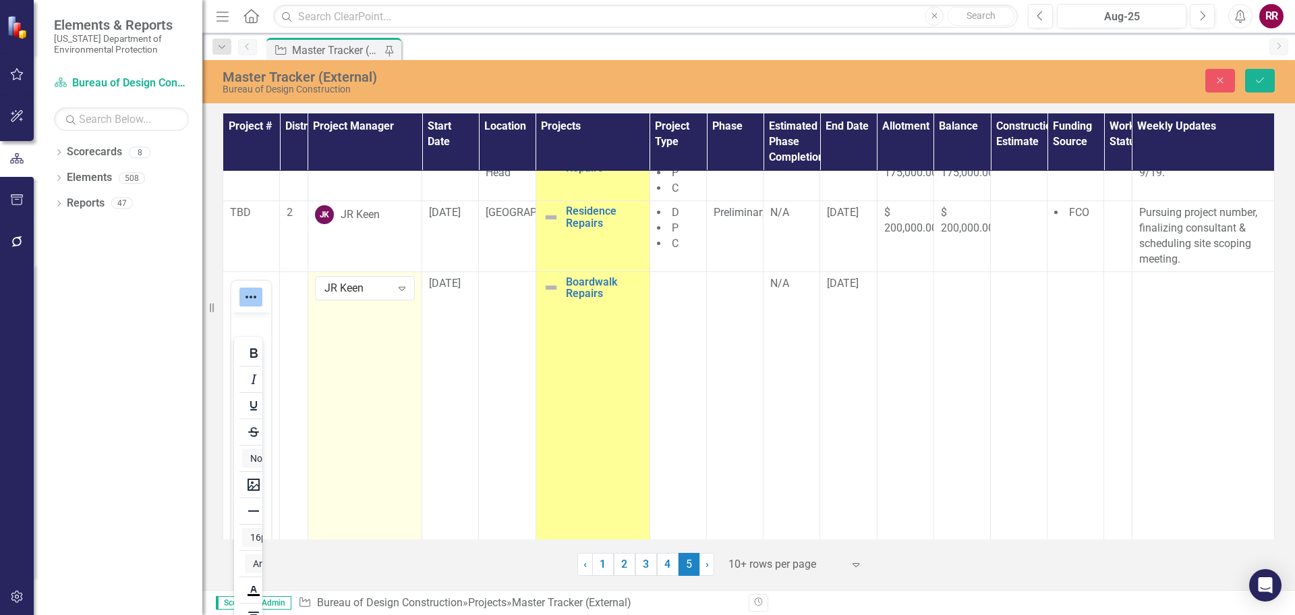
click at [312, 459] on td "JR Keen Expand" at bounding box center [365, 444] width 114 height 347
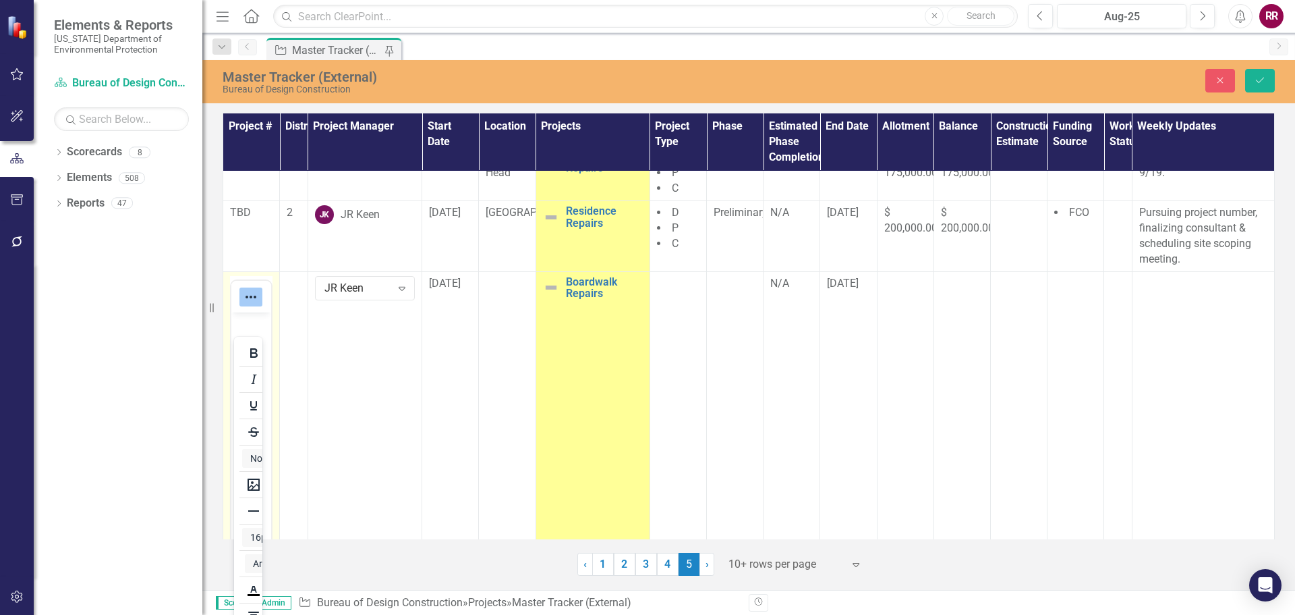
click at [252, 305] on icon "Reveal or hide additional toolbar items" at bounding box center [251, 297] width 16 height 16
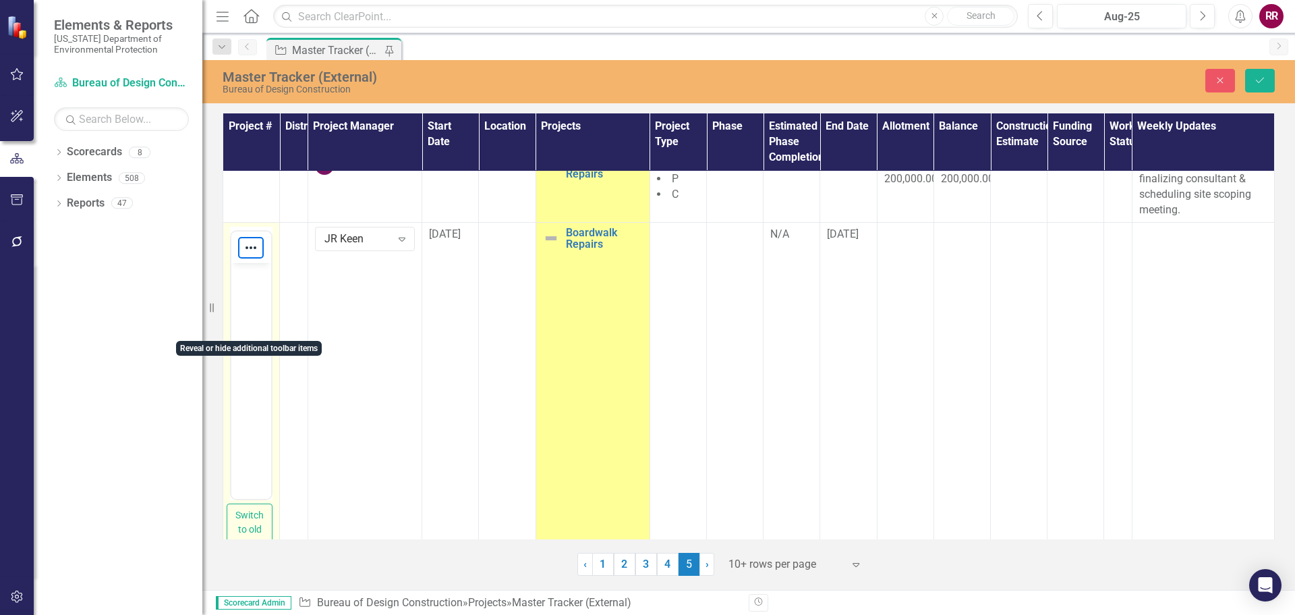
scroll to position [495, 0]
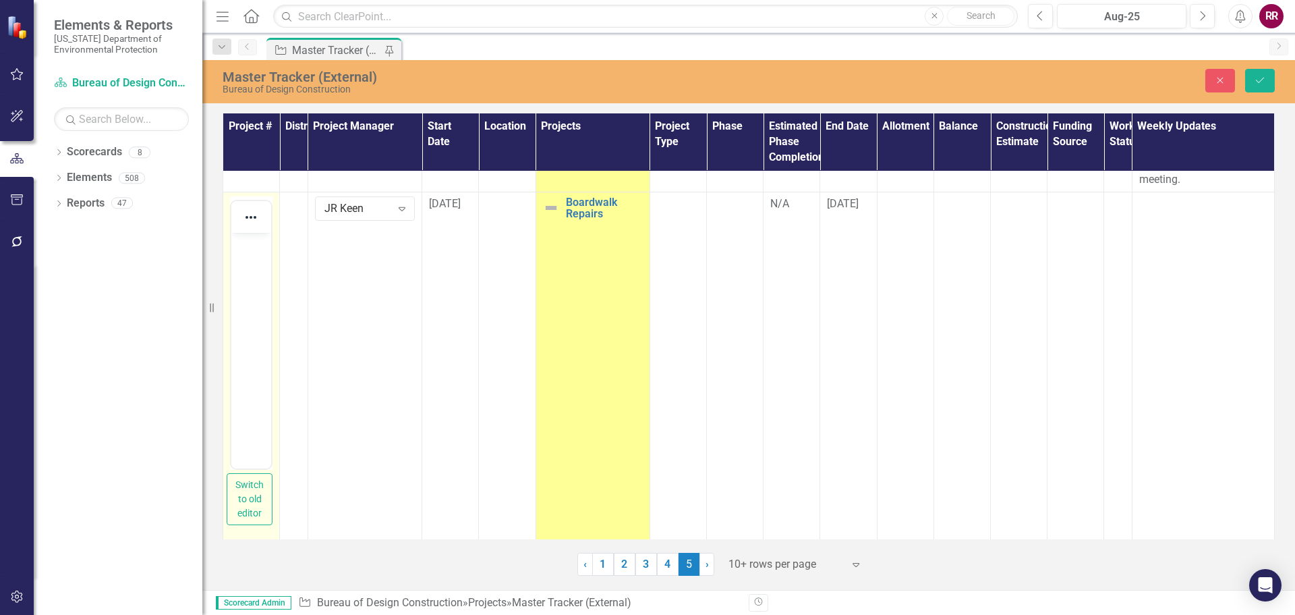
click at [249, 351] on body "Rich Text Area. Press ALT-0 for help." at bounding box center [251, 333] width 40 height 202
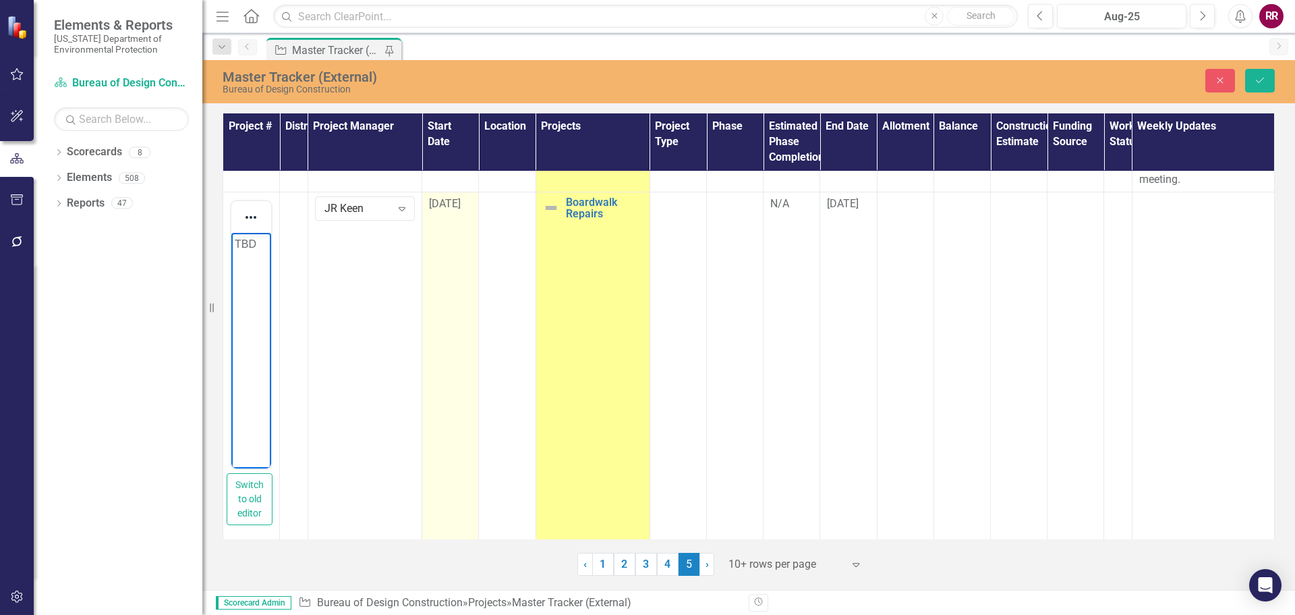
click at [467, 330] on td "[DATE]" at bounding box center [450, 365] width 57 height 347
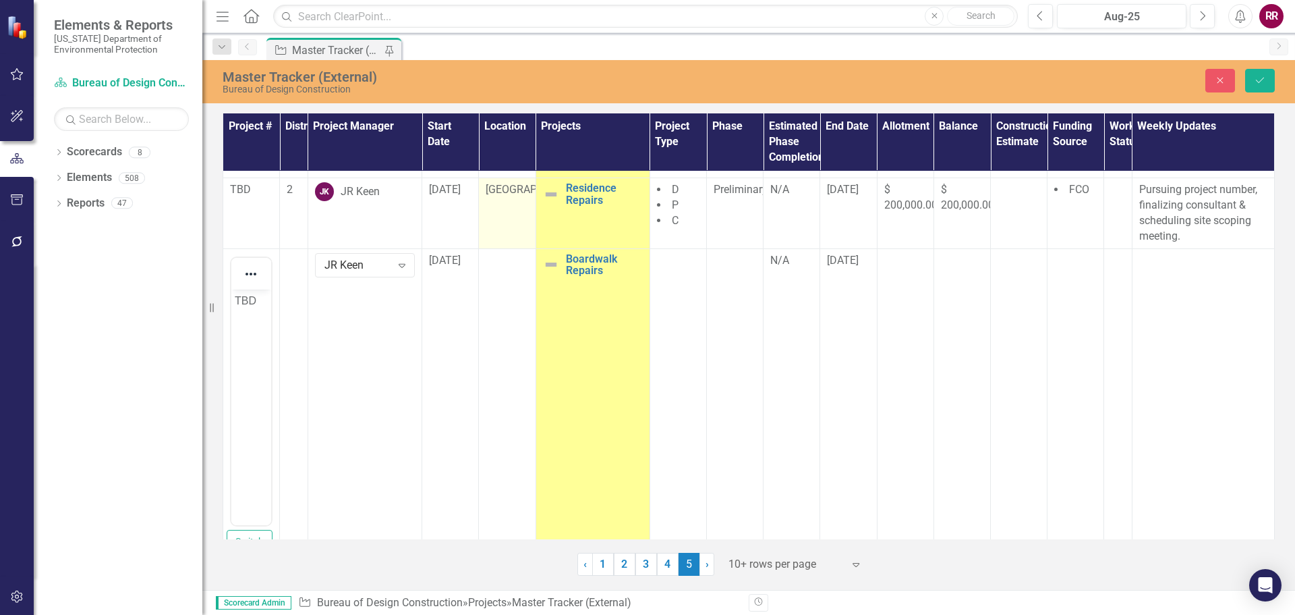
scroll to position [292, 0]
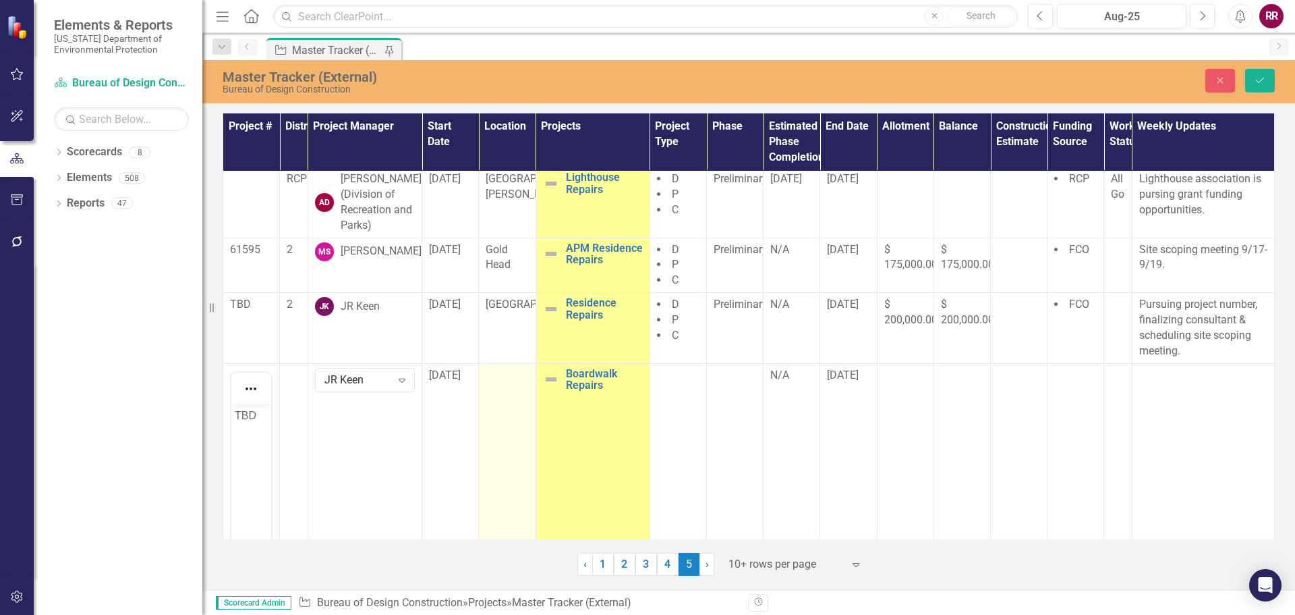
click at [503, 417] on td at bounding box center [507, 536] width 57 height 347
click at [496, 387] on div "Not Defined" at bounding box center [499, 380] width 9 height 16
type input "f"
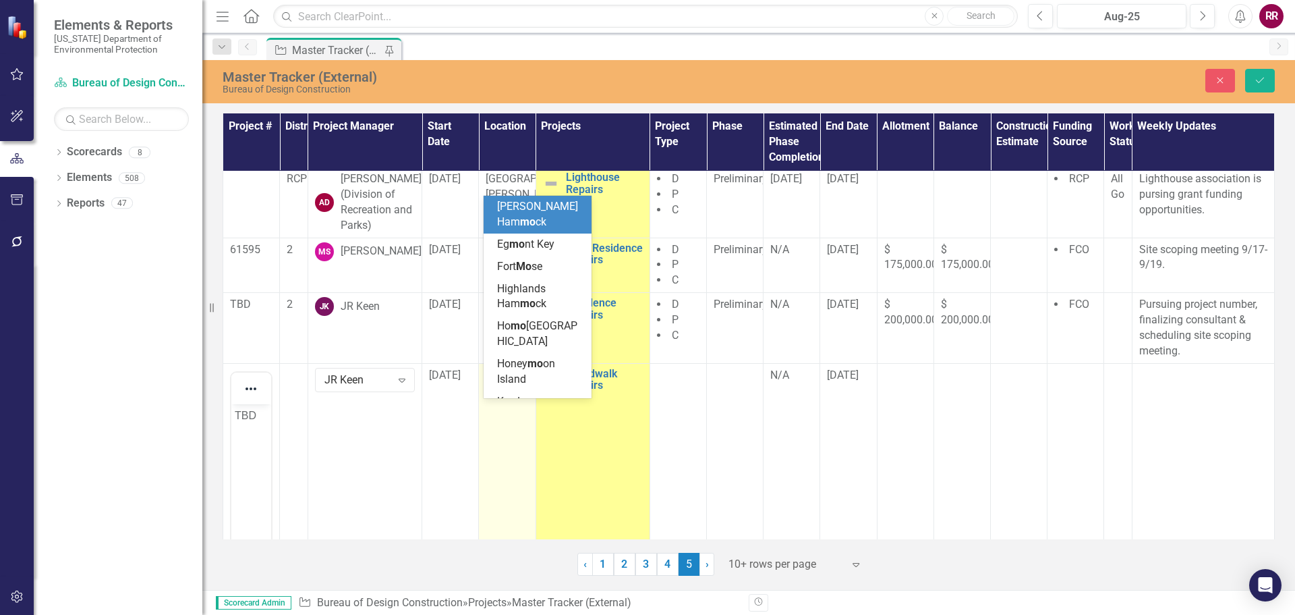
type input "mose"
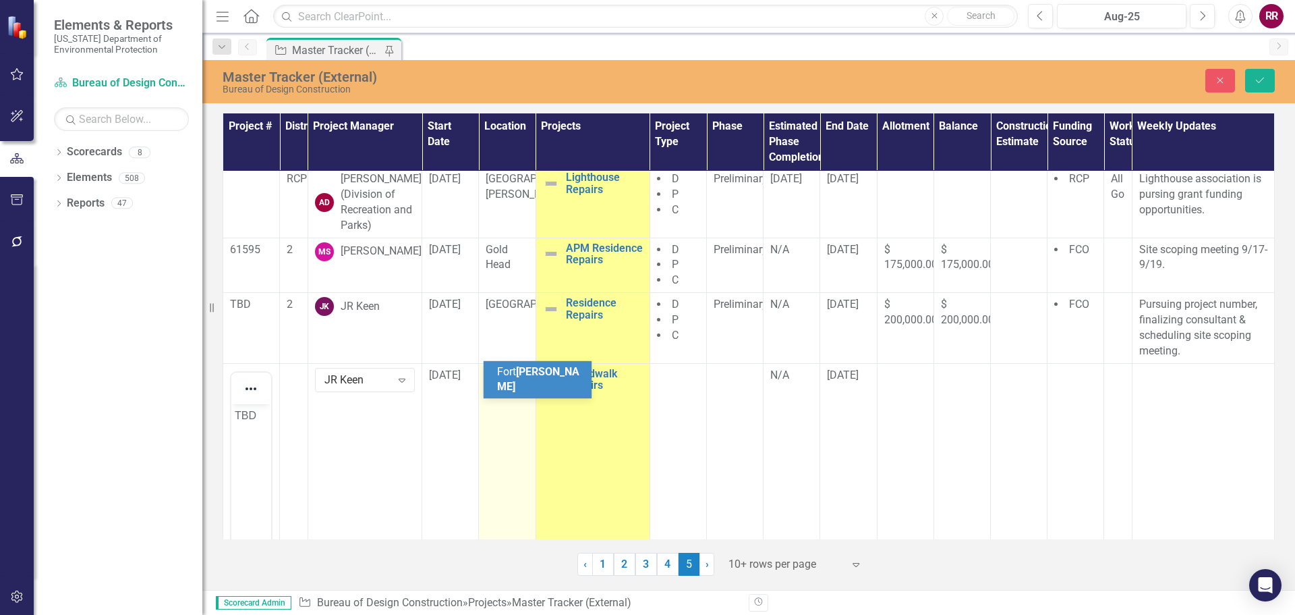
scroll to position [0, 20]
click at [533, 387] on span "Mose" at bounding box center [538, 379] width 82 height 28
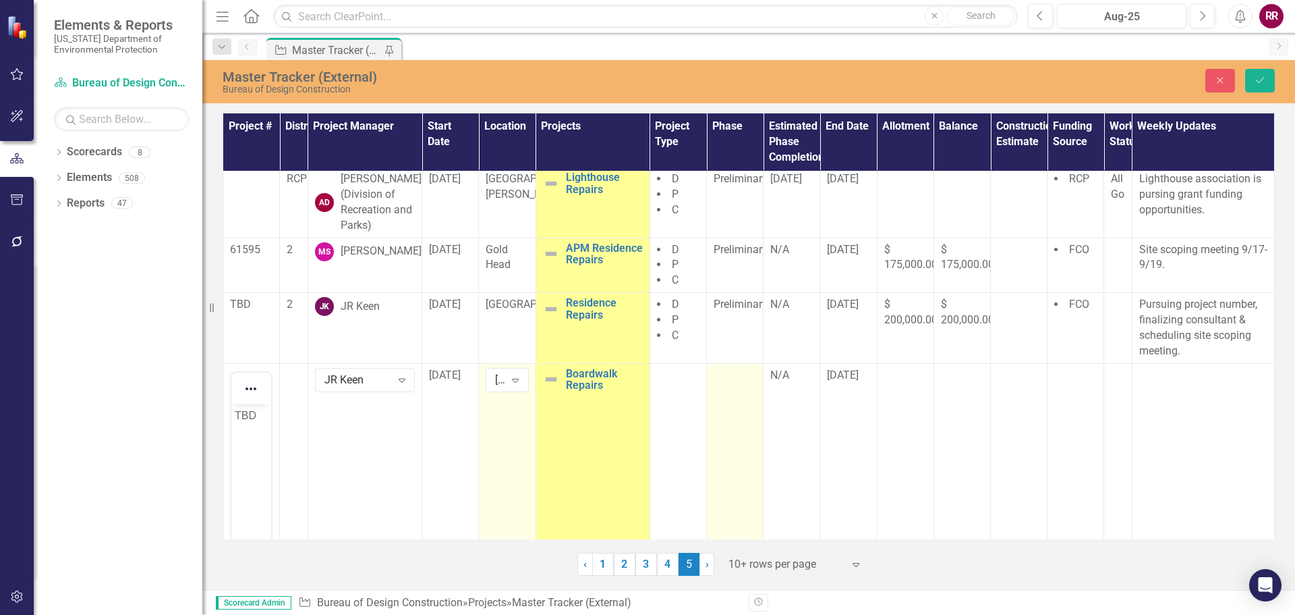
click at [738, 422] on td at bounding box center [735, 536] width 57 height 347
click at [739, 391] on div "Expand" at bounding box center [743, 380] width 24 height 22
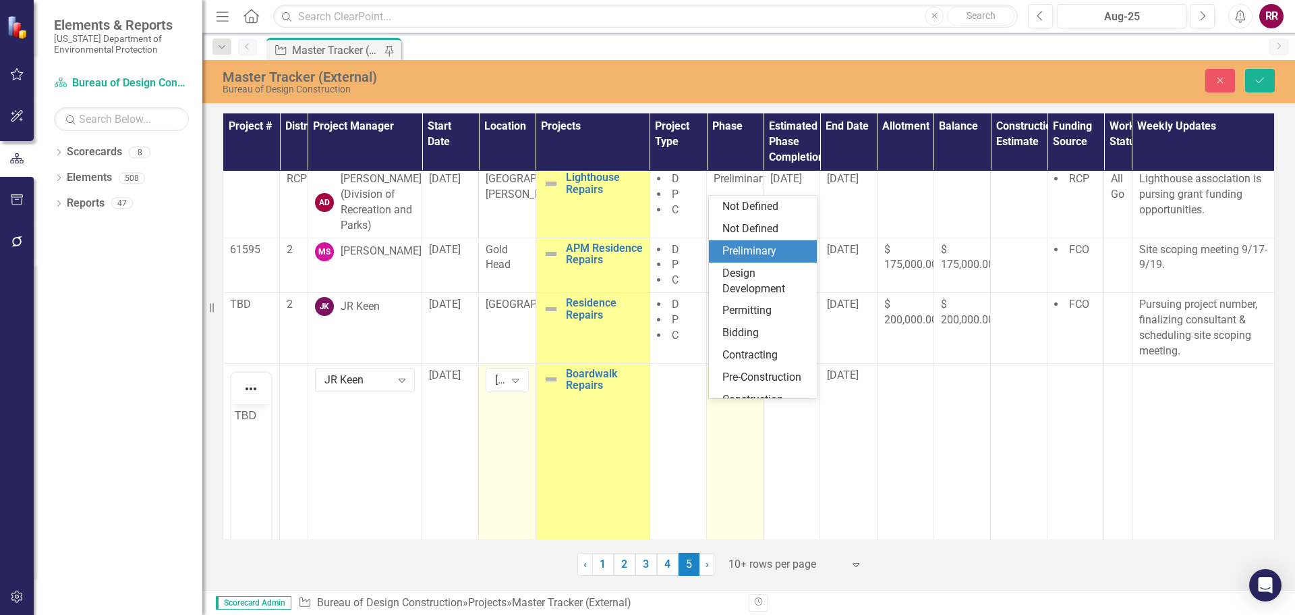
click at [725, 248] on div "Preliminary" at bounding box center [766, 252] width 86 height 16
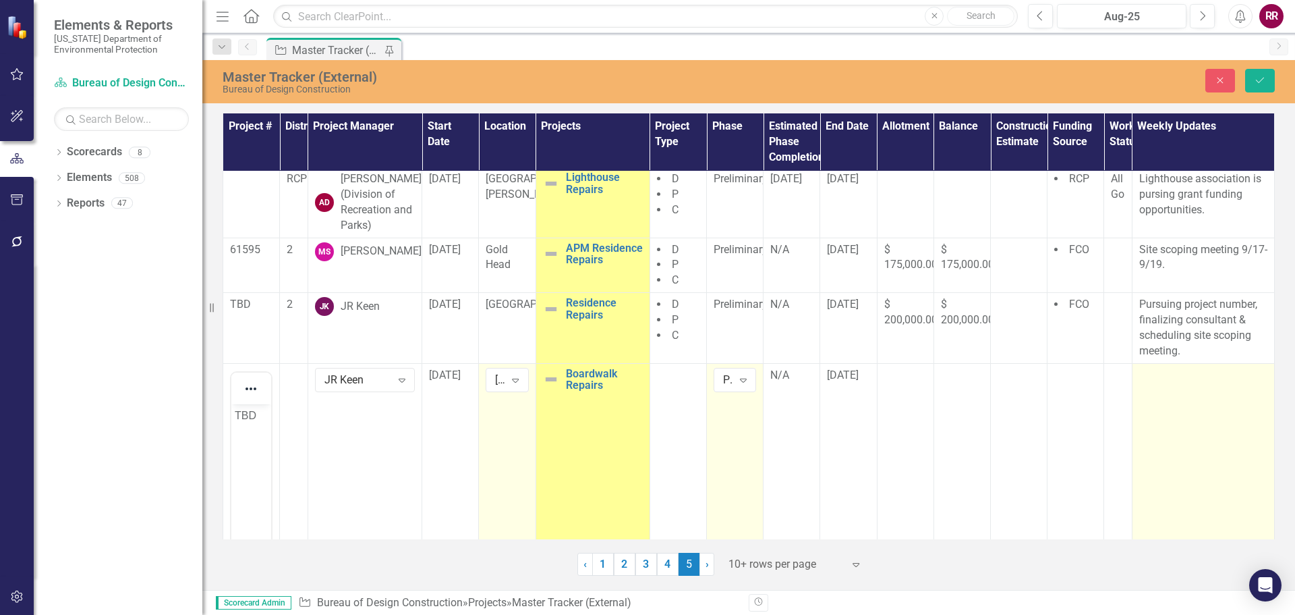
click at [1153, 384] on div at bounding box center [1204, 376] width 128 height 16
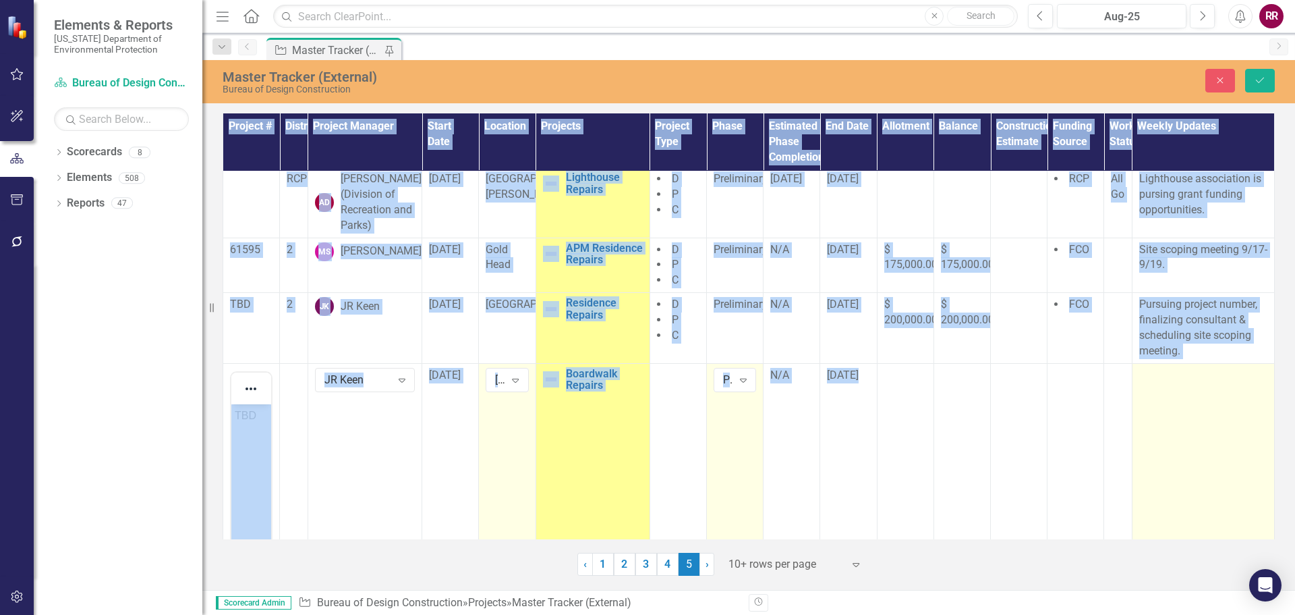
click at [1153, 384] on div at bounding box center [1204, 376] width 128 height 16
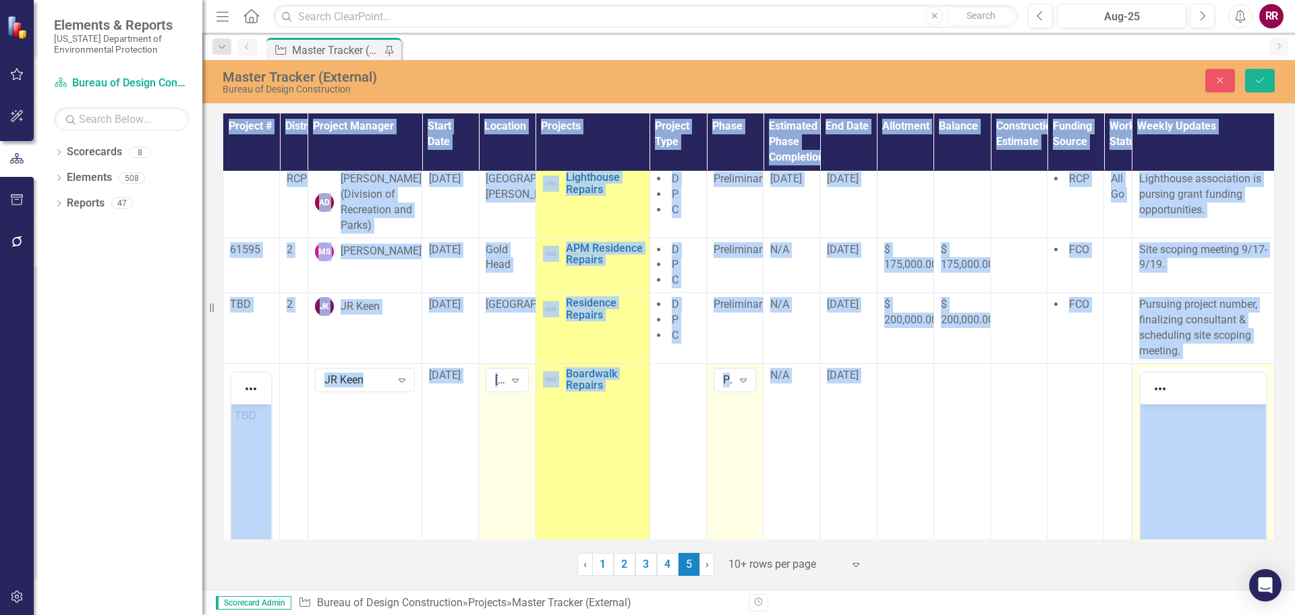
scroll to position [0, 0]
click at [1153, 397] on icon "Reveal or hide additional toolbar items" at bounding box center [1160, 389] width 16 height 16
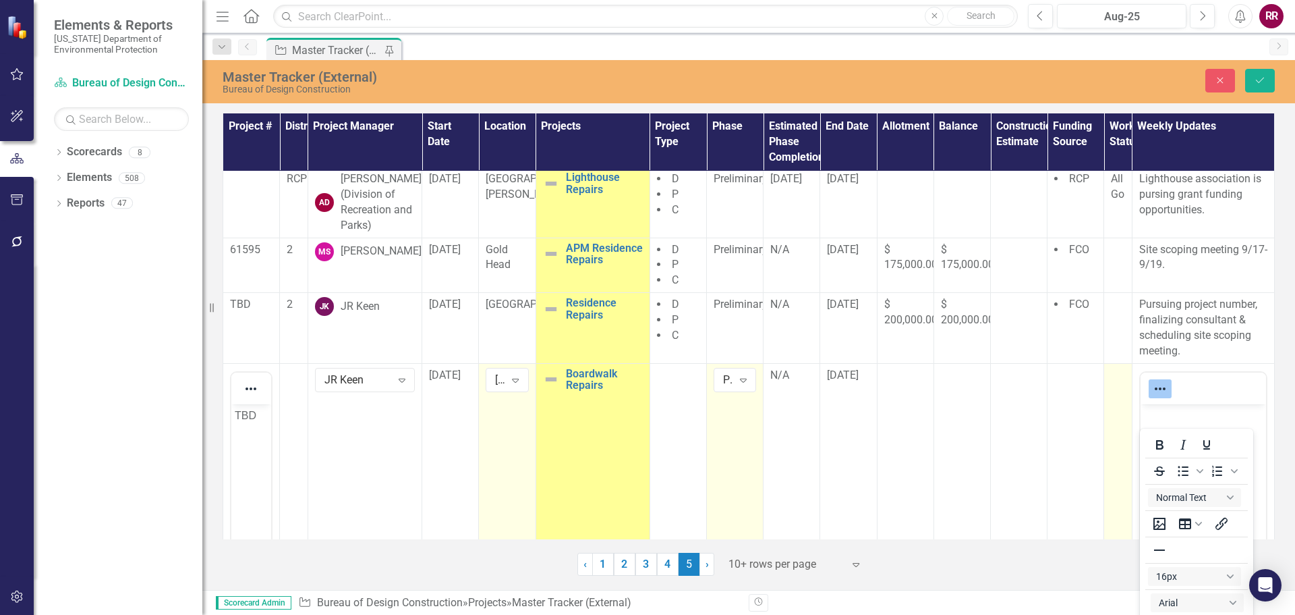
click at [1104, 411] on td at bounding box center [1118, 536] width 28 height 347
click at [1172, 401] on div at bounding box center [1203, 388] width 125 height 26
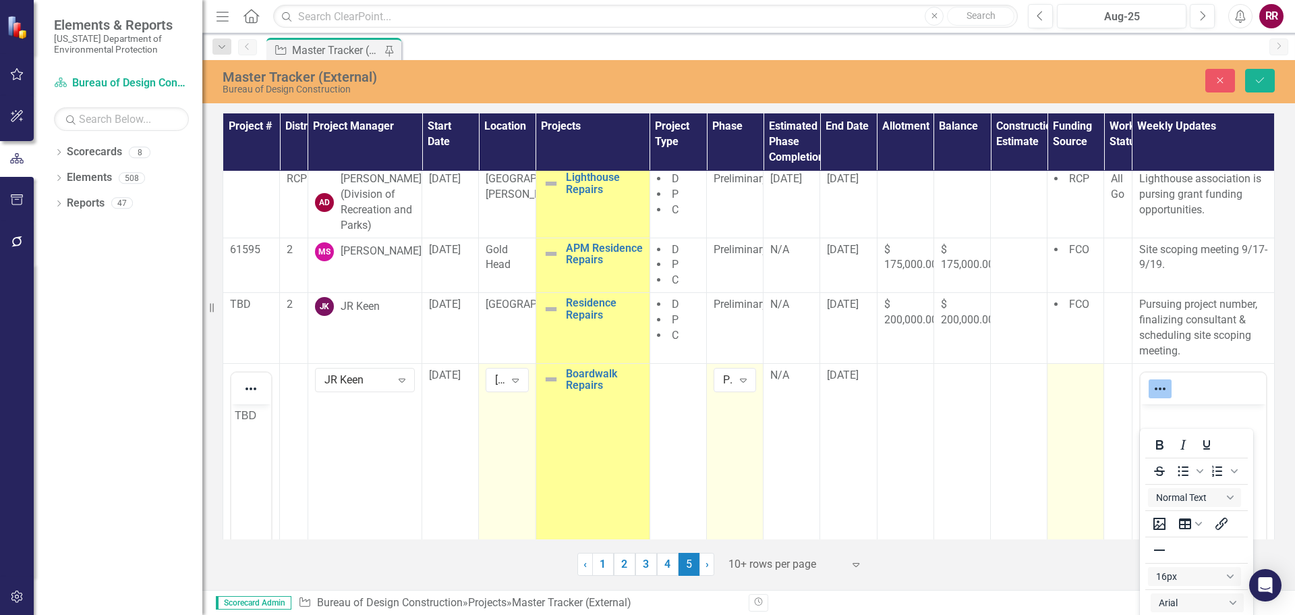
click at [1079, 493] on td at bounding box center [1076, 536] width 57 height 347
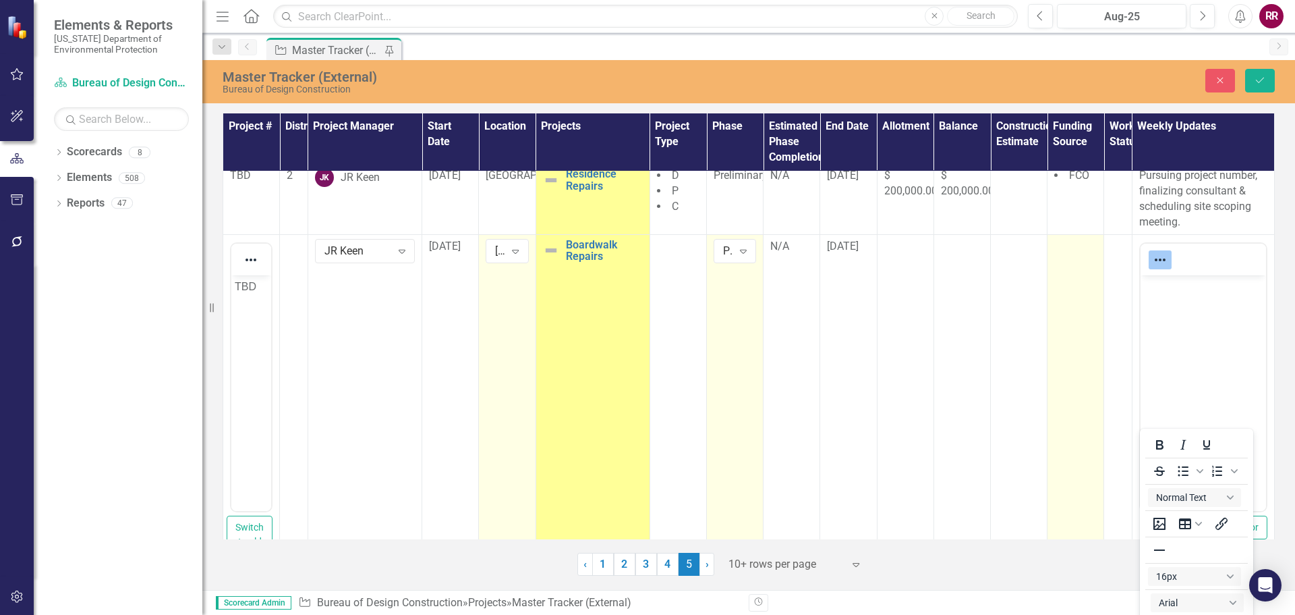
scroll to position [495, 0]
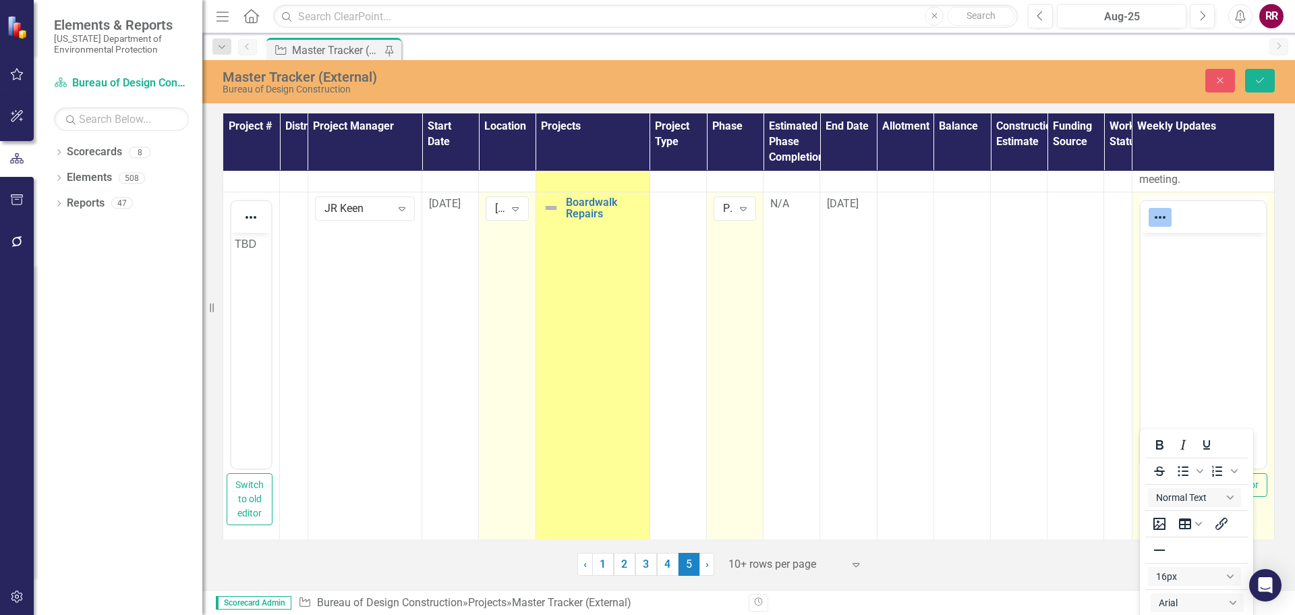
click at [1158, 274] on body "Rich Text Area. Press ALT-0 for help." at bounding box center [1202, 333] width 125 height 202
click at [1173, 258] on p "Purusing preconstruciuton agreement form CM firm." at bounding box center [1203, 267] width 119 height 65
click at [1186, 294] on p "Pursuing preconstruction agreement form CM firm." at bounding box center [1203, 267] width 119 height 65
click at [1209, 275] on p "Pursuing preconstruction agreement form CM firm." at bounding box center [1203, 267] width 119 height 65
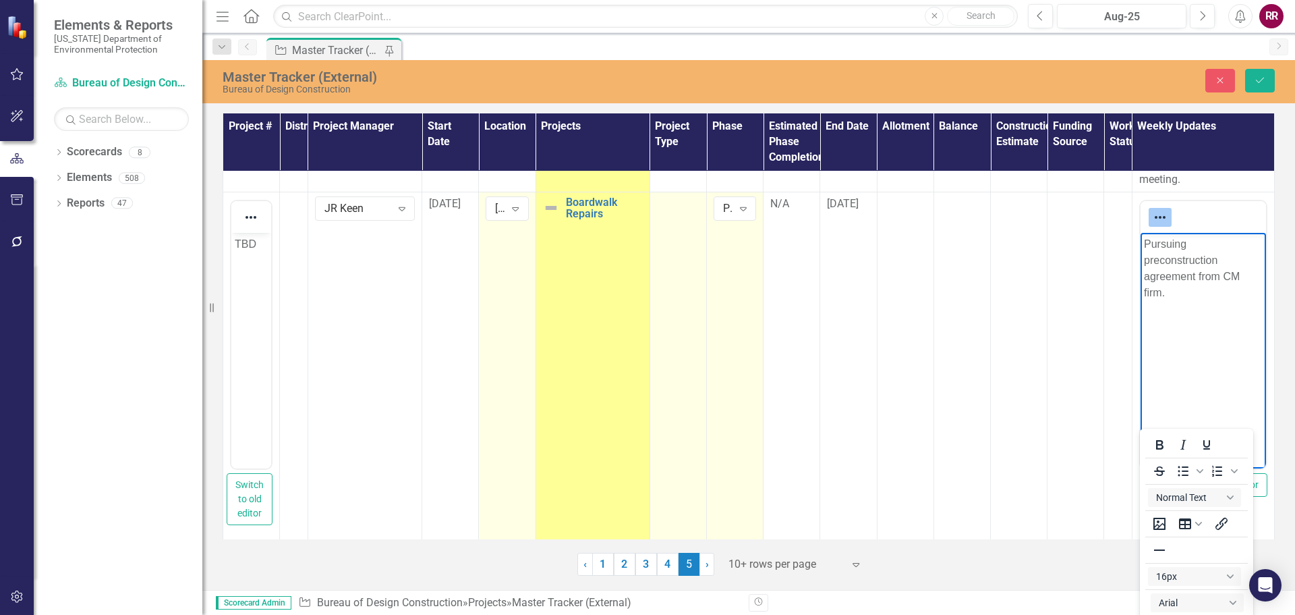
click at [677, 207] on div at bounding box center [678, 204] width 43 height 16
click at [680, 210] on icon "Expand" at bounding box center [686, 207] width 13 height 11
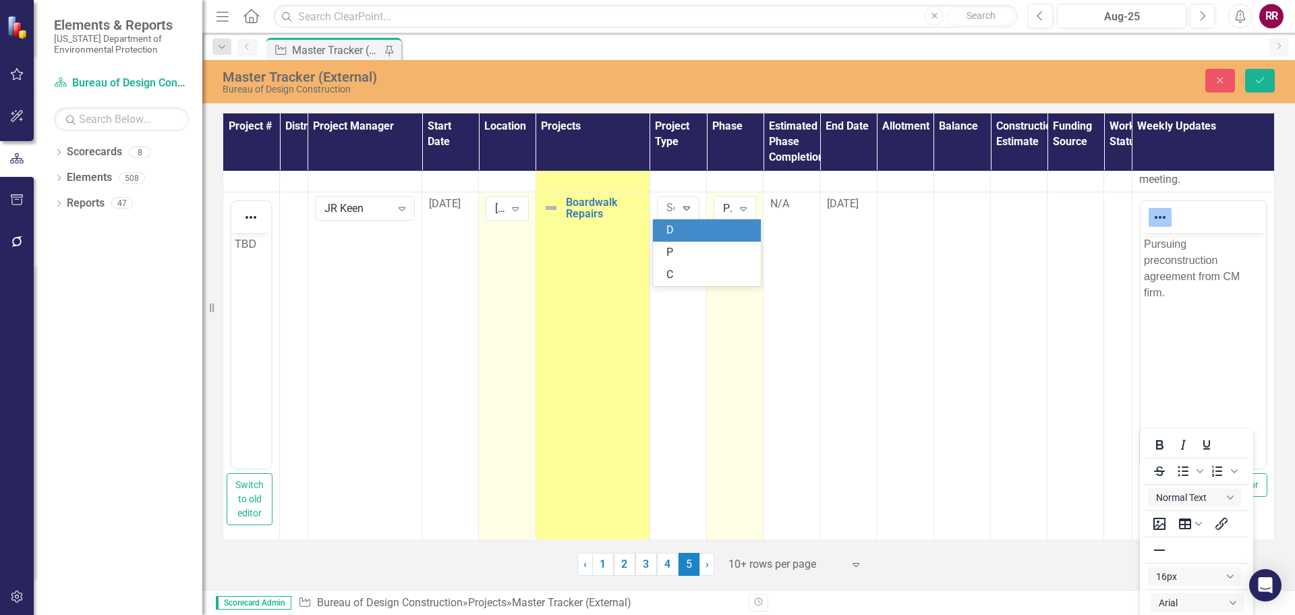
click at [681, 235] on div "D" at bounding box center [710, 231] width 86 height 16
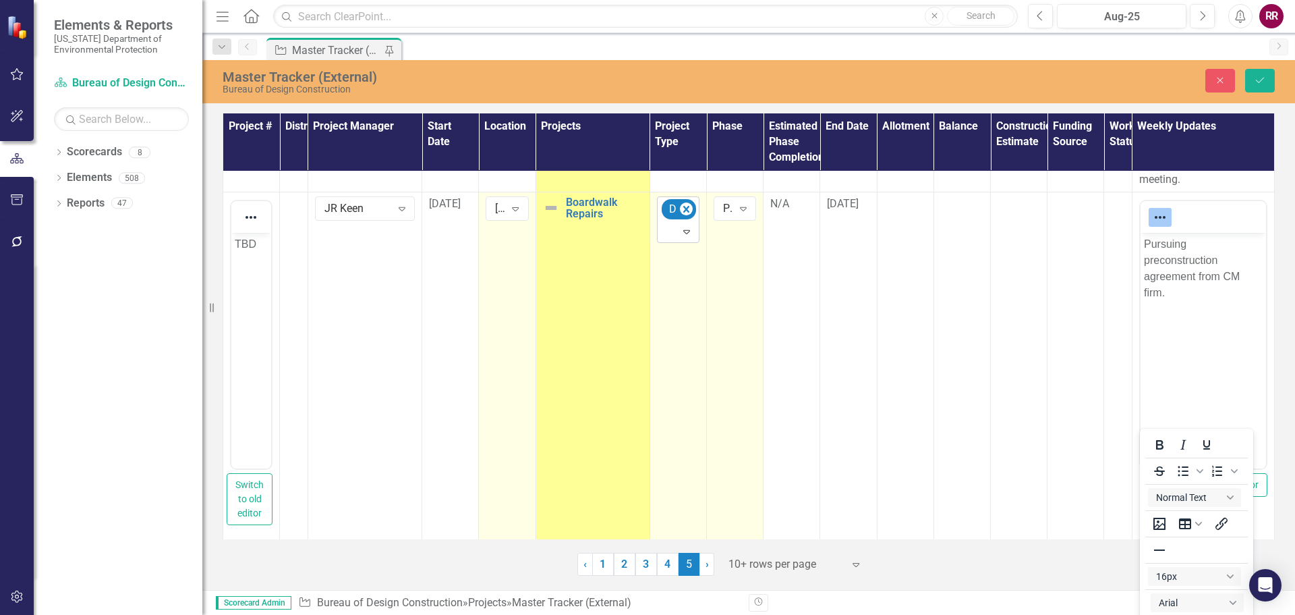
click at [683, 234] on icon "Expand" at bounding box center [686, 231] width 13 height 11
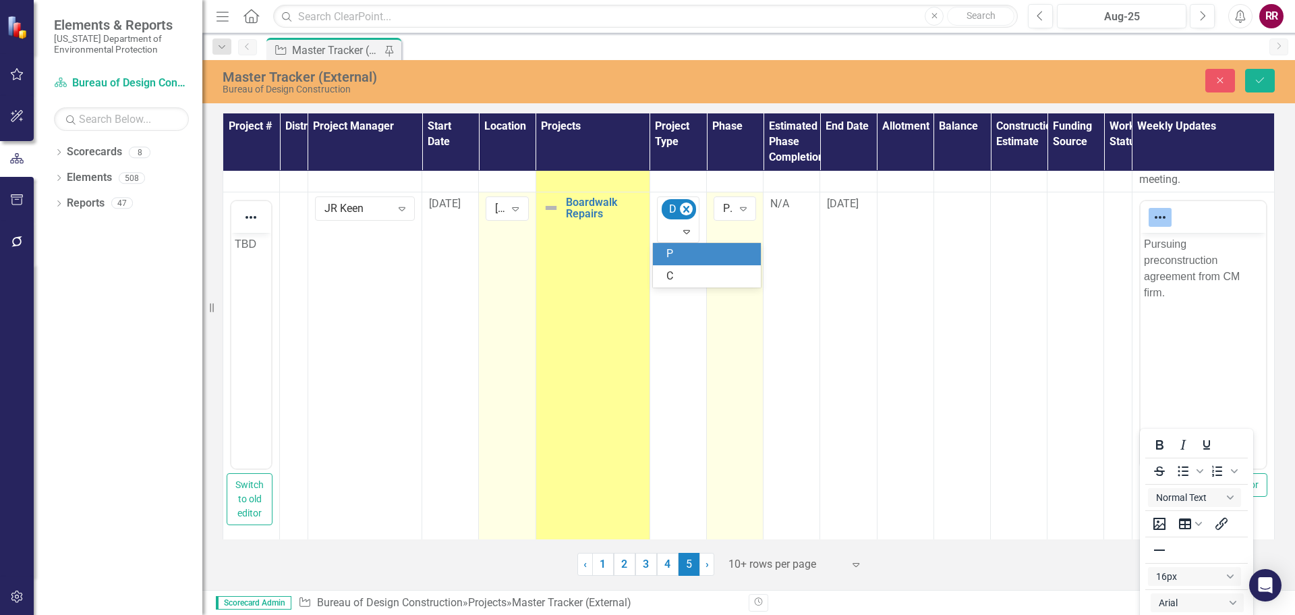
click at [677, 263] on div "P" at bounding box center [707, 254] width 108 height 22
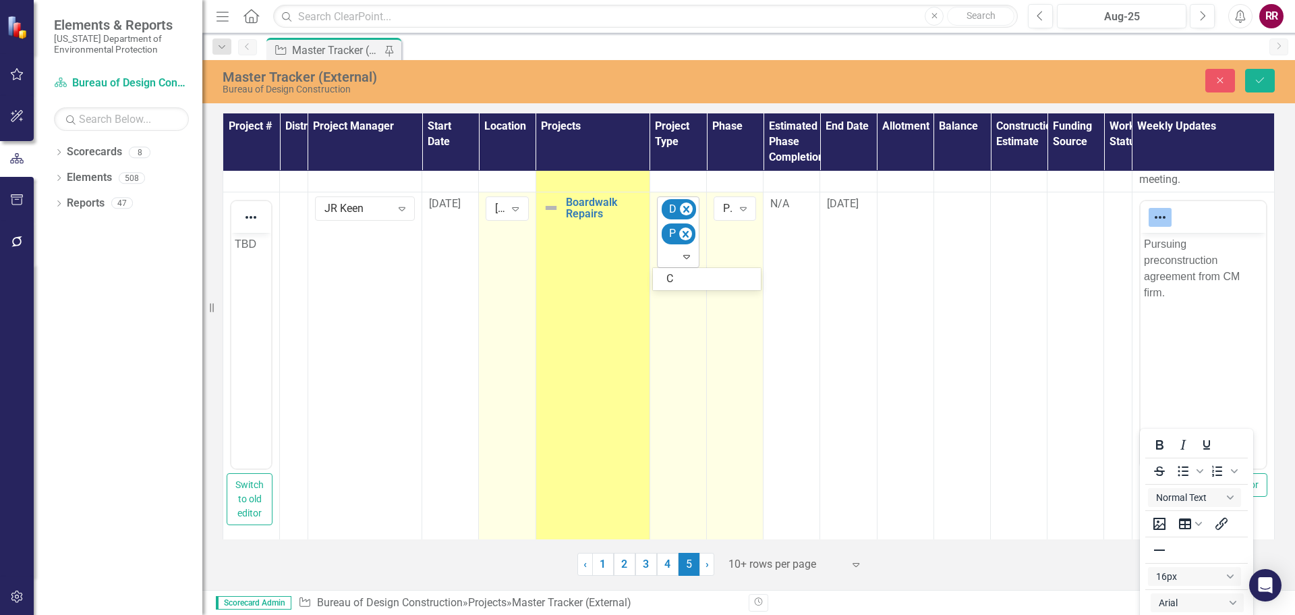
click at [682, 259] on icon "Expand" at bounding box center [686, 256] width 13 height 11
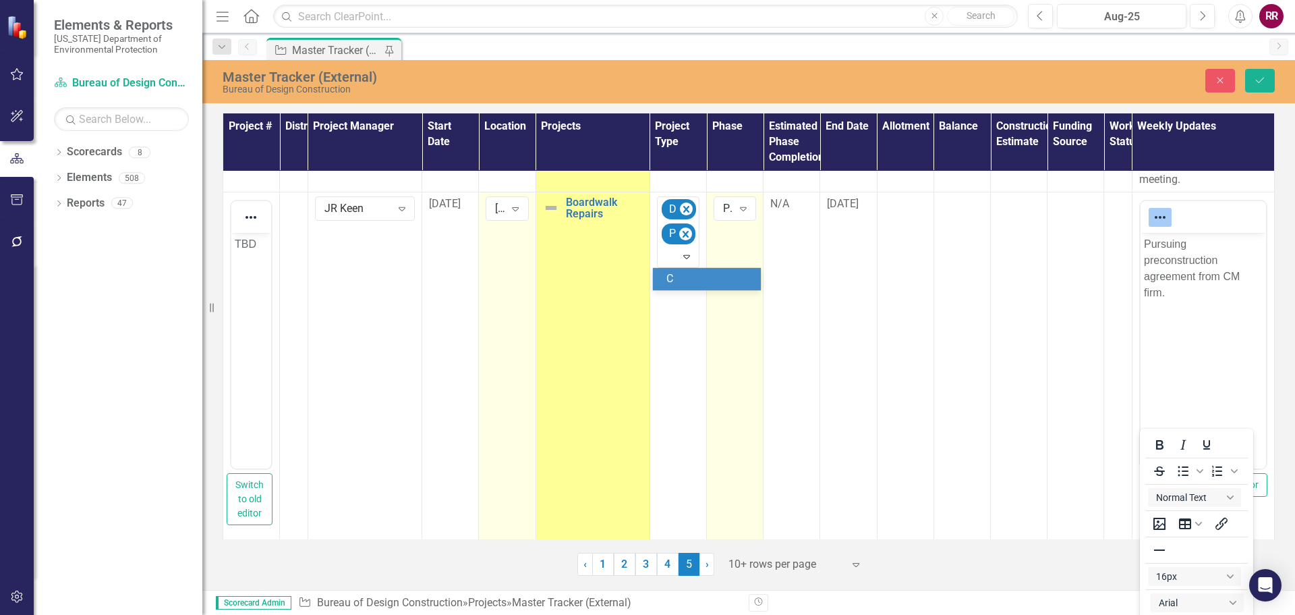
click at [691, 282] on div "C" at bounding box center [710, 279] width 86 height 16
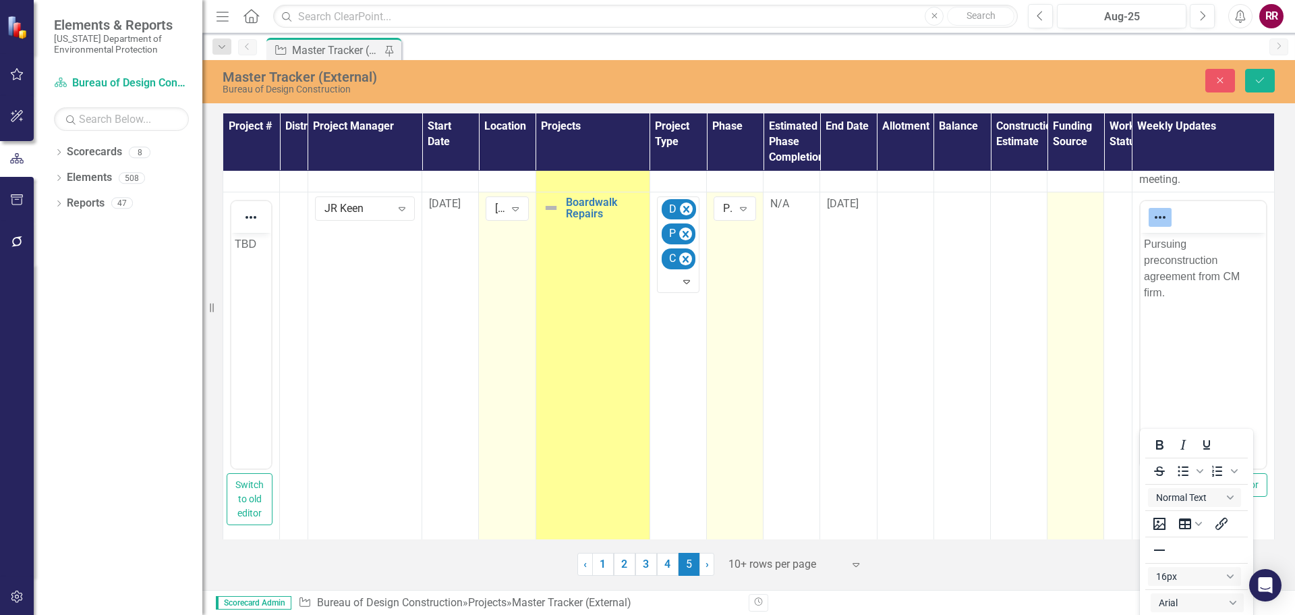
click at [1076, 208] on div at bounding box center [1075, 204] width 43 height 16
click at [1077, 208] on icon "Expand" at bounding box center [1083, 207] width 13 height 11
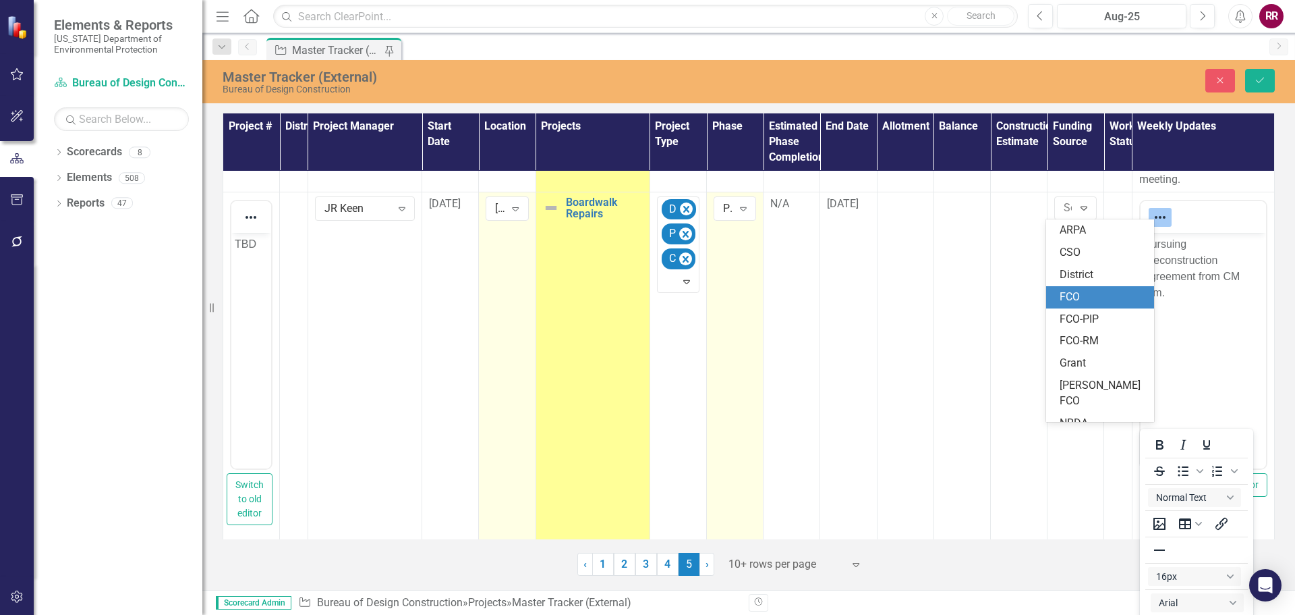
click at [1077, 296] on div "FCO" at bounding box center [1103, 297] width 86 height 16
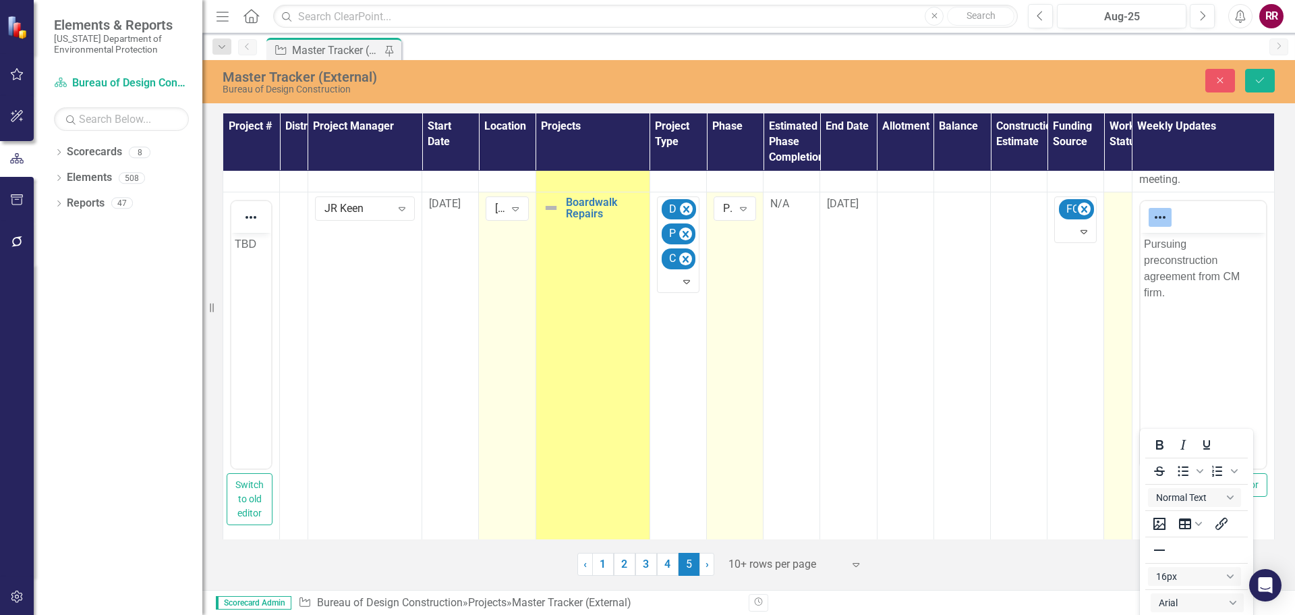
click at [1110, 225] on td at bounding box center [1118, 365] width 28 height 347
click at [1119, 210] on icon "Expand" at bounding box center [1125, 210] width 13 height 11
click at [1121, 269] on div "All Go" at bounding box center [1160, 276] width 86 height 16
click at [297, 198] on div at bounding box center [294, 204] width 14 height 16
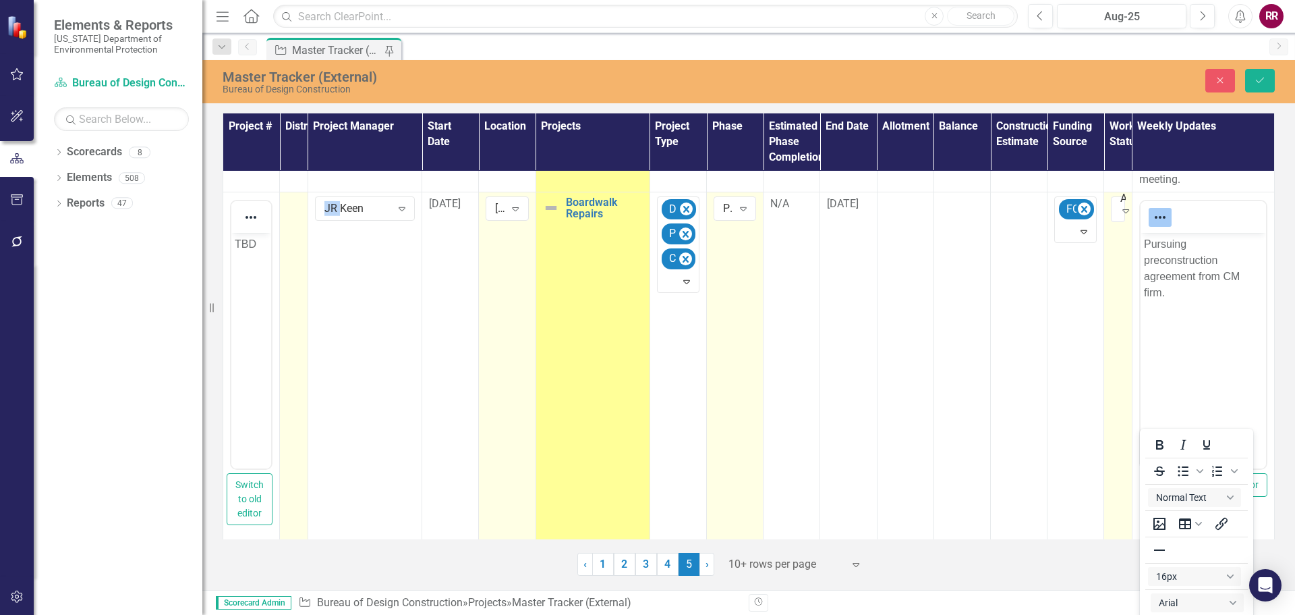
click at [297, 198] on div at bounding box center [294, 204] width 14 height 16
click at [297, 200] on div "Not Defined" at bounding box center [298, 198] width 5 height 16
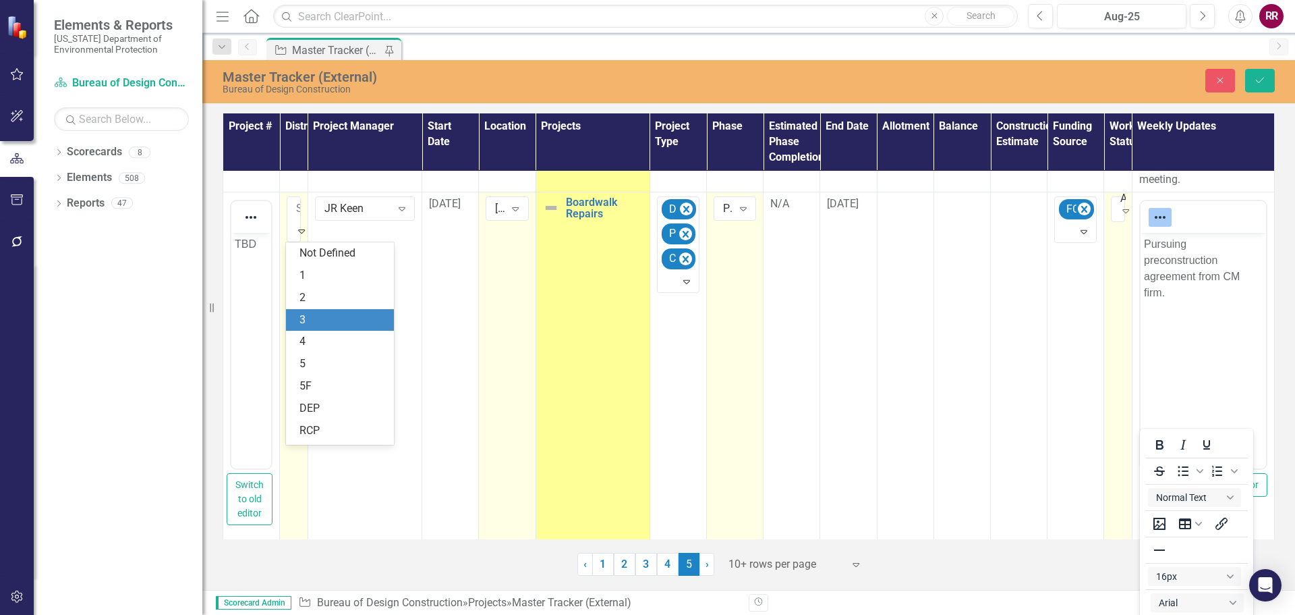
click at [317, 322] on div "3" at bounding box center [343, 320] width 86 height 16
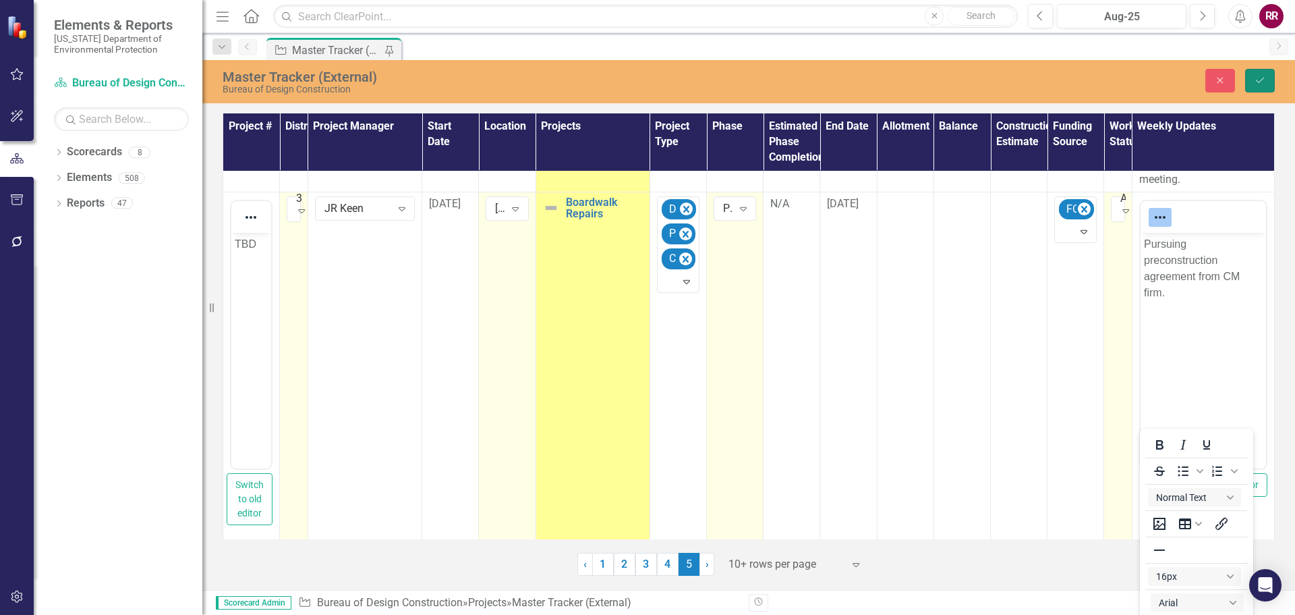
click at [1263, 78] on icon "Save" at bounding box center [1260, 80] width 12 height 9
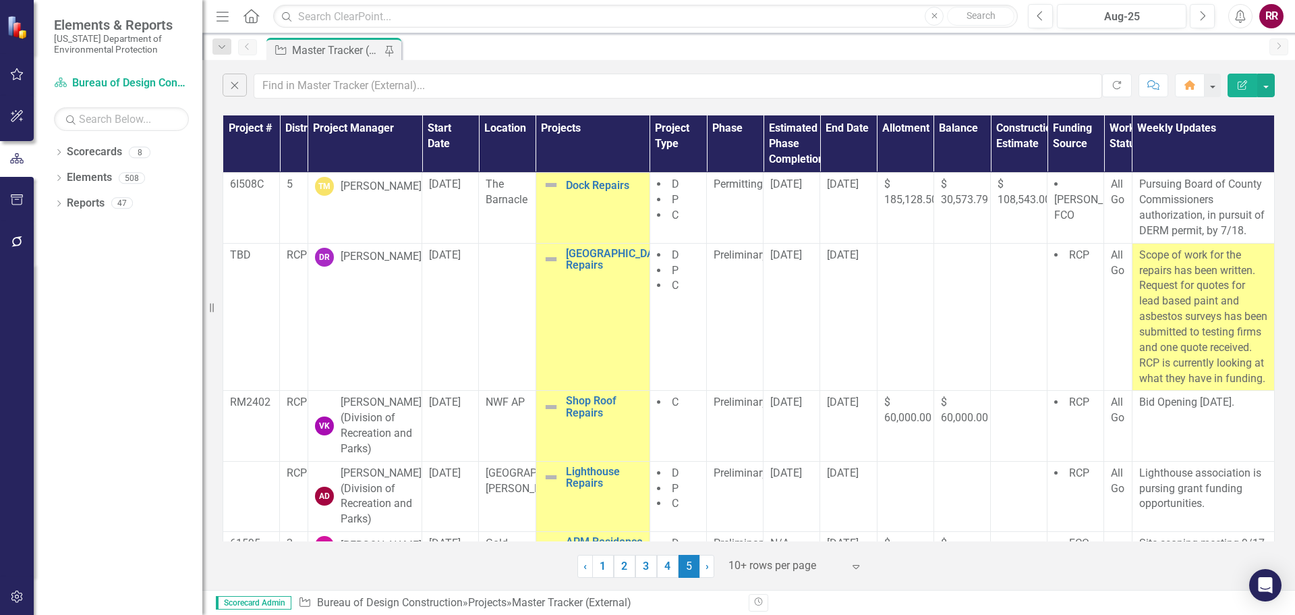
click at [644, 566] on link "3" at bounding box center [647, 566] width 22 height 23
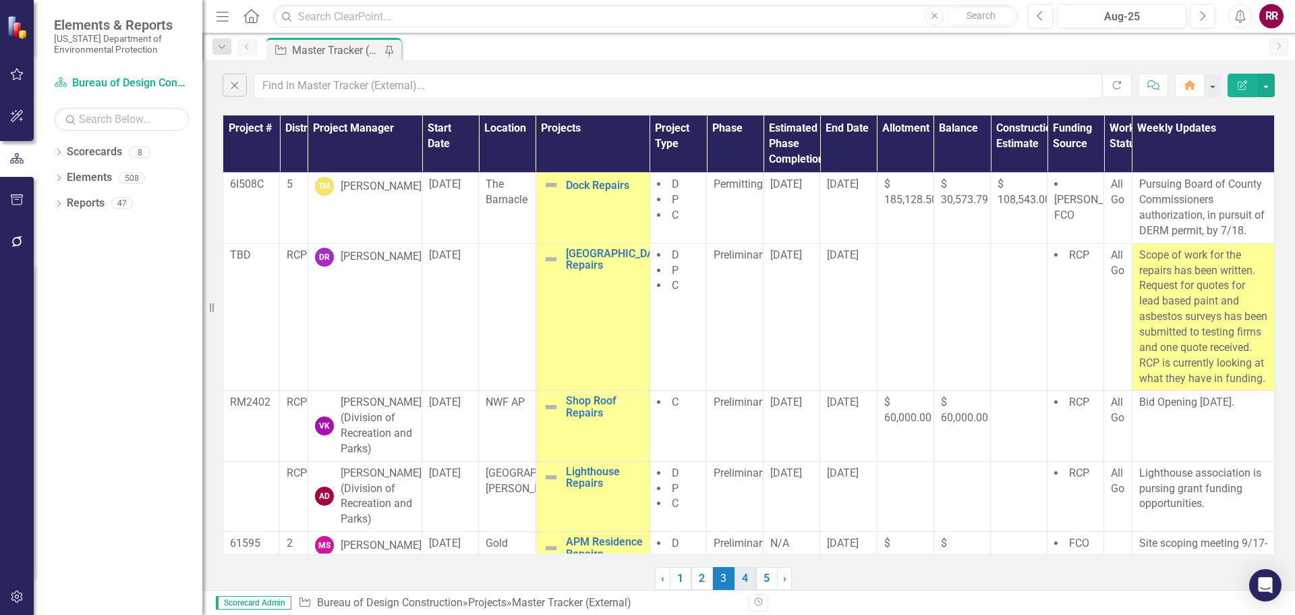
click at [745, 582] on link "4" at bounding box center [746, 578] width 22 height 23
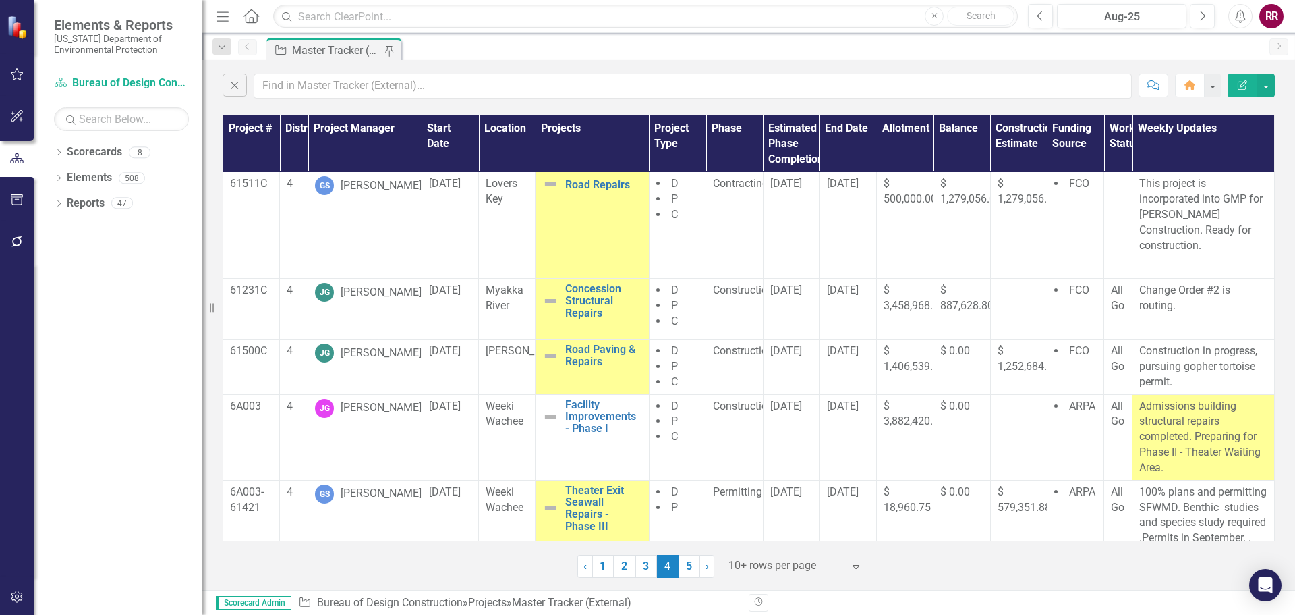
scroll to position [0, 0]
click at [237, 88] on icon "Close" at bounding box center [234, 85] width 15 height 12
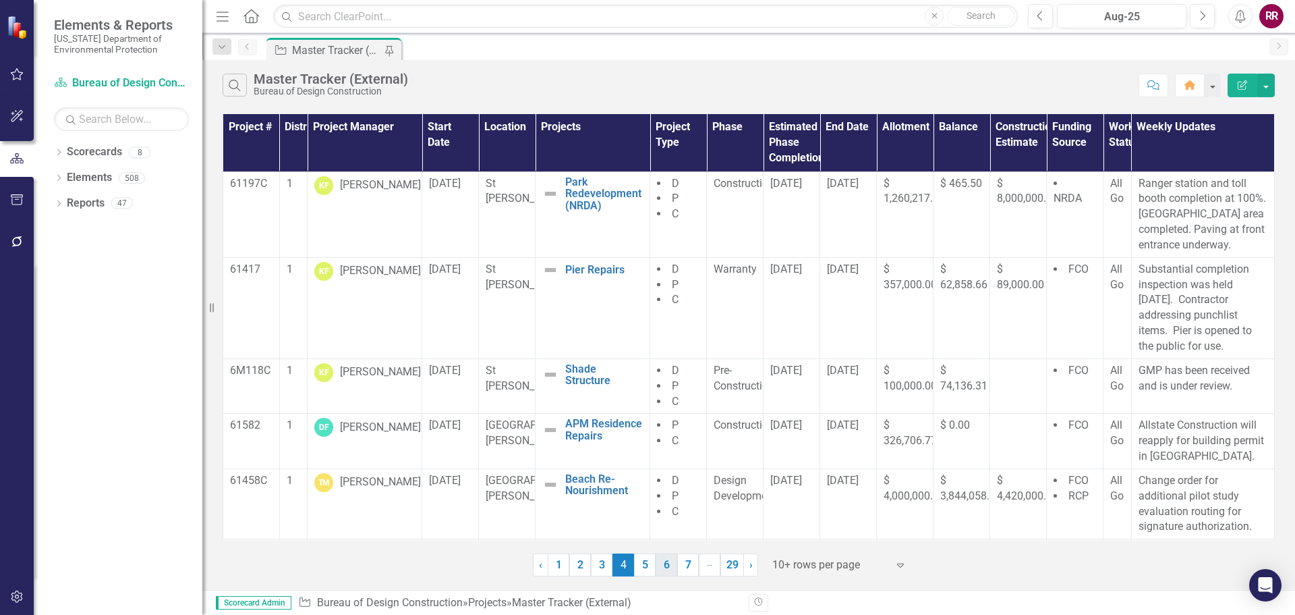
click at [669, 567] on link "6" at bounding box center [667, 564] width 22 height 23
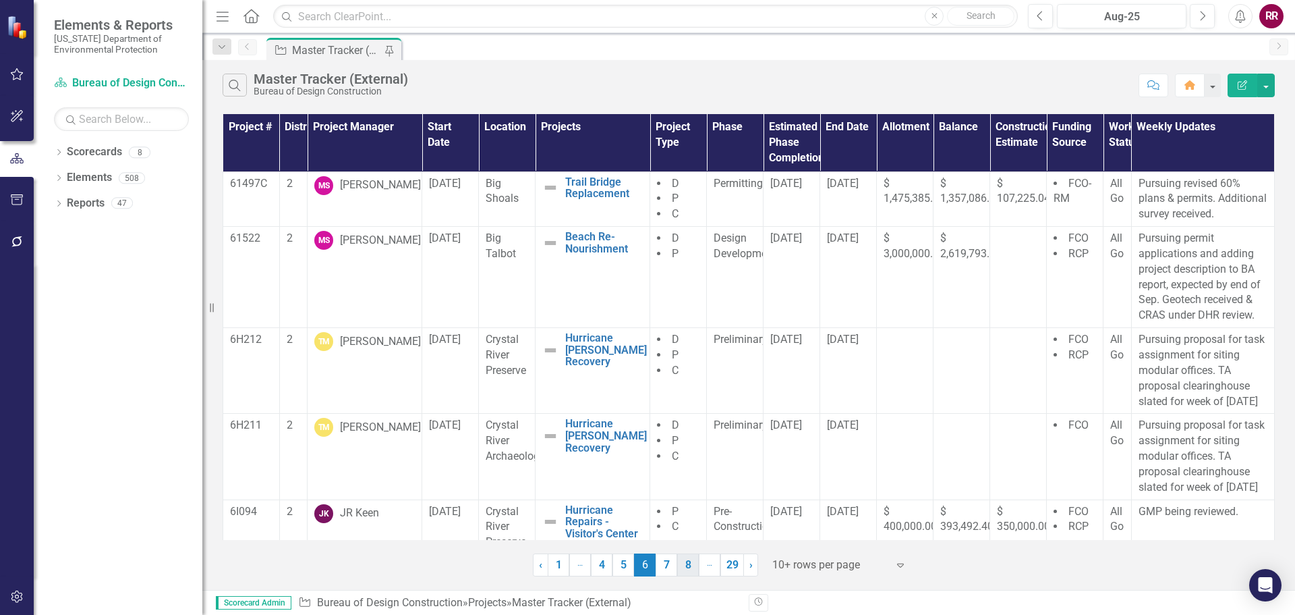
click at [690, 571] on link "8" at bounding box center [688, 564] width 22 height 23
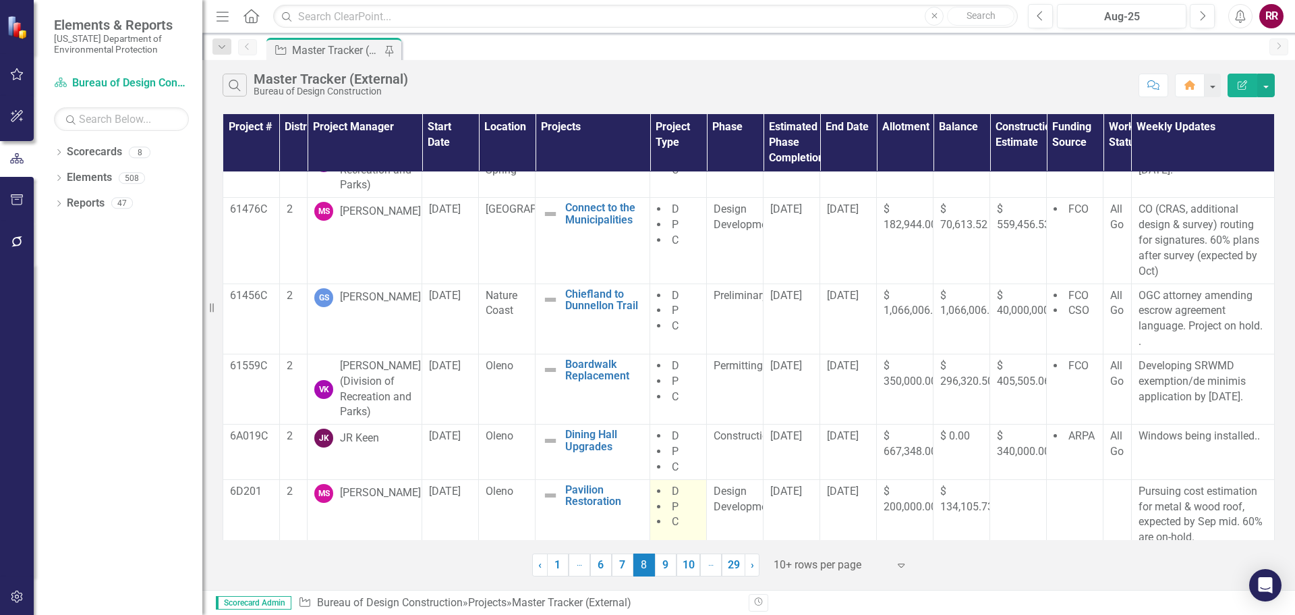
scroll to position [264, 0]
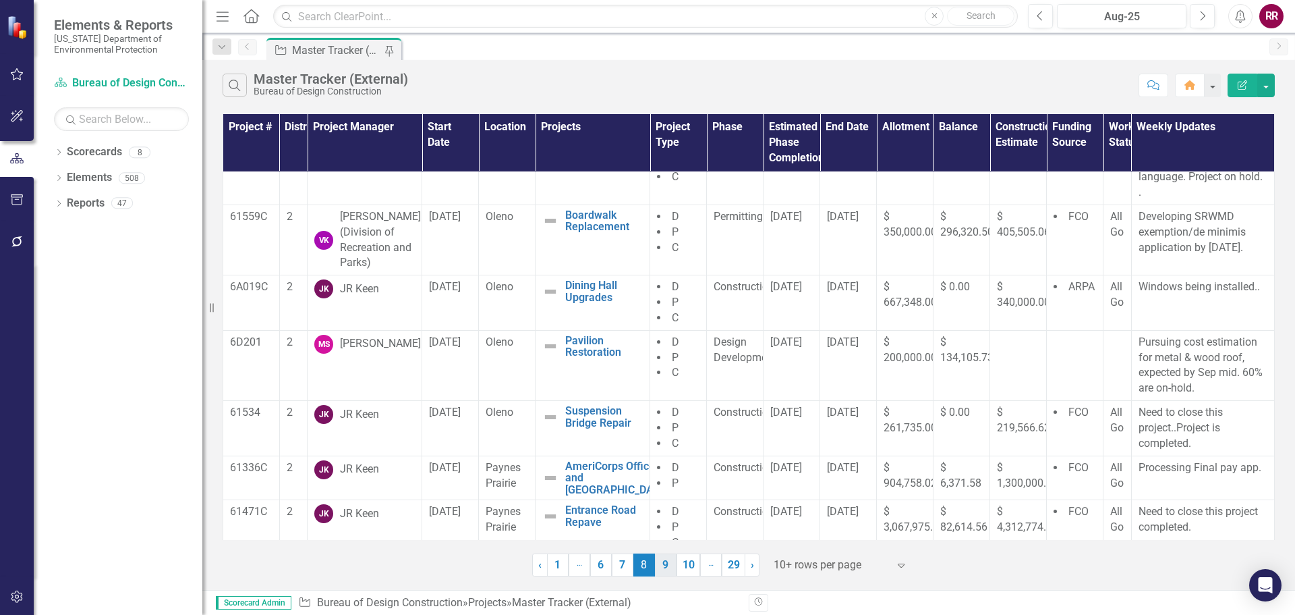
click at [693, 568] on link "10" at bounding box center [689, 564] width 24 height 23
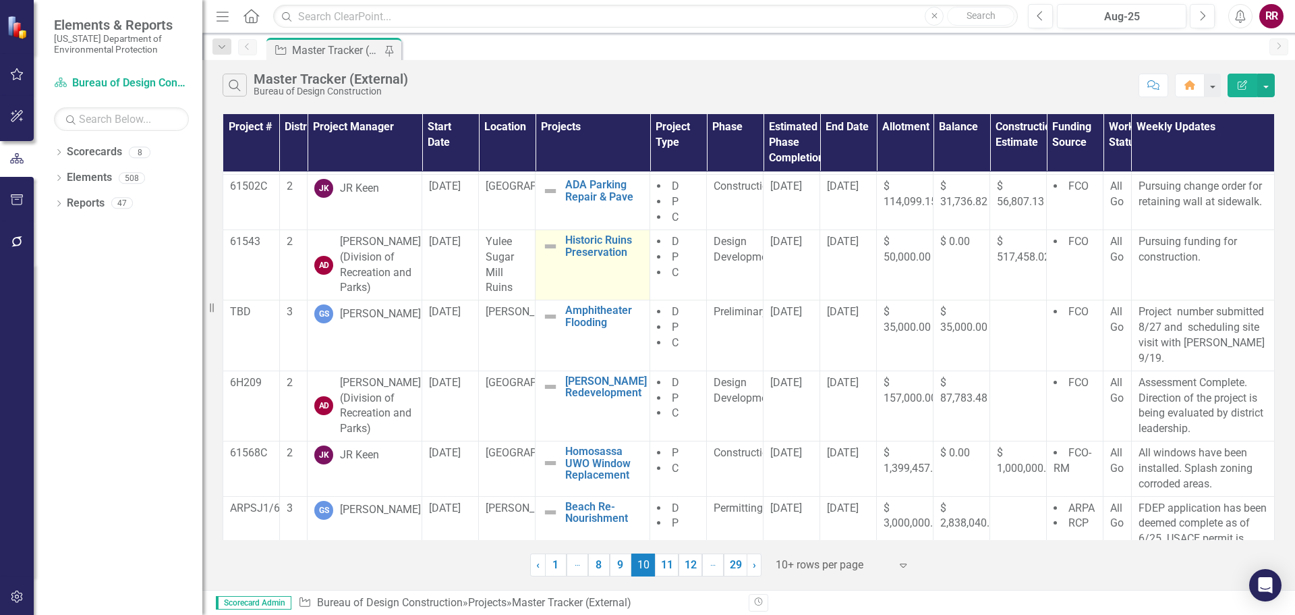
scroll to position [303, 0]
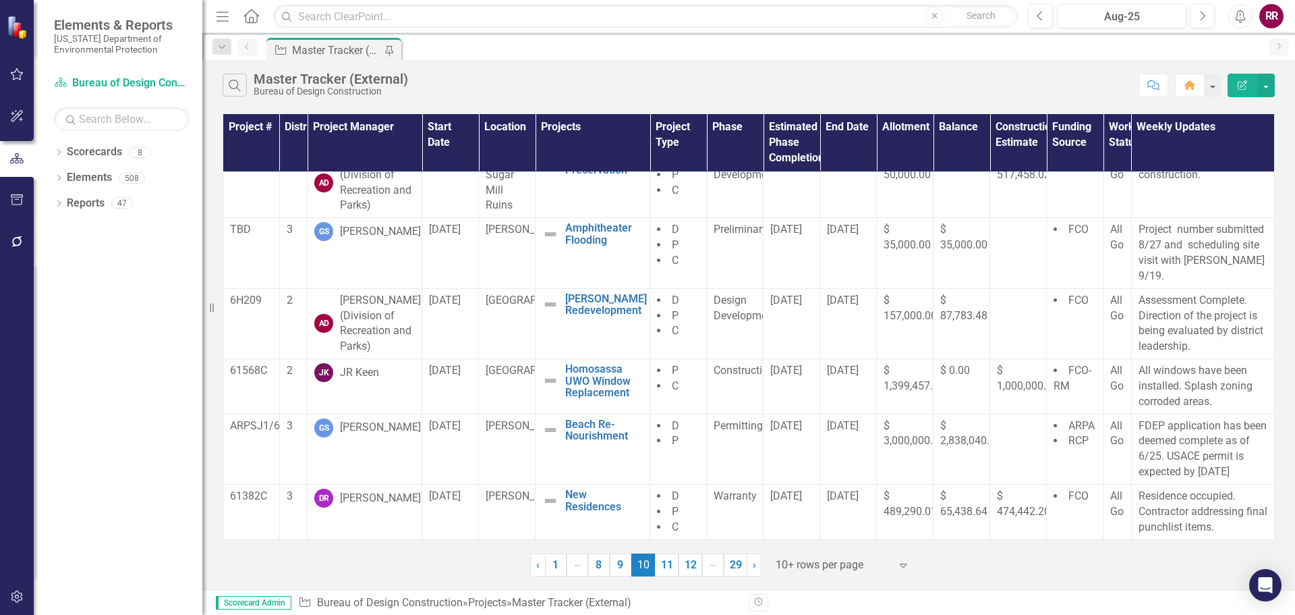
click at [692, 565] on link "12" at bounding box center [691, 564] width 24 height 23
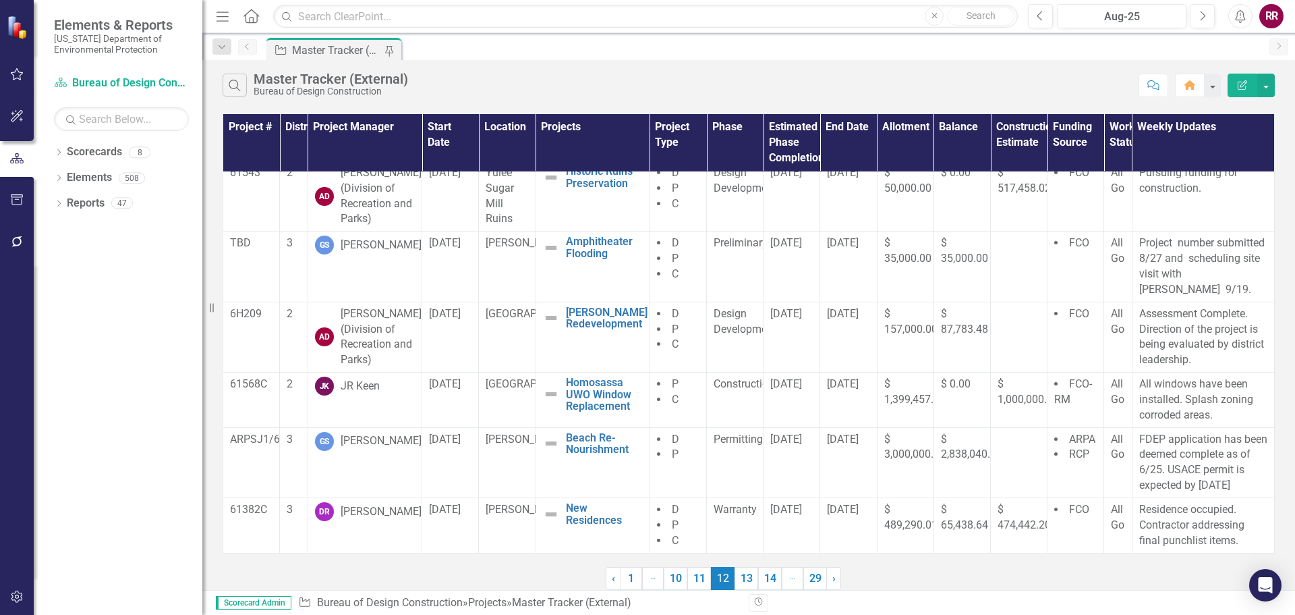
scroll to position [0, 0]
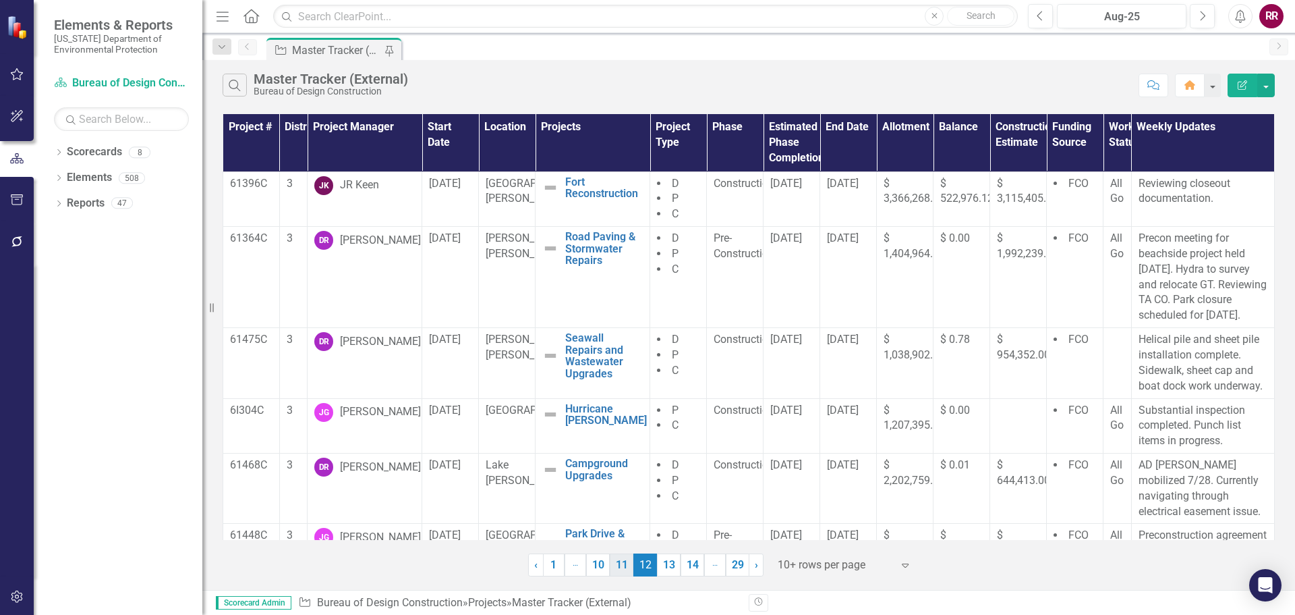
click at [620, 563] on link "11" at bounding box center [622, 564] width 24 height 23
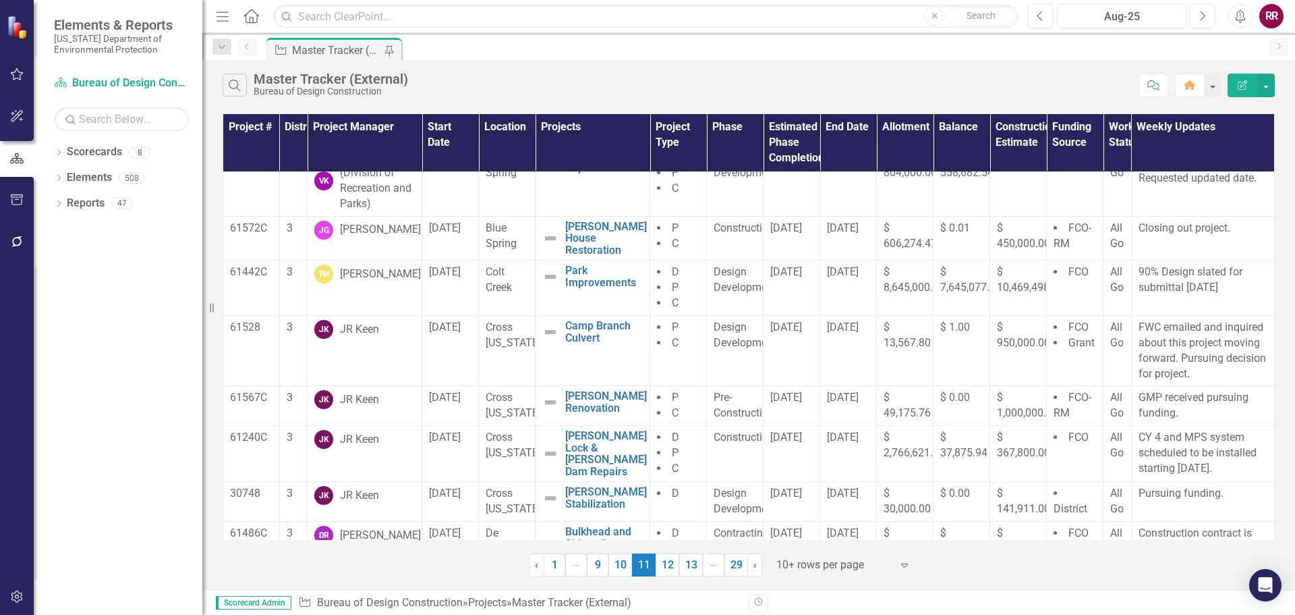
scroll to position [228, 0]
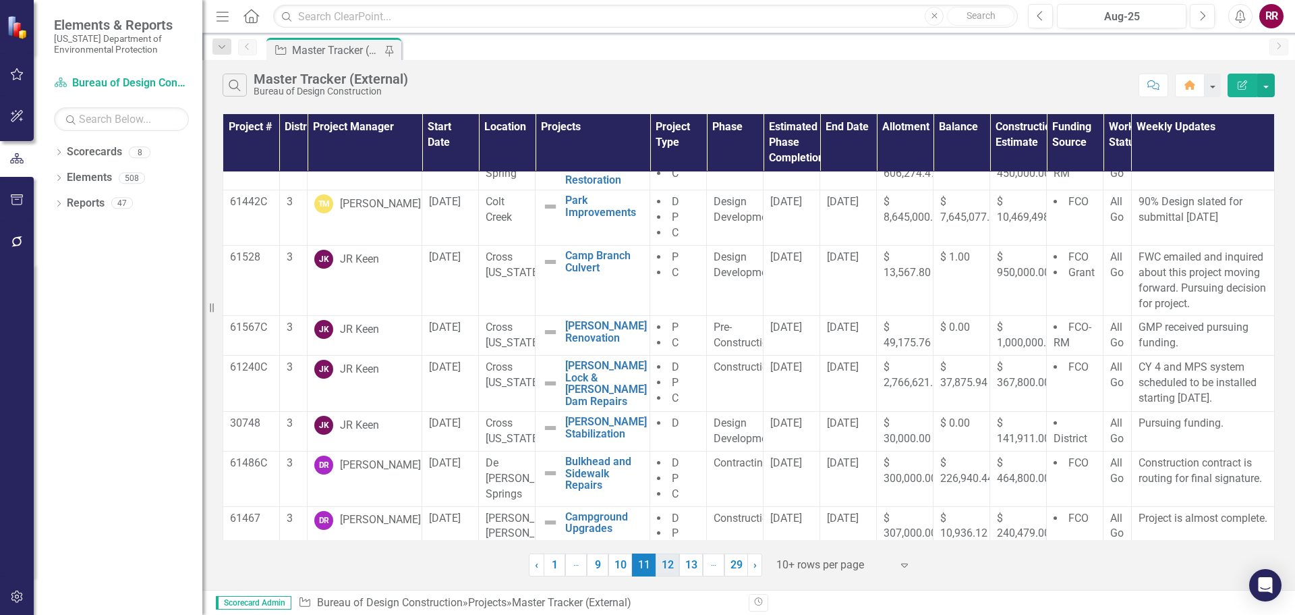
click at [665, 567] on link "12" at bounding box center [668, 564] width 24 height 23
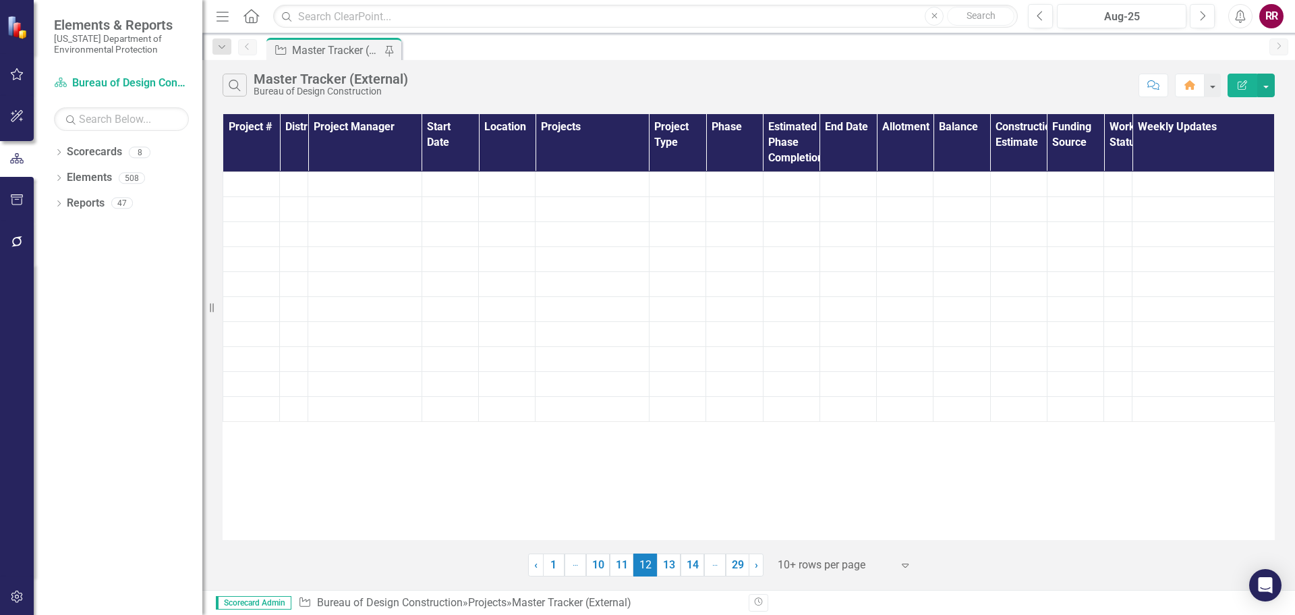
scroll to position [0, 0]
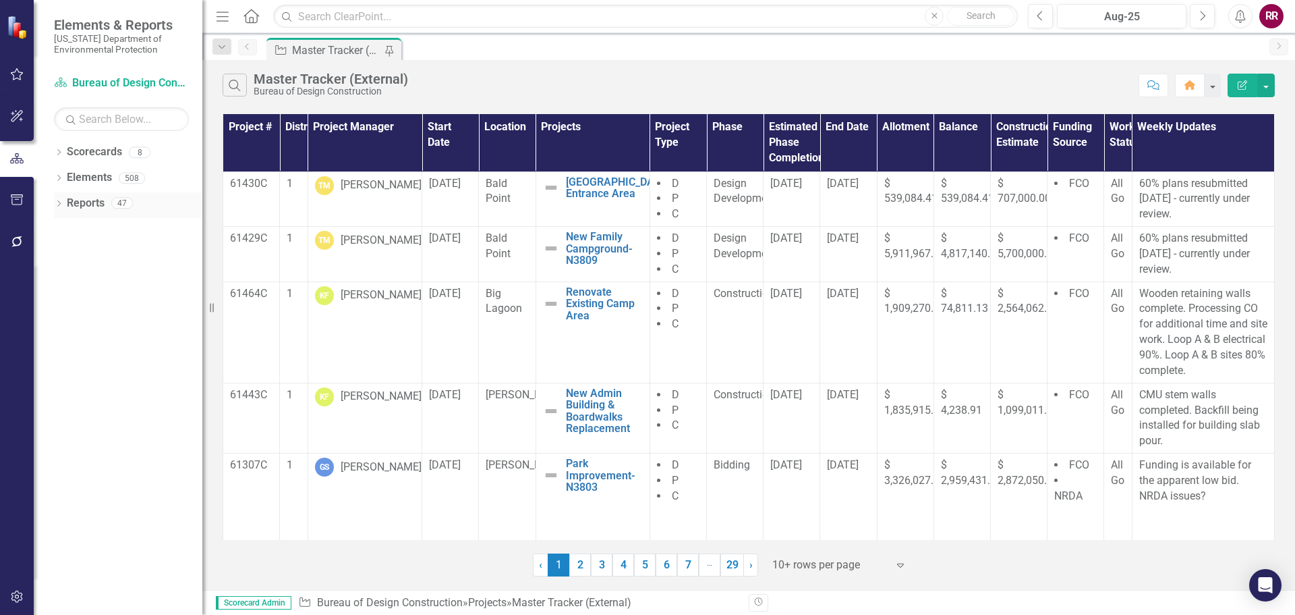
click at [100, 203] on link "Reports" at bounding box center [86, 204] width 38 height 16
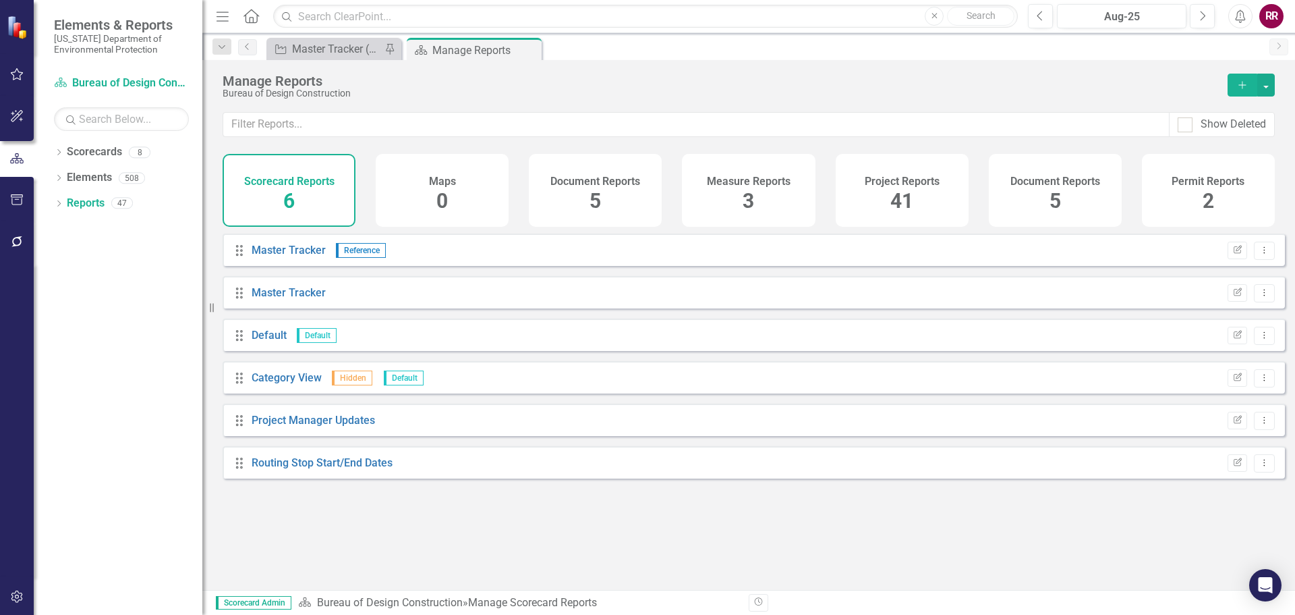
click at [884, 201] on div "Project Reports 41" at bounding box center [902, 190] width 133 height 73
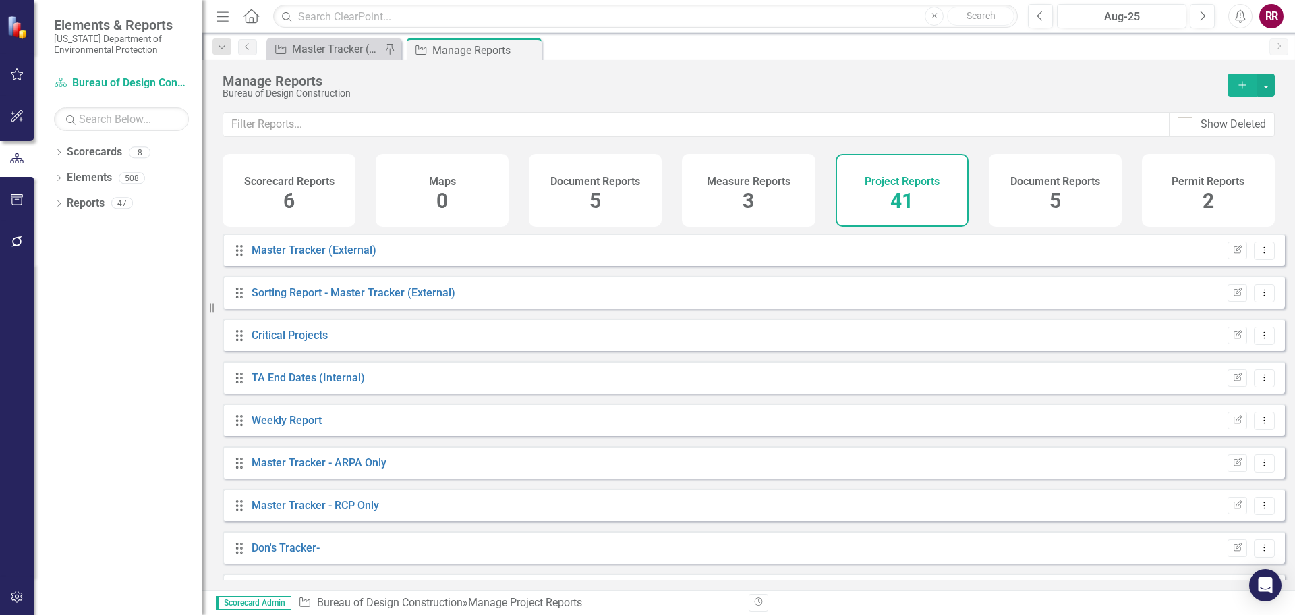
scroll to position [540, 0]
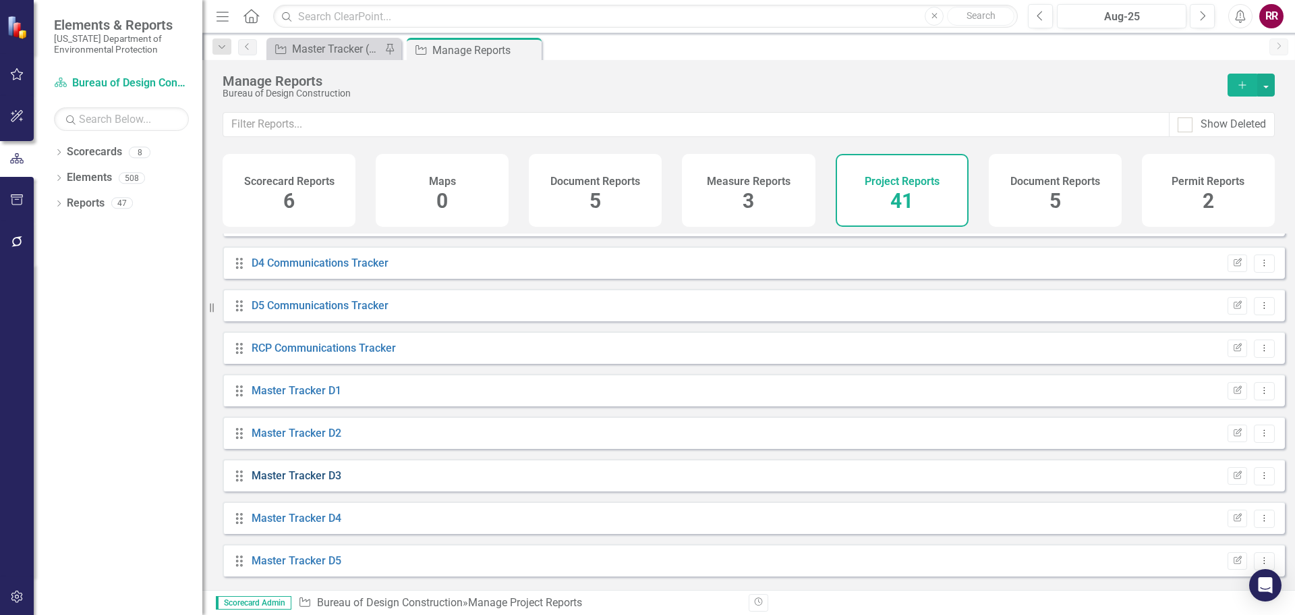
click at [314, 482] on link "Master Tracker D3" at bounding box center [297, 475] width 90 height 13
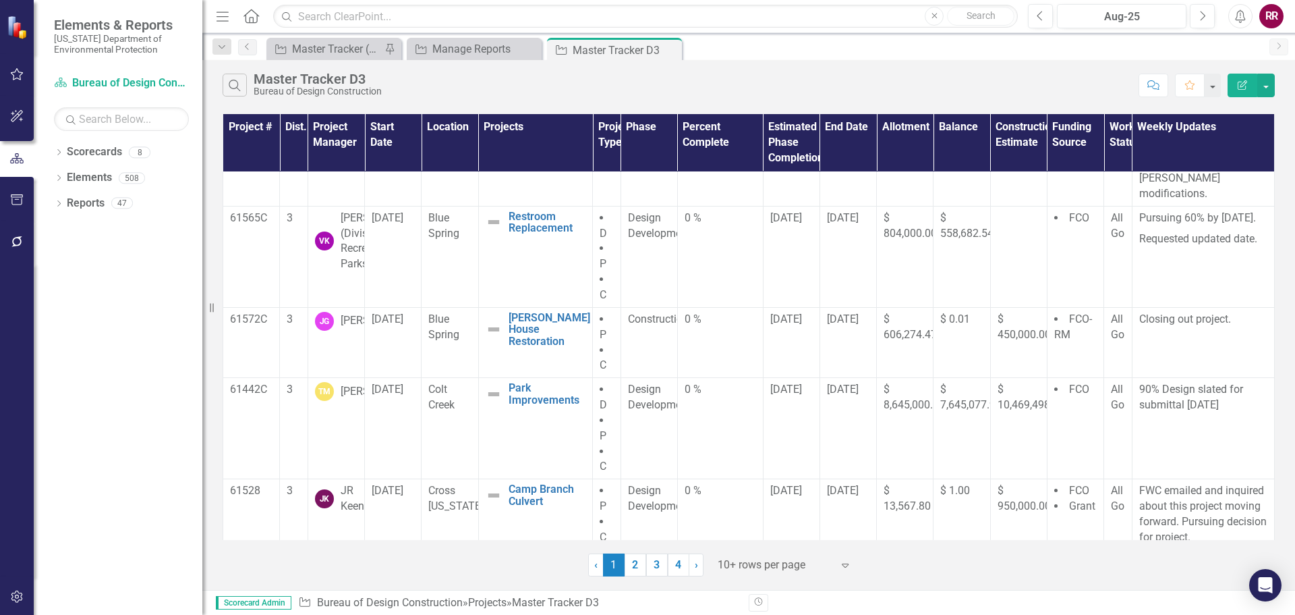
scroll to position [552, 0]
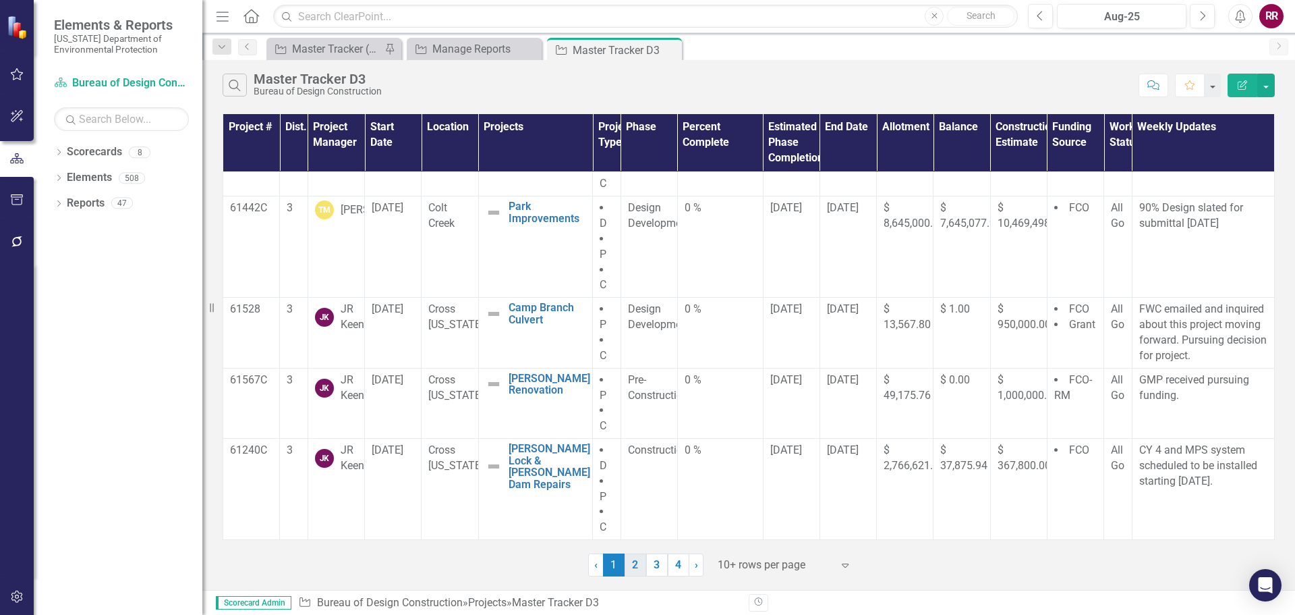
click at [636, 568] on link "2" at bounding box center [636, 564] width 22 height 23
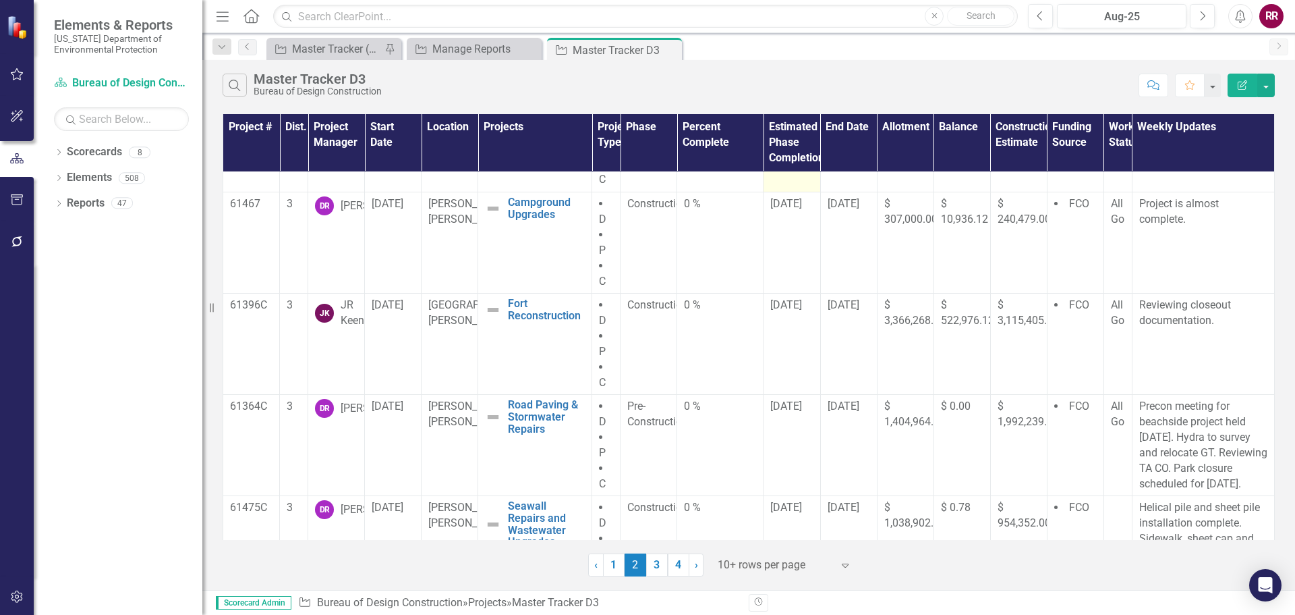
scroll to position [0, 0]
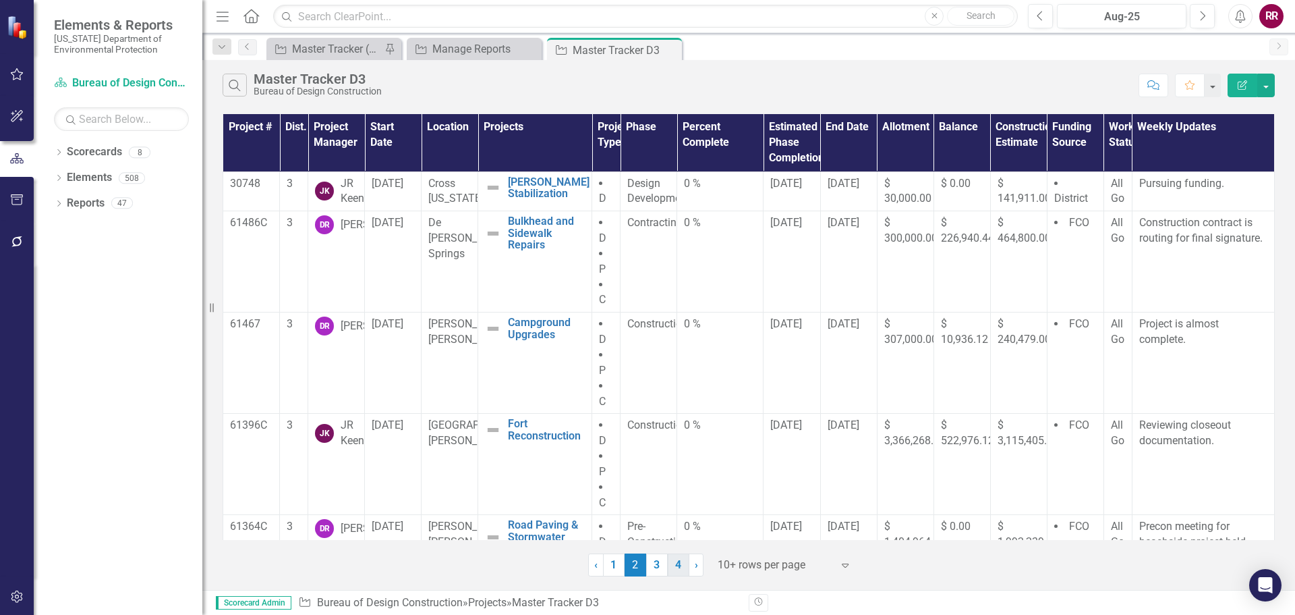
click at [686, 563] on link "4" at bounding box center [679, 564] width 22 height 23
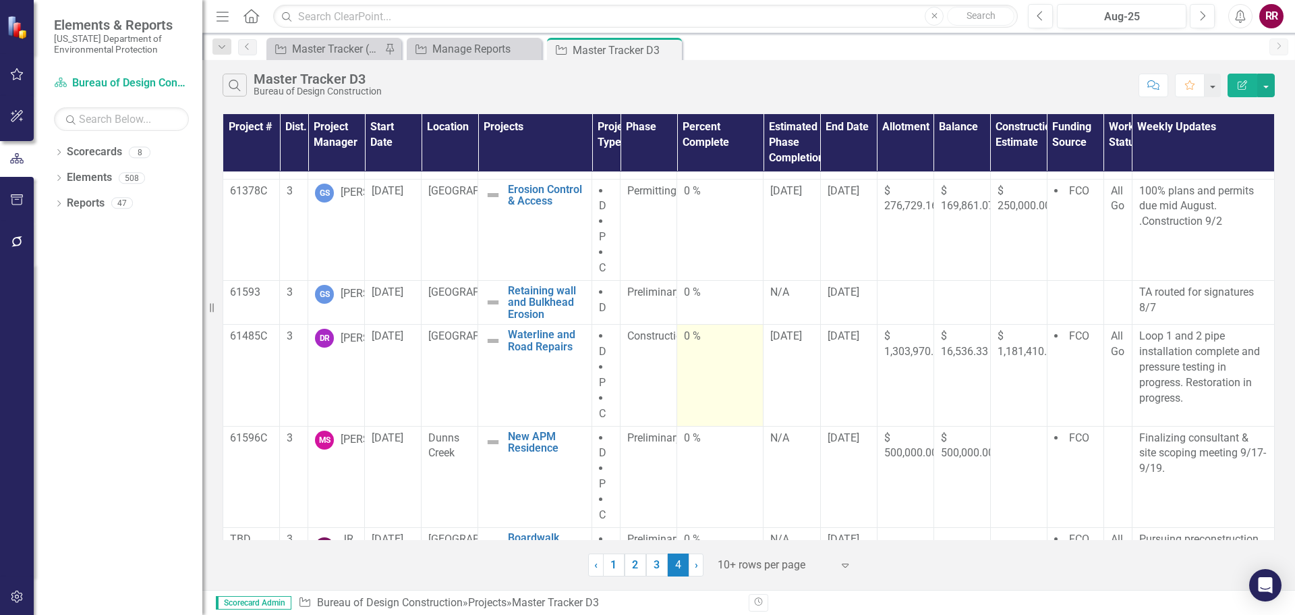
scroll to position [183, 0]
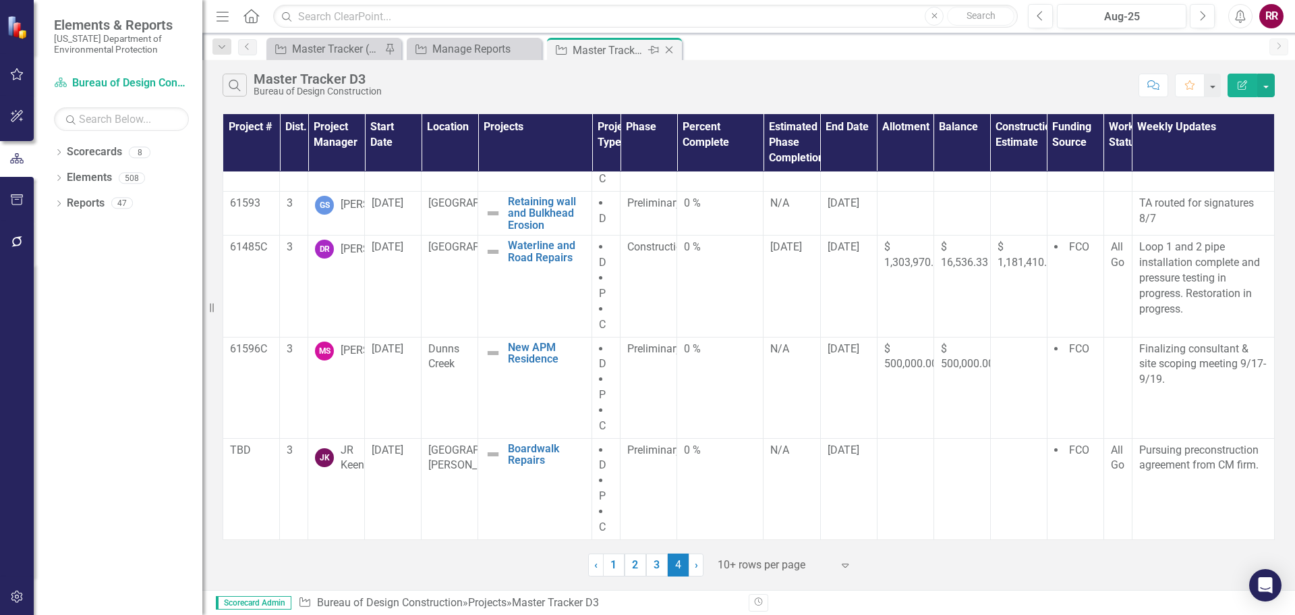
click at [670, 51] on icon at bounding box center [669, 50] width 7 height 7
